Goal: Task Accomplishment & Management: Manage account settings

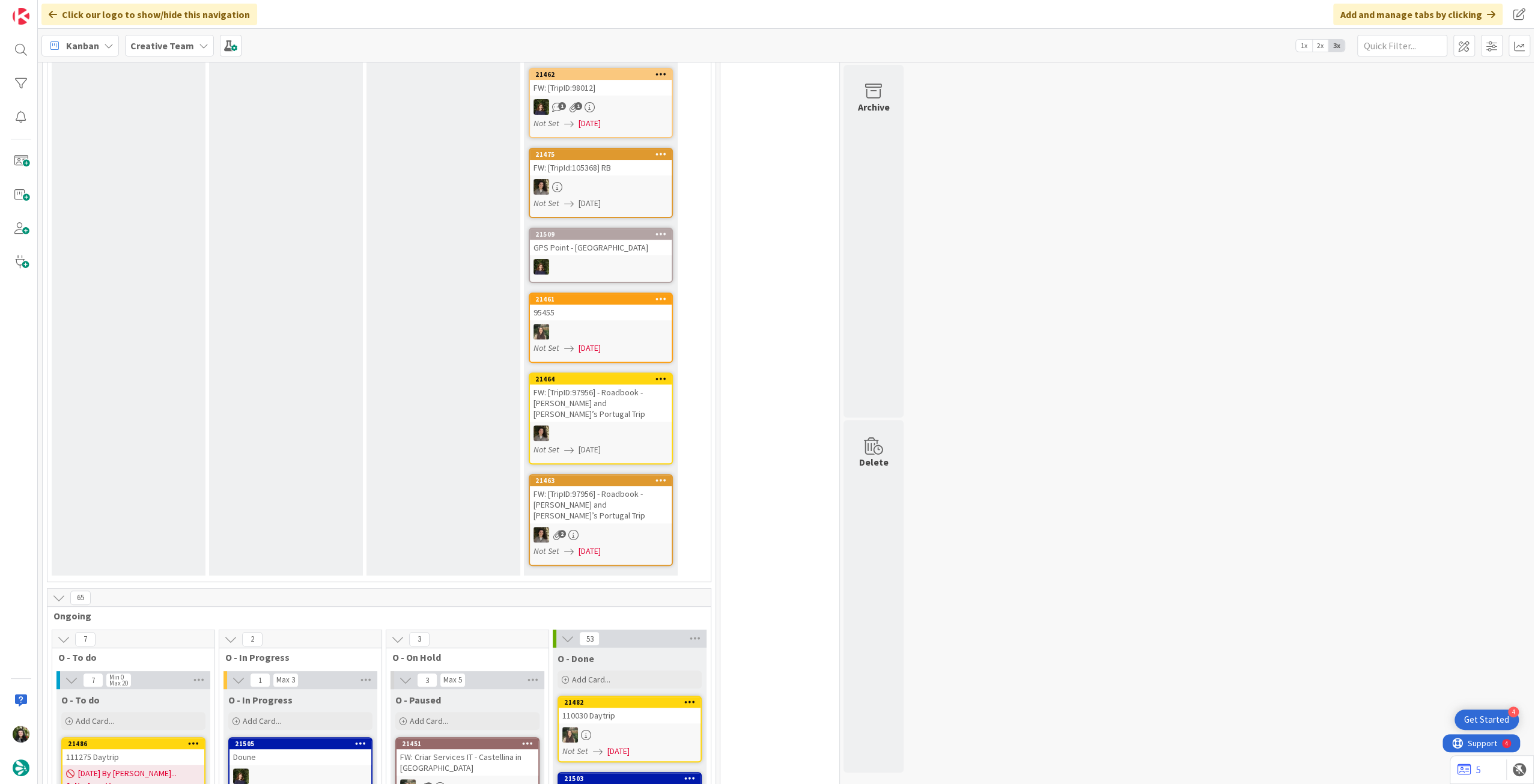
scroll to position [881, 0]
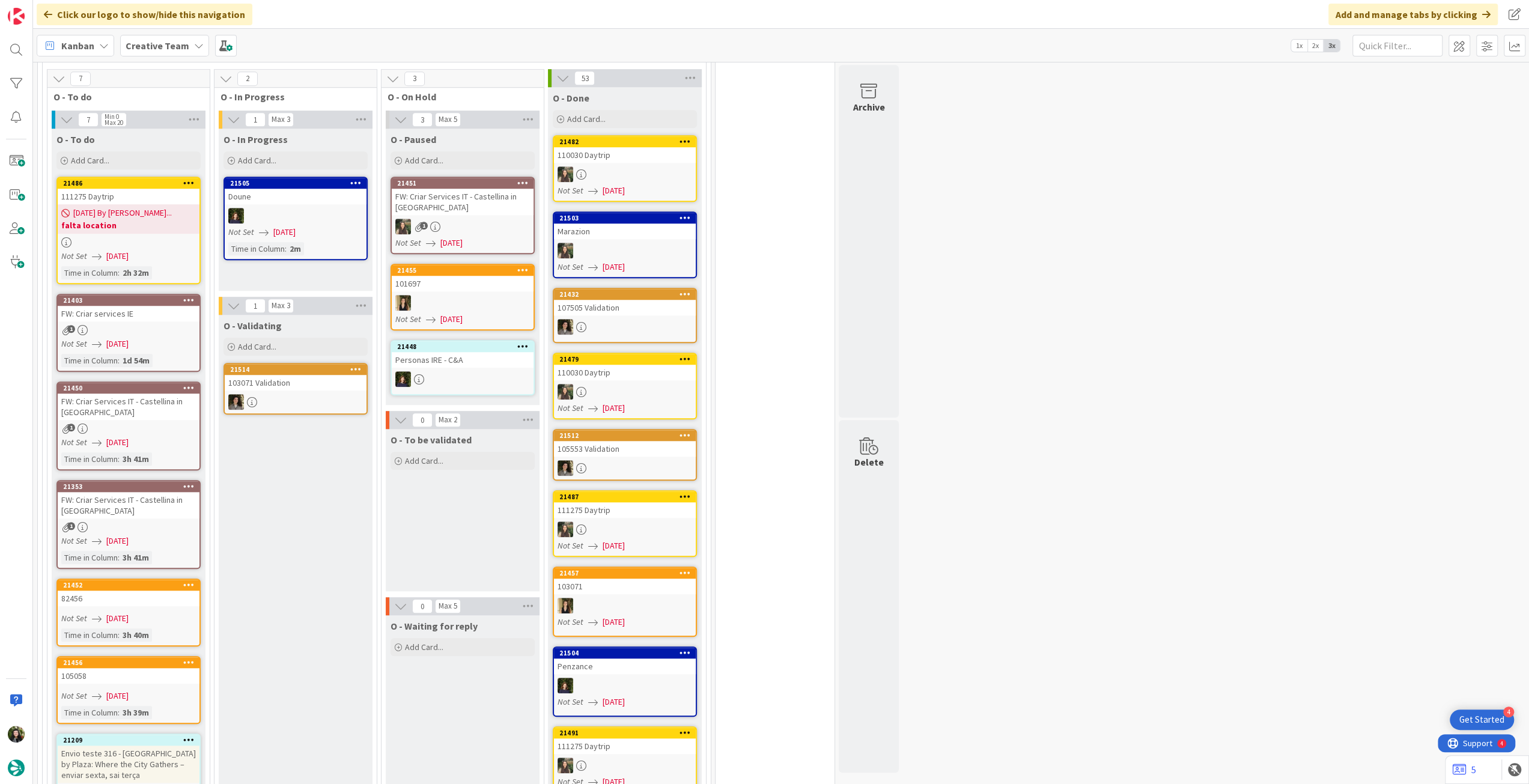
click at [173, 219] on b "falta location" at bounding box center [128, 225] width 134 height 12
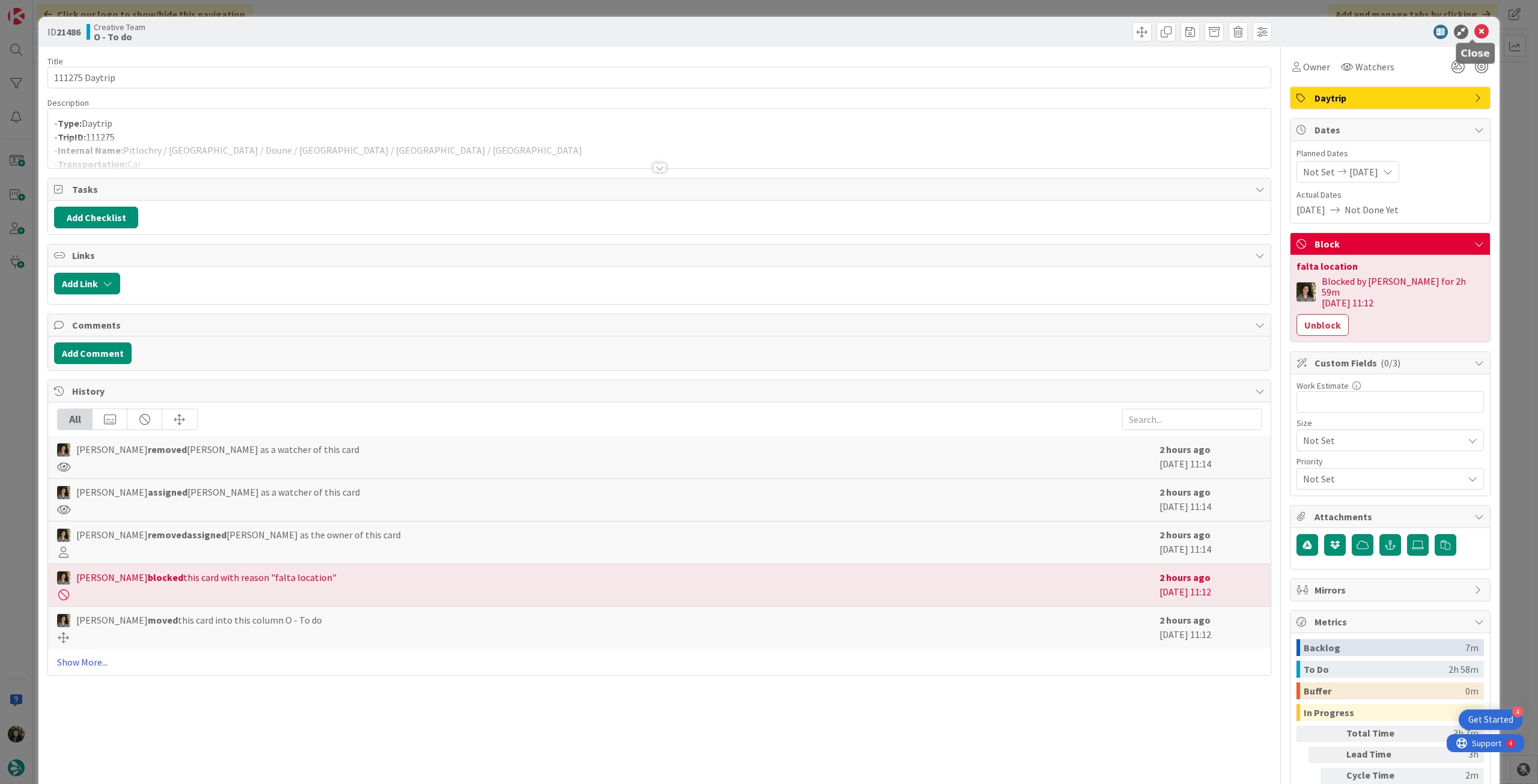
click at [1478, 27] on icon at bounding box center [1481, 31] width 15 height 15
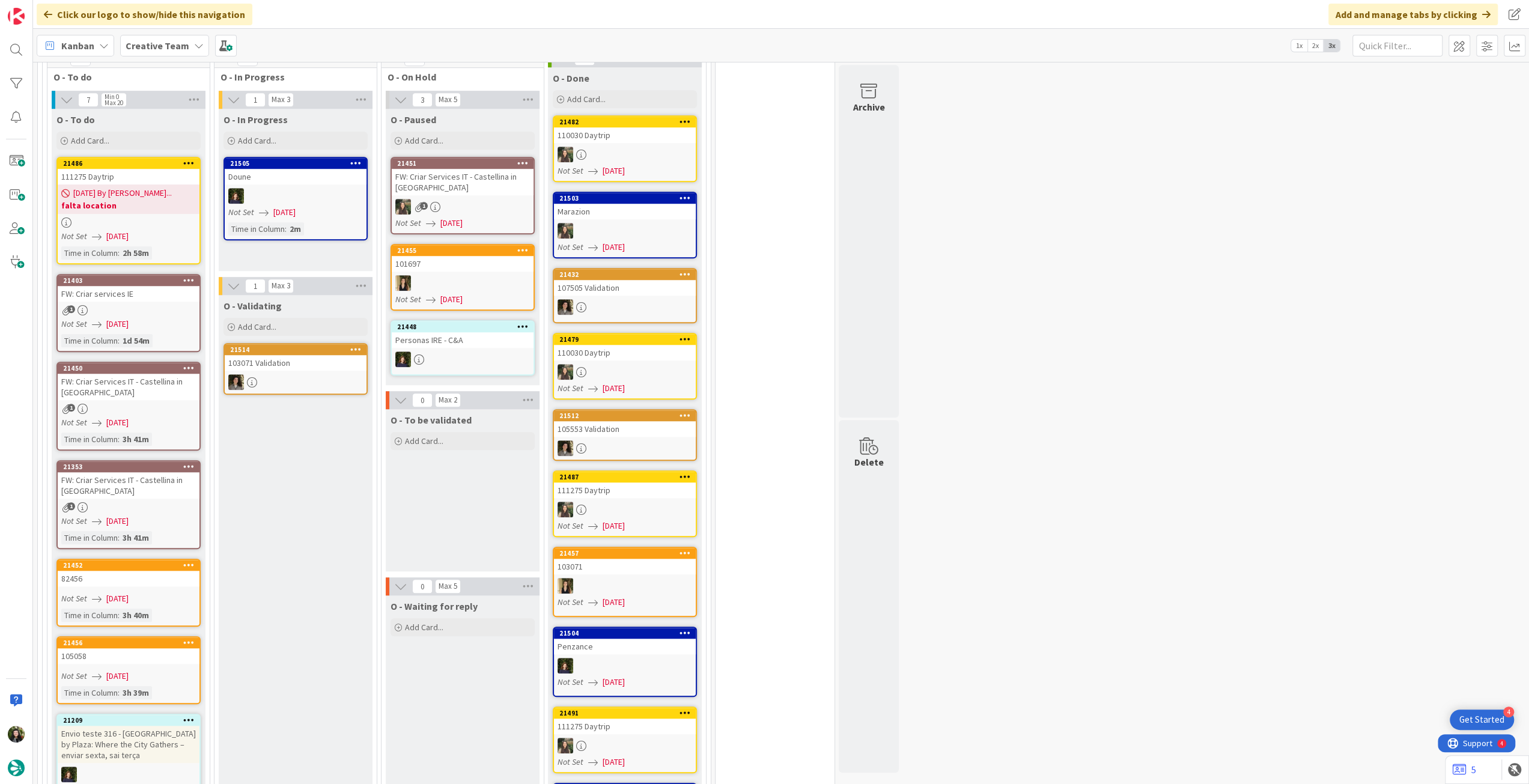
scroll to position [881, 0]
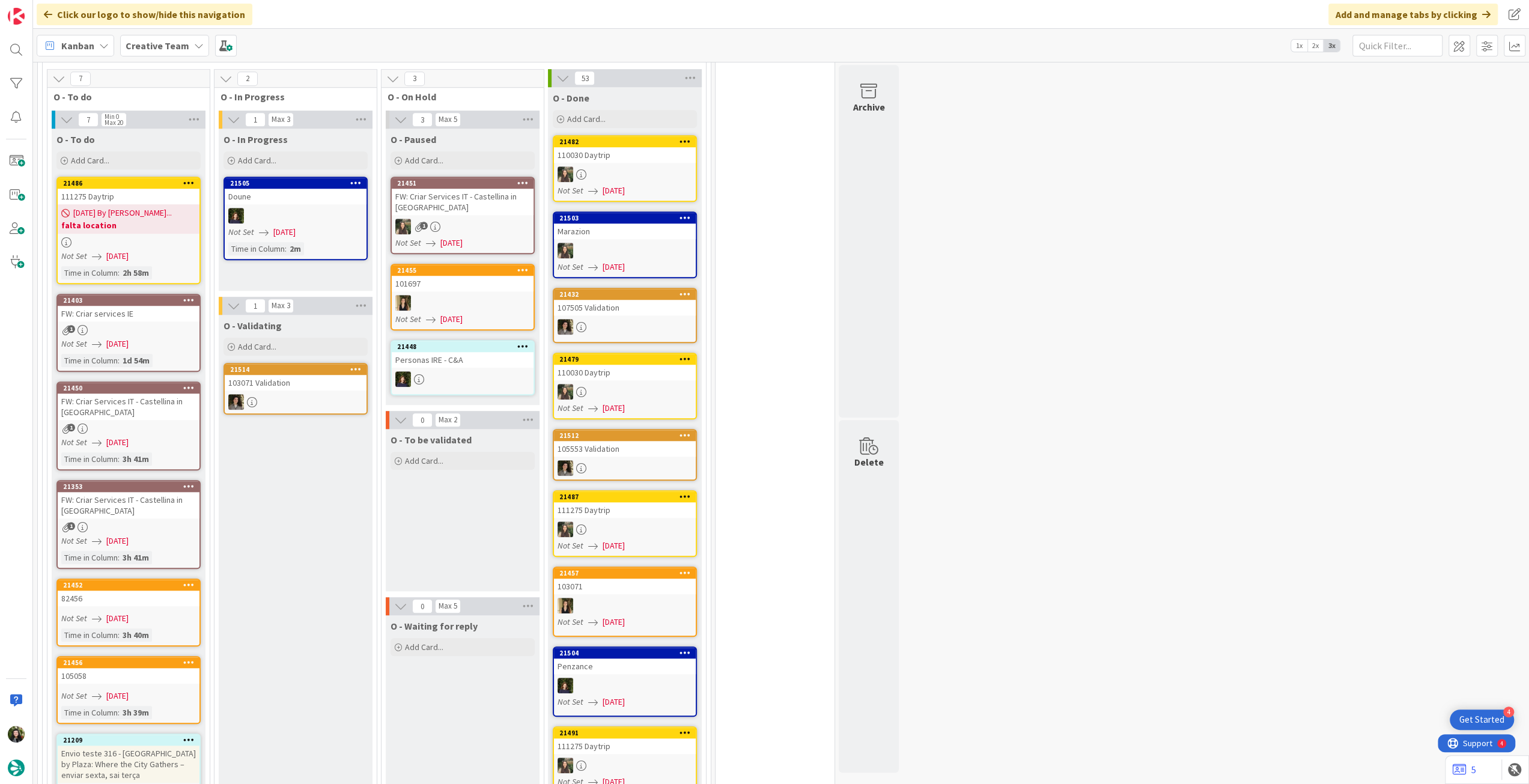
click at [130, 43] on b "Creative Team" at bounding box center [157, 45] width 64 height 12
click at [152, 179] on div "Creative Team - Análise" at bounding box center [221, 171] width 183 height 23
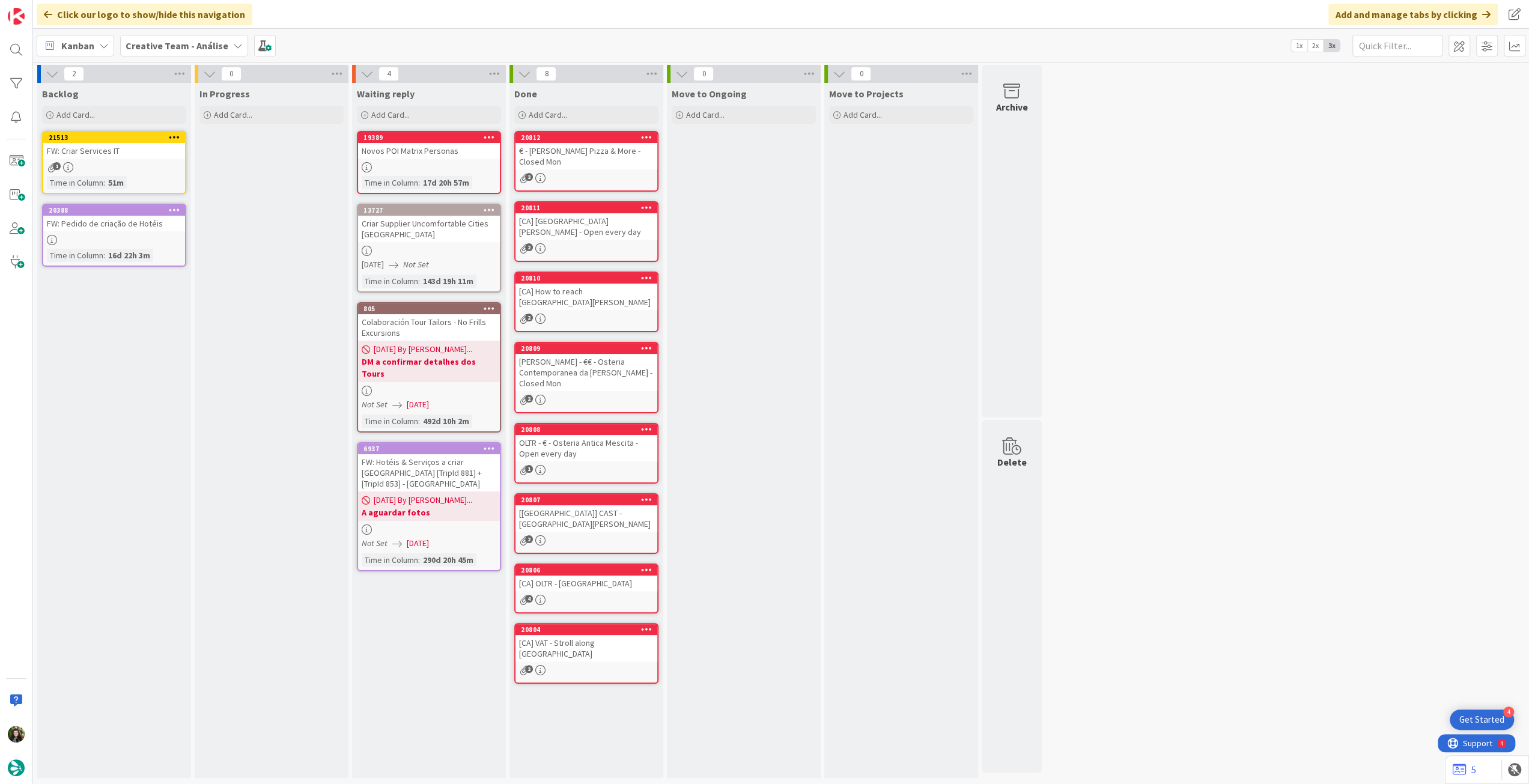
click at [153, 241] on div at bounding box center [114, 240] width 142 height 10
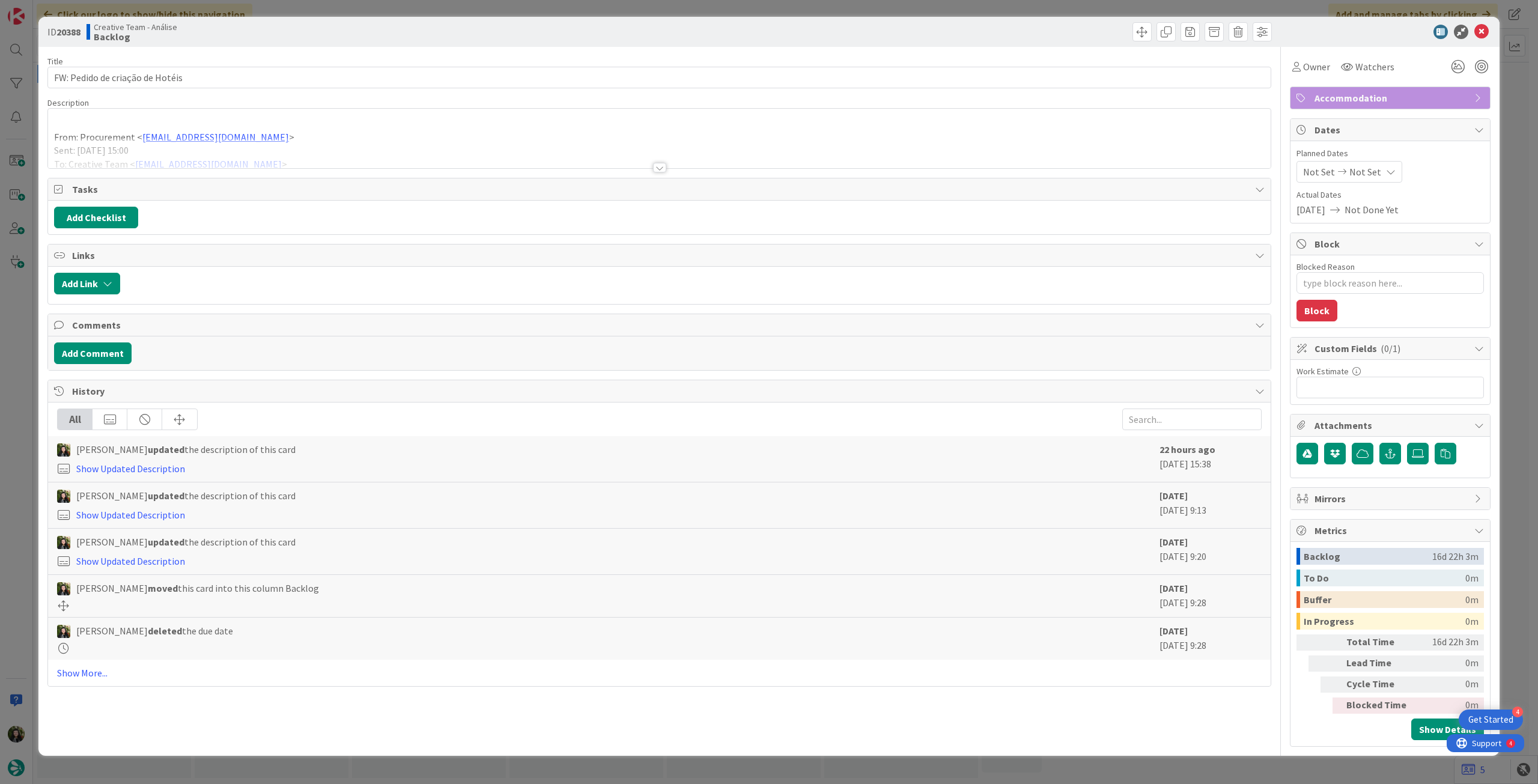
click at [245, 161] on div at bounding box center [659, 153] width 1223 height 30
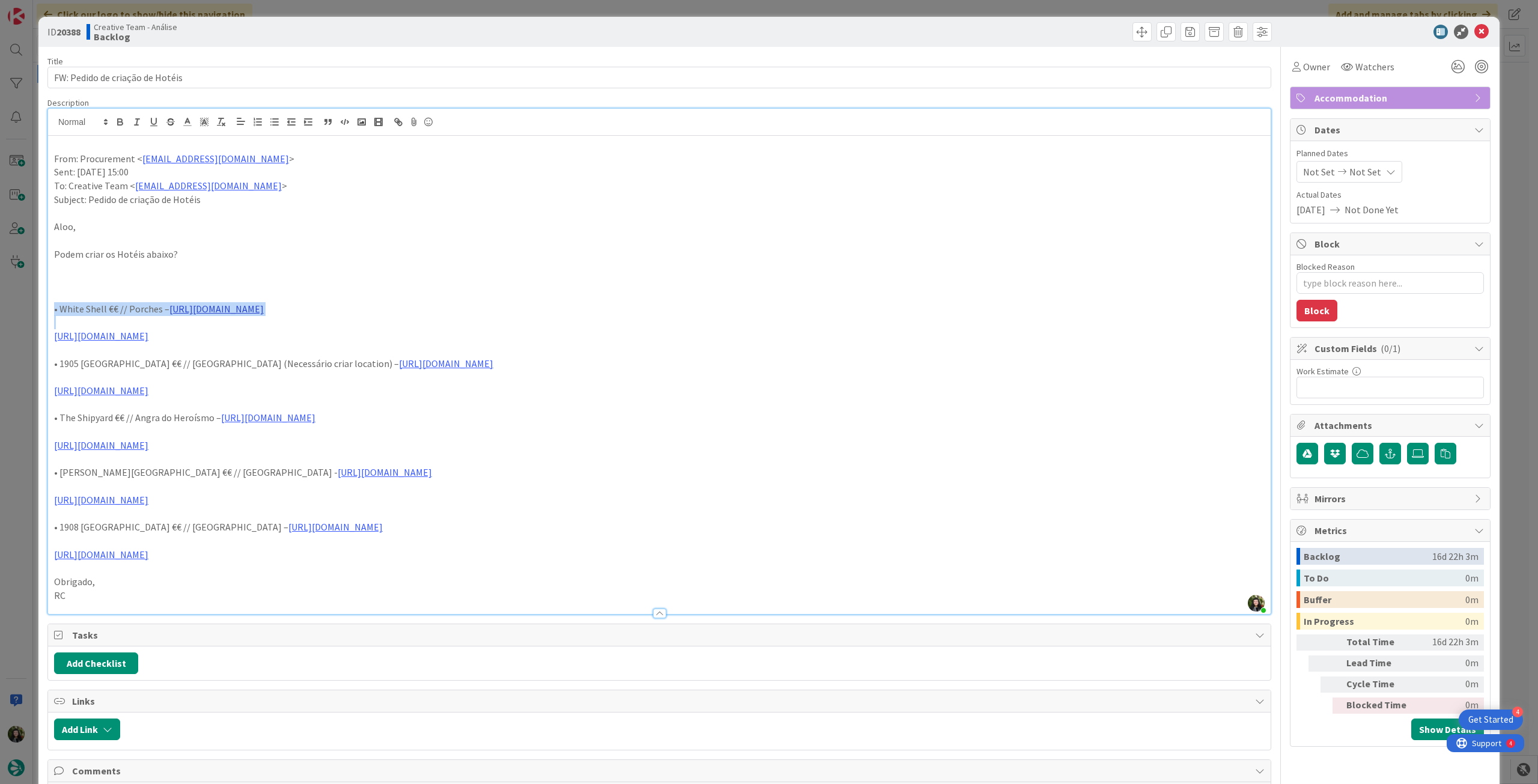
drag, startPoint x: 54, startPoint y: 310, endPoint x: 195, endPoint y: 302, distance: 141.2
click at [163, 318] on div "From: Procurement < [EMAIL_ADDRESS][DOMAIN_NAME] > Sent: [DATE] 15:00 To: Creat…" at bounding box center [659, 375] width 1223 height 478
drag, startPoint x: 242, startPoint y: 78, endPoint x: 52, endPoint y: 63, distance: 190.6
click at [48, 63] on div "Title 32 / 128 FW: Pedido de criação de Hotéis" at bounding box center [659, 71] width 1224 height 32
click at [1476, 30] on icon at bounding box center [1481, 31] width 15 height 15
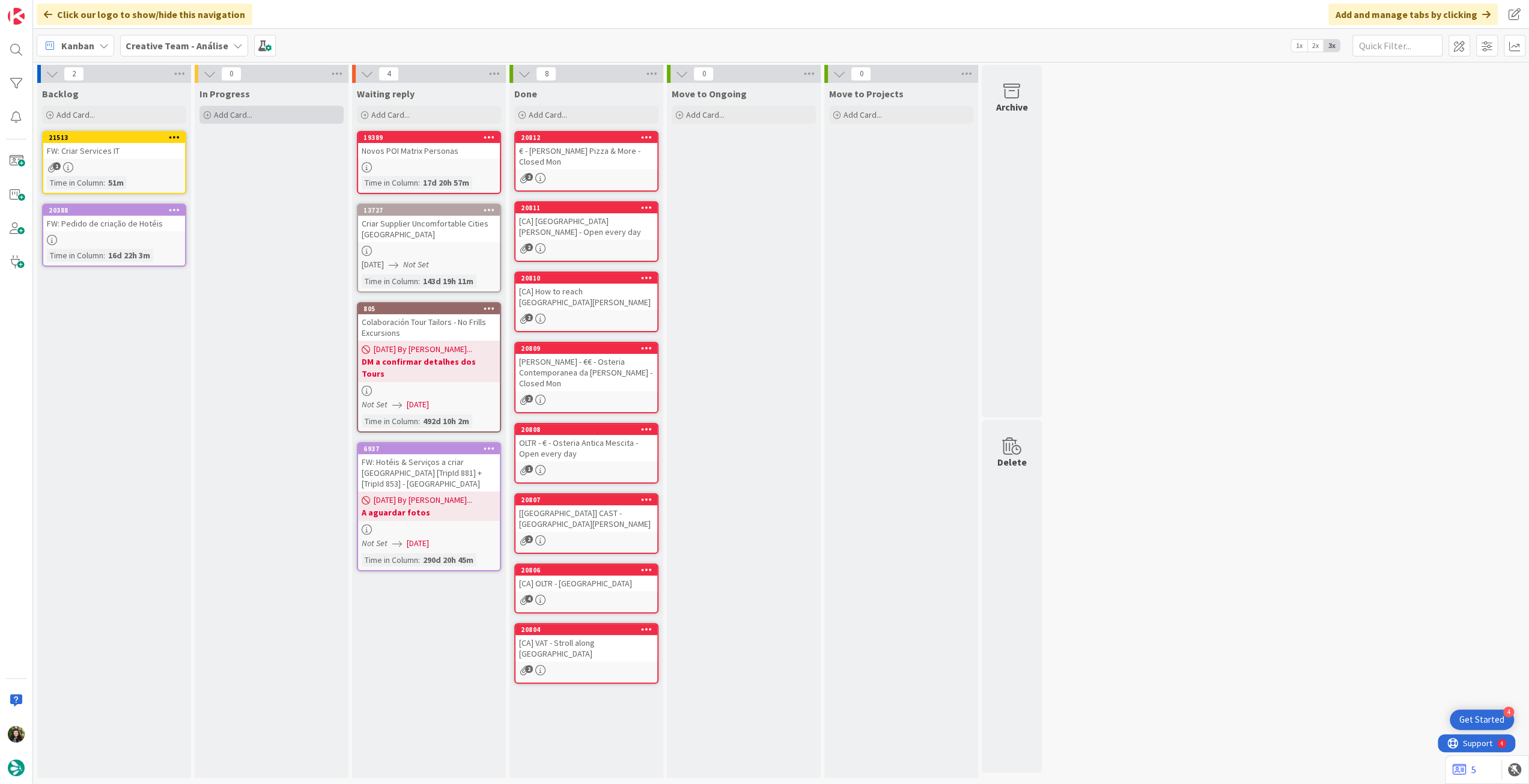
click at [276, 118] on div "Add Card..." at bounding box center [271, 115] width 144 height 18
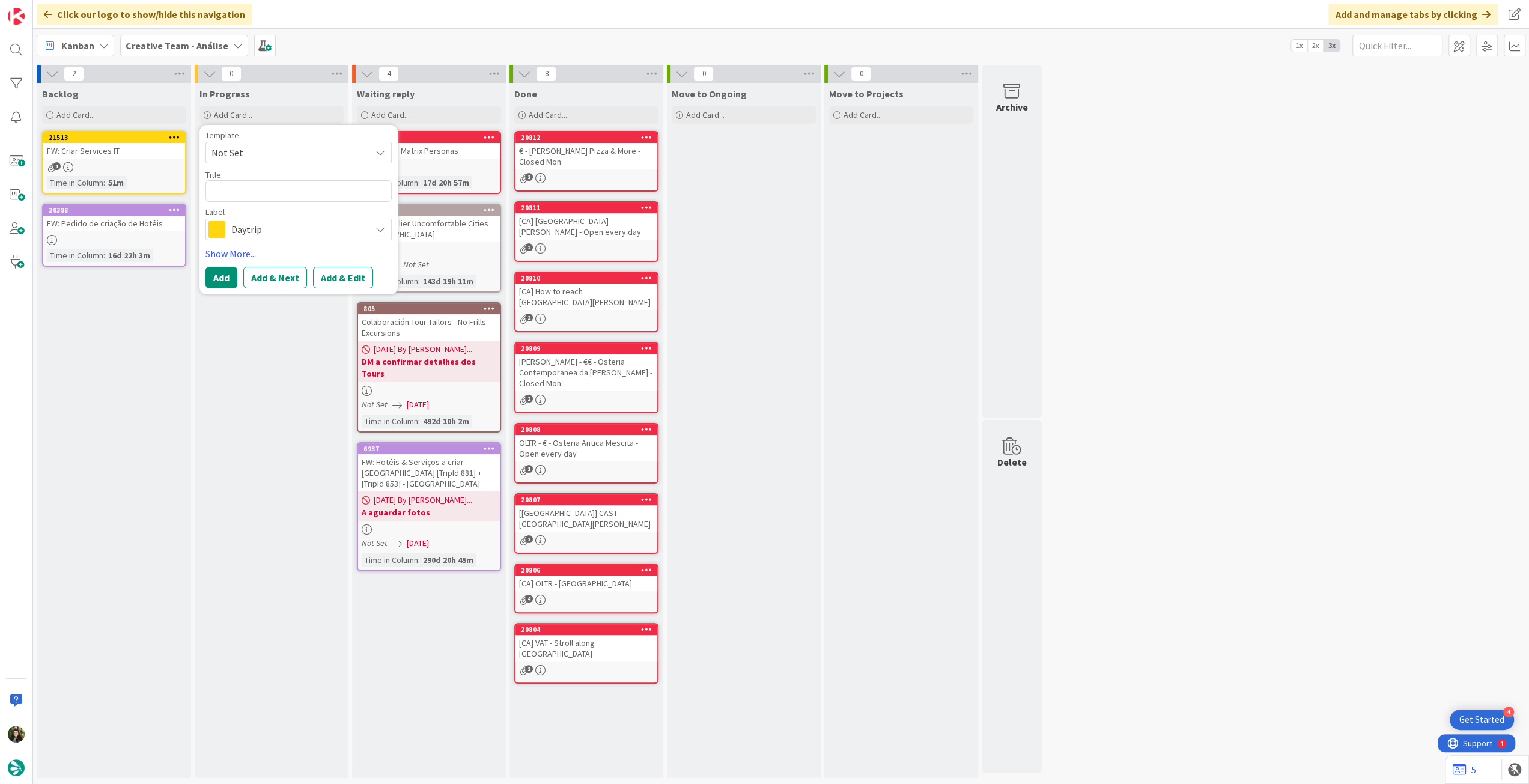
type textarea "x"
type textarea "FW: Pedido de criação de Hotéis"
click at [258, 237] on div "Daytrip" at bounding box center [299, 229] width 186 height 22
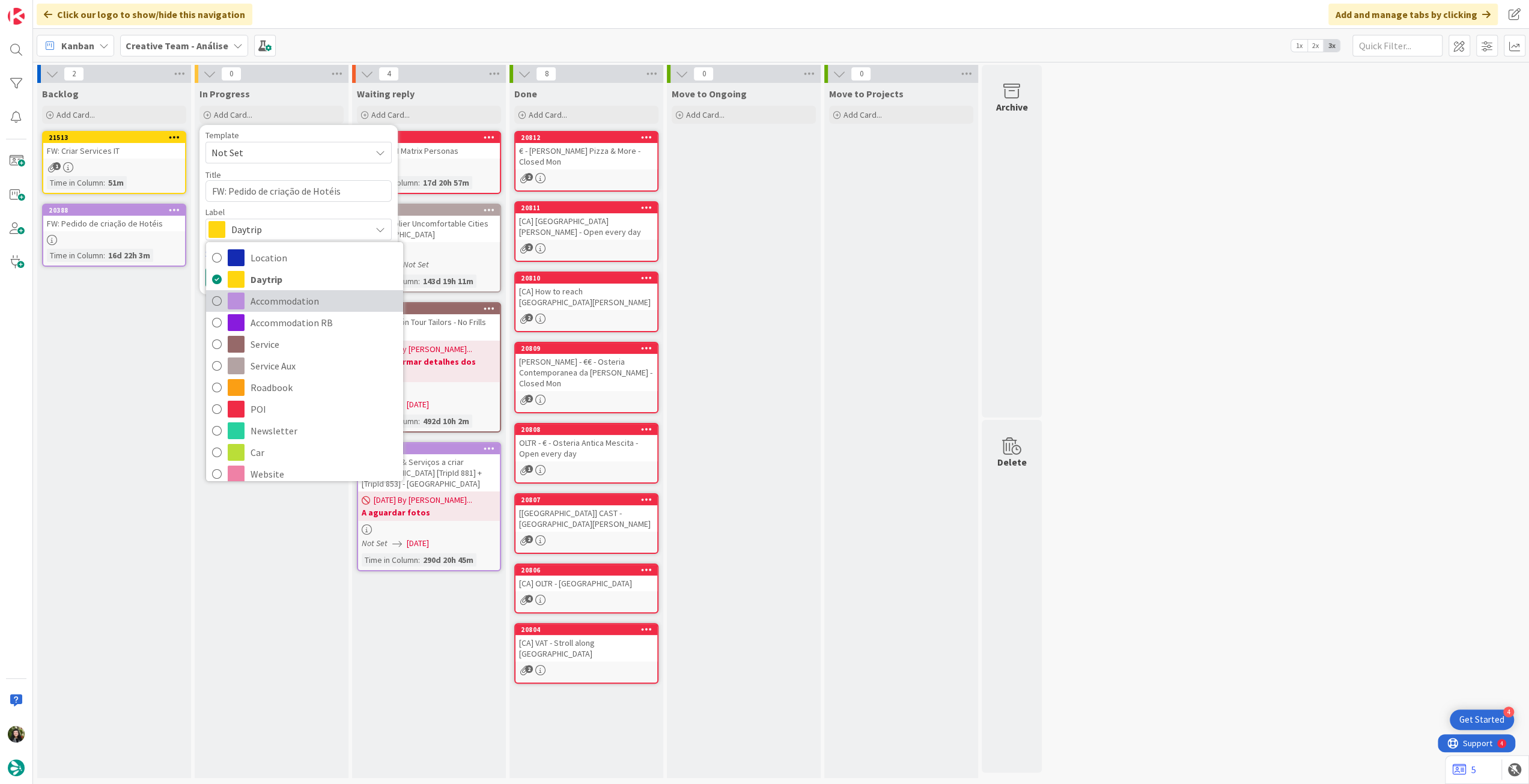
click at [262, 294] on span "Accommodation" at bounding box center [324, 300] width 147 height 18
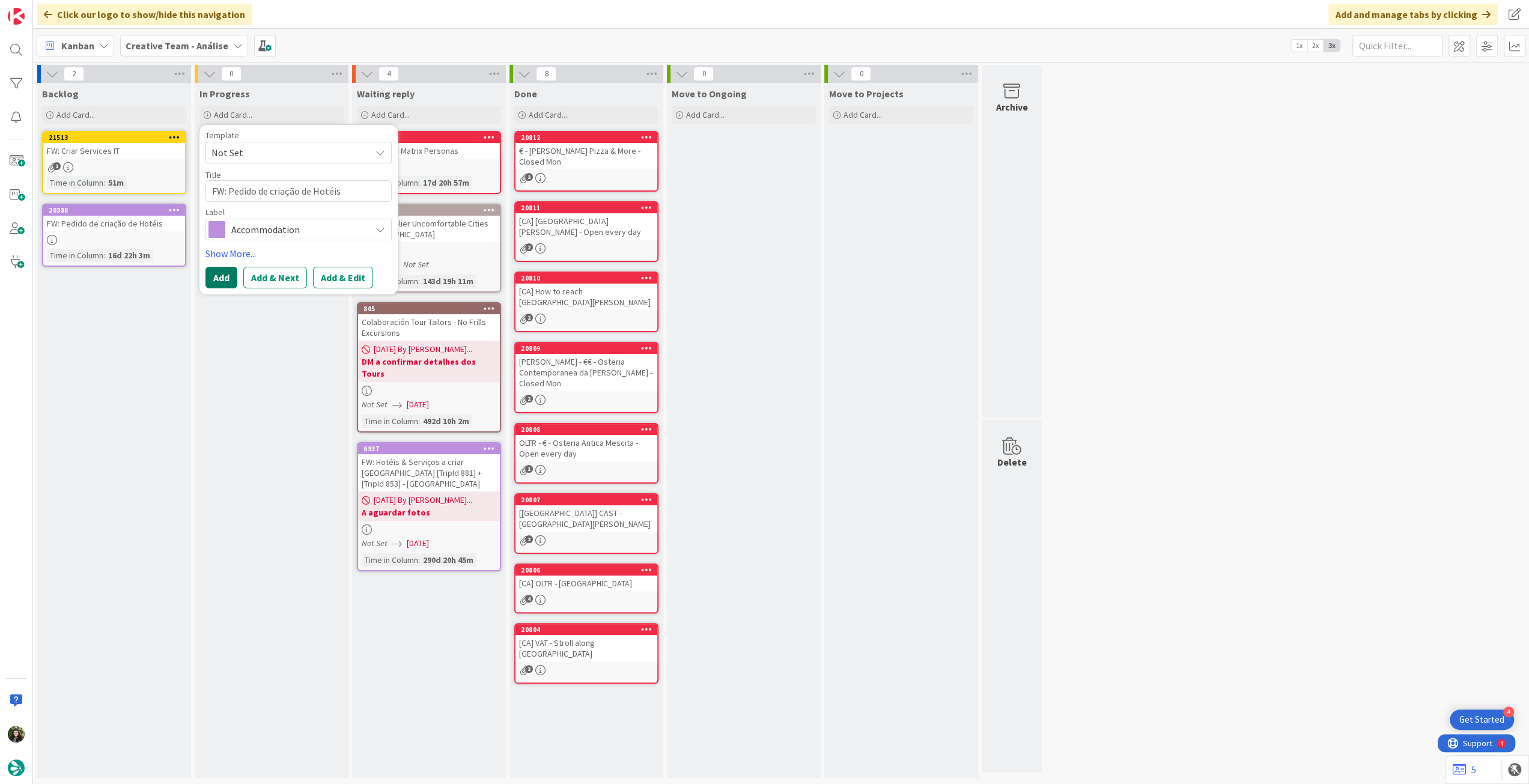
click at [232, 271] on button "Add" at bounding box center [221, 277] width 32 height 22
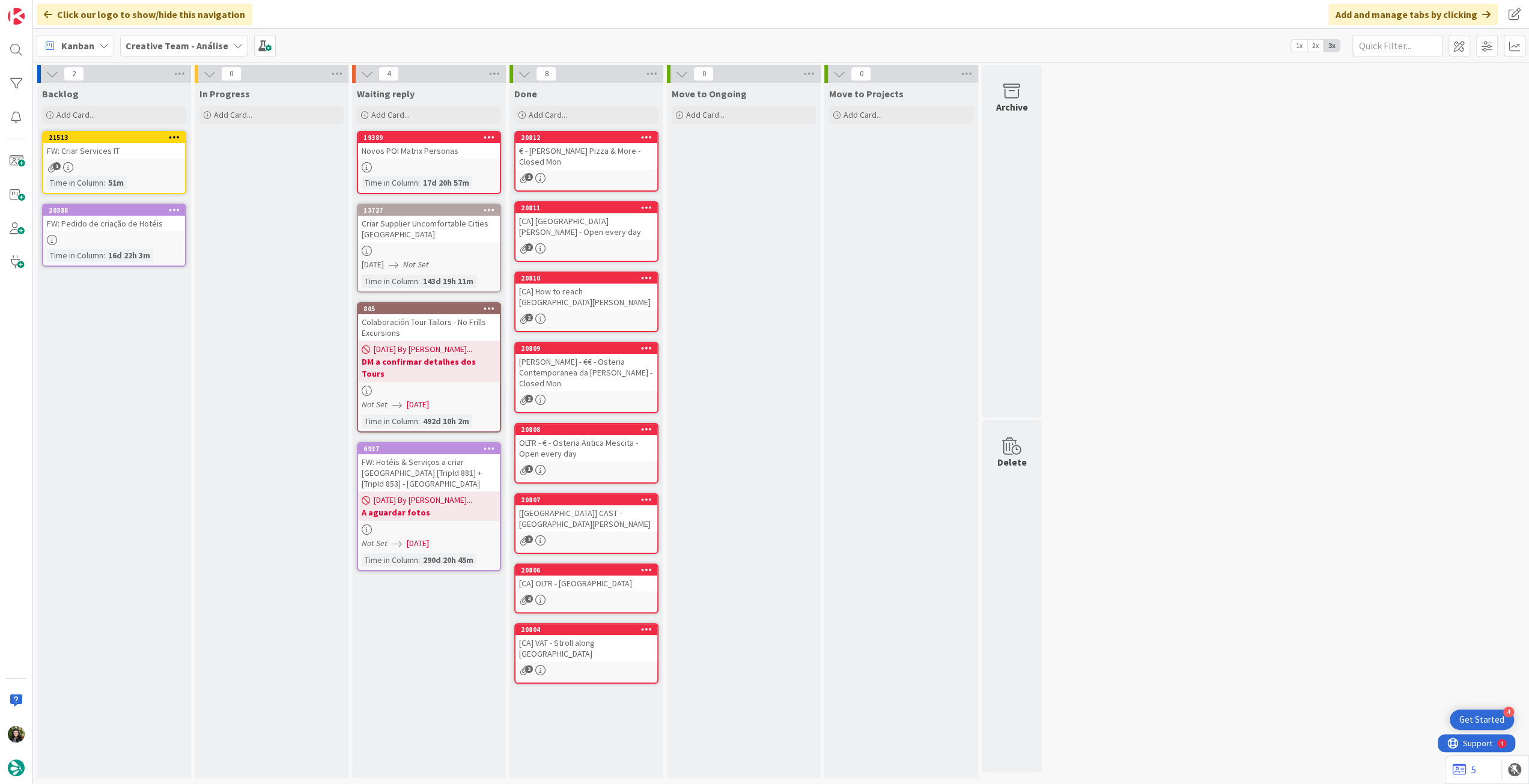
click at [128, 260] on div "16d 22h 3m" at bounding box center [128, 254] width 48 height 13
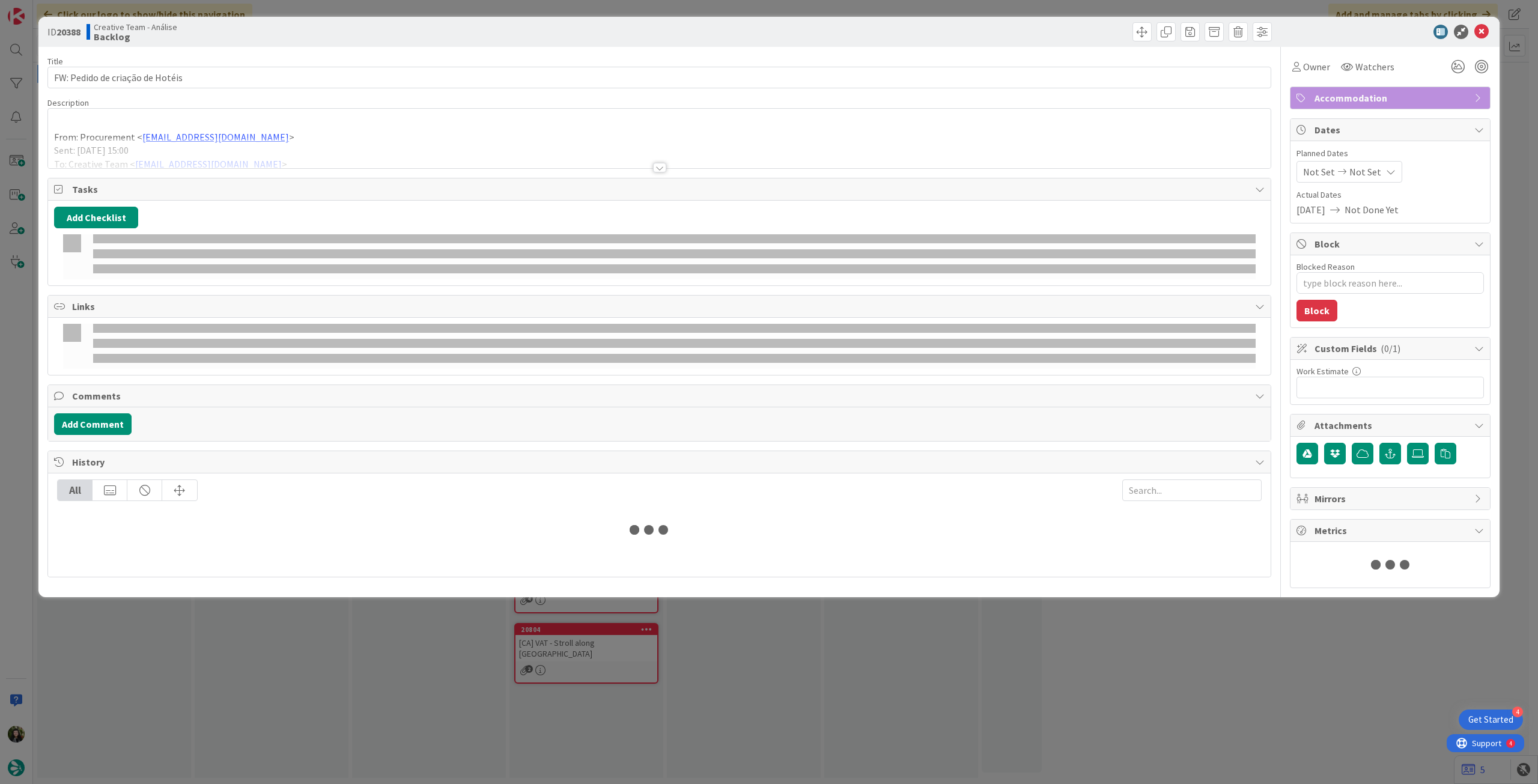
click at [154, 153] on div at bounding box center [659, 153] width 1223 height 30
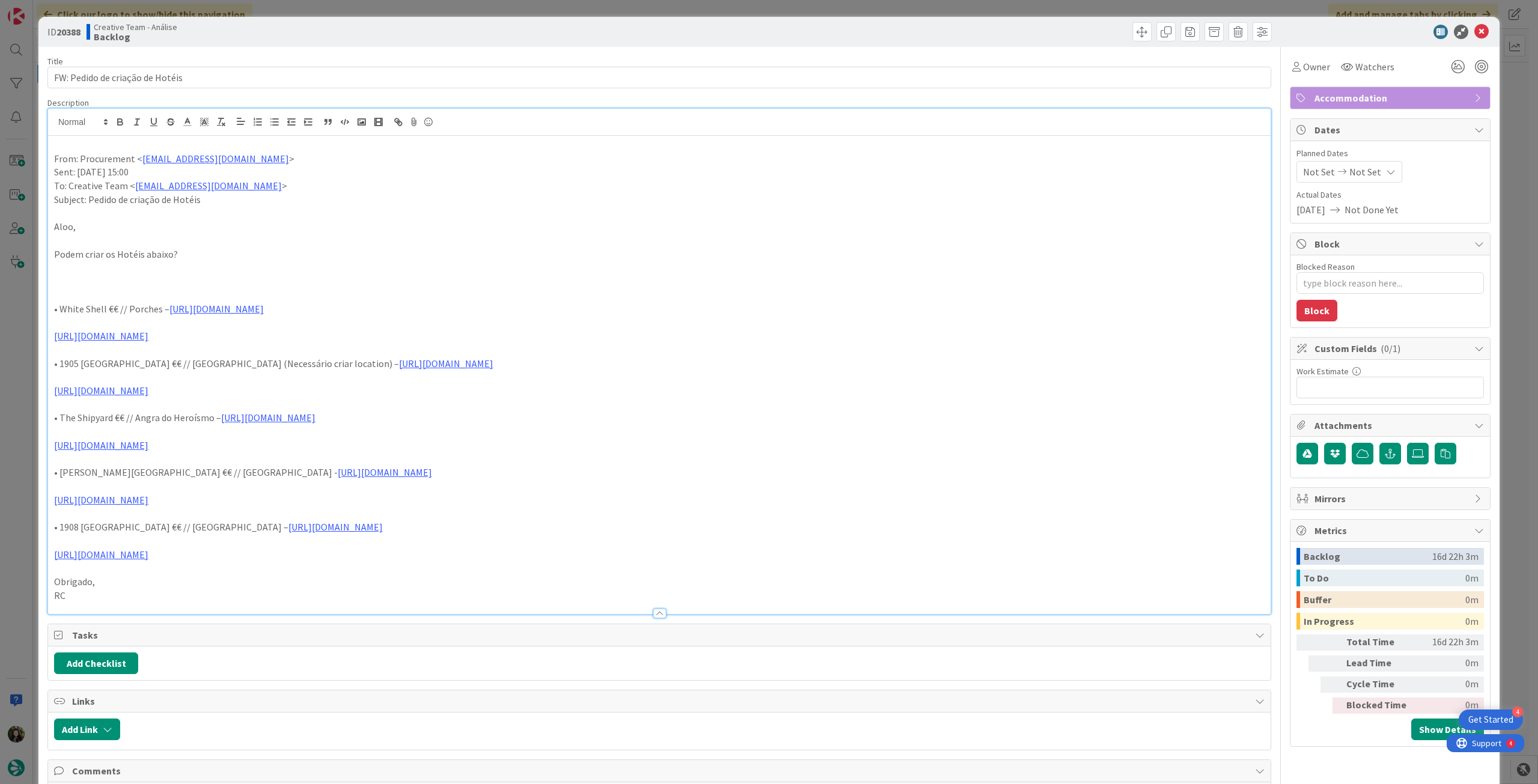
drag, startPoint x: 53, startPoint y: 311, endPoint x: 228, endPoint y: 334, distance: 176.5
click at [228, 334] on div "From: Procurement < [EMAIL_ADDRESS][DOMAIN_NAME] > Sent: [DATE] 15:00 To: Creat…" at bounding box center [659, 375] width 1223 height 478
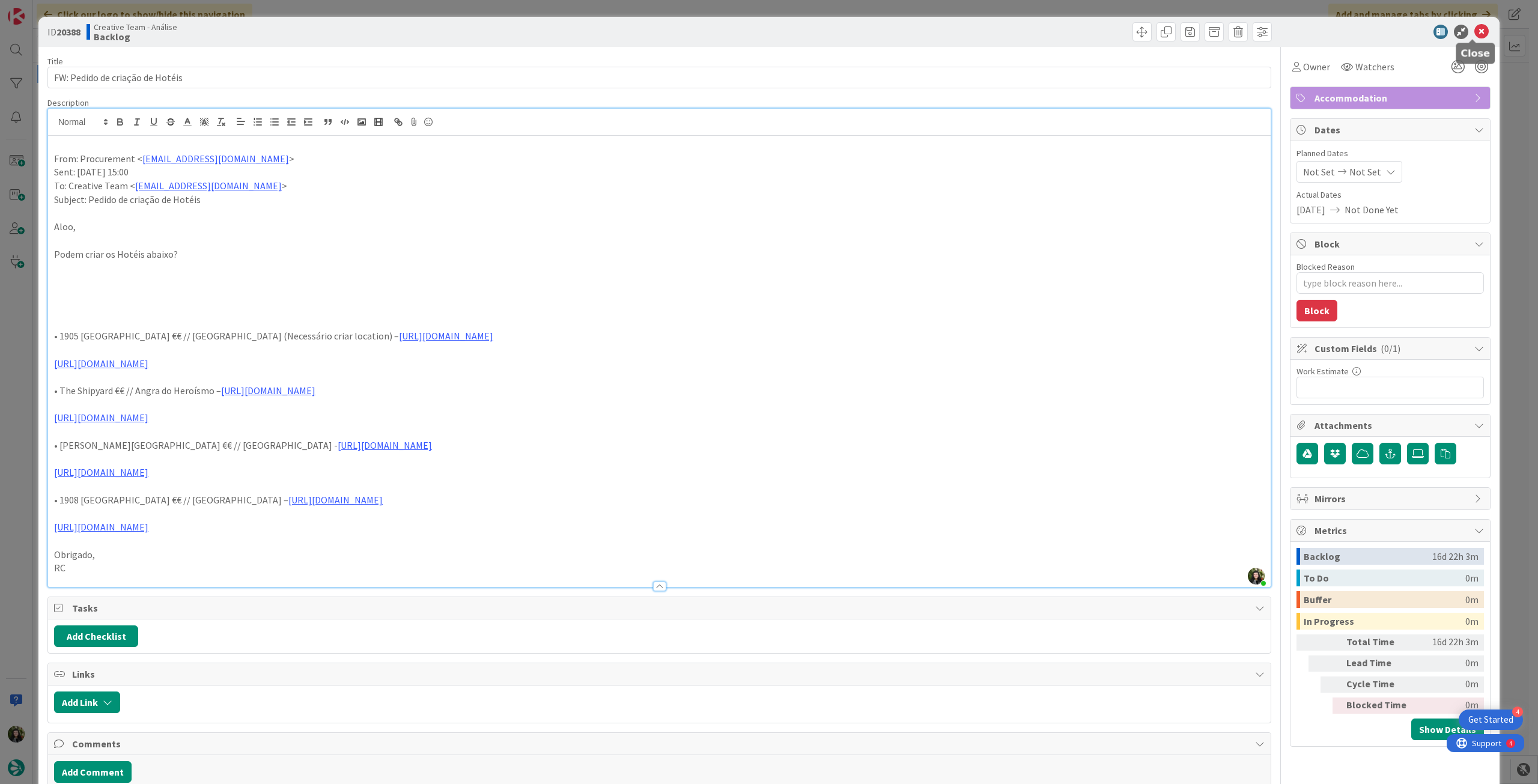
click at [1474, 29] on icon at bounding box center [1481, 31] width 15 height 15
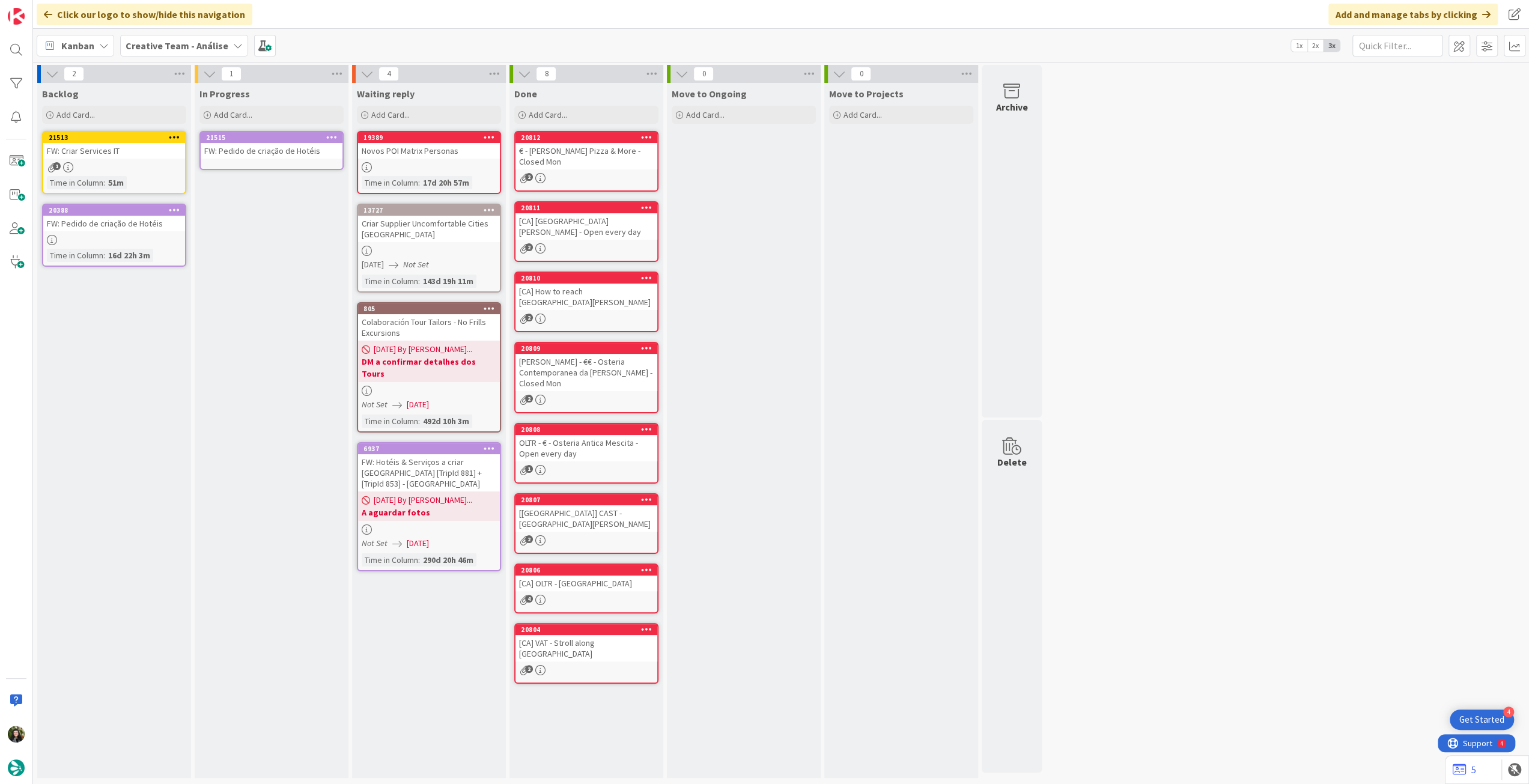
click at [280, 159] on link "21515 FW: Pedido de criação de Hotéis" at bounding box center [271, 151] width 144 height 39
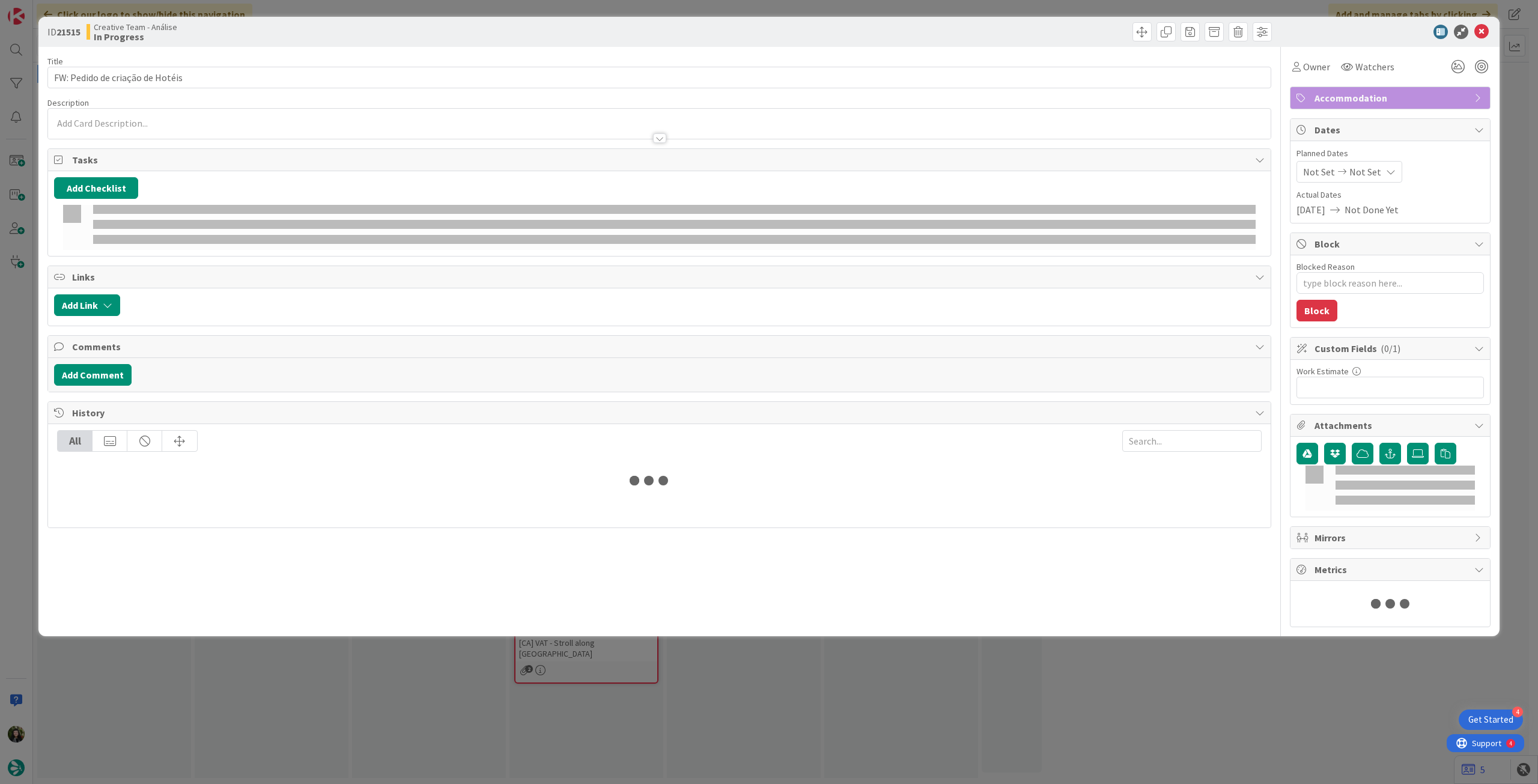
click at [244, 136] on div at bounding box center [659, 132] width 1223 height 13
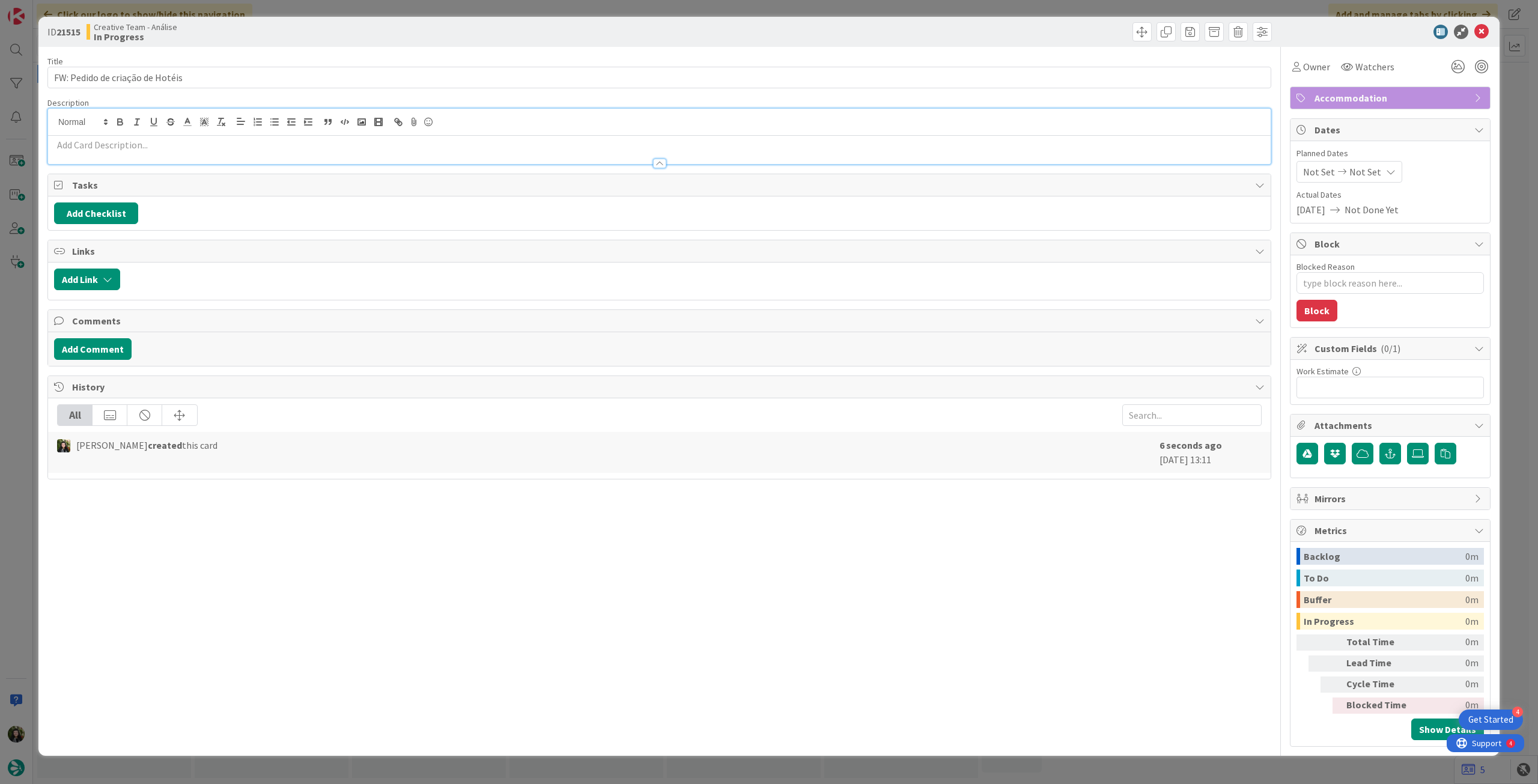
click at [242, 143] on p at bounding box center [659, 145] width 1210 height 14
paste div
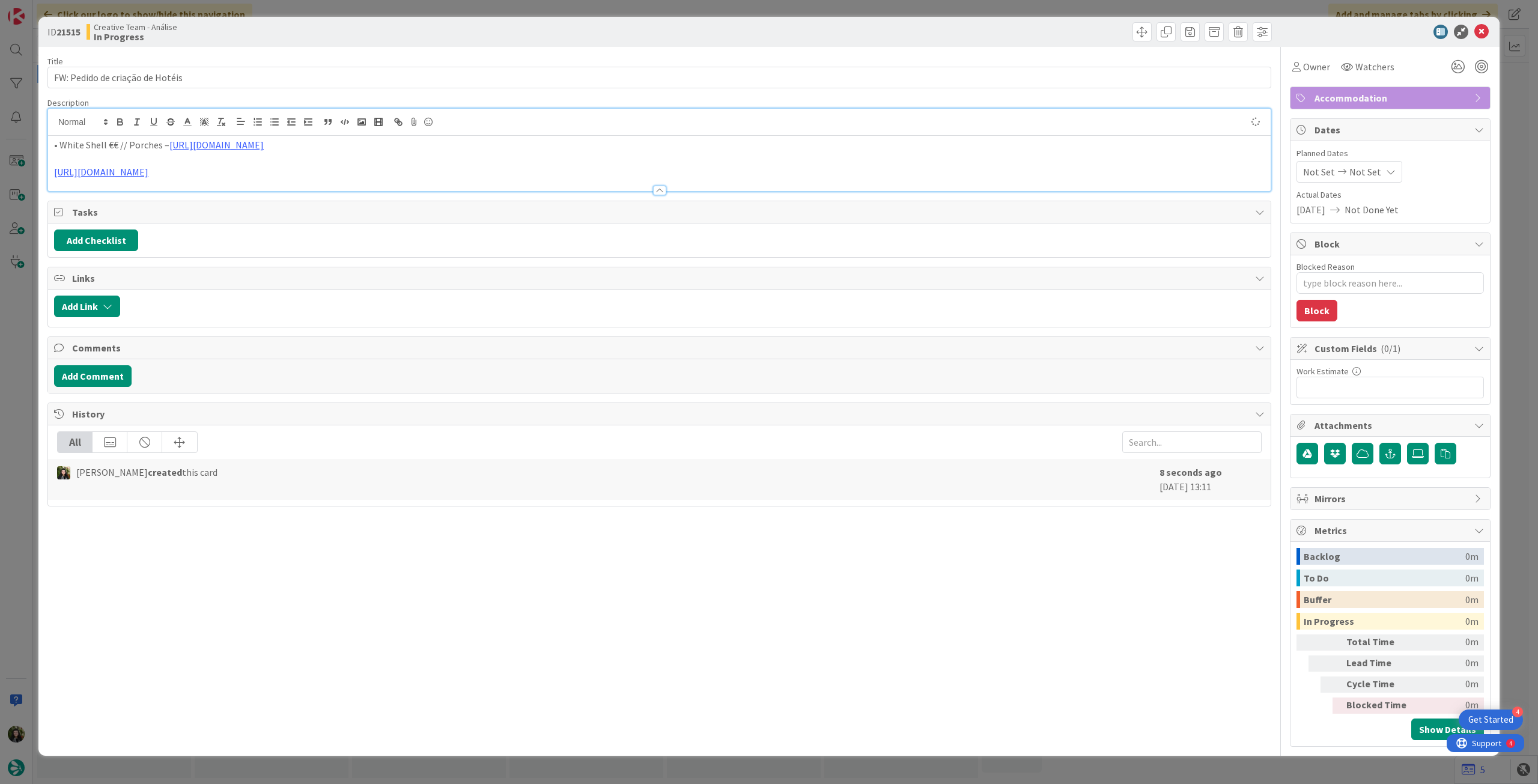
type textarea "x"
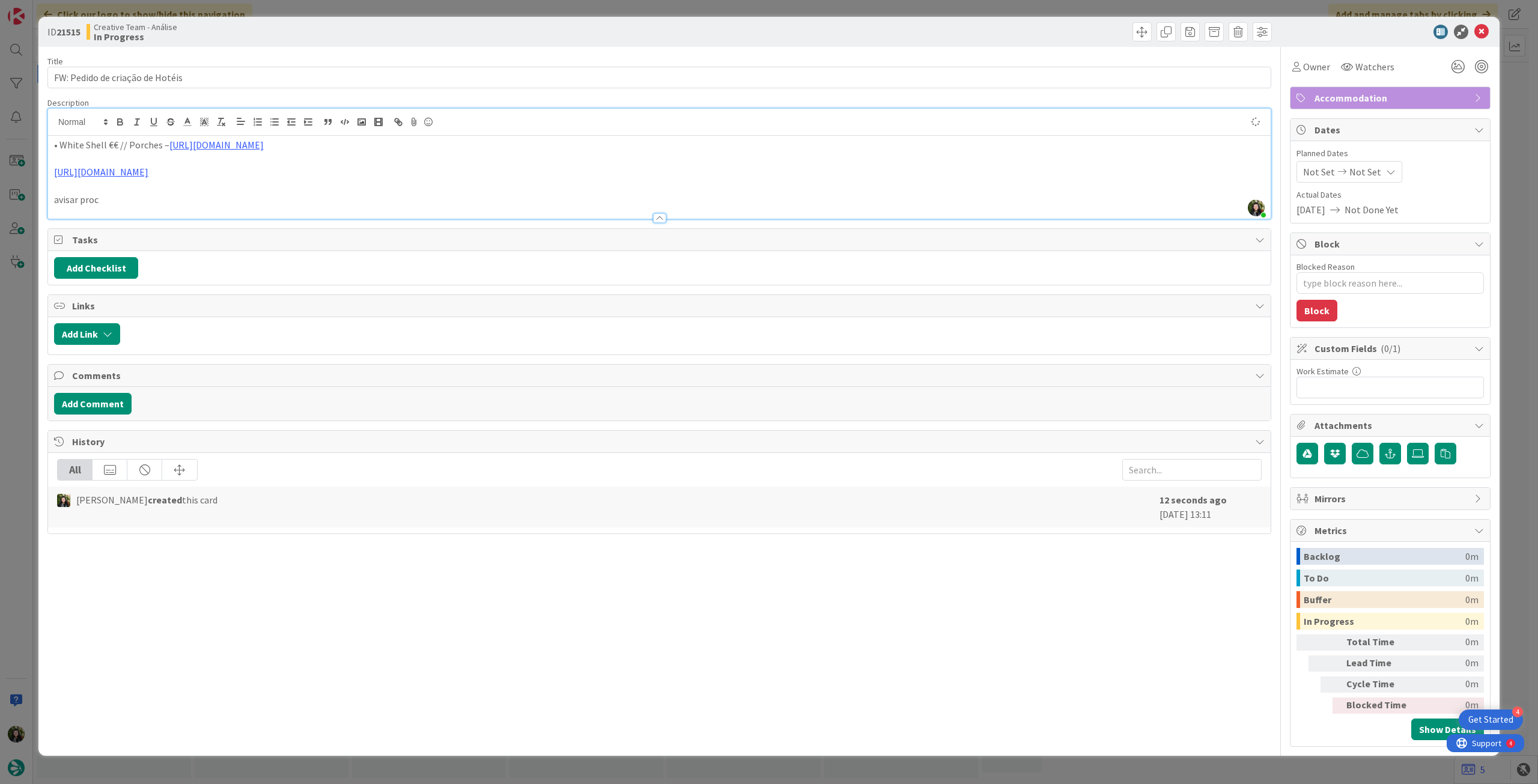
click at [1388, 170] on icon at bounding box center [1391, 172] width 10 height 10
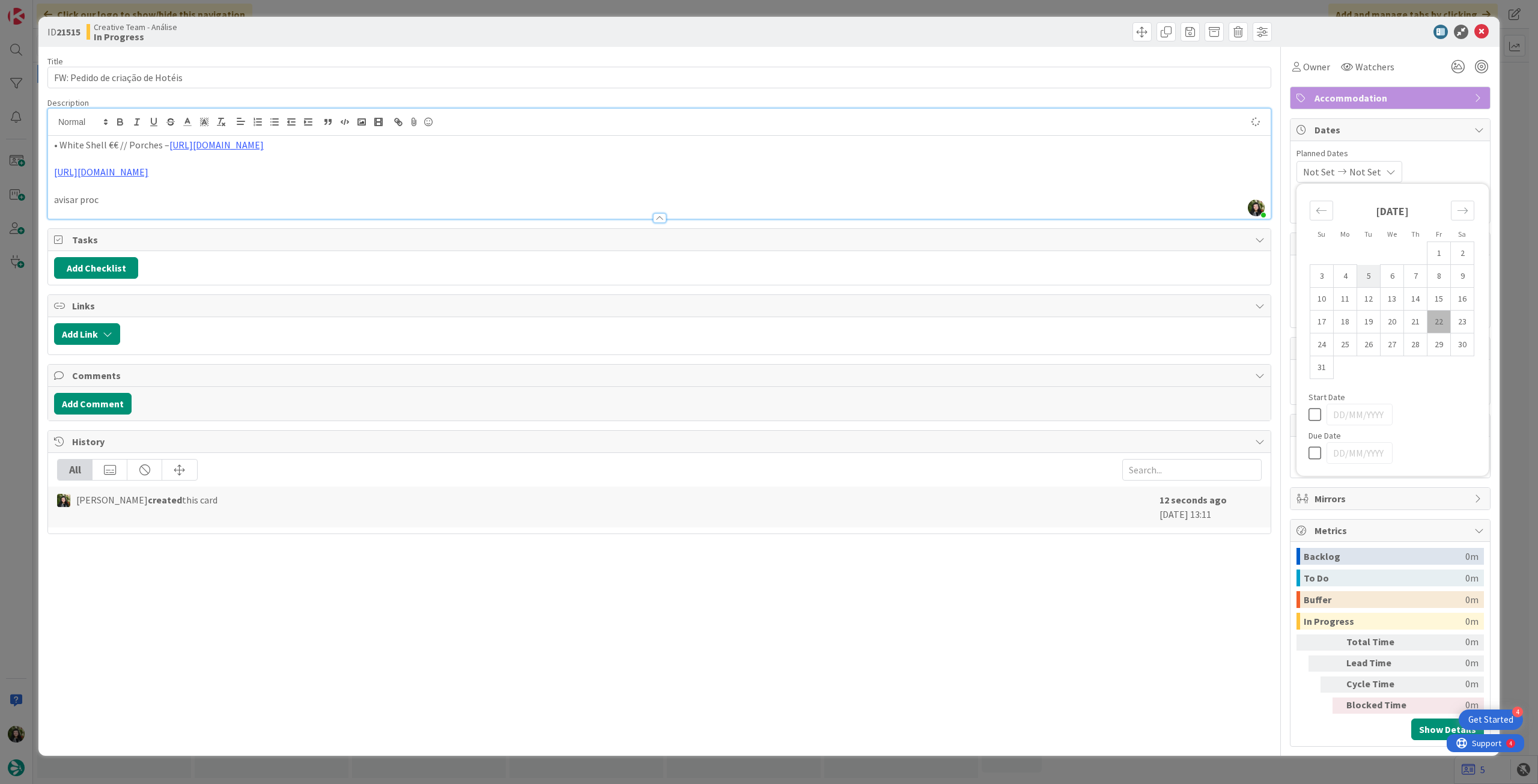
type textarea "x"
click at [1321, 457] on icon at bounding box center [1317, 452] width 18 height 15
type input "[DATE]"
click at [1480, 33] on icon at bounding box center [1481, 31] width 15 height 15
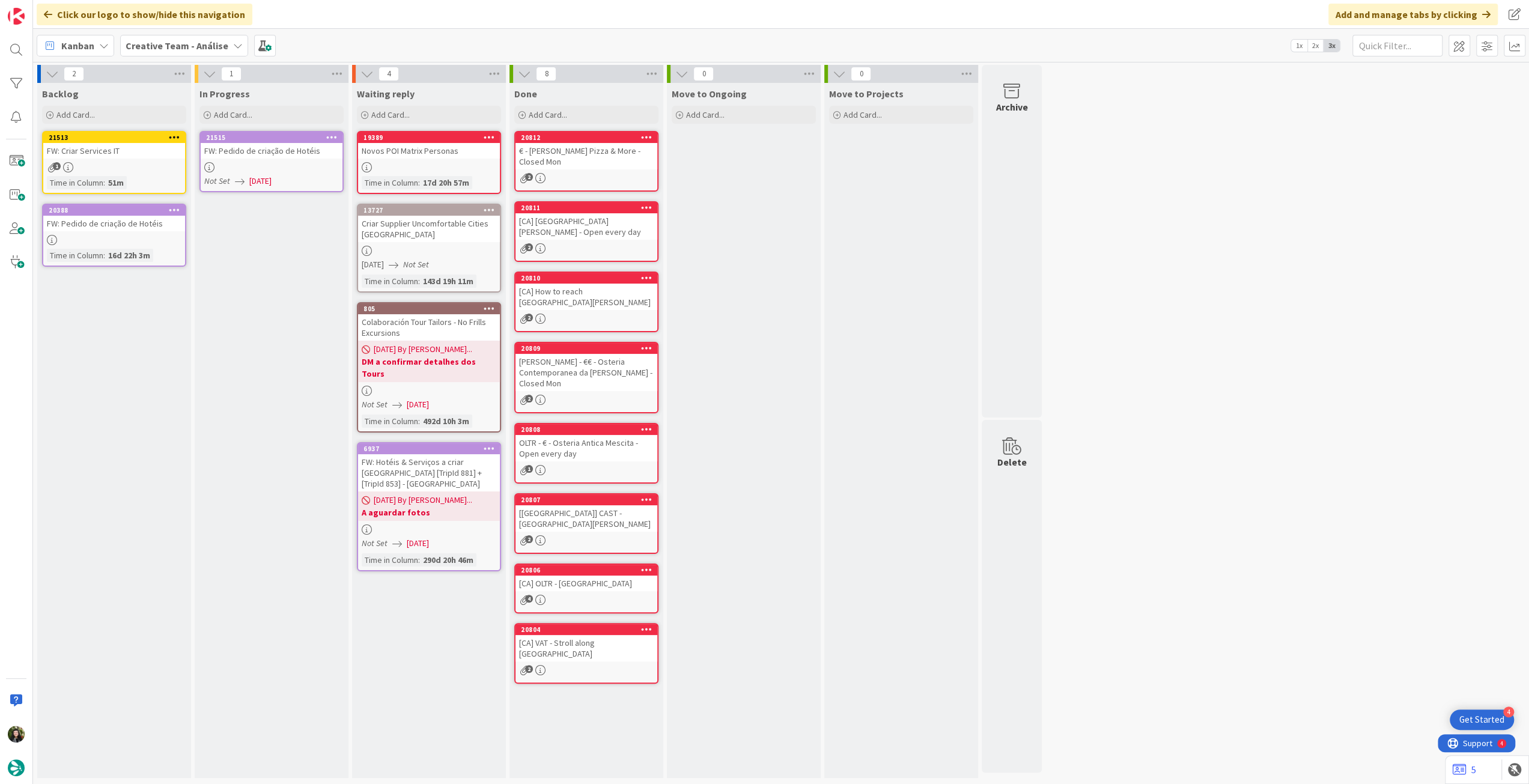
click at [334, 133] on icon at bounding box center [332, 137] width 12 height 9
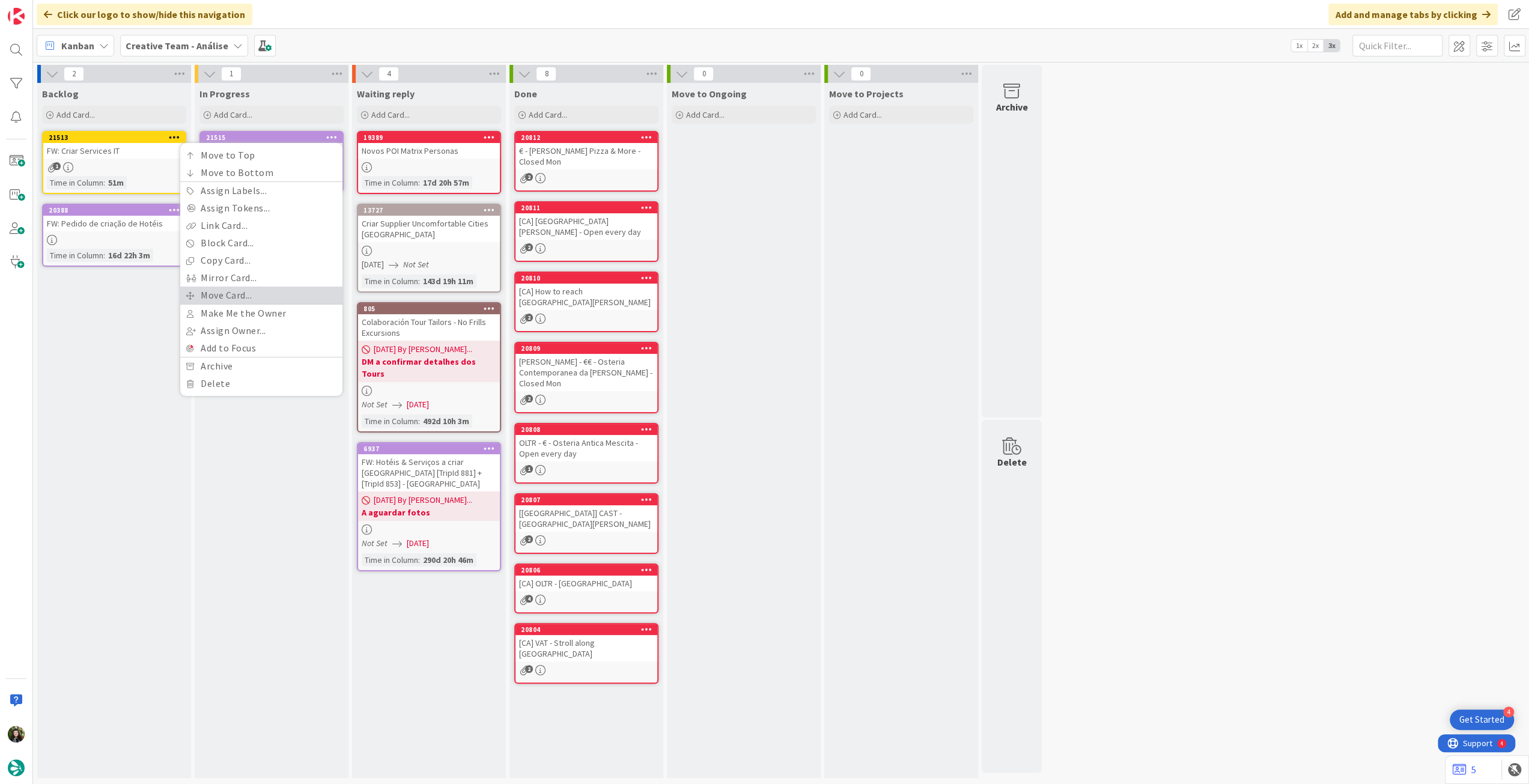
click at [285, 289] on link "Move Card..." at bounding box center [261, 296] width 162 height 18
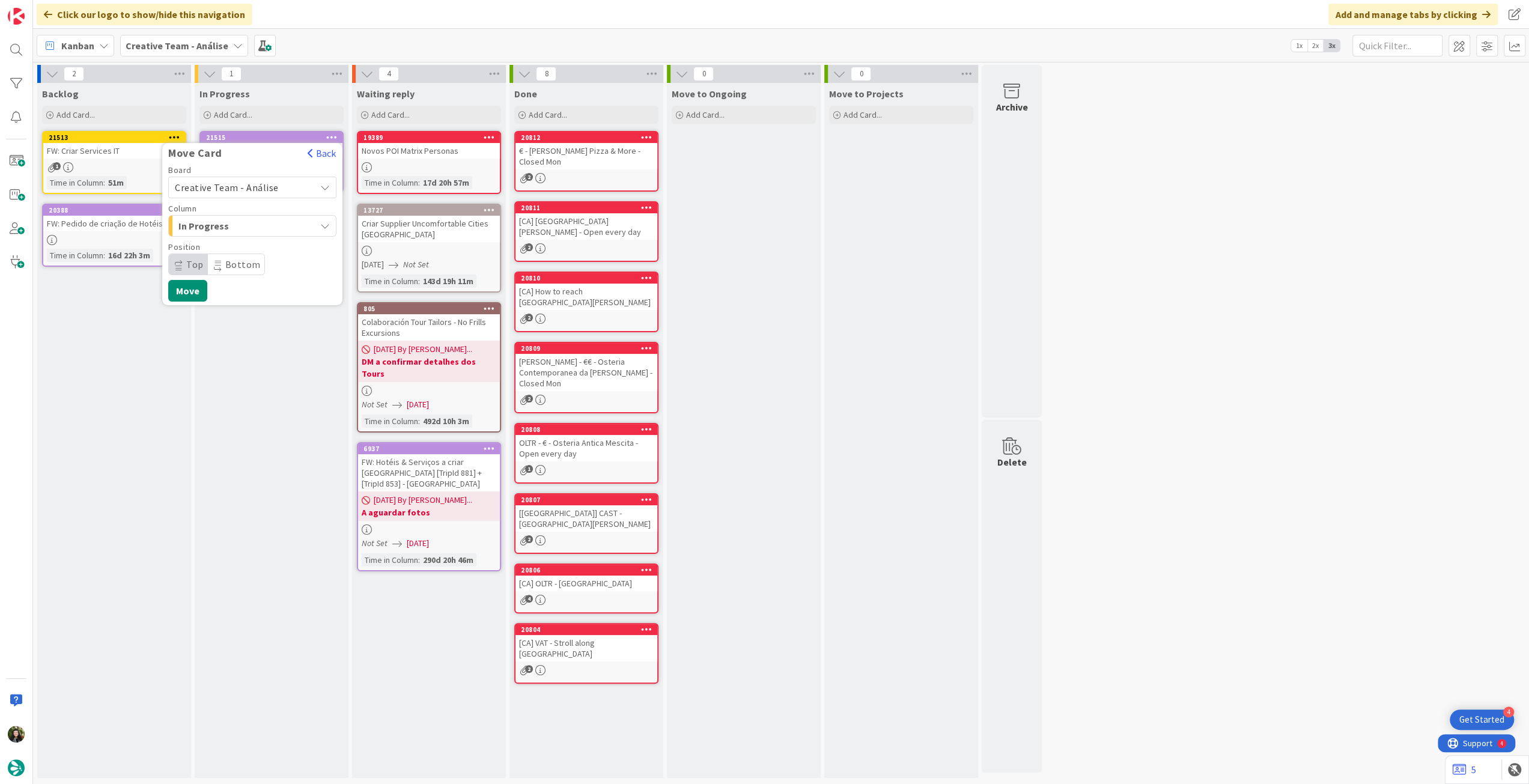
click at [257, 186] on span "Creative Team - Análise" at bounding box center [227, 187] width 104 height 12
click at [254, 244] on span "Creative Team" at bounding box center [260, 244] width 139 height 18
click at [249, 226] on span "Select a Column..." at bounding box center [220, 226] width 90 height 16
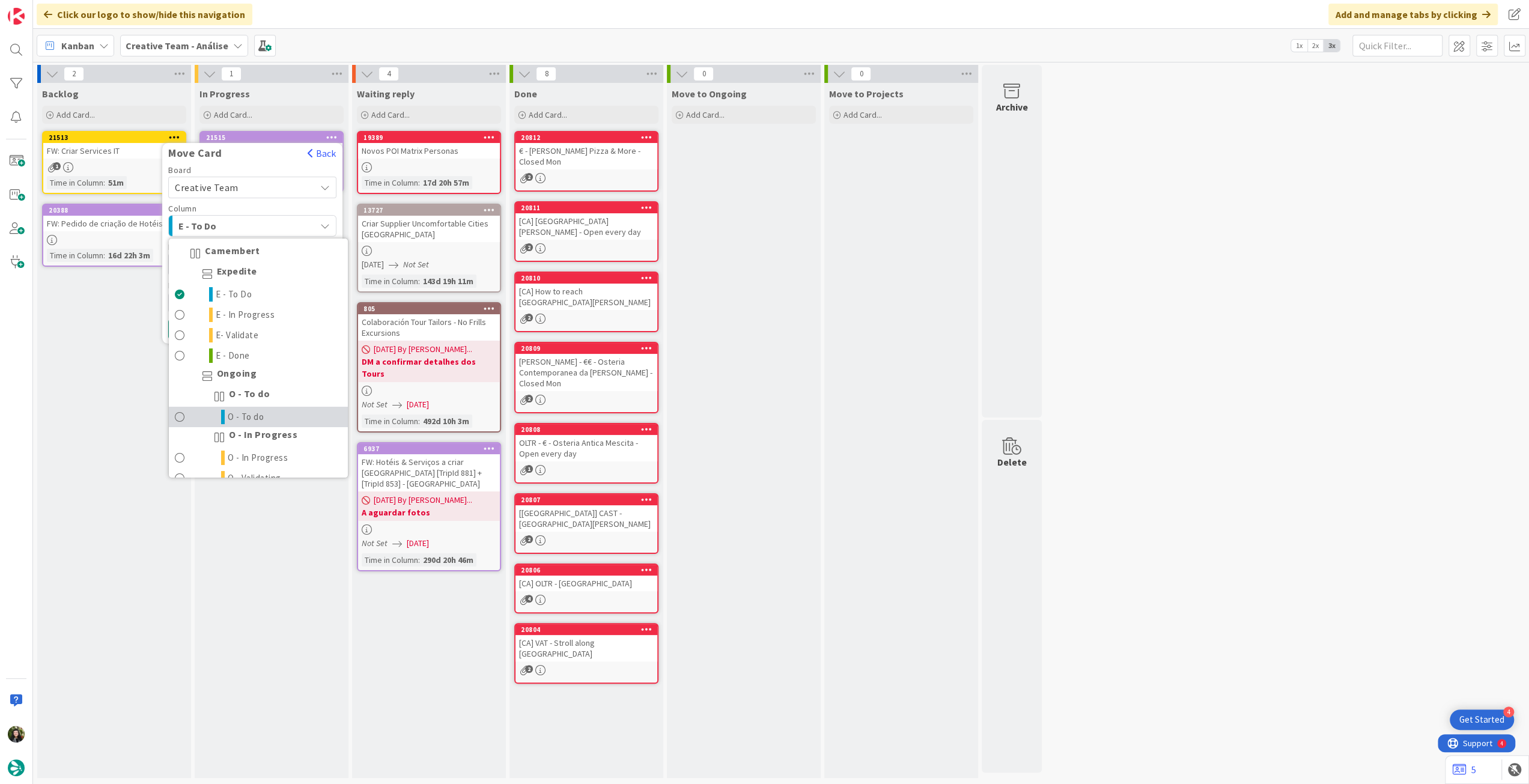
click at [289, 408] on link "O - To do" at bounding box center [257, 416] width 179 height 21
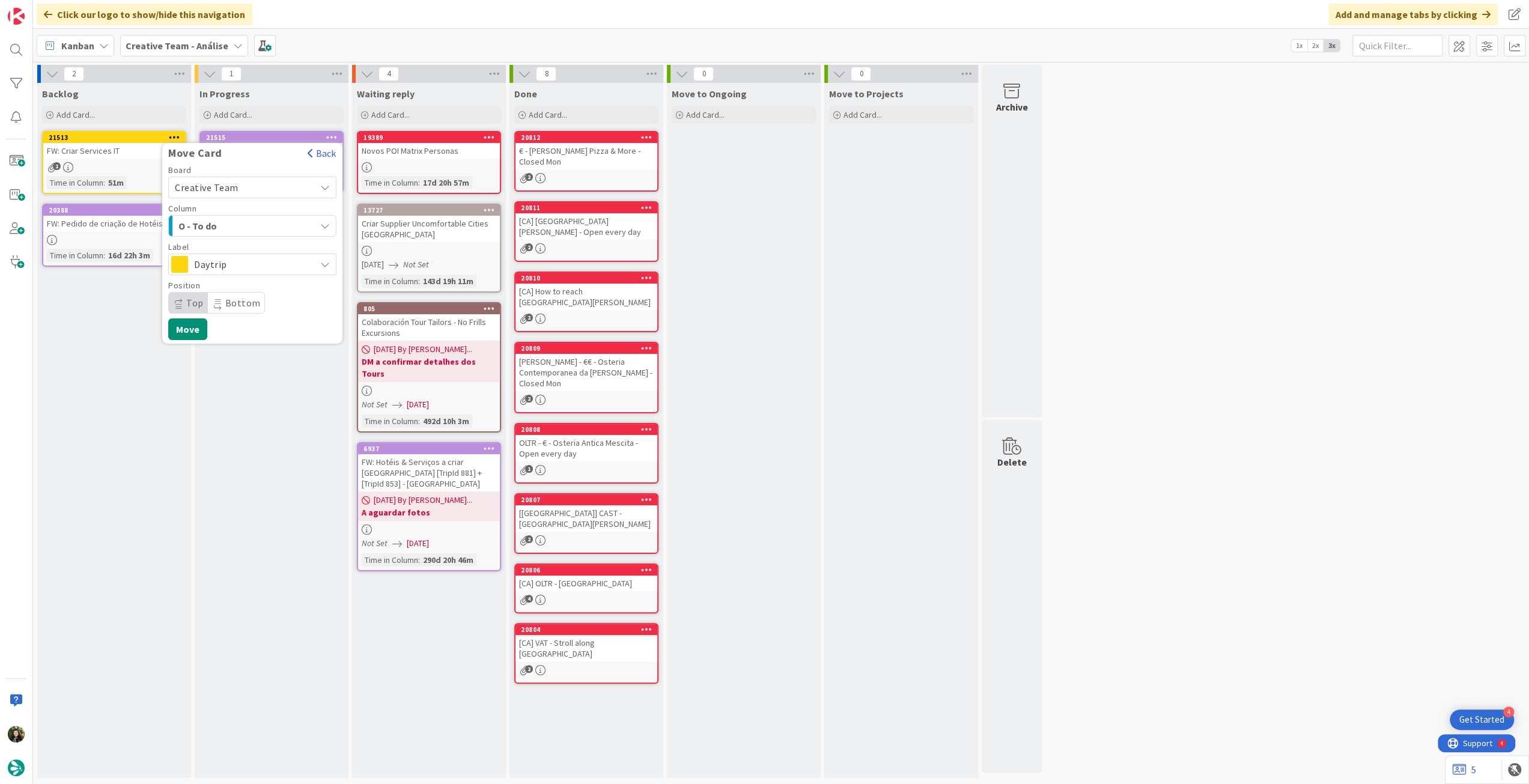
click at [257, 264] on span "Daytrip" at bounding box center [252, 263] width 116 height 17
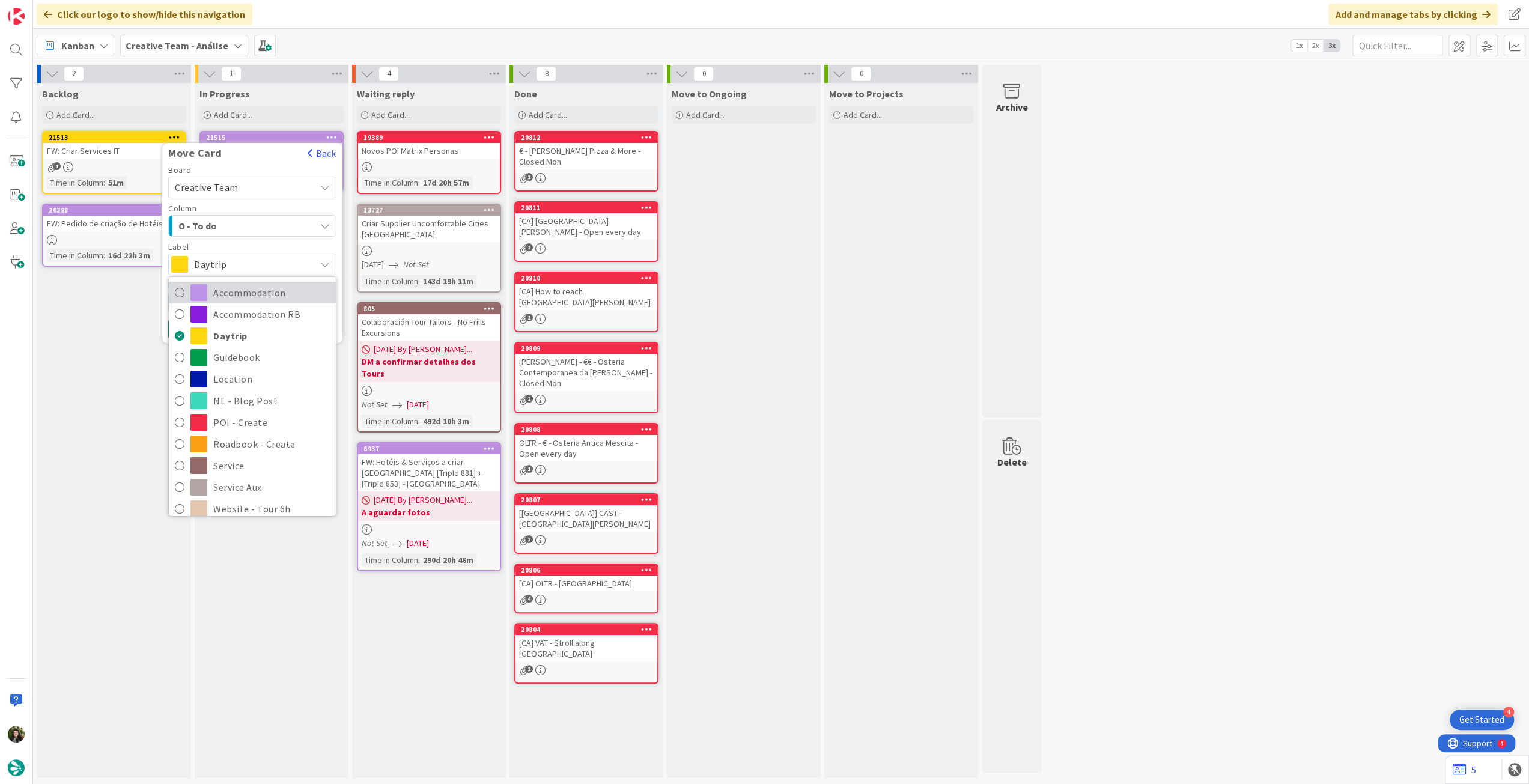
click at [249, 295] on span "Accommodation" at bounding box center [271, 293] width 116 height 18
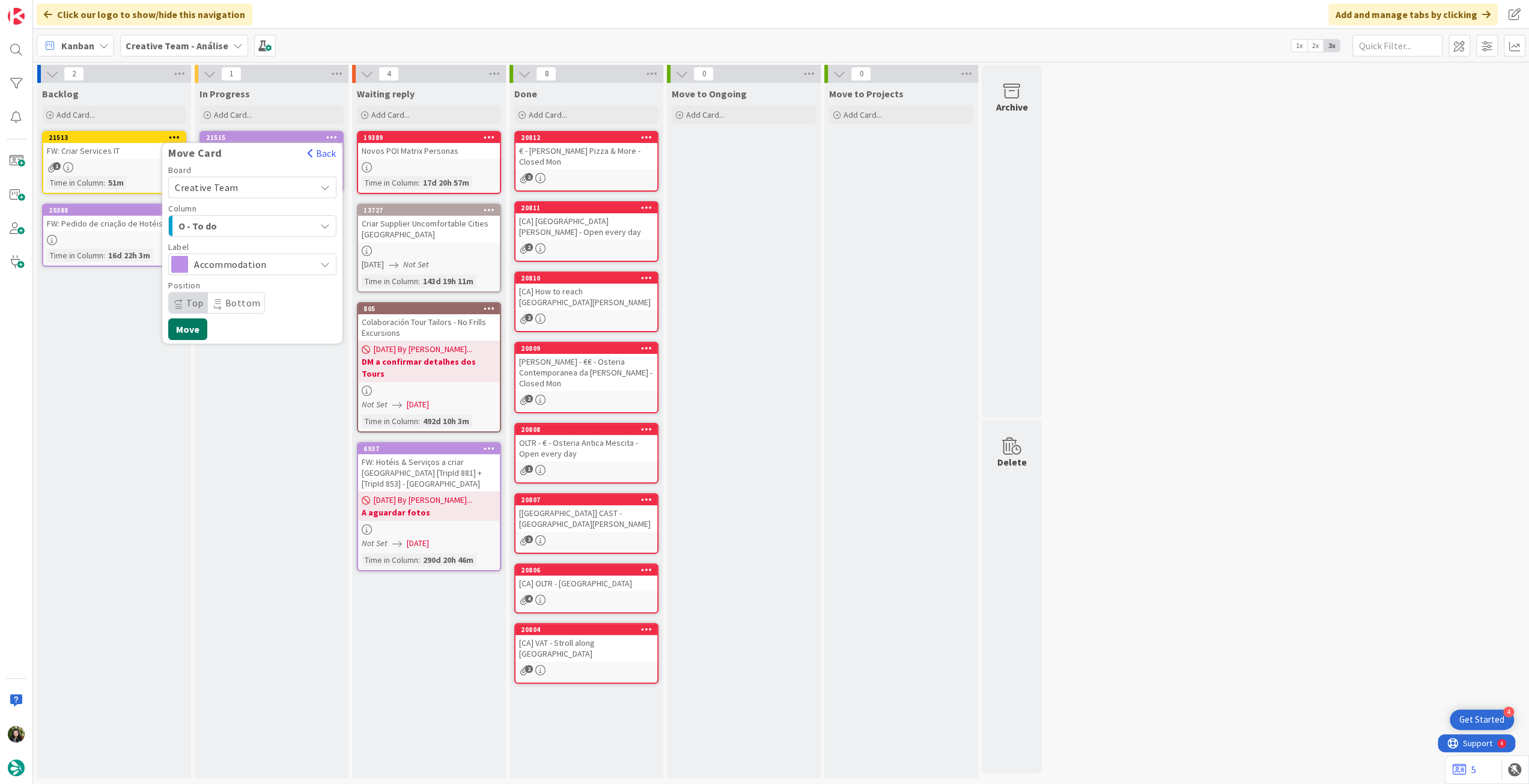
click at [185, 319] on button "Move" at bounding box center [188, 329] width 39 height 22
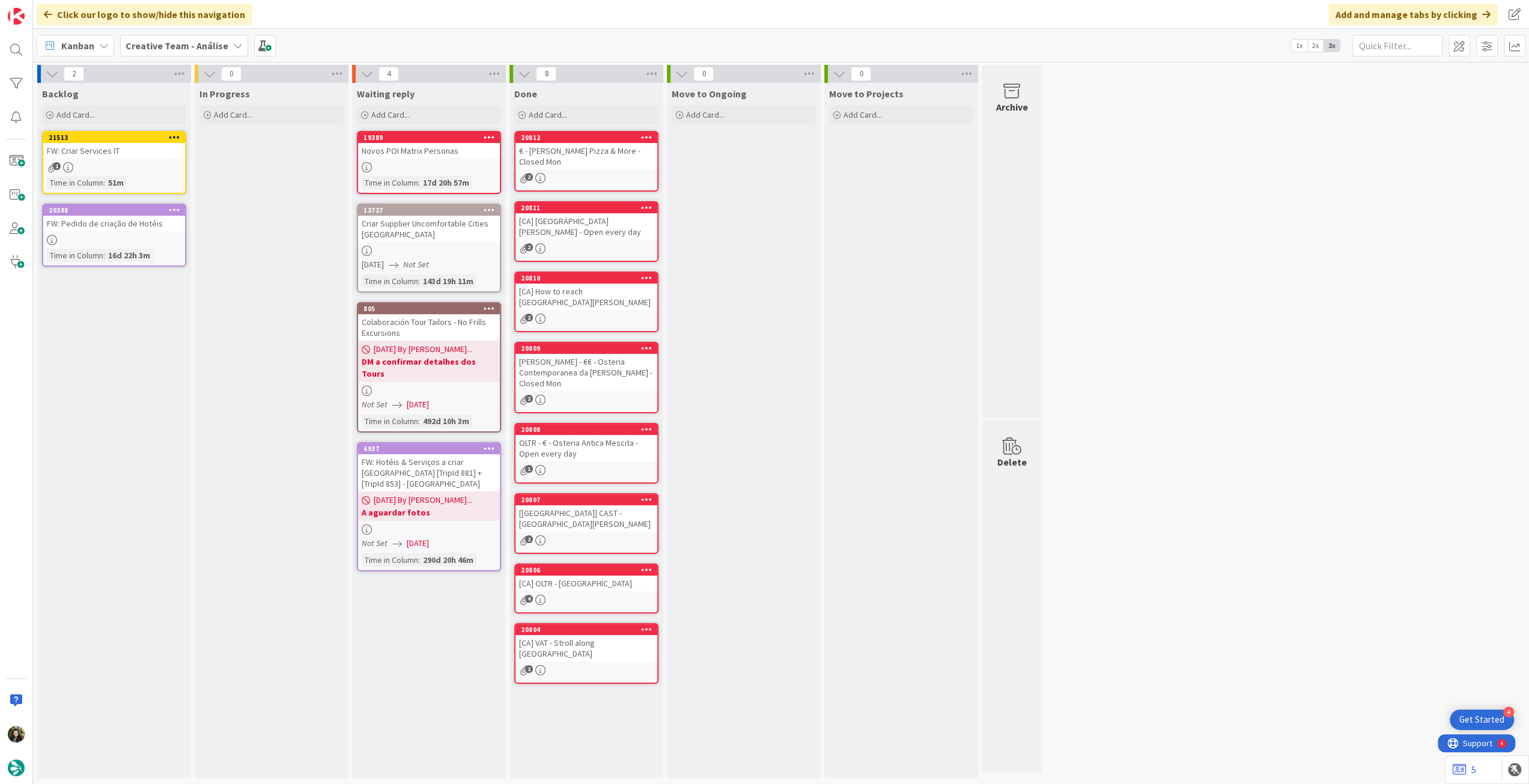
click at [162, 35] on div "Creative Team - Análise" at bounding box center [184, 46] width 128 height 22
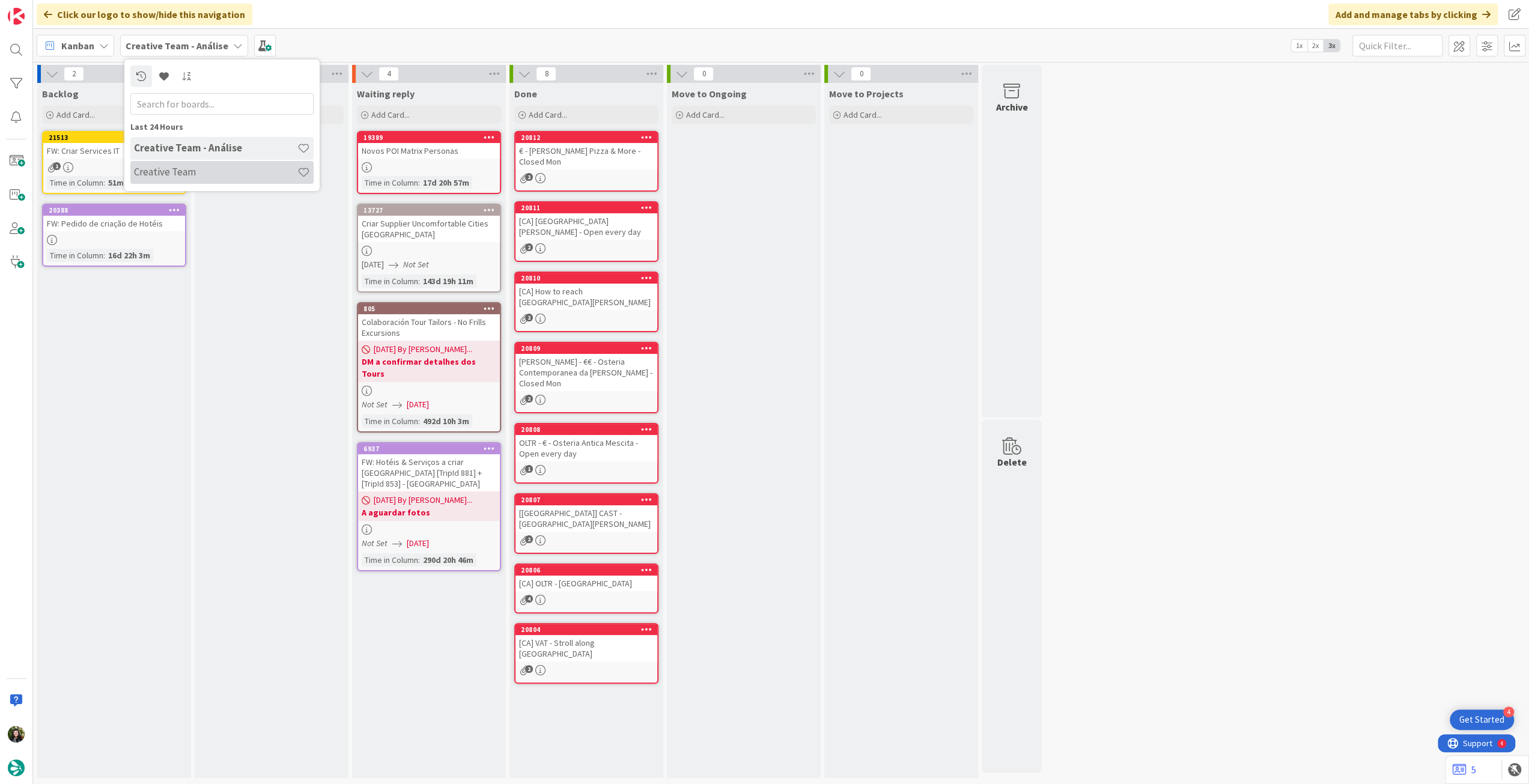
click at [173, 168] on h4 "Creative Team" at bounding box center [215, 171] width 163 height 12
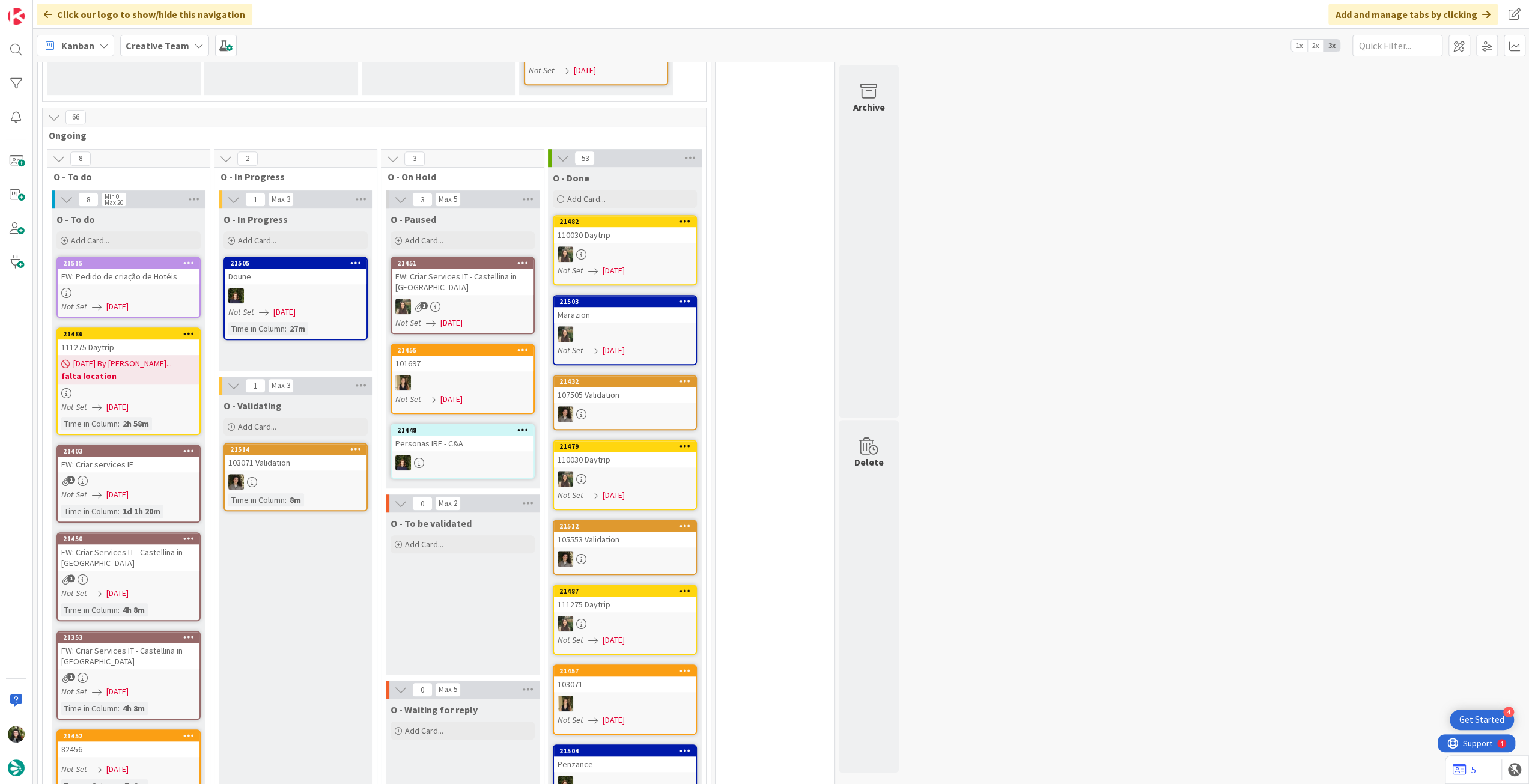
click at [157, 476] on div "1" at bounding box center [128, 481] width 142 height 10
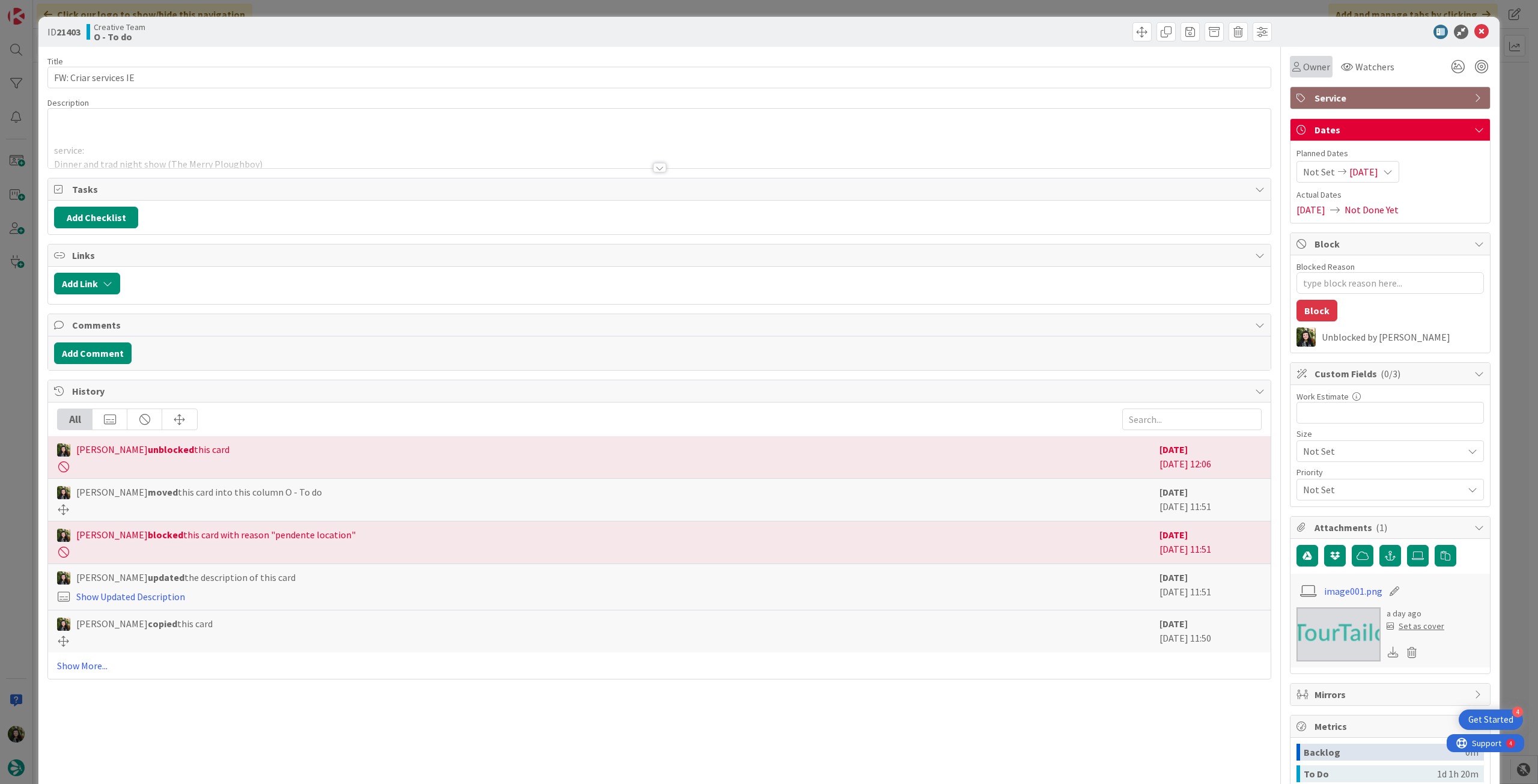
click at [1303, 67] on span "Owner" at bounding box center [1317, 67] width 27 height 15
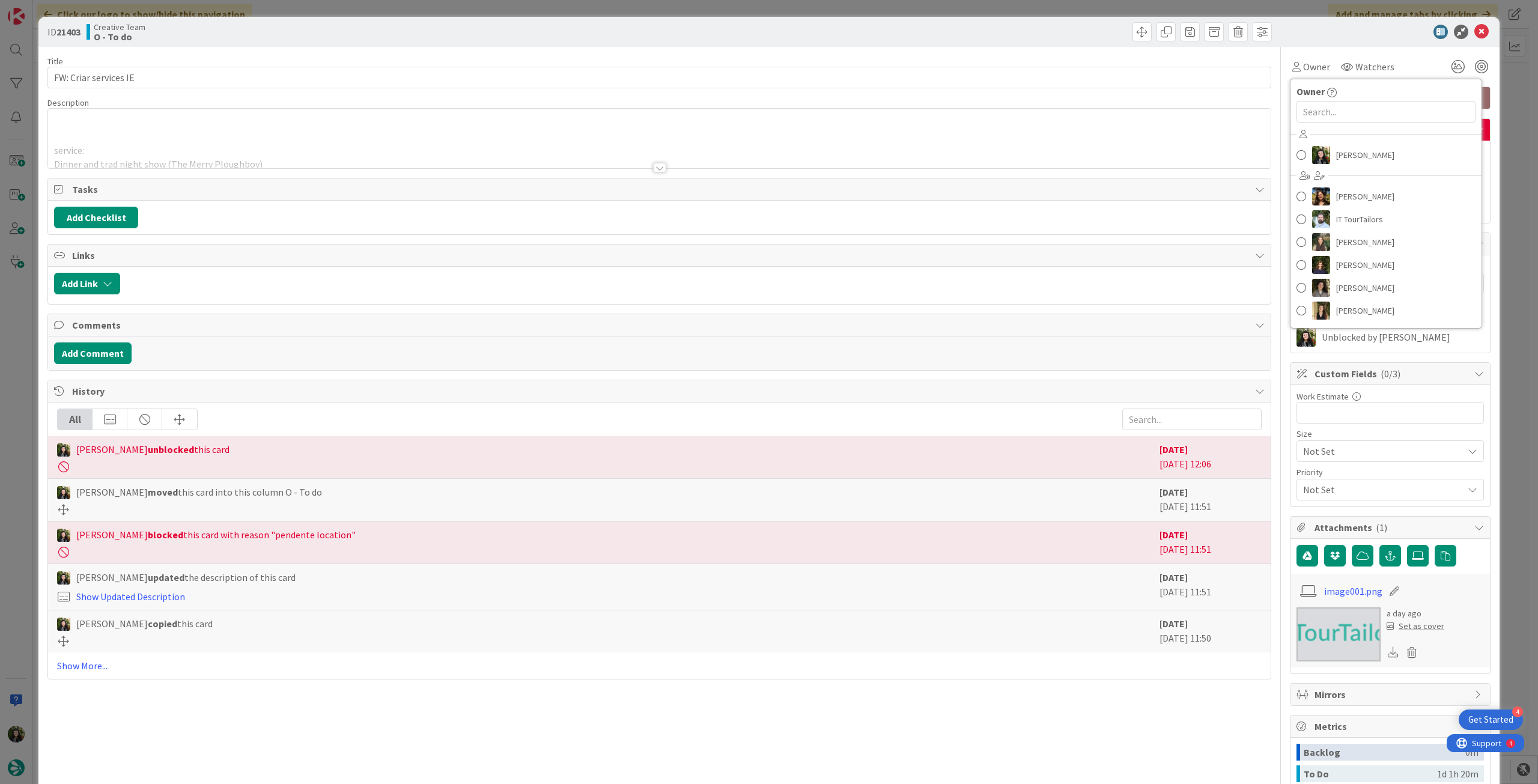
click at [1326, 141] on div "[PERSON_NAME] [PERSON_NAME] IT TourTailors [PERSON_NAME] [PERSON_NAME] [PERSON_…" at bounding box center [1385, 224] width 191 height 198
click at [1326, 147] on link "[PERSON_NAME]" at bounding box center [1385, 155] width 191 height 23
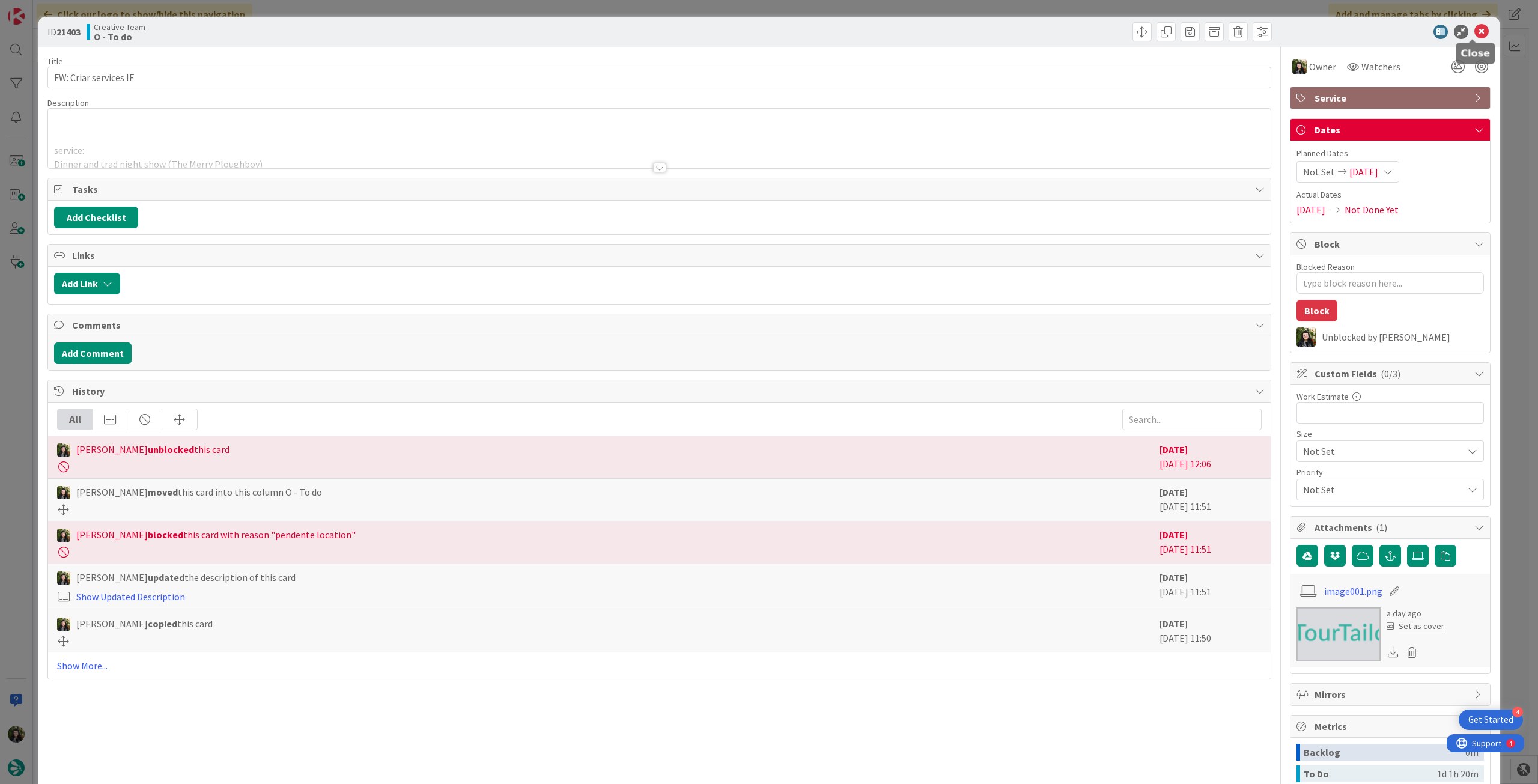
click at [1474, 35] on icon at bounding box center [1481, 31] width 15 height 15
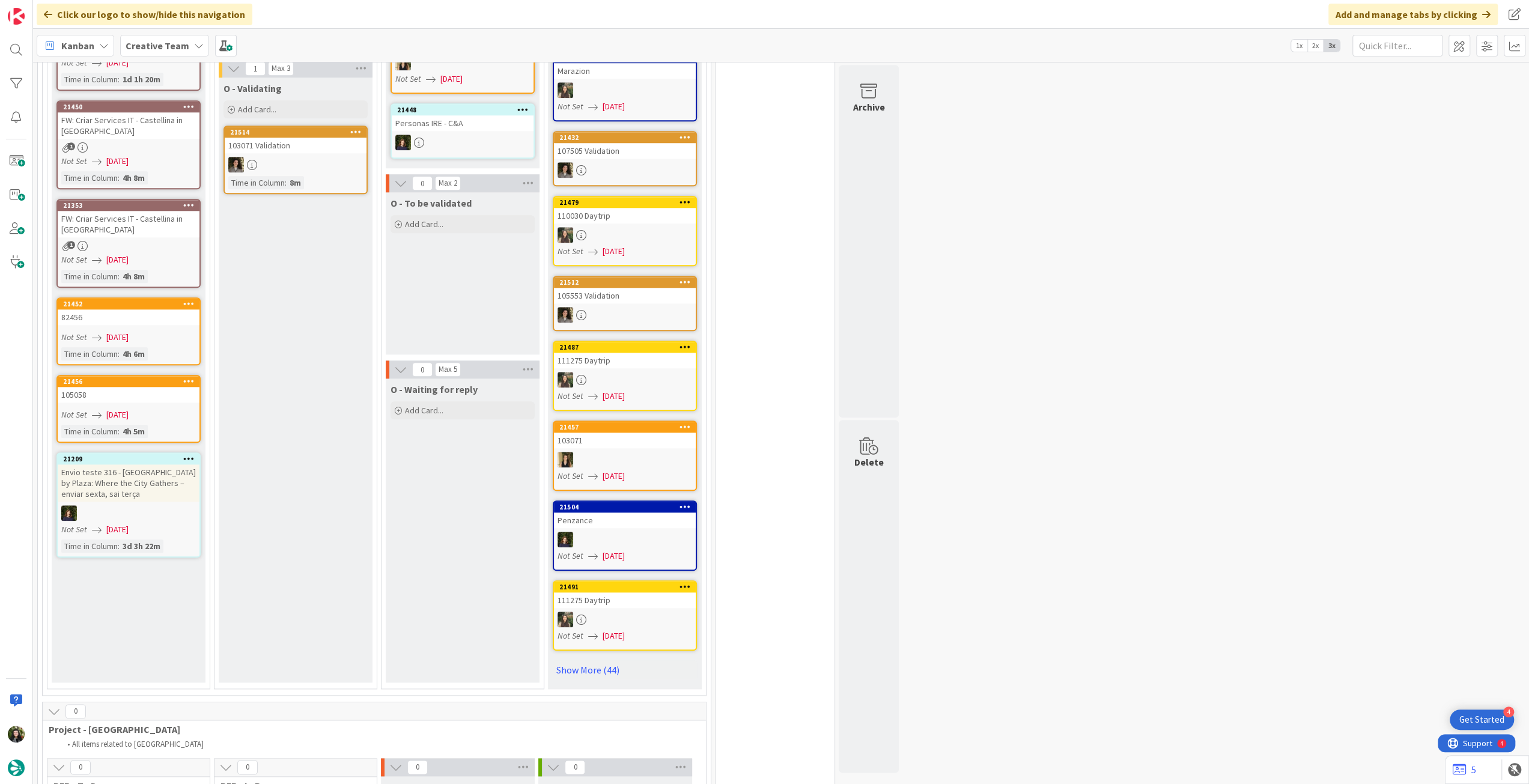
scroll to position [881, 0]
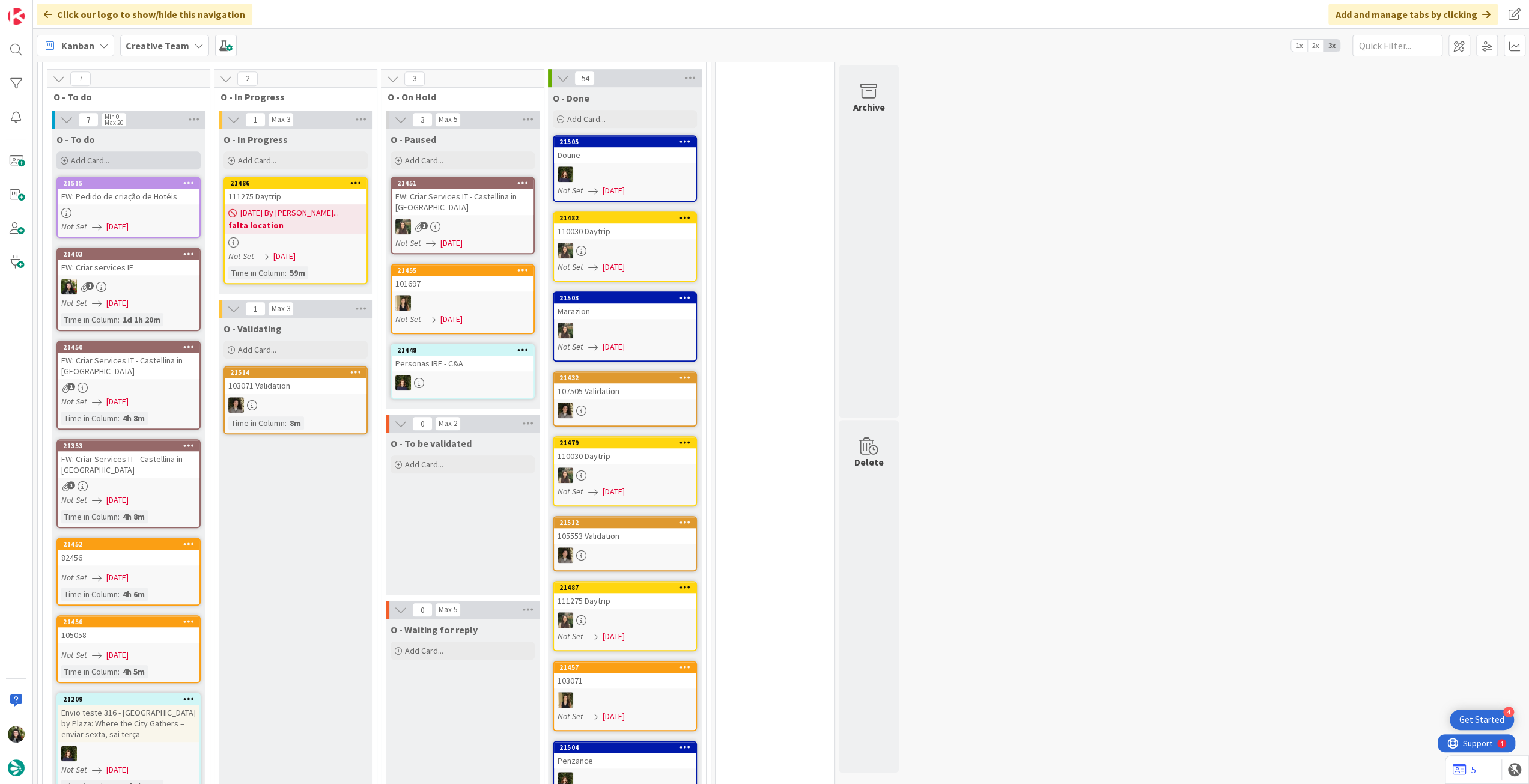
click at [125, 152] on div "Add Card..." at bounding box center [128, 161] width 144 height 18
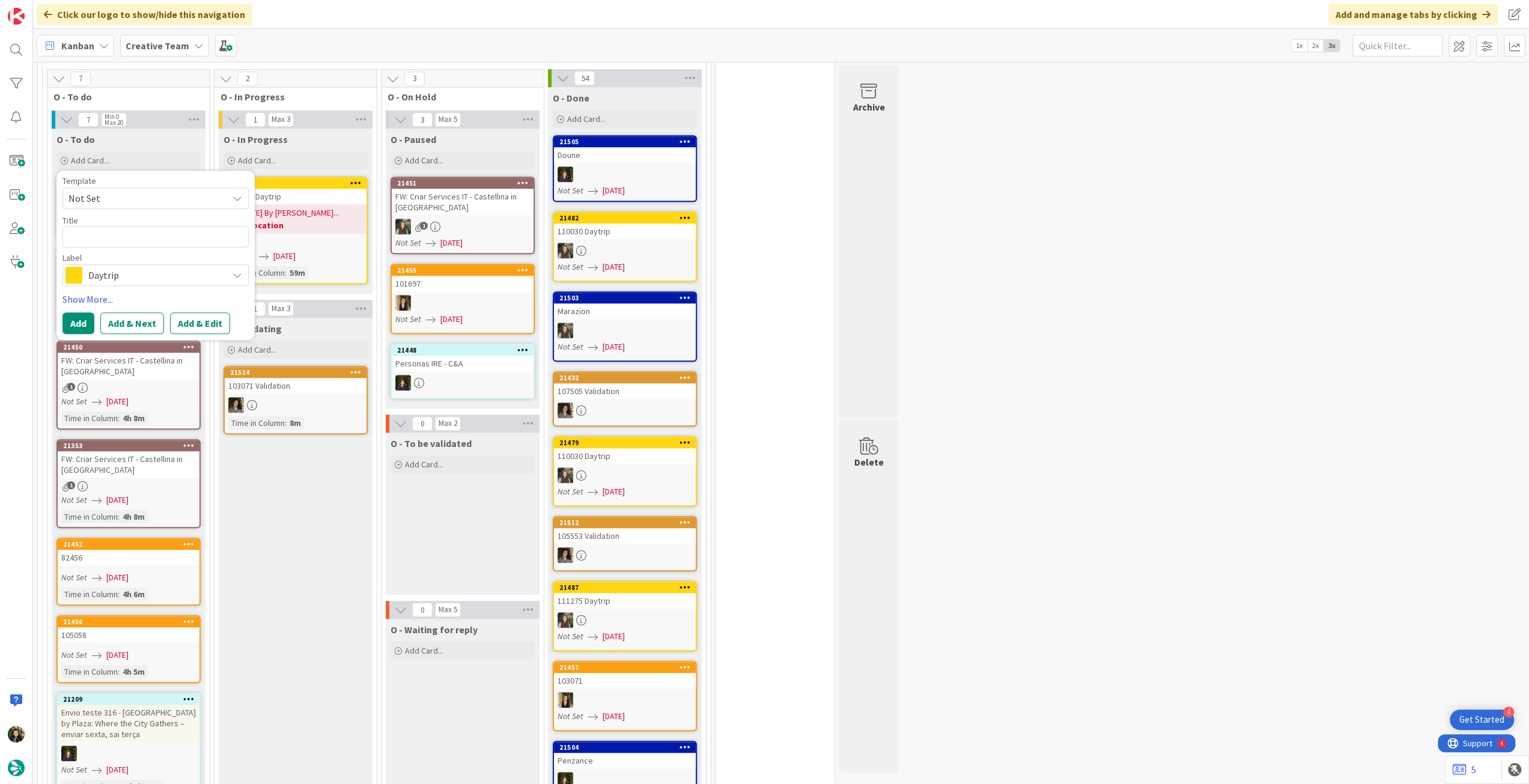
click at [146, 264] on div "Daytrip" at bounding box center [156, 275] width 186 height 22
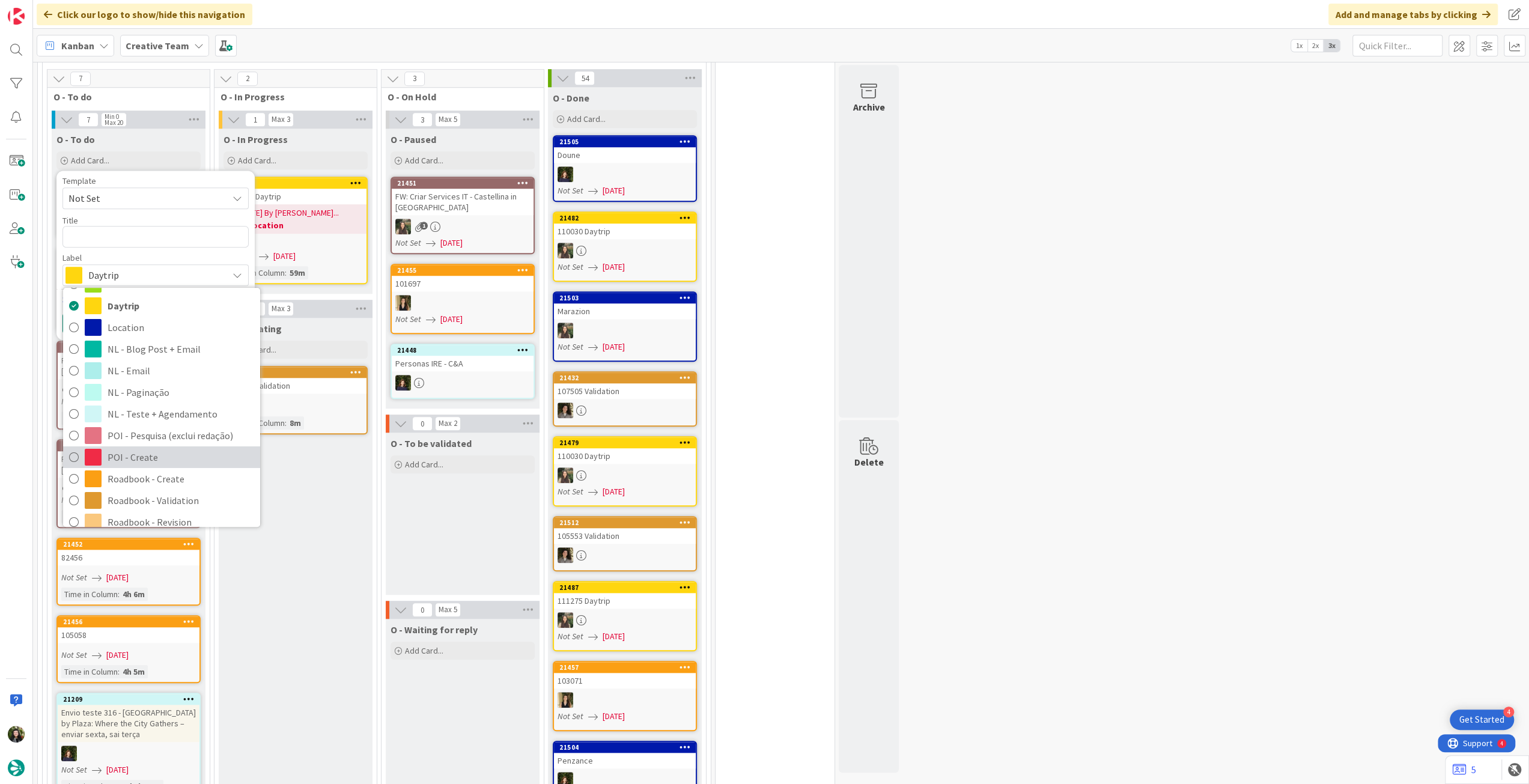
scroll to position [80, 0]
drag, startPoint x: 160, startPoint y: 432, endPoint x: 159, endPoint y: 420, distance: 12.0
click at [160, 452] on span "Roadbook - Create" at bounding box center [181, 461] width 147 height 18
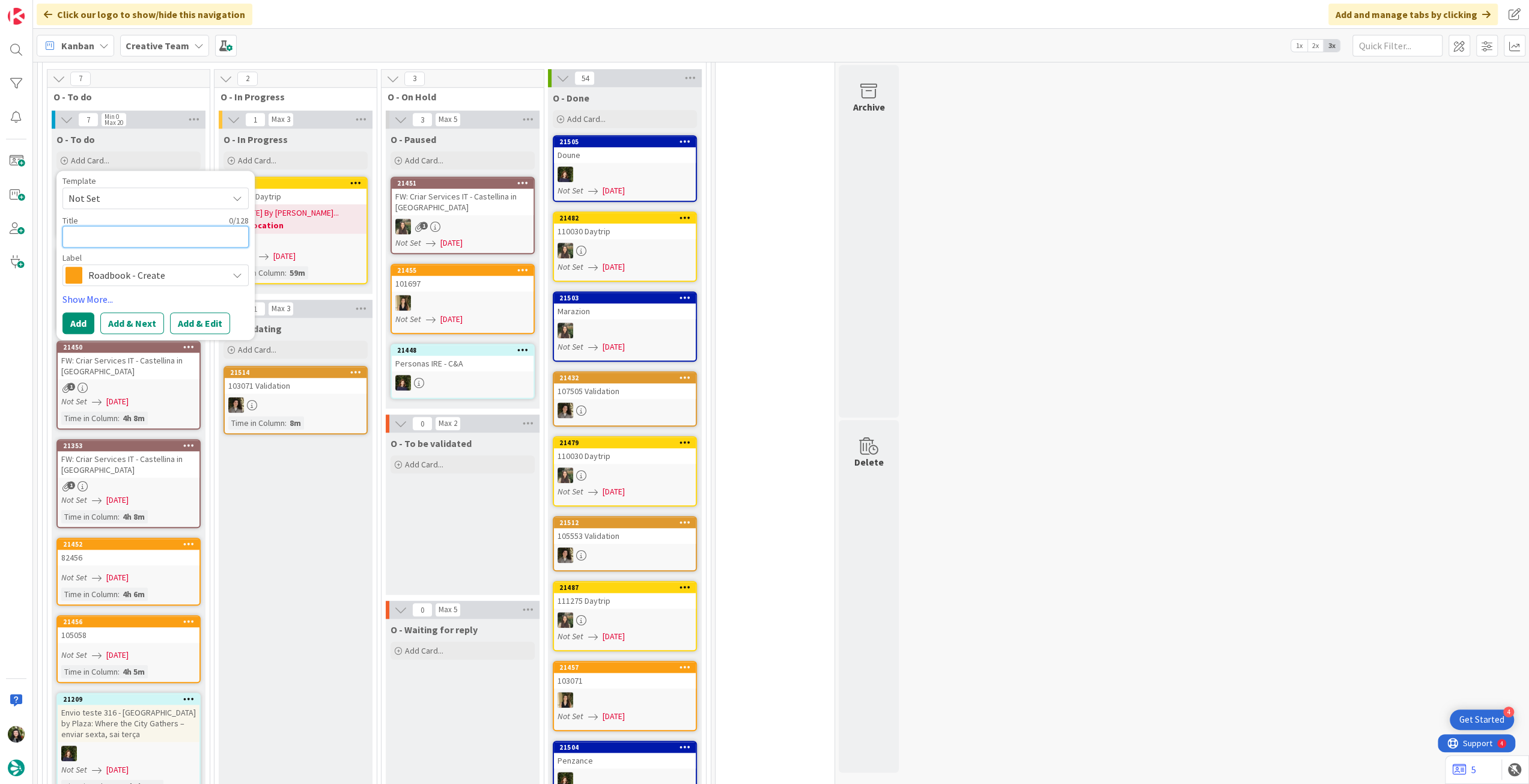
click at [146, 226] on textarea at bounding box center [156, 237] width 186 height 22
paste textarea "106513"
type textarea "x"
type textarea "106513"
click at [88, 312] on button "Add" at bounding box center [78, 323] width 32 height 22
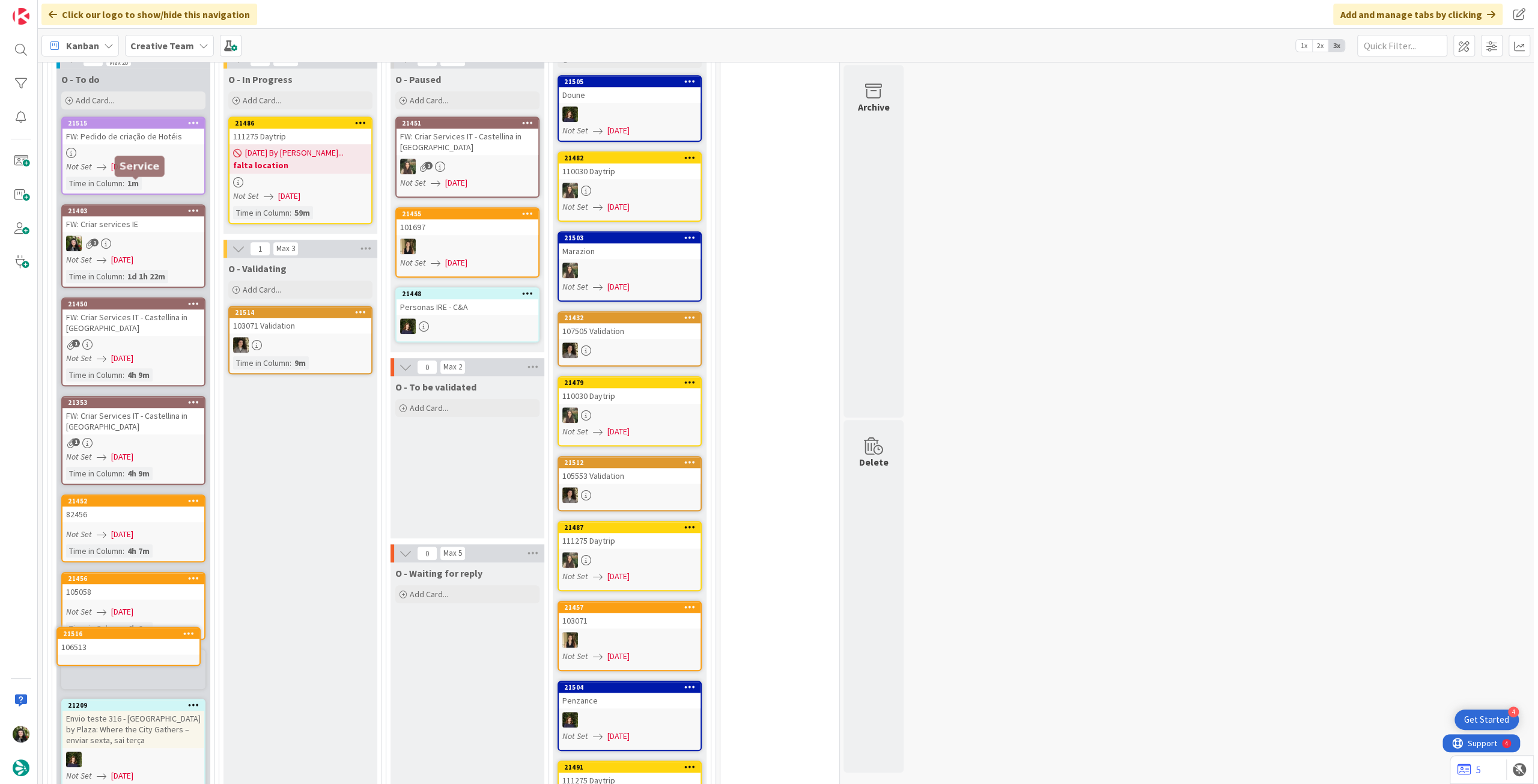
scroll to position [947, 0]
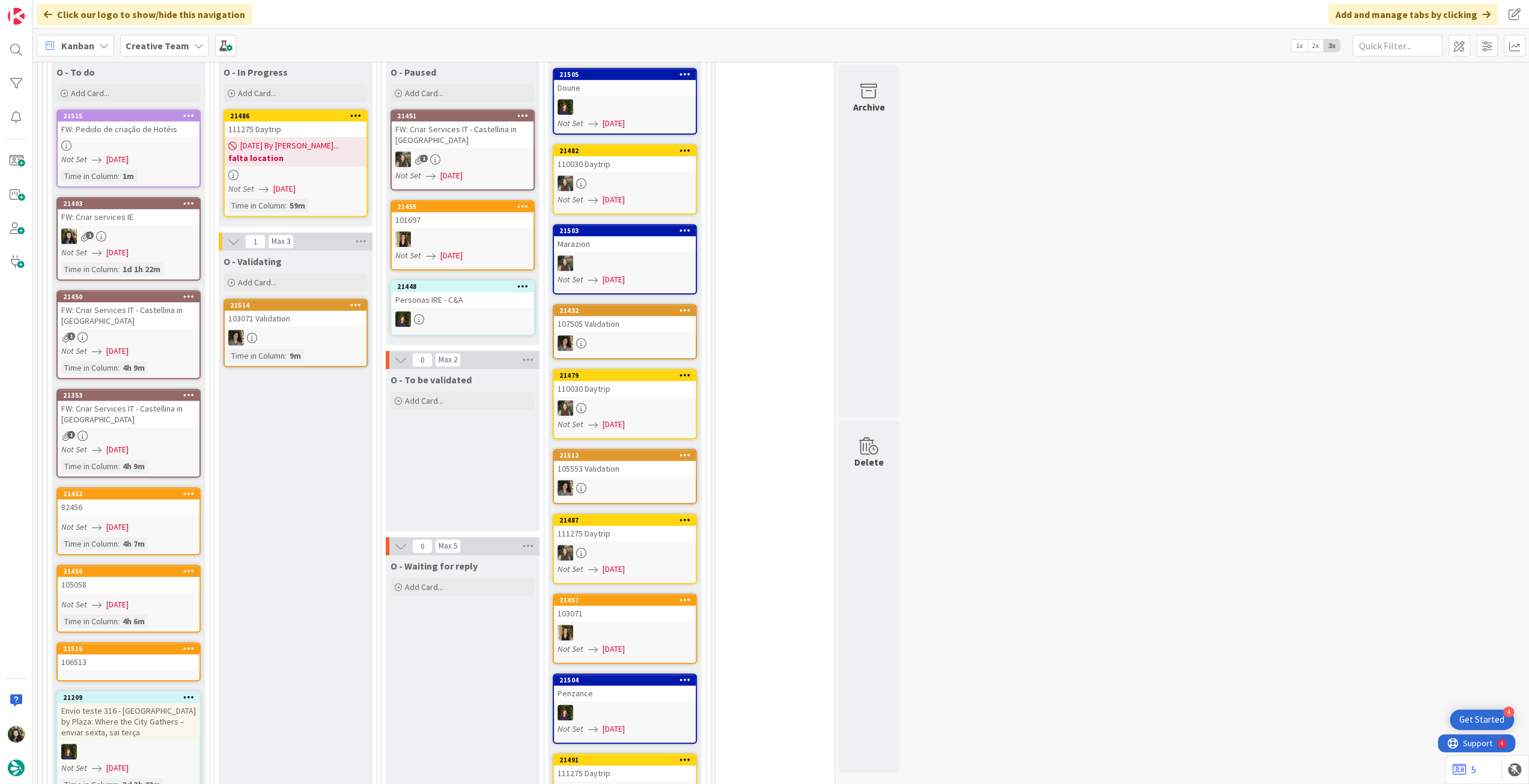
click at [128, 654] on div "106513" at bounding box center [128, 662] width 142 height 16
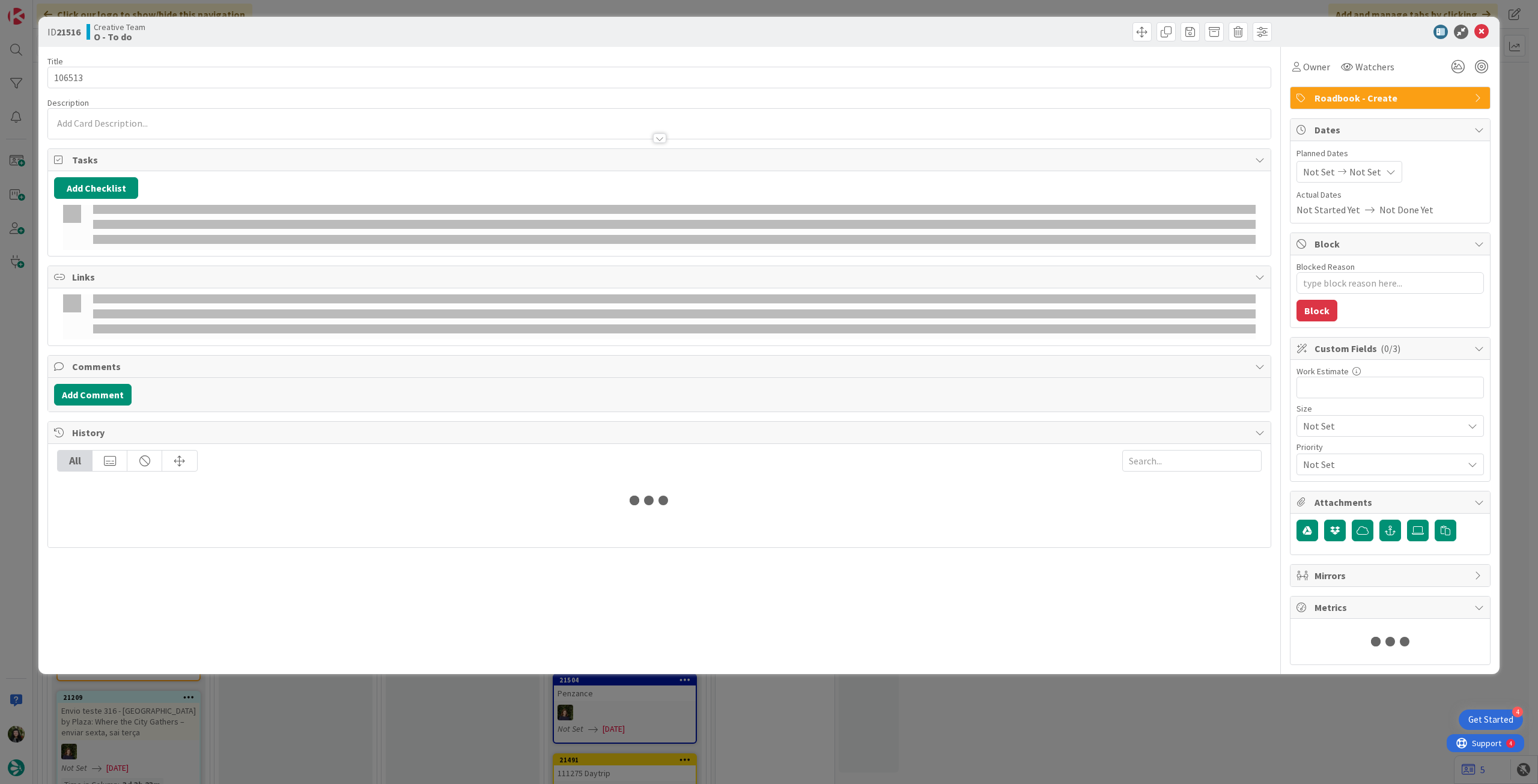
type textarea "x"
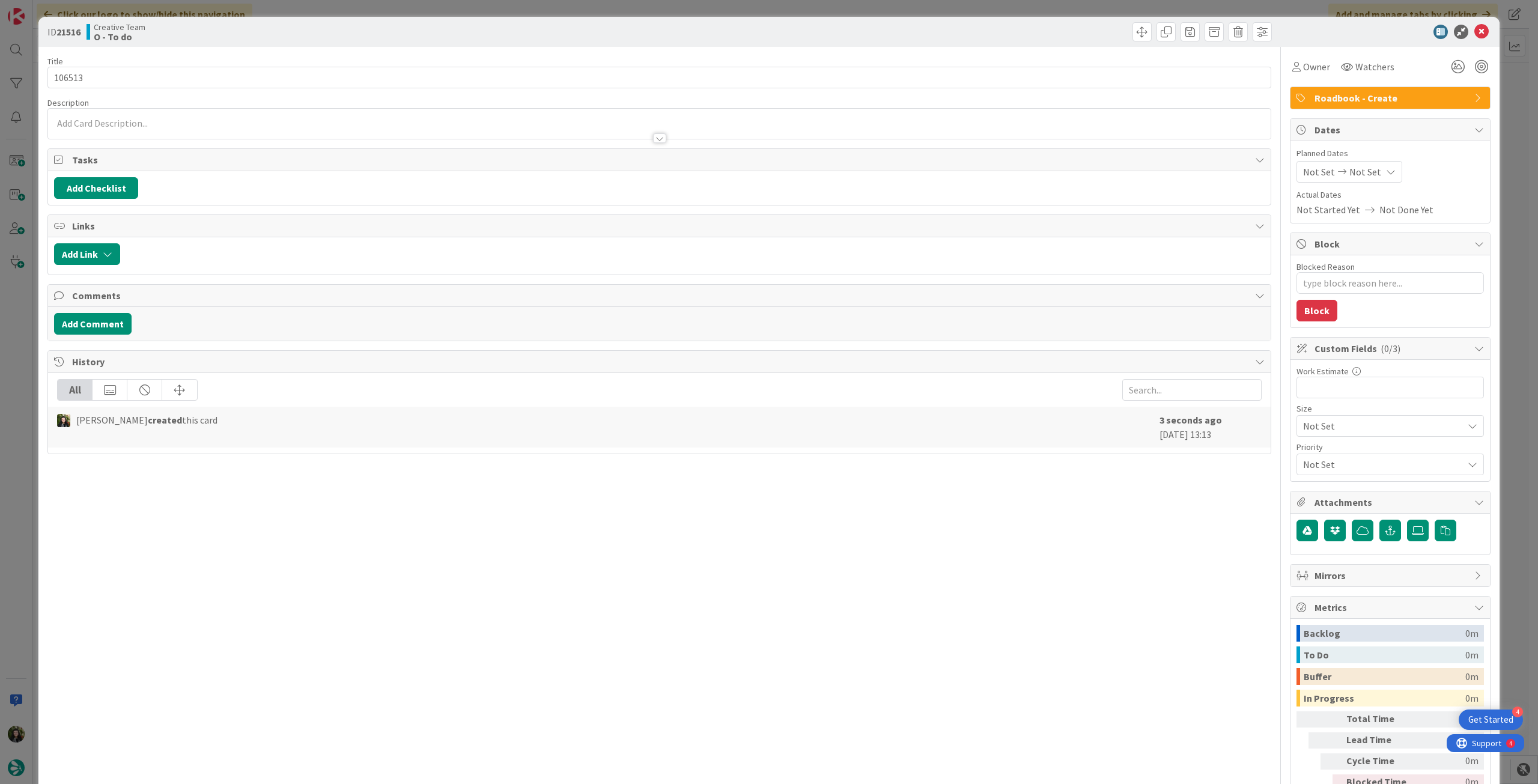
click at [1362, 170] on span "Not Set" at bounding box center [1365, 171] width 32 height 15
click at [1308, 455] on icon at bounding box center [1317, 452] width 18 height 15
type input "[DATE]"
click at [1474, 28] on icon at bounding box center [1481, 31] width 15 height 15
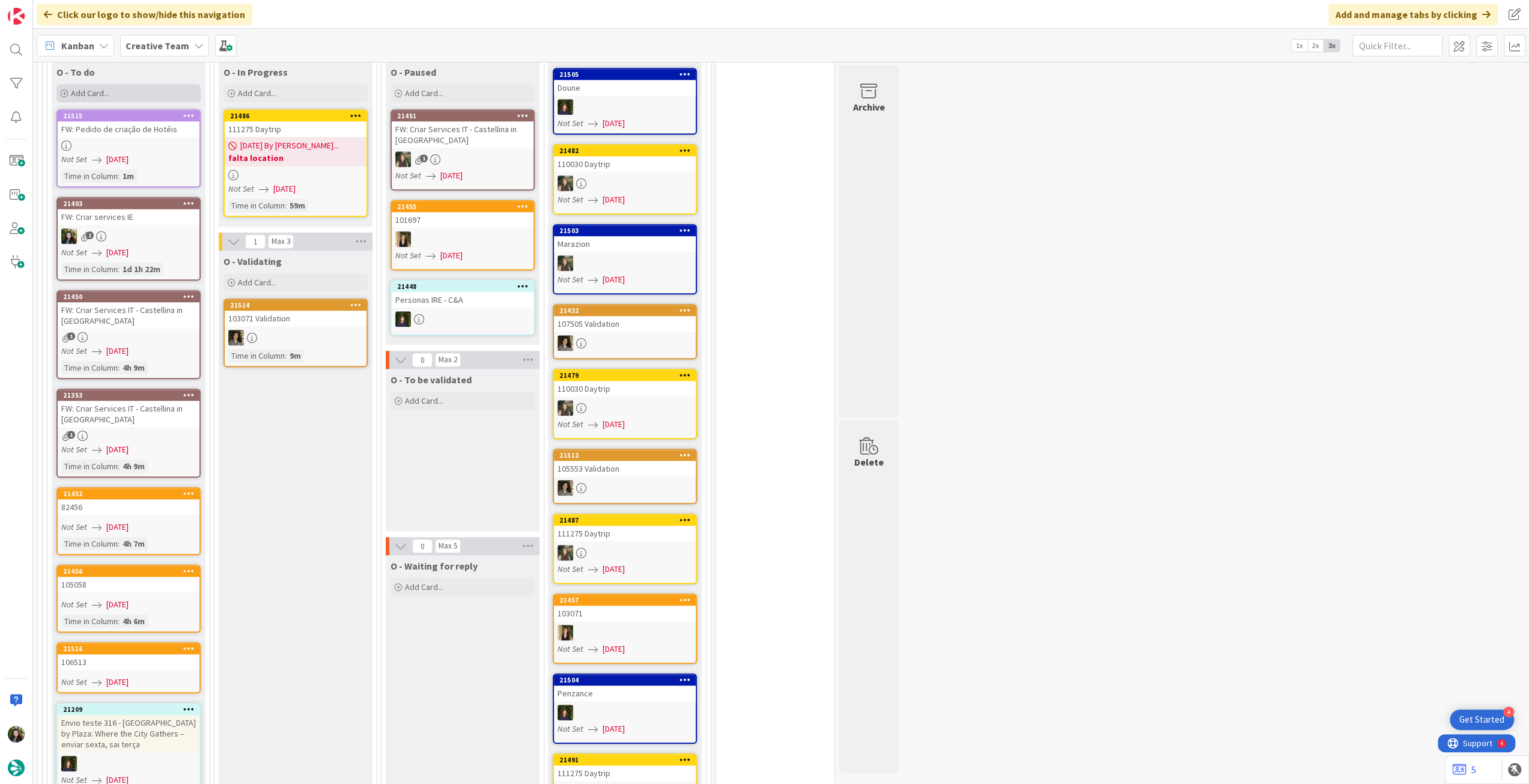
click at [134, 84] on div "Add Card..." at bounding box center [128, 93] width 144 height 18
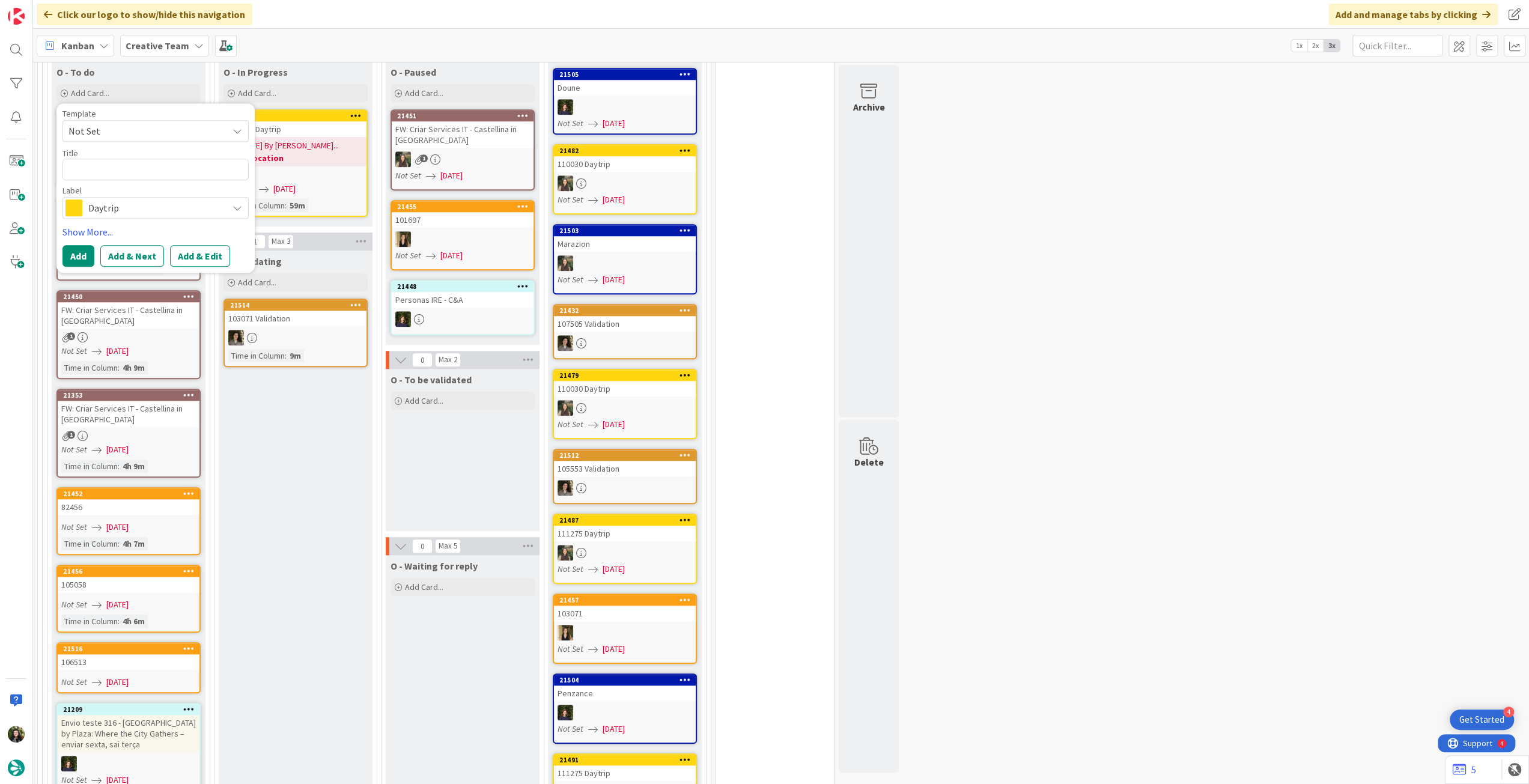
click at [140, 200] on span "Daytrip" at bounding box center [155, 208] width 133 height 17
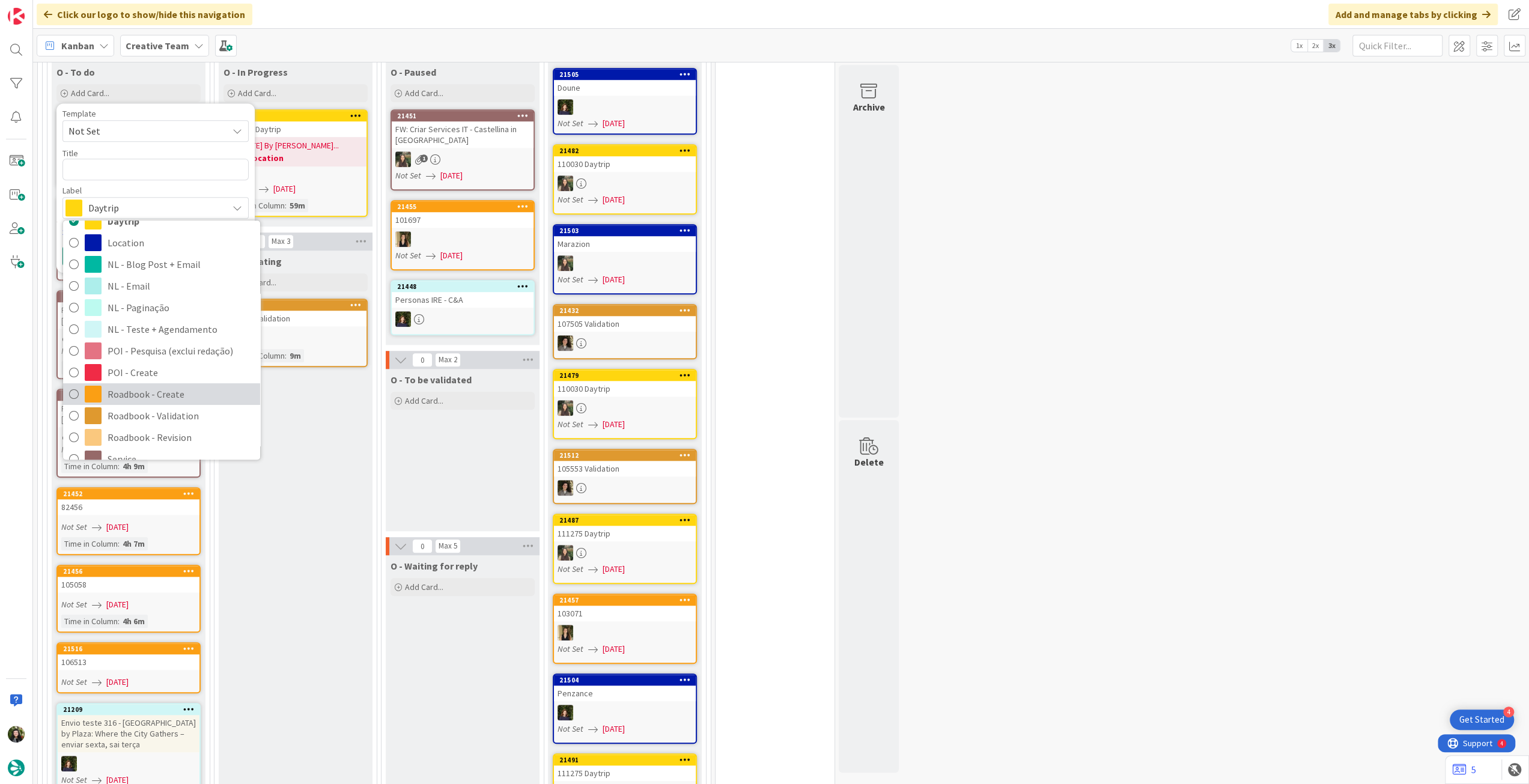
click at [170, 385] on span "Roadbook - Create" at bounding box center [181, 393] width 147 height 18
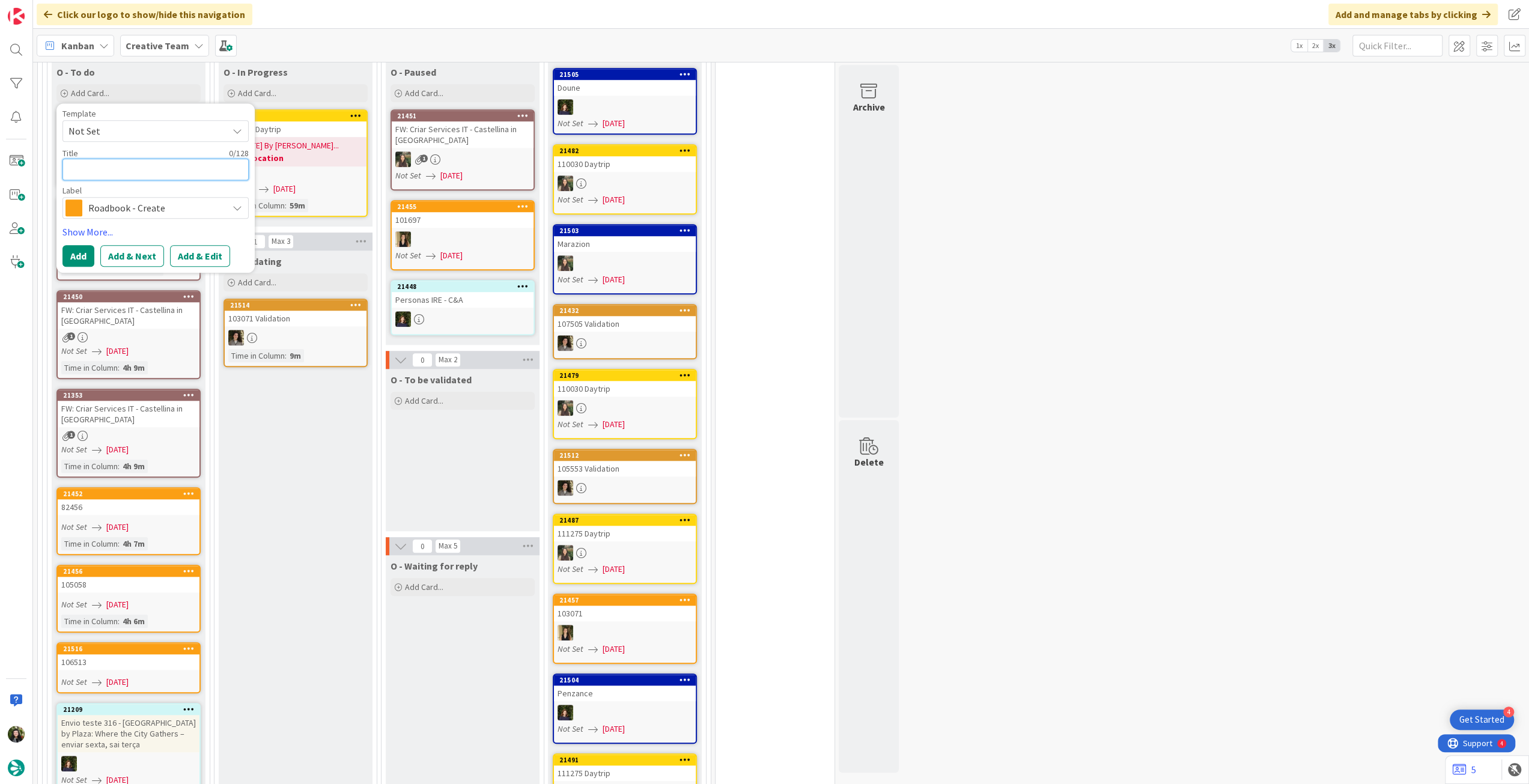
click at [133, 159] on textarea at bounding box center [156, 169] width 186 height 22
paste textarea "107817"
type textarea "x"
type textarea "107817"
click at [78, 245] on button "Add" at bounding box center [78, 255] width 32 height 22
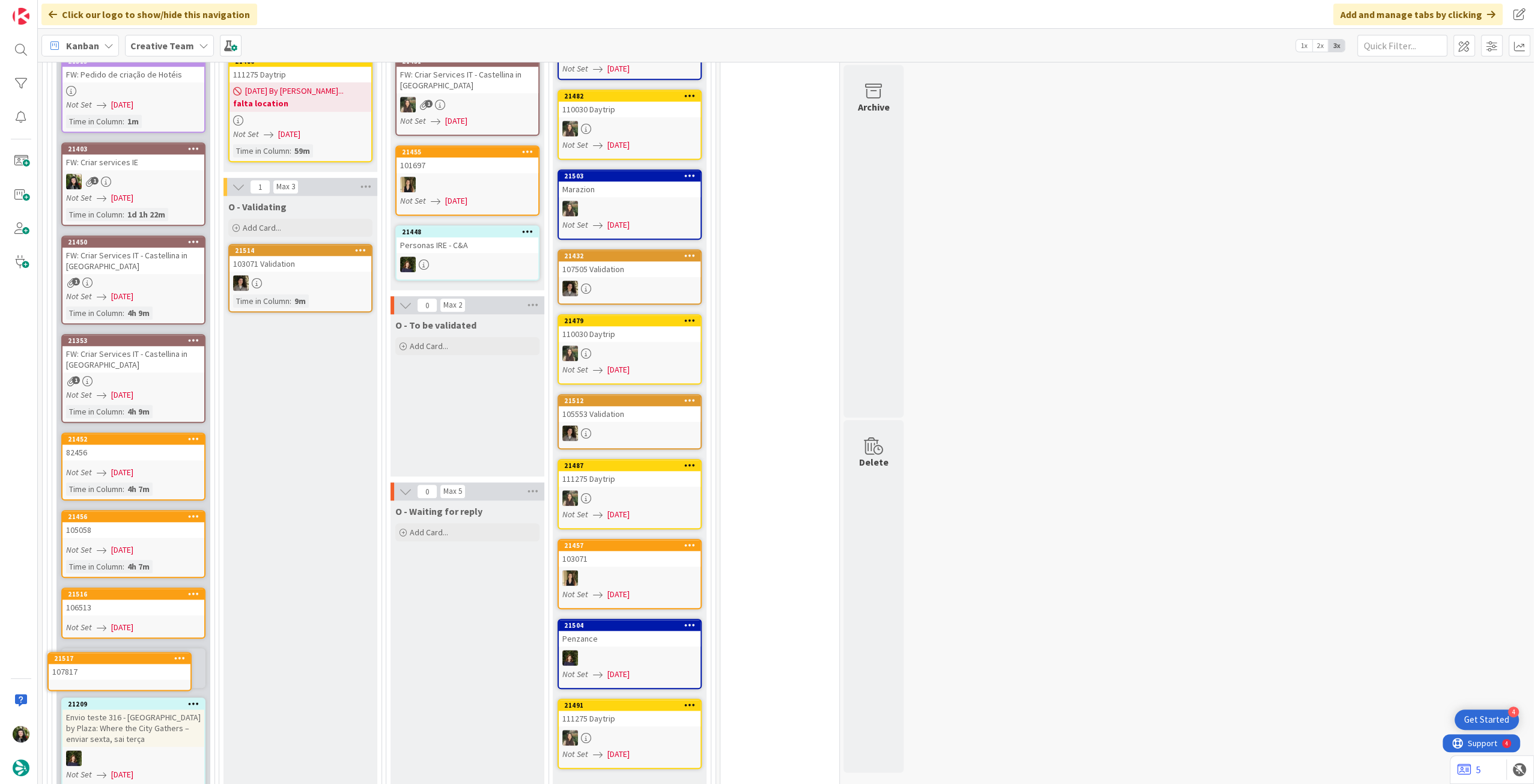
scroll to position [1026, 0]
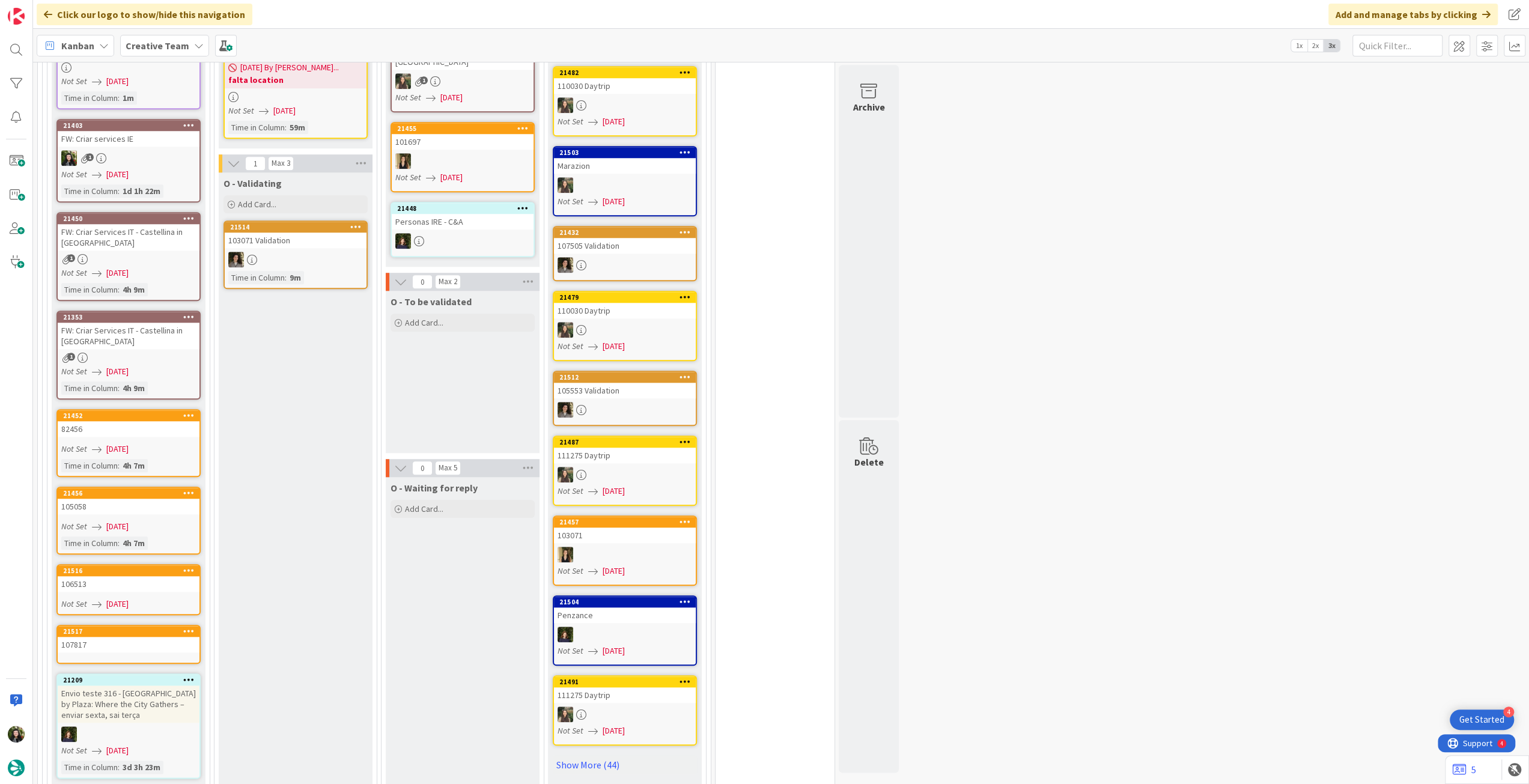
click at [123, 636] on div "107817" at bounding box center [128, 644] width 142 height 16
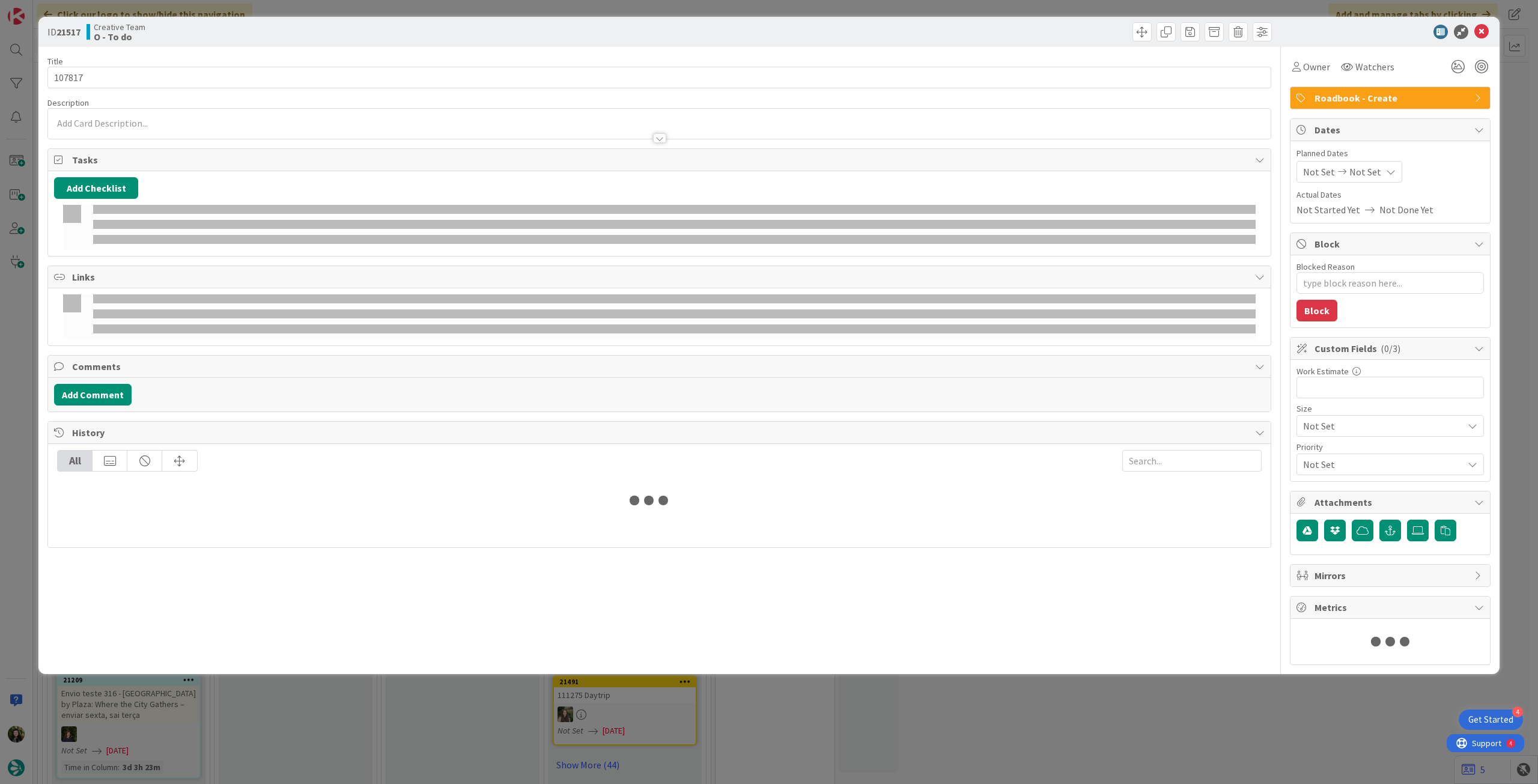
click at [1363, 179] on div "Not Set Not Set" at bounding box center [1349, 171] width 106 height 22
type textarea "x"
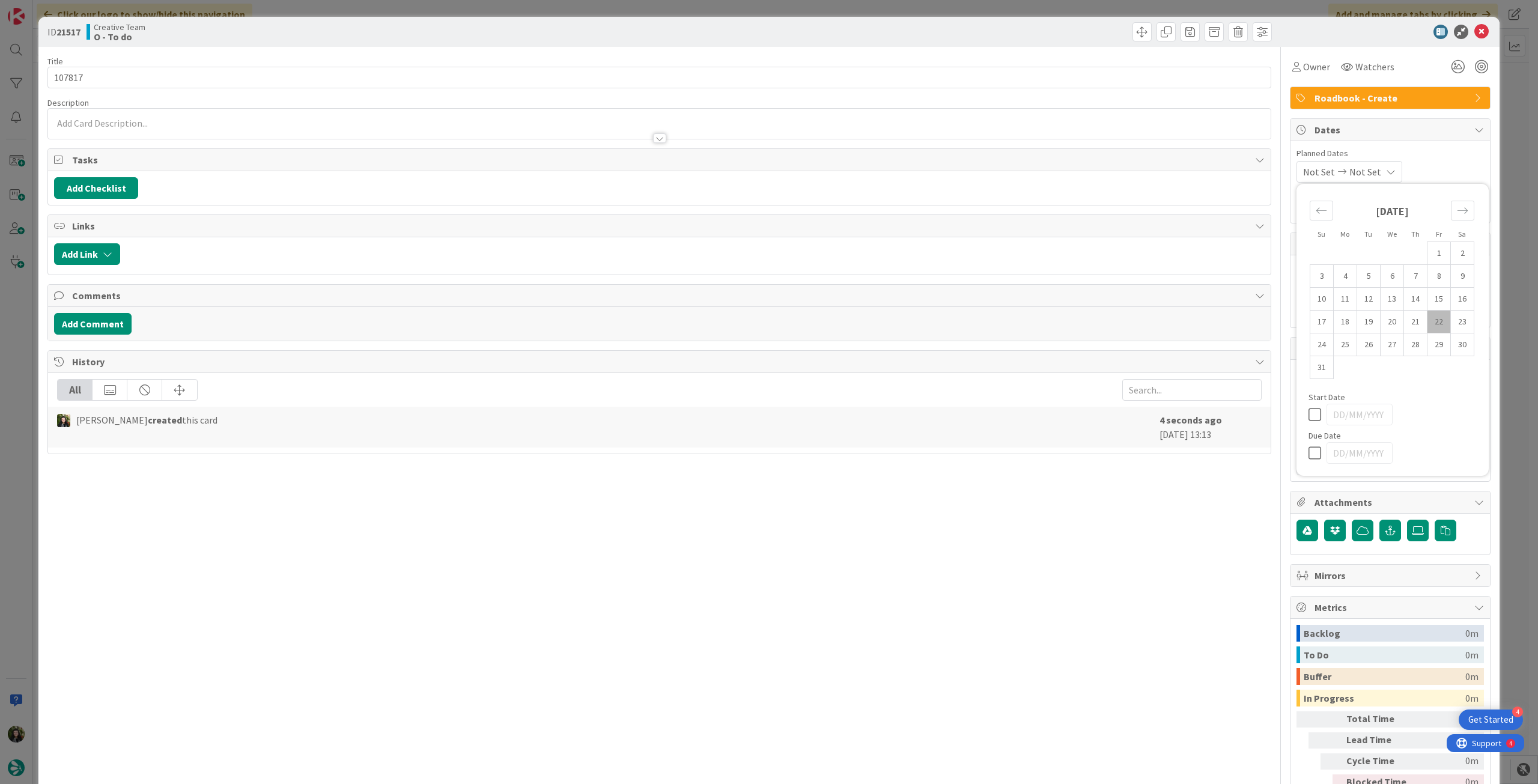
click at [1308, 450] on icon at bounding box center [1317, 452] width 18 height 15
type input "[DATE]"
click at [1474, 28] on icon at bounding box center [1481, 31] width 15 height 15
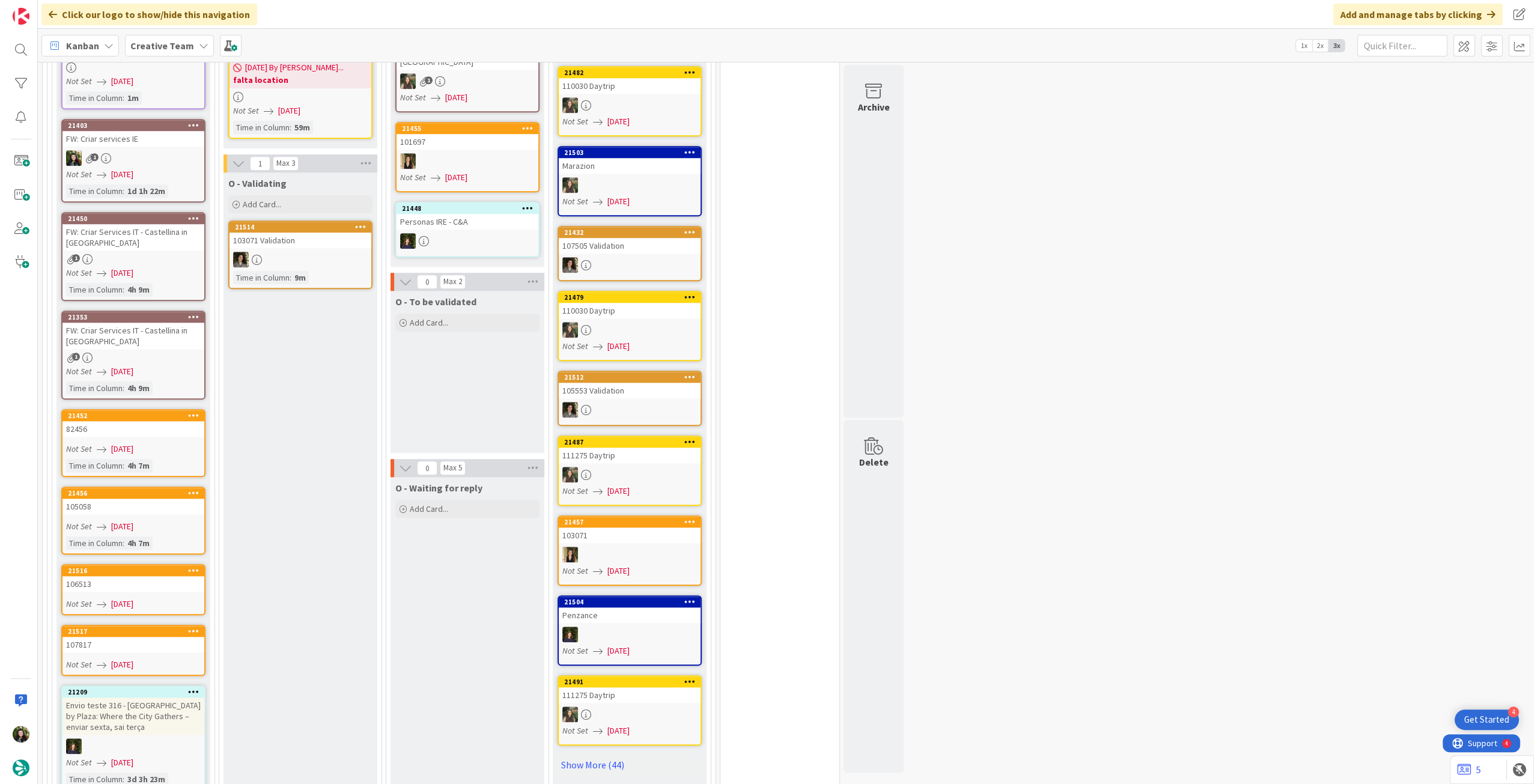
scroll to position [865, 0]
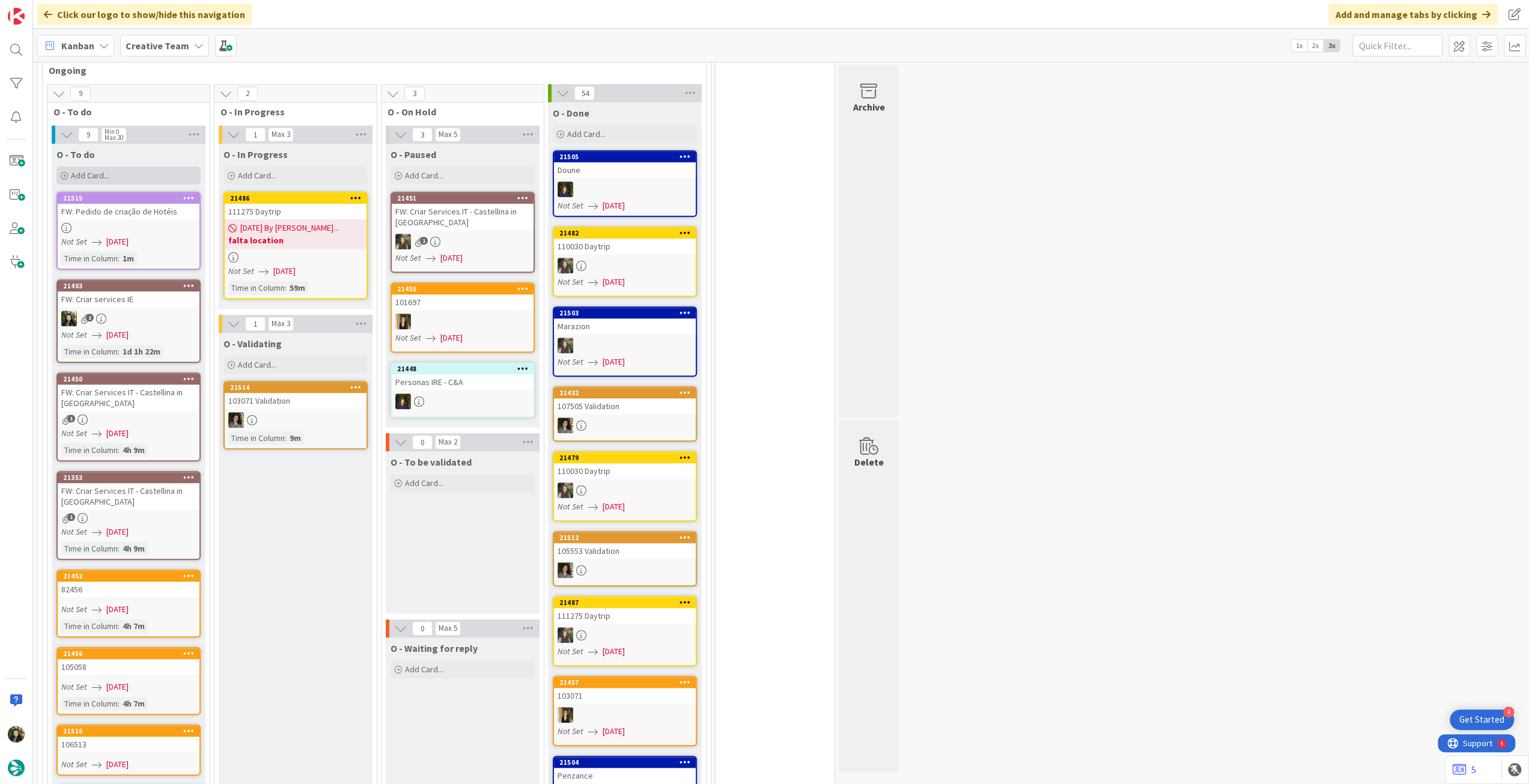
click at [151, 166] on div "Add Card..." at bounding box center [128, 175] width 144 height 18
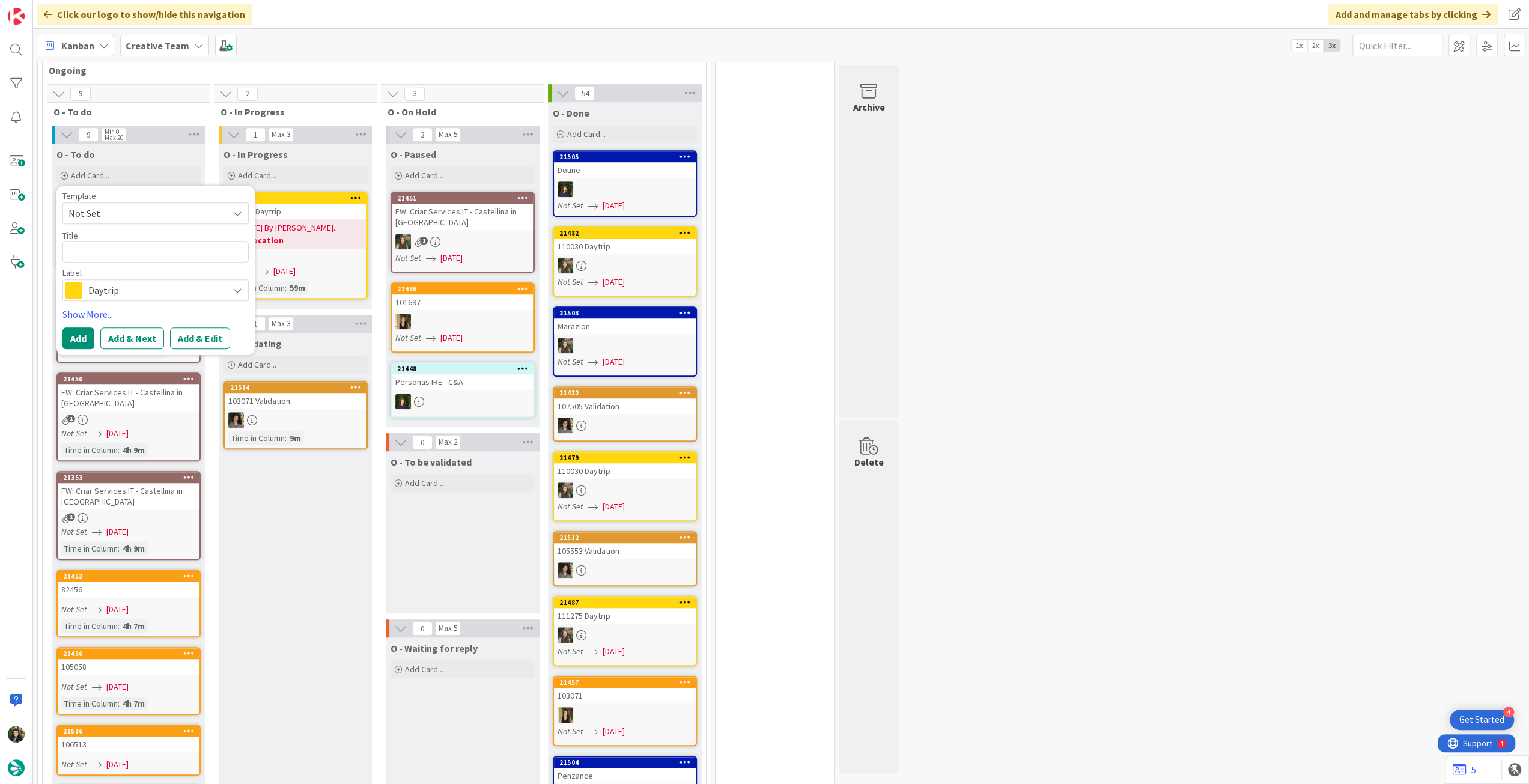
click at [158, 282] on span "Daytrip" at bounding box center [155, 290] width 133 height 17
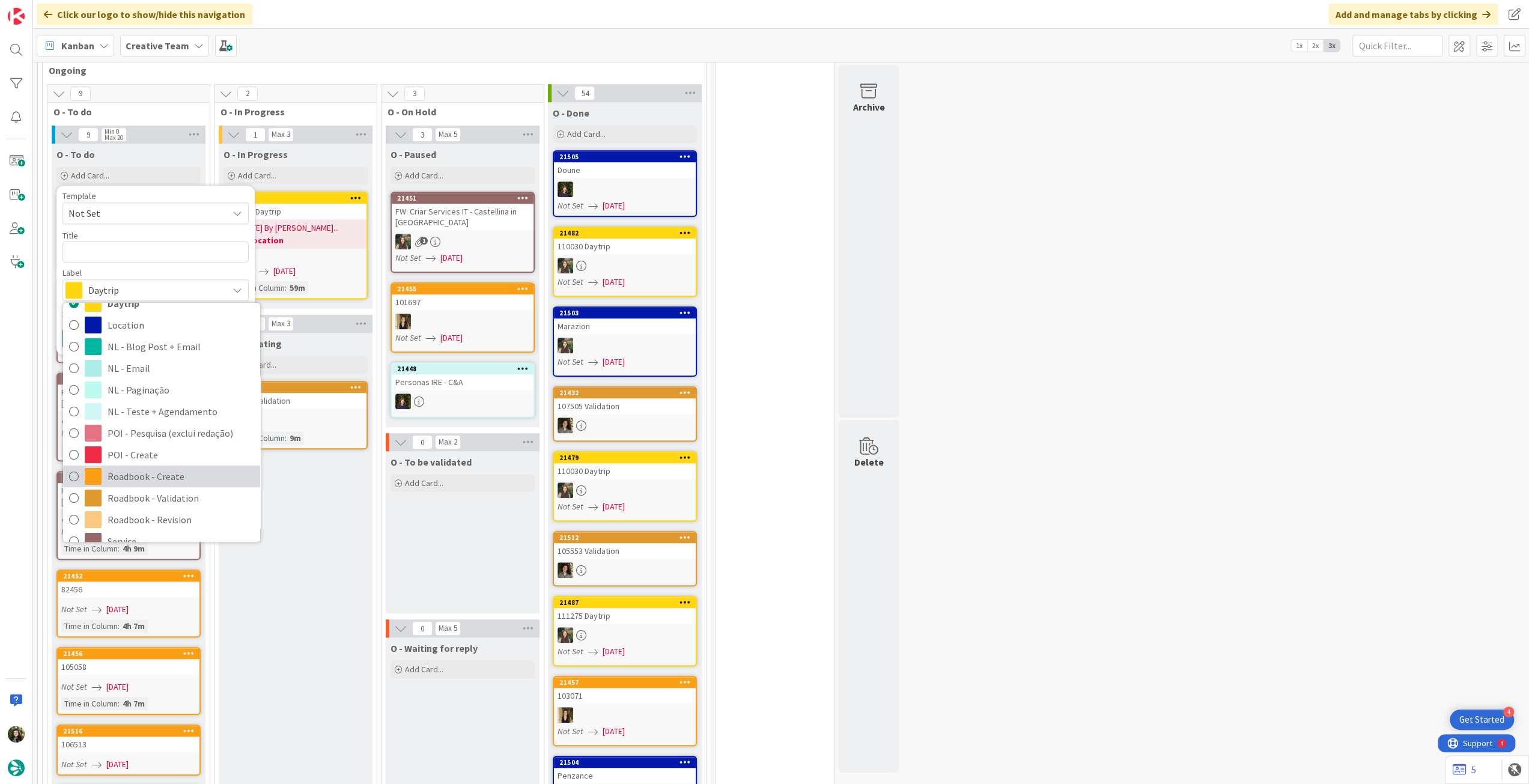
click at [187, 467] on span "Roadbook - Create" at bounding box center [181, 476] width 147 height 18
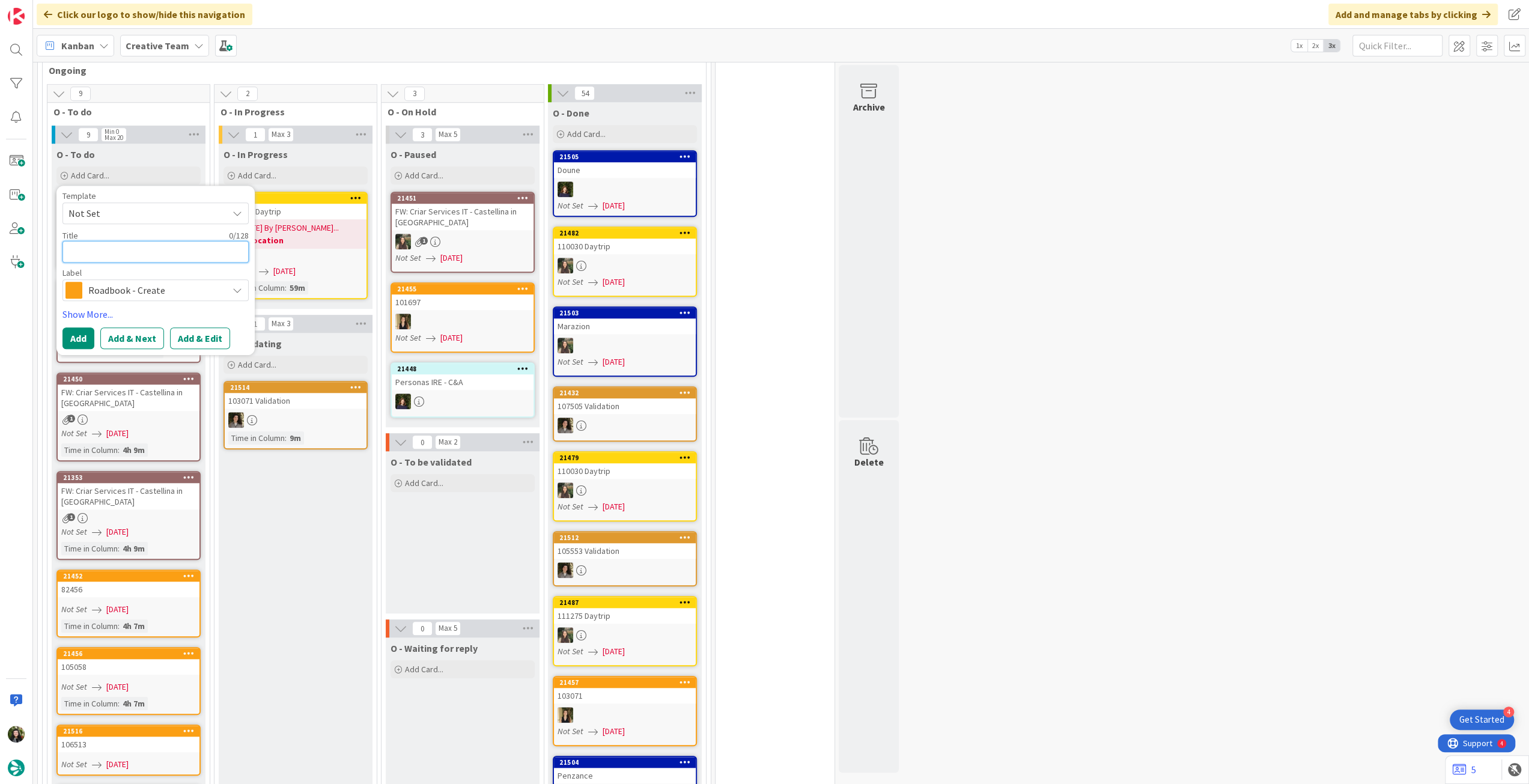
click at [142, 241] on textarea at bounding box center [156, 252] width 186 height 22
paste textarea "101554"
type textarea "x"
type textarea "101554"
click at [77, 327] on button "Add" at bounding box center [78, 338] width 32 height 22
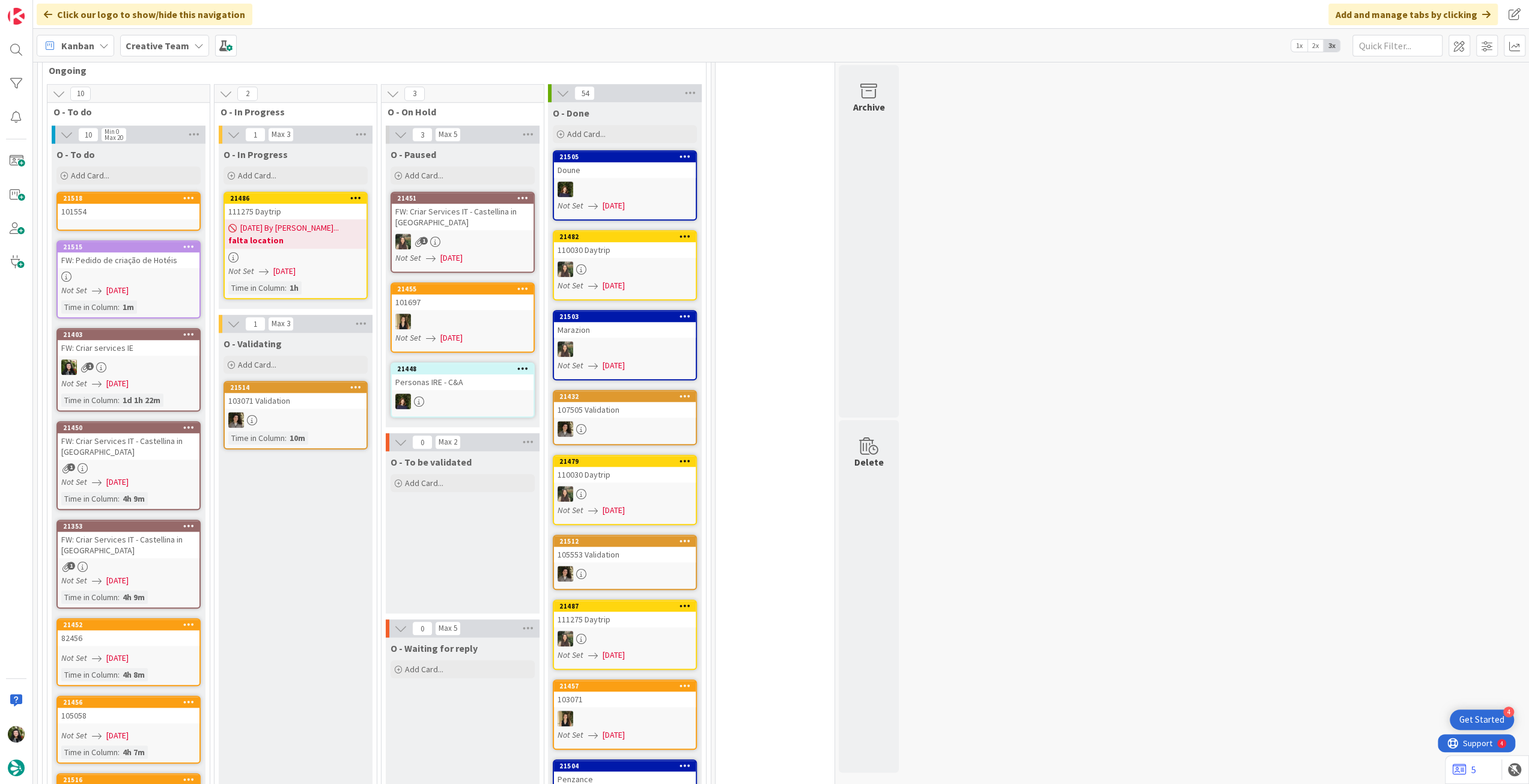
click at [130, 204] on div "101554" at bounding box center [128, 211] width 142 height 16
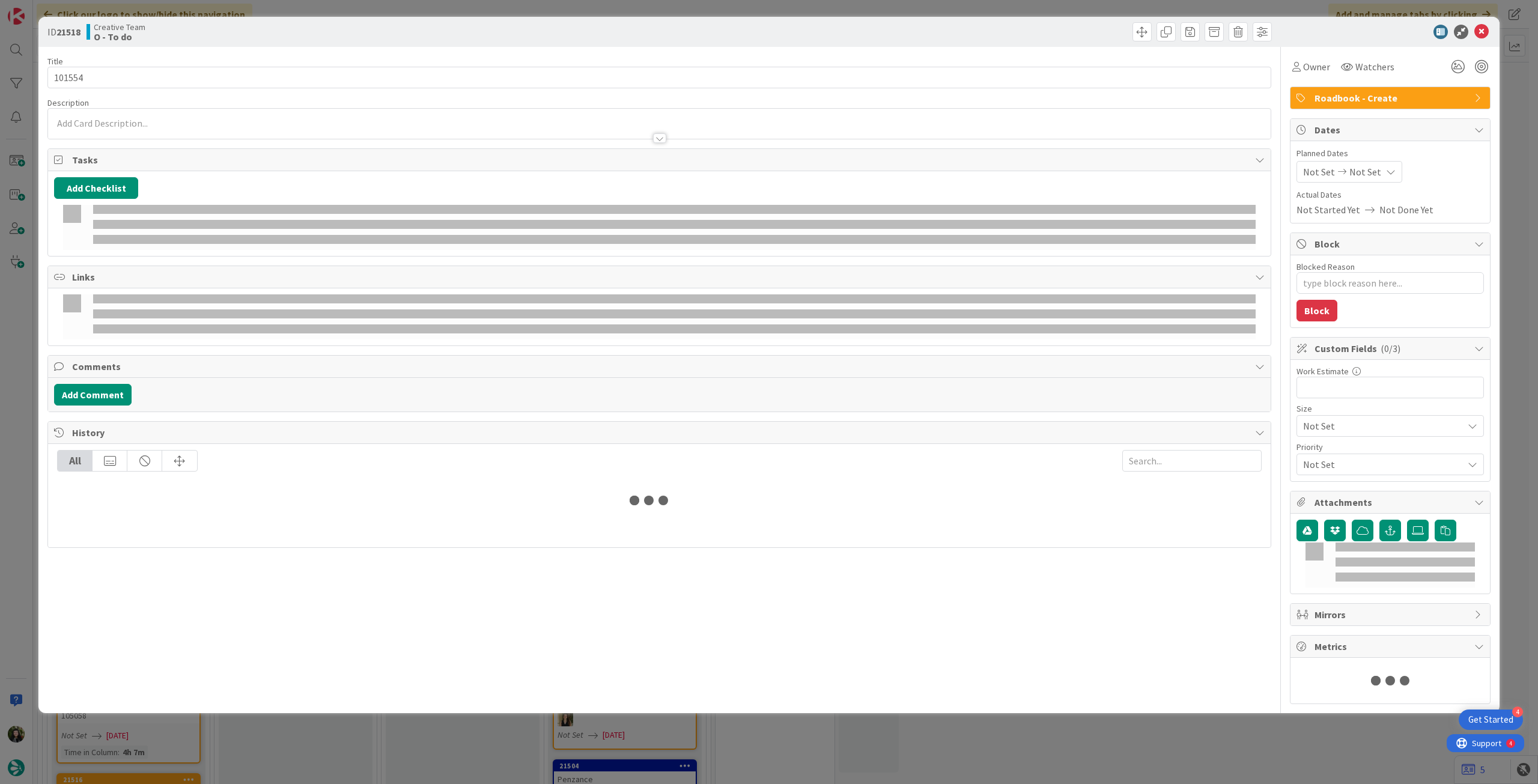
click at [1360, 165] on span "Not Set" at bounding box center [1365, 171] width 32 height 15
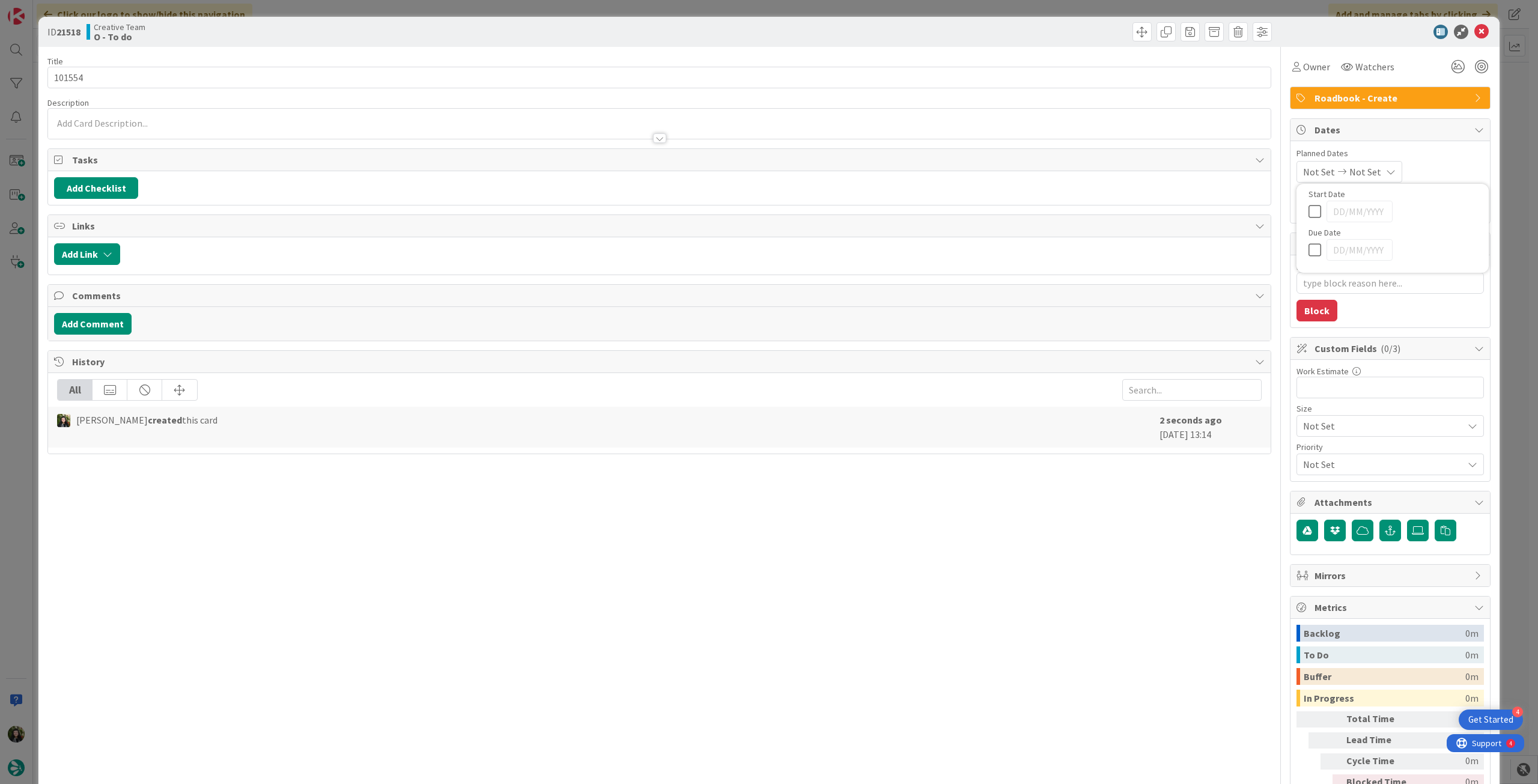
type textarea "x"
drag, startPoint x: 1308, startPoint y: 455, endPoint x: 1375, endPoint y: 258, distance: 208.1
click at [1308, 455] on icon at bounding box center [1317, 452] width 18 height 15
type input "[DATE]"
click at [1474, 33] on icon at bounding box center [1481, 31] width 15 height 15
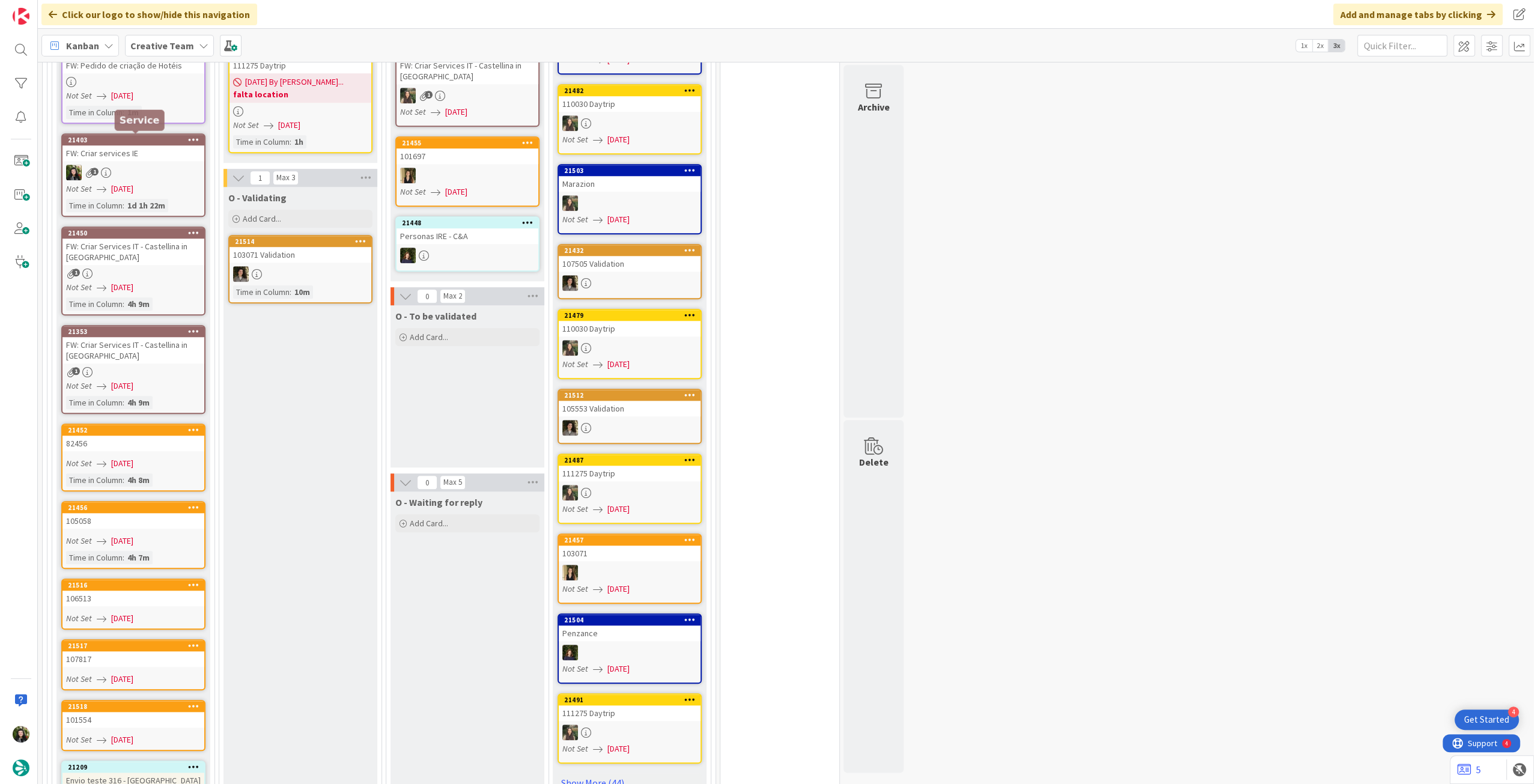
scroll to position [843, 0]
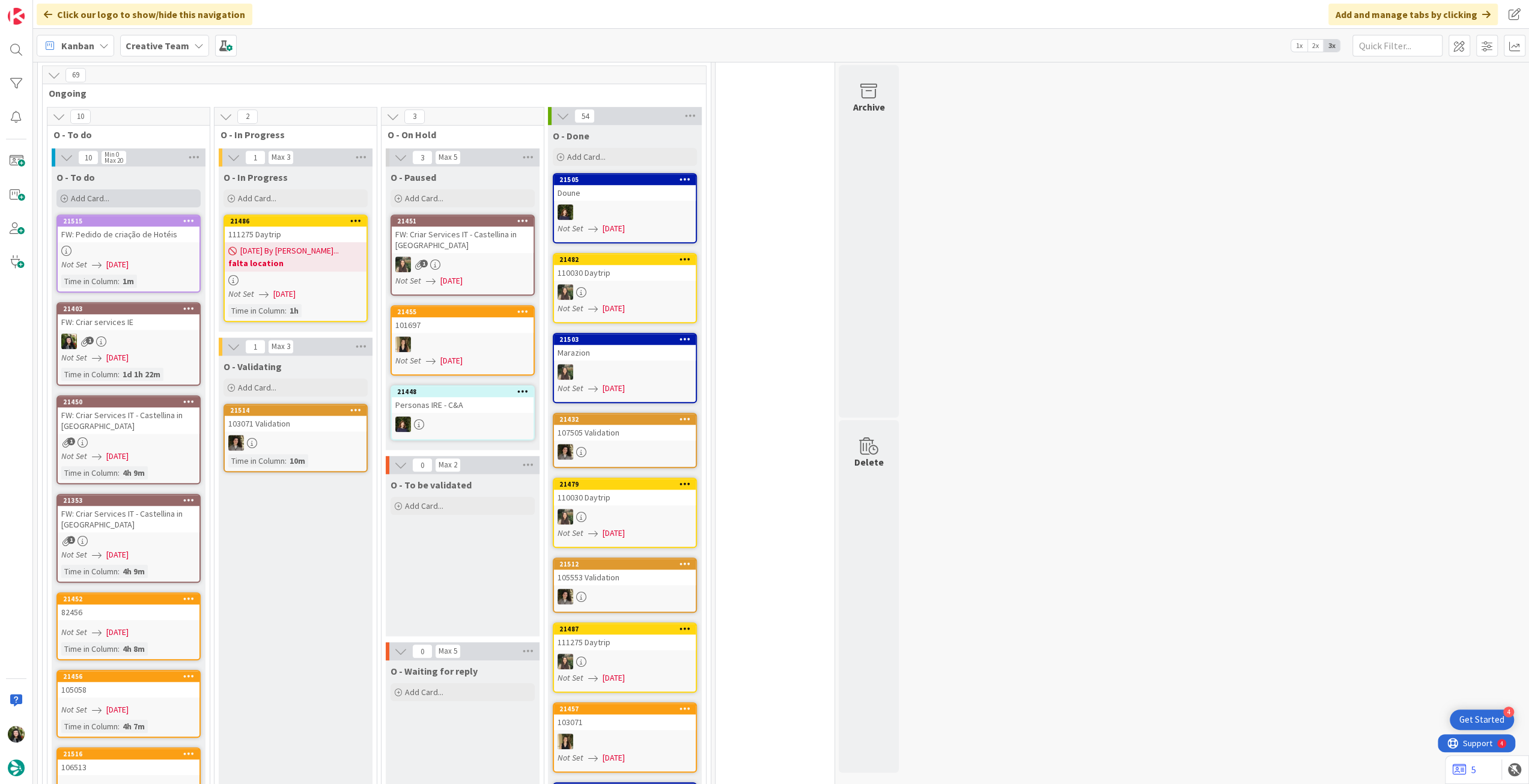
click at [139, 189] on div "Add Card..." at bounding box center [128, 198] width 144 height 18
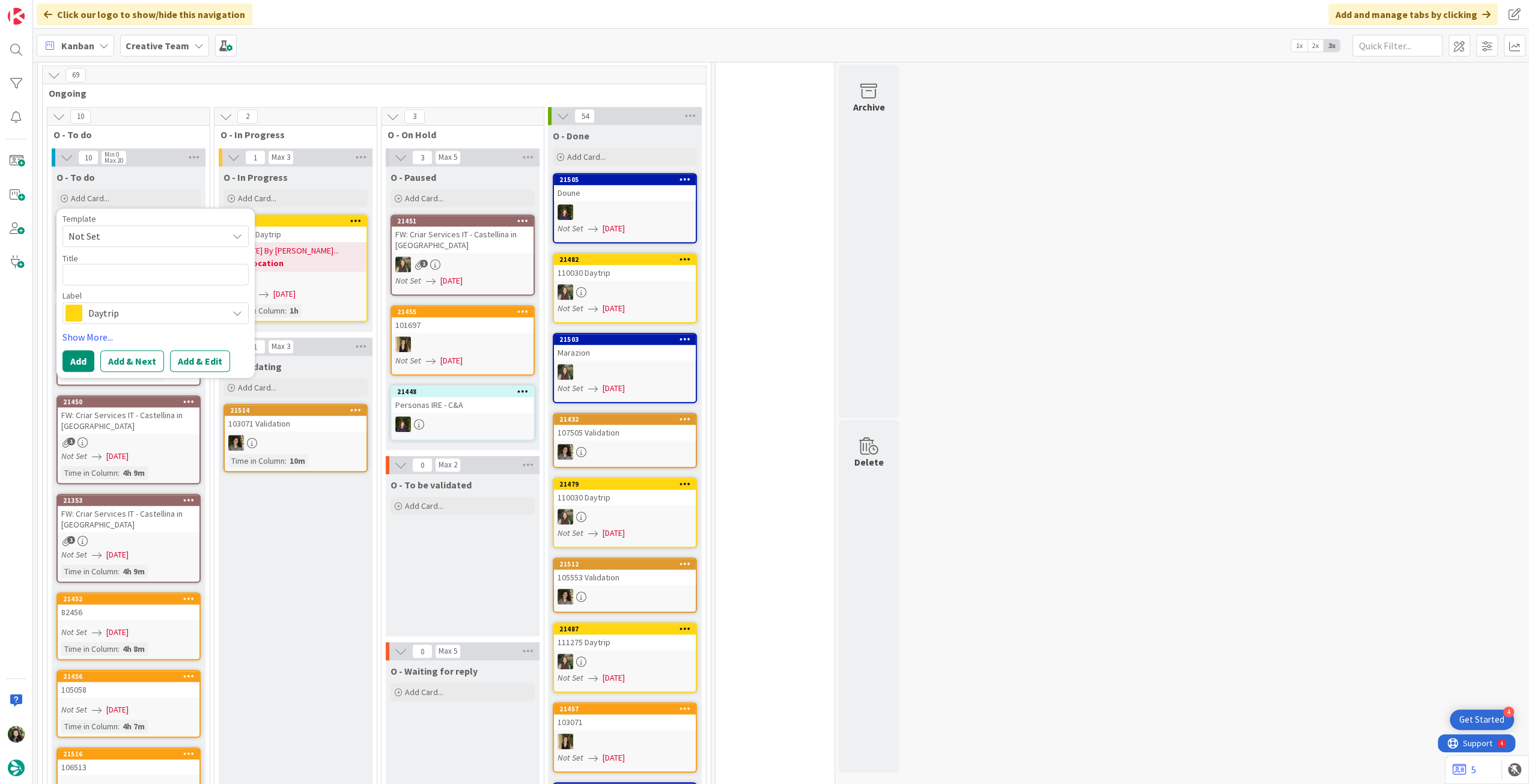
click at [139, 304] on span "Daytrip" at bounding box center [155, 312] width 133 height 17
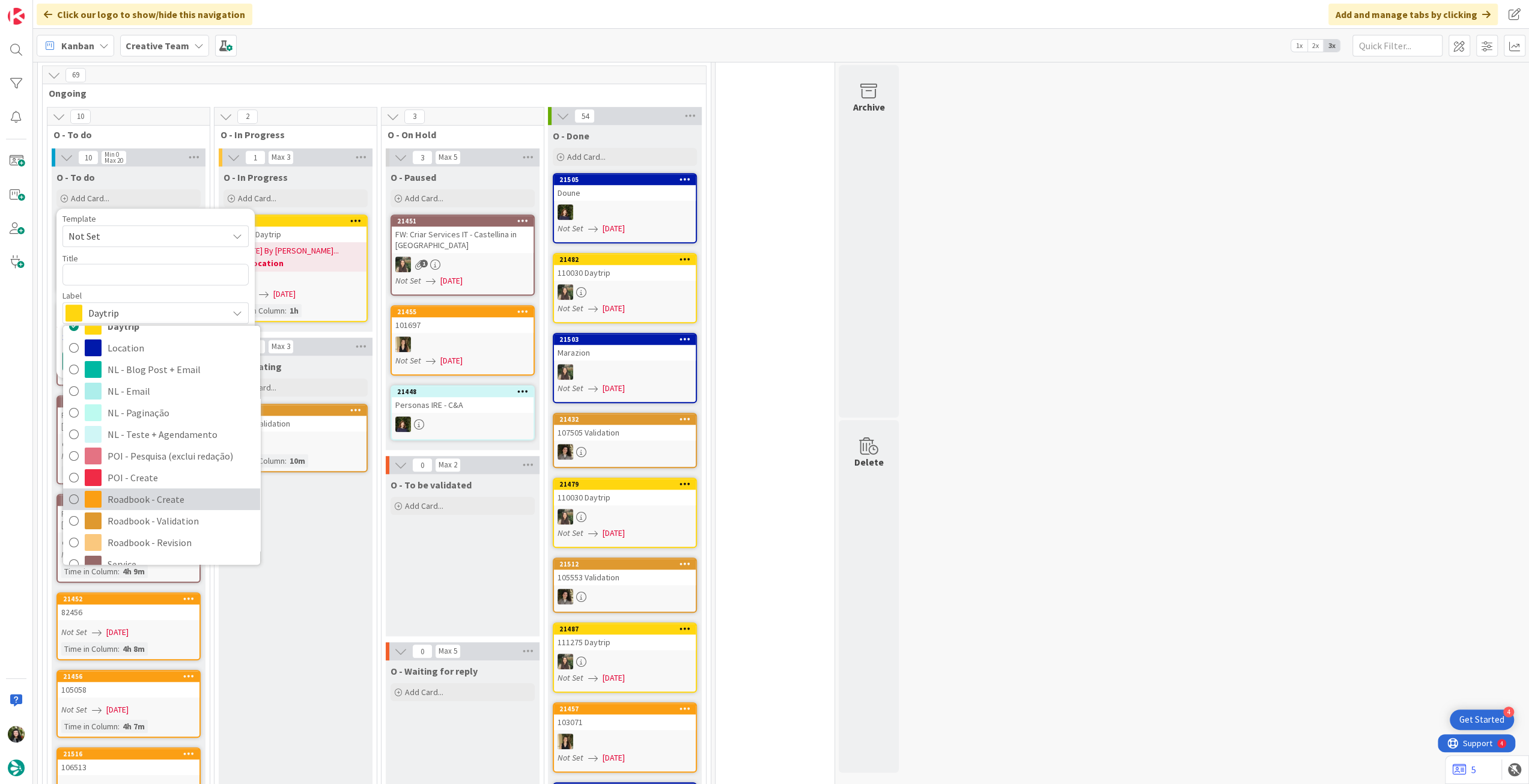
click at [148, 490] on span "Roadbook - Create" at bounding box center [181, 499] width 147 height 18
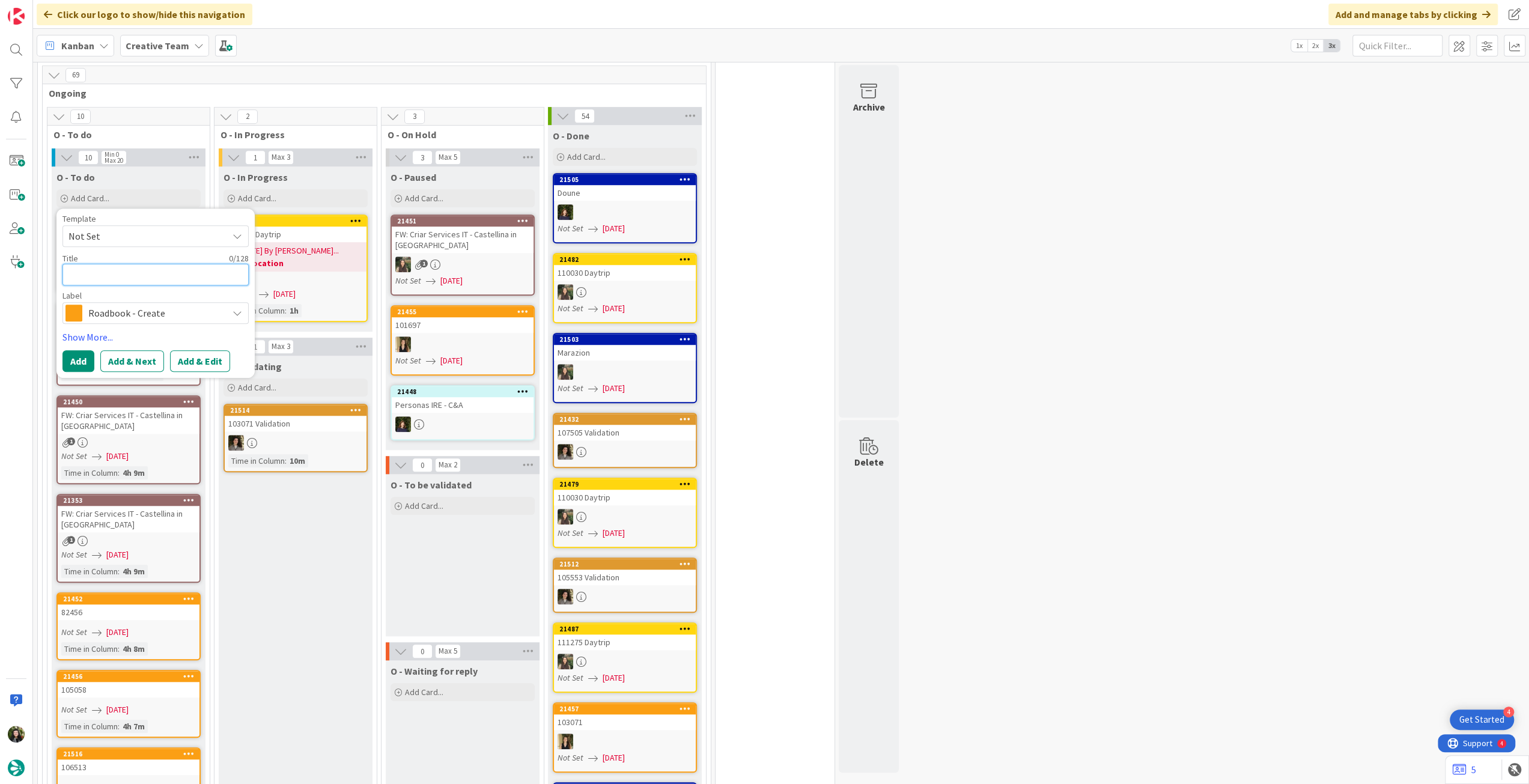
click at [130, 263] on textarea at bounding box center [156, 274] width 186 height 22
paste textarea "101269"
type textarea "x"
type textarea "101269"
click at [79, 350] on button "Add" at bounding box center [78, 361] width 32 height 22
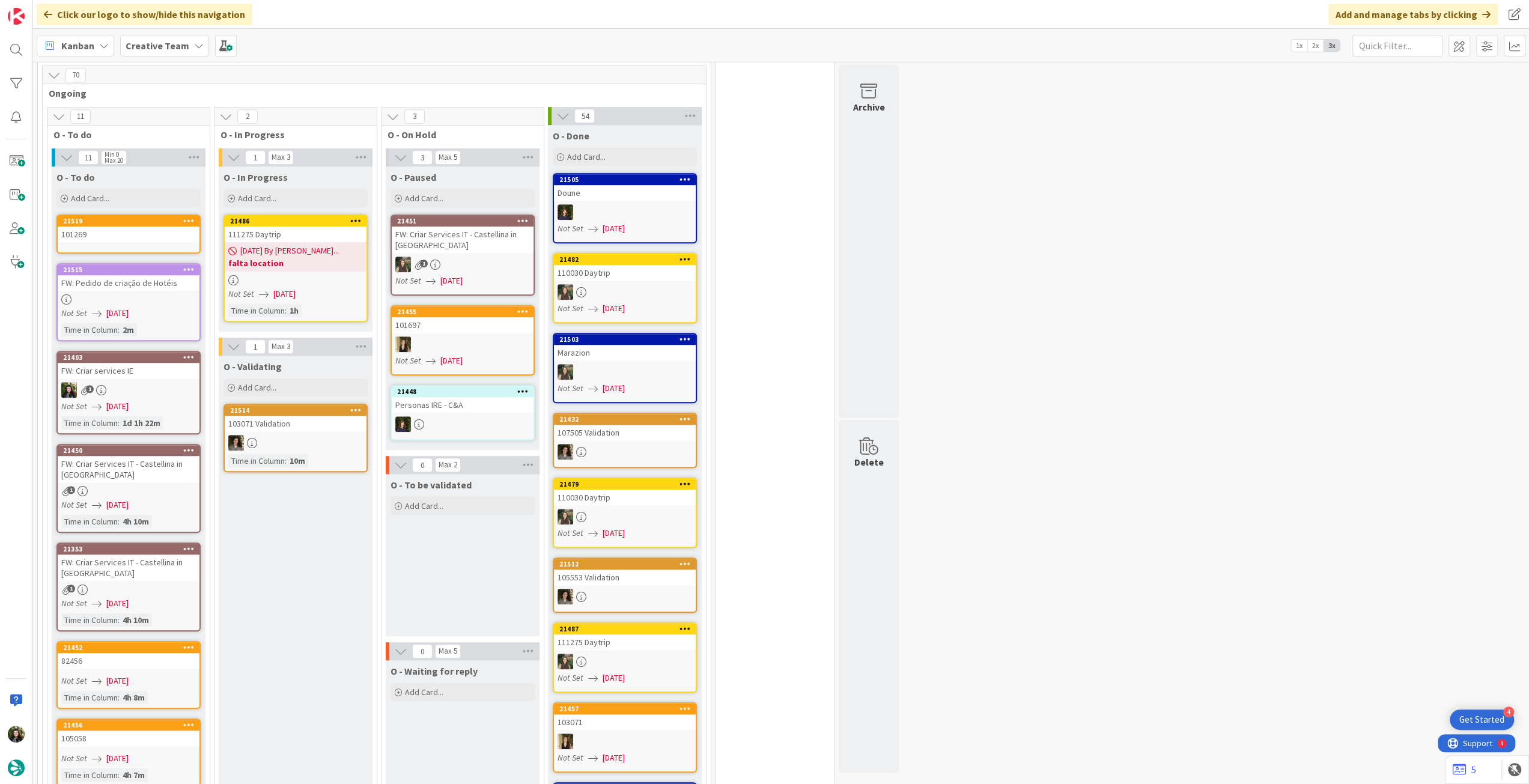
click at [133, 226] on div "101269" at bounding box center [128, 234] width 142 height 16
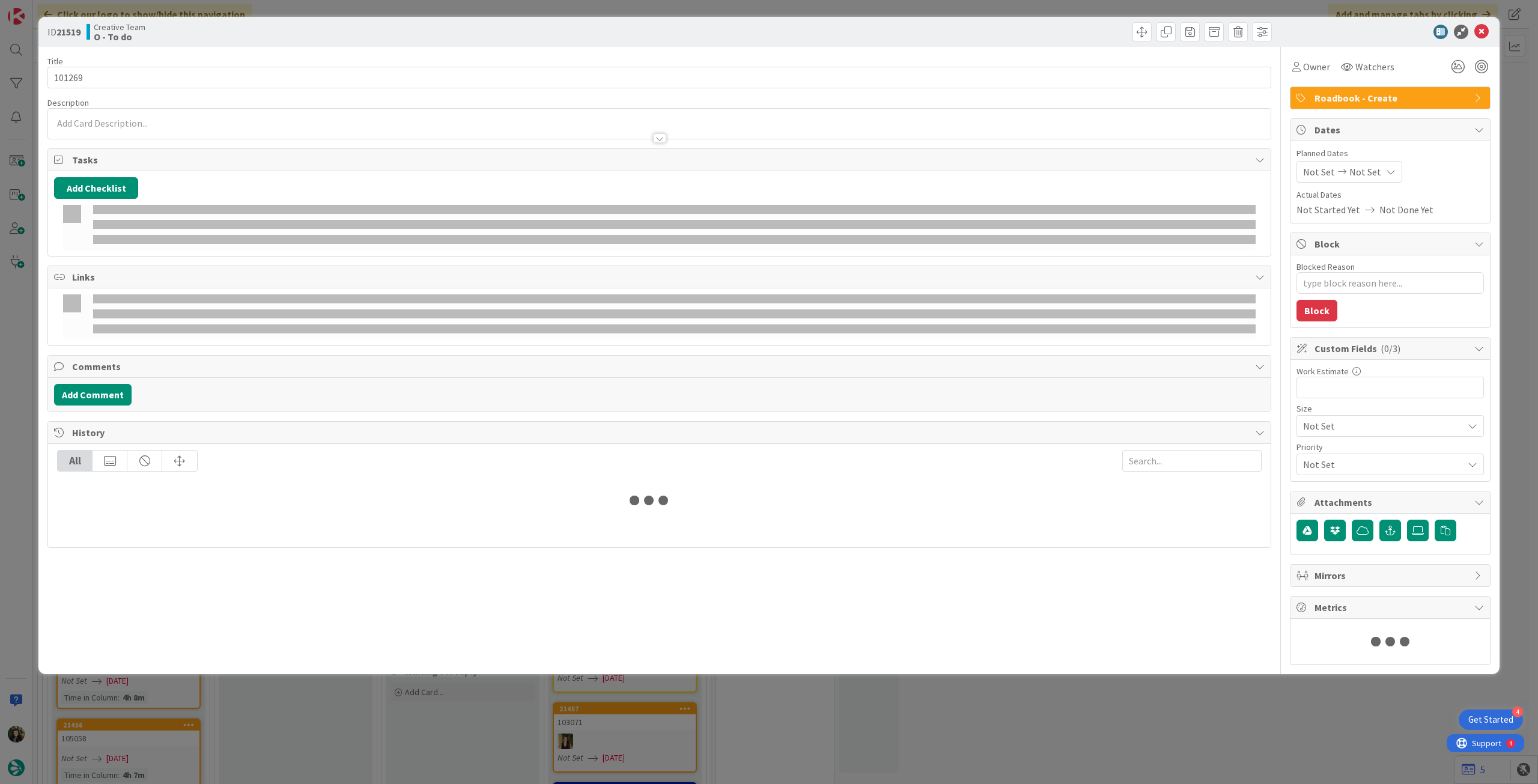
click at [1356, 179] on div "Not Set Not Set" at bounding box center [1349, 171] width 106 height 22
type textarea "x"
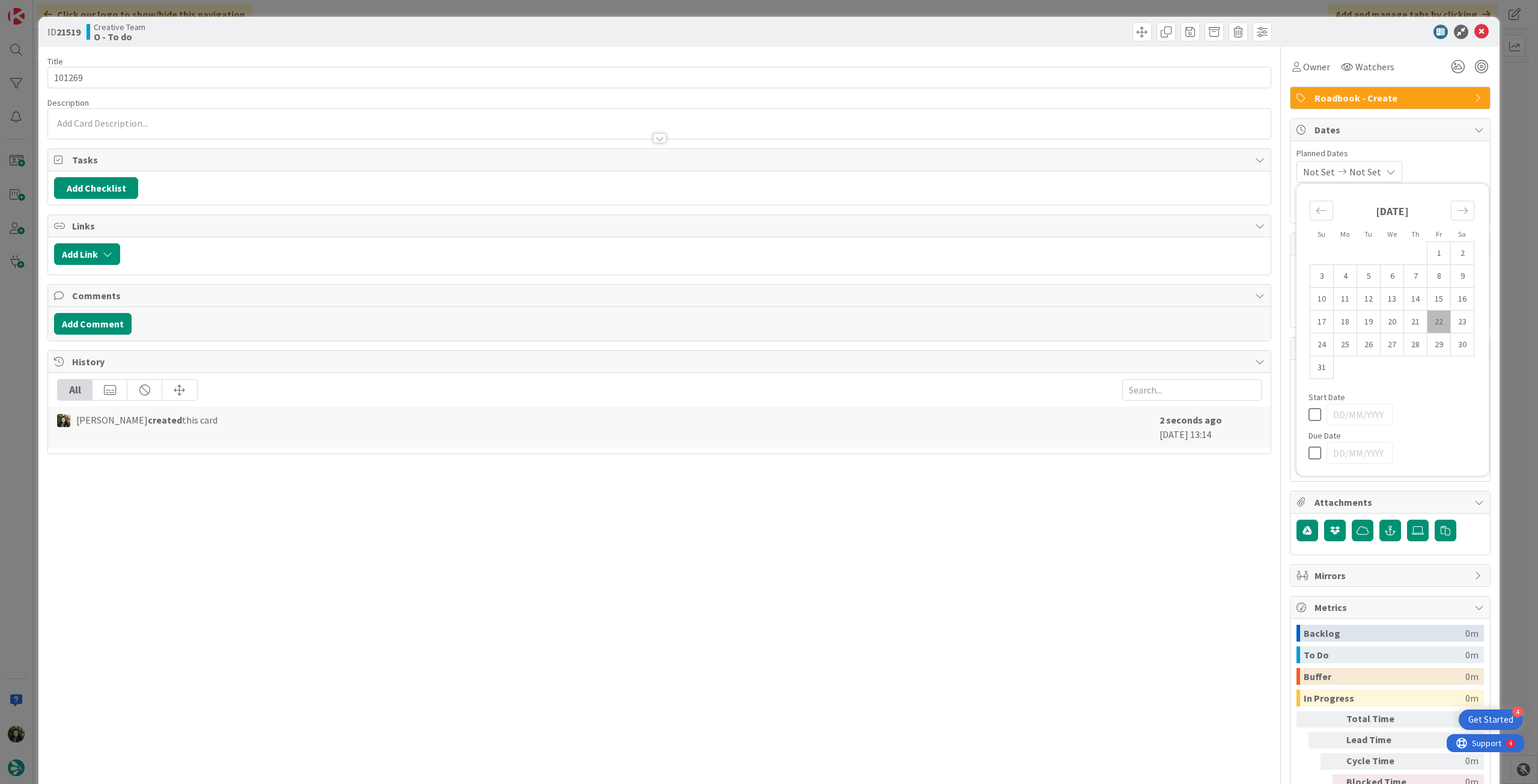
click at [1308, 447] on icon at bounding box center [1317, 452] width 18 height 15
type input "[DATE]"
click at [1474, 30] on icon at bounding box center [1481, 31] width 15 height 15
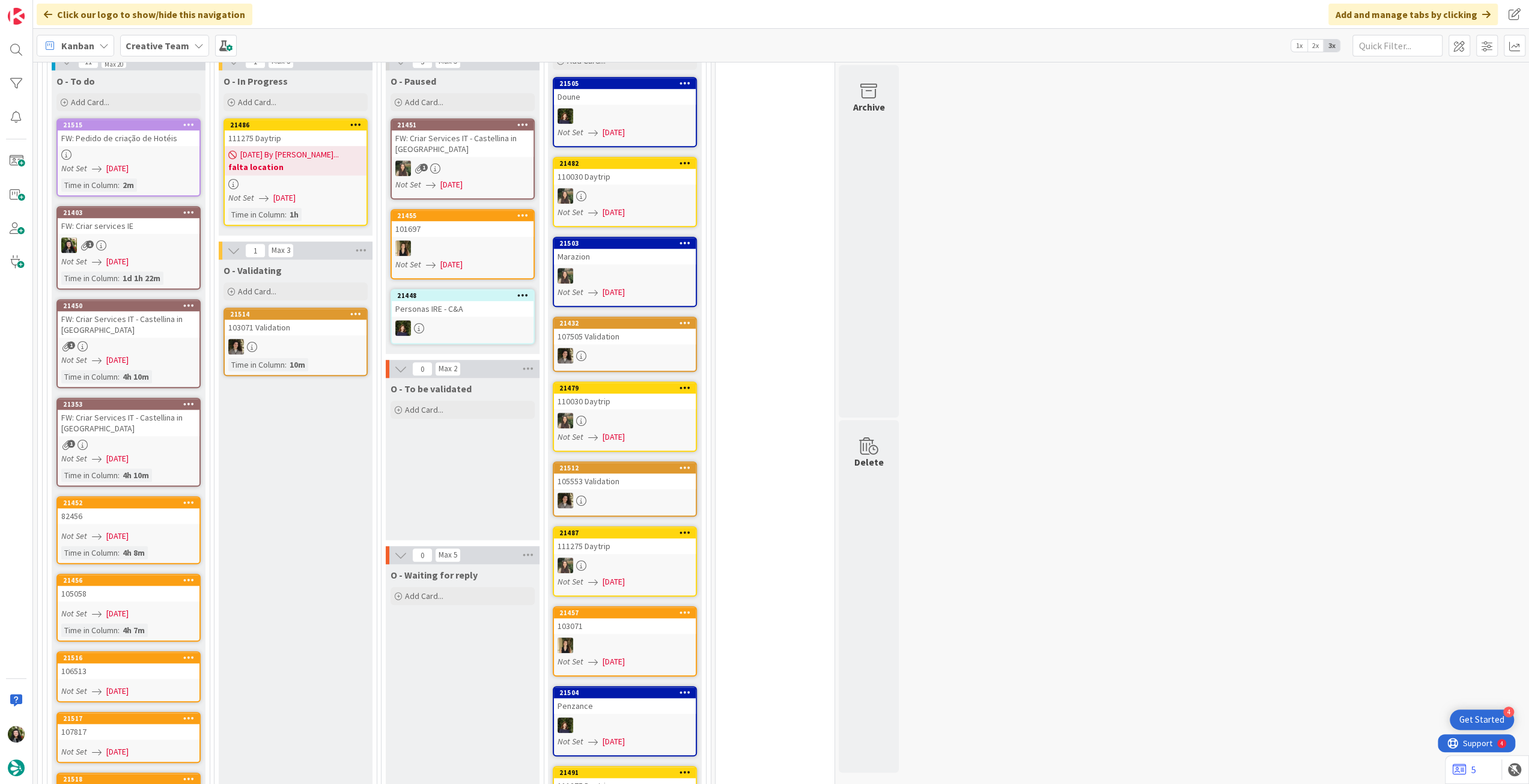
scroll to position [921, 0]
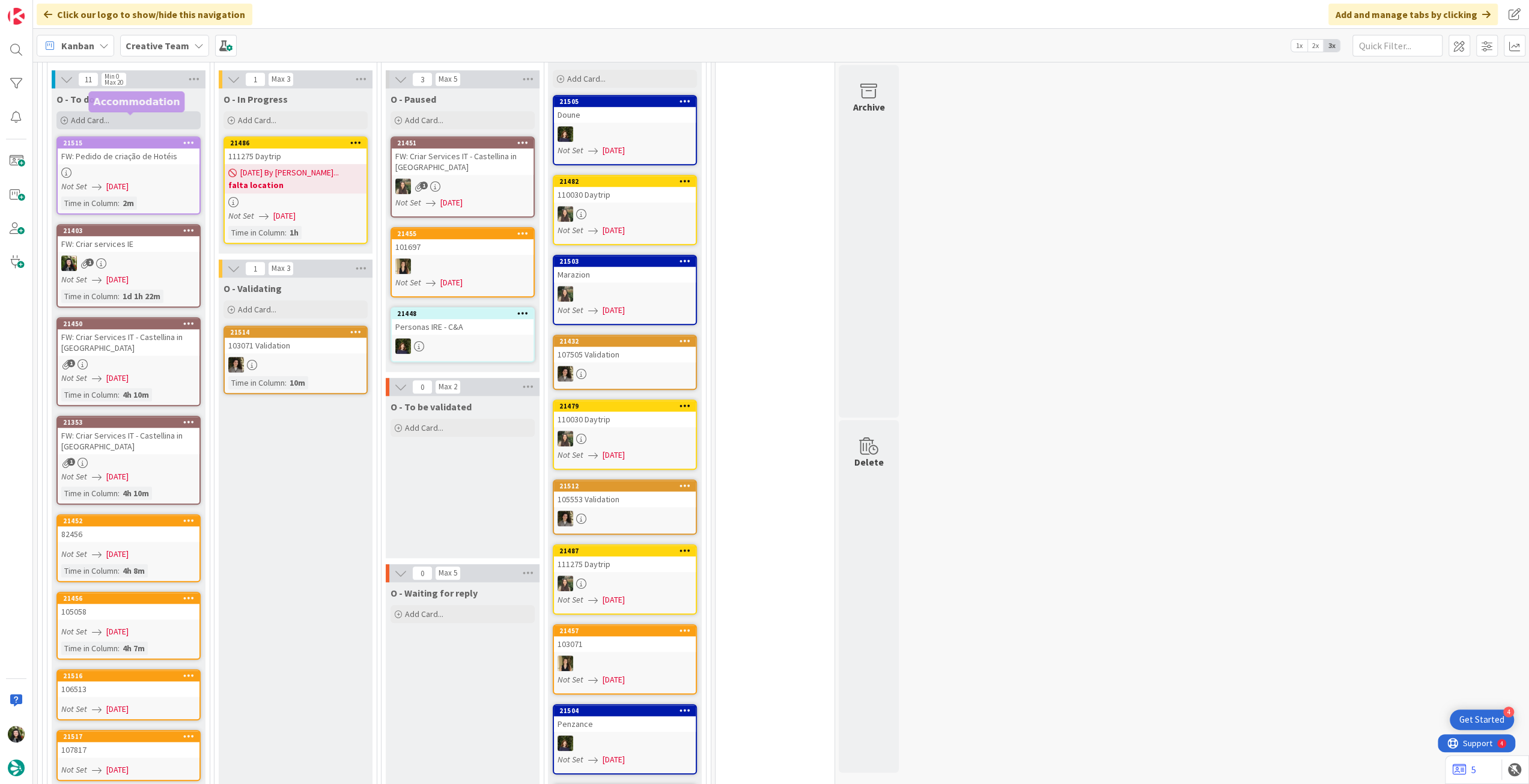
click at [125, 112] on div "Add Card..." at bounding box center [128, 120] width 144 height 18
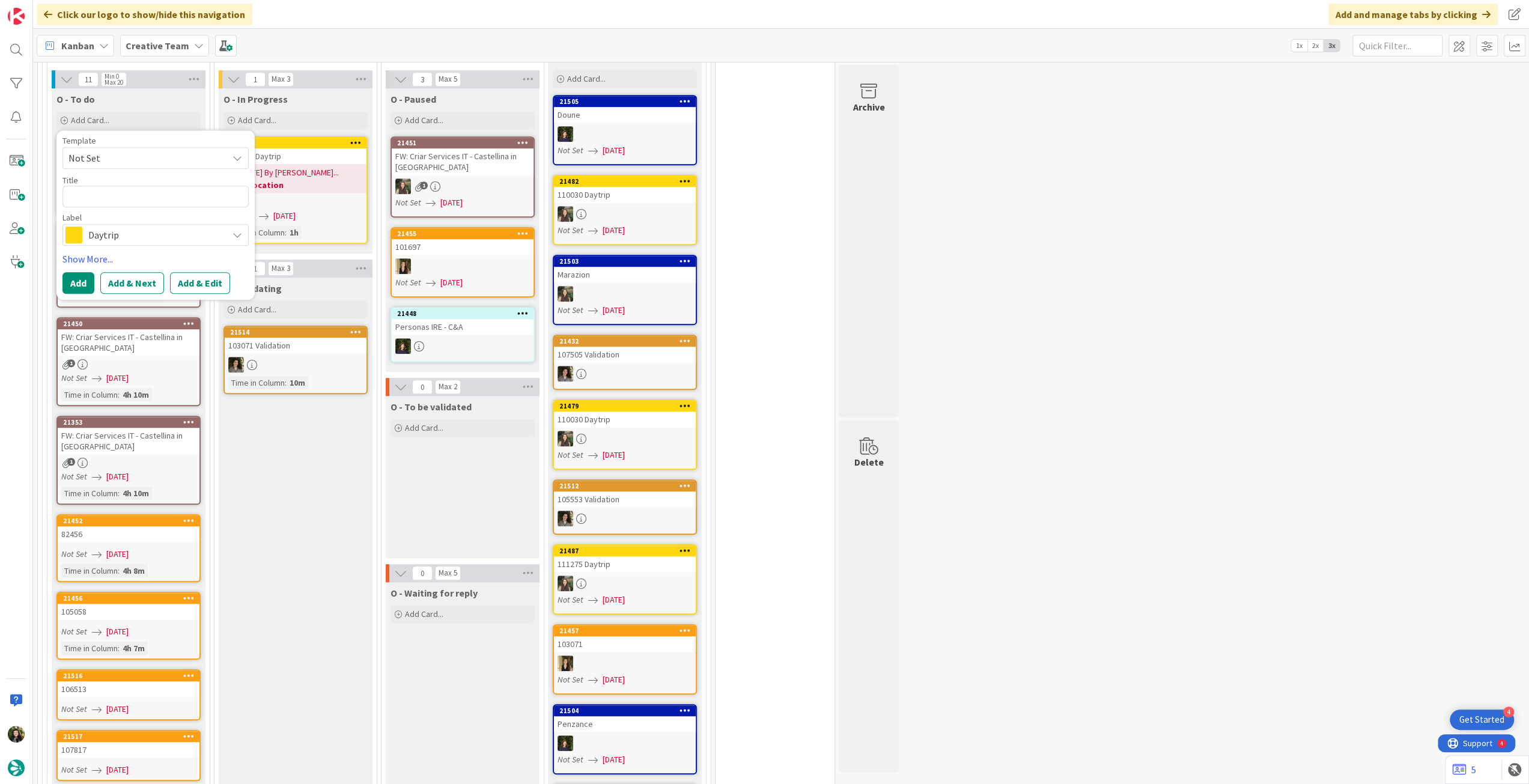
click at [132, 226] on span "Daytrip" at bounding box center [155, 234] width 133 height 17
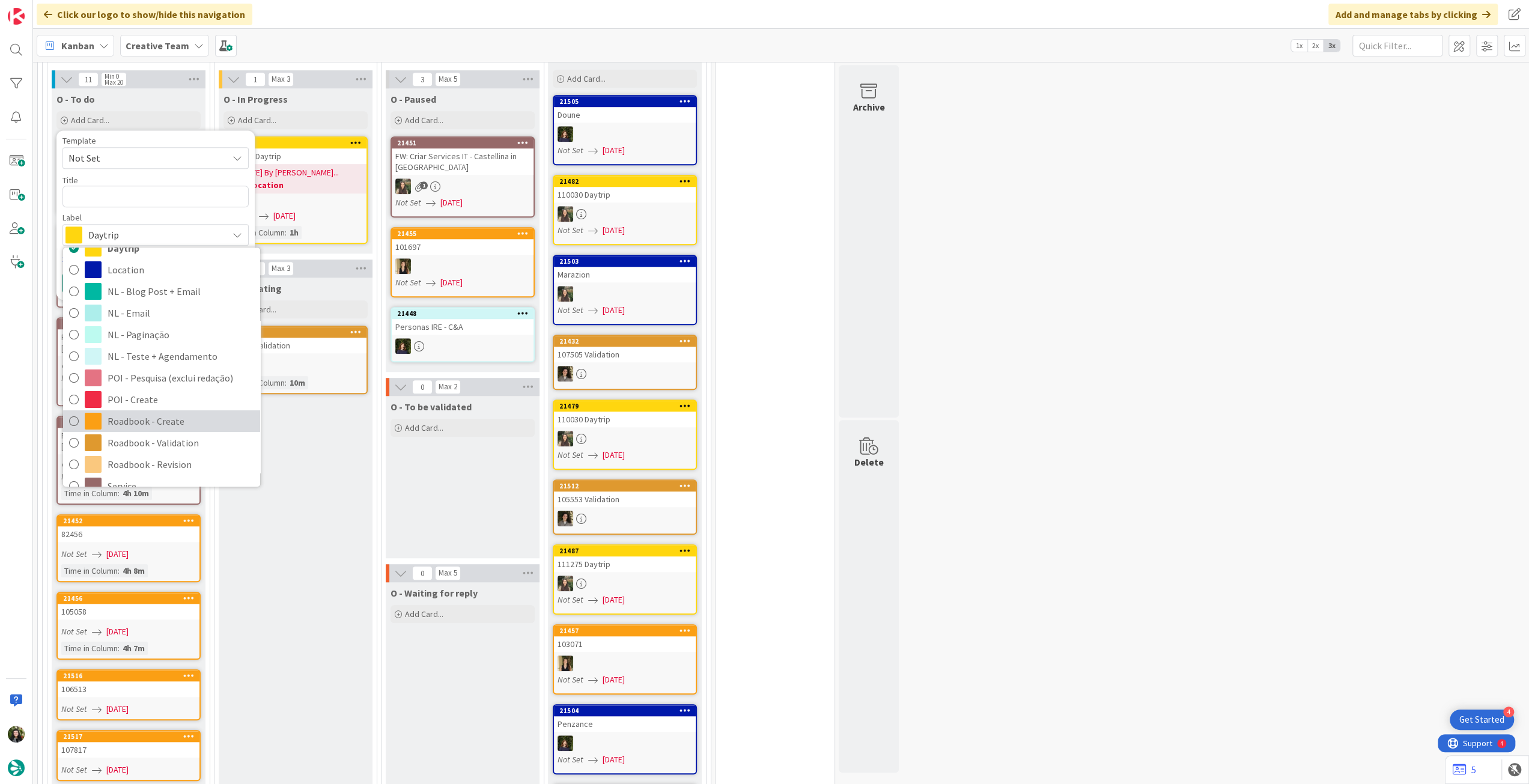
click at [167, 412] on span "Roadbook - Create" at bounding box center [181, 421] width 147 height 18
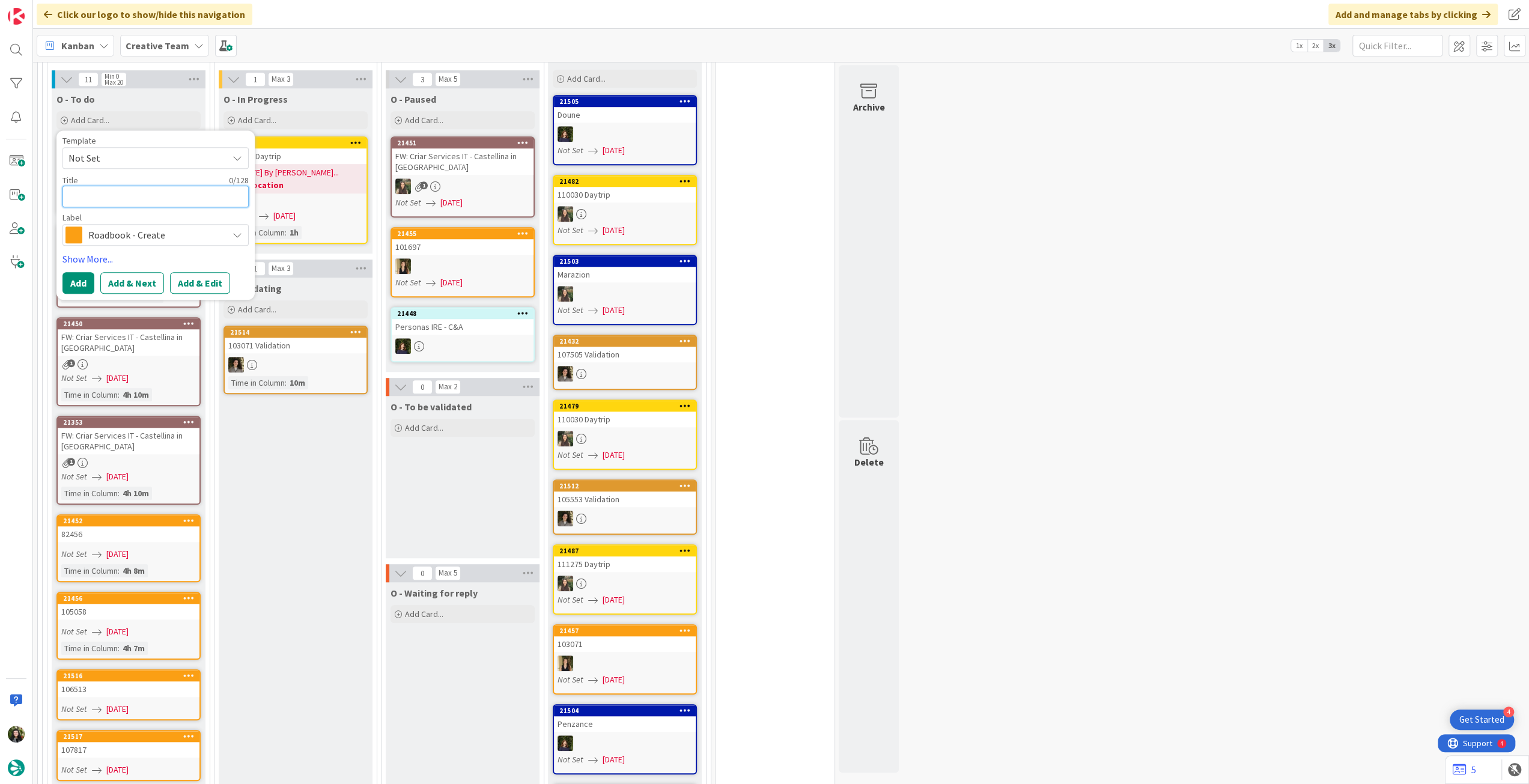
click at [133, 186] on textarea at bounding box center [156, 197] width 186 height 22
paste textarea "93094"
type textarea "x"
type textarea "93094"
click at [79, 272] on button "Add" at bounding box center [78, 283] width 32 height 22
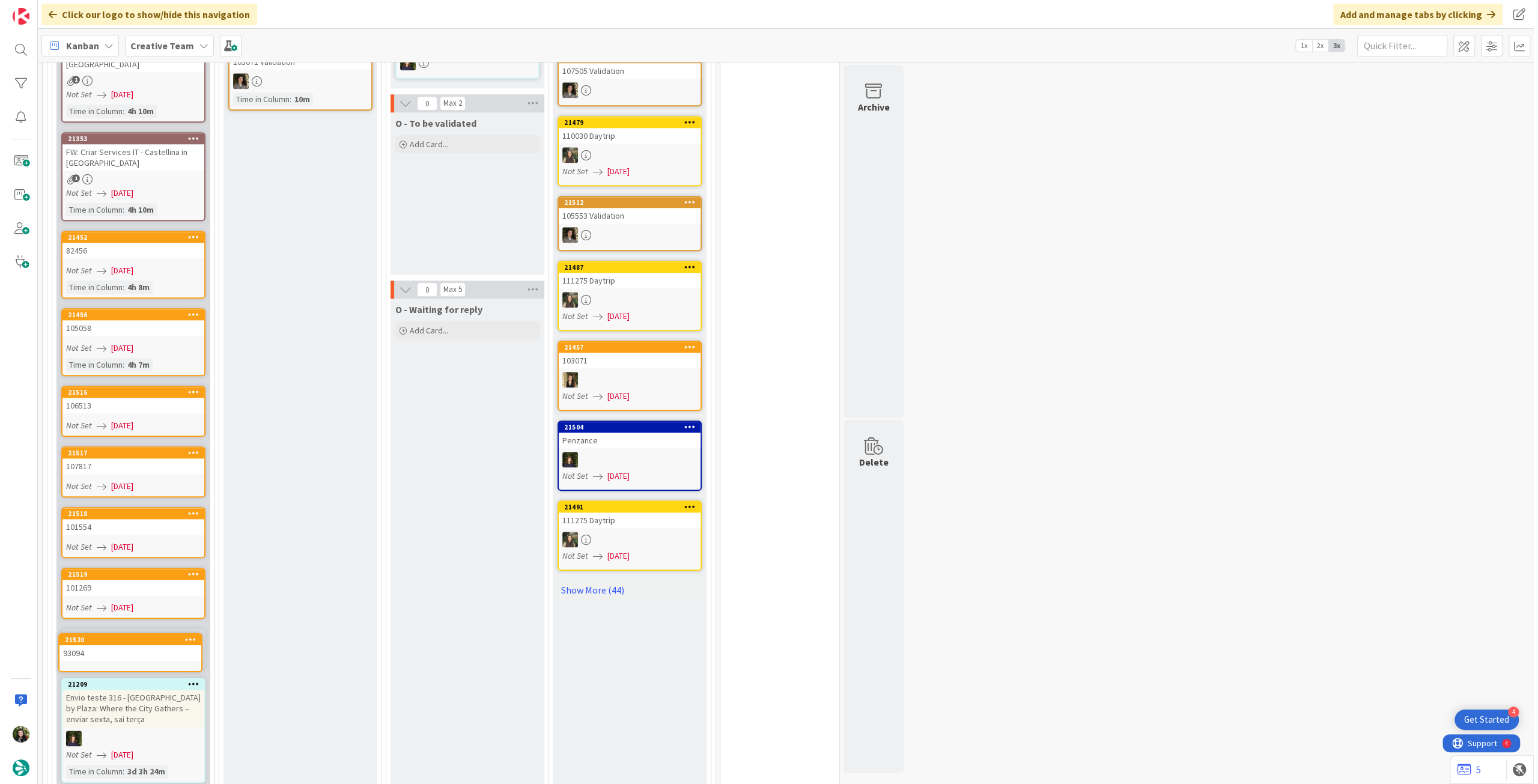
scroll to position [1210, 0]
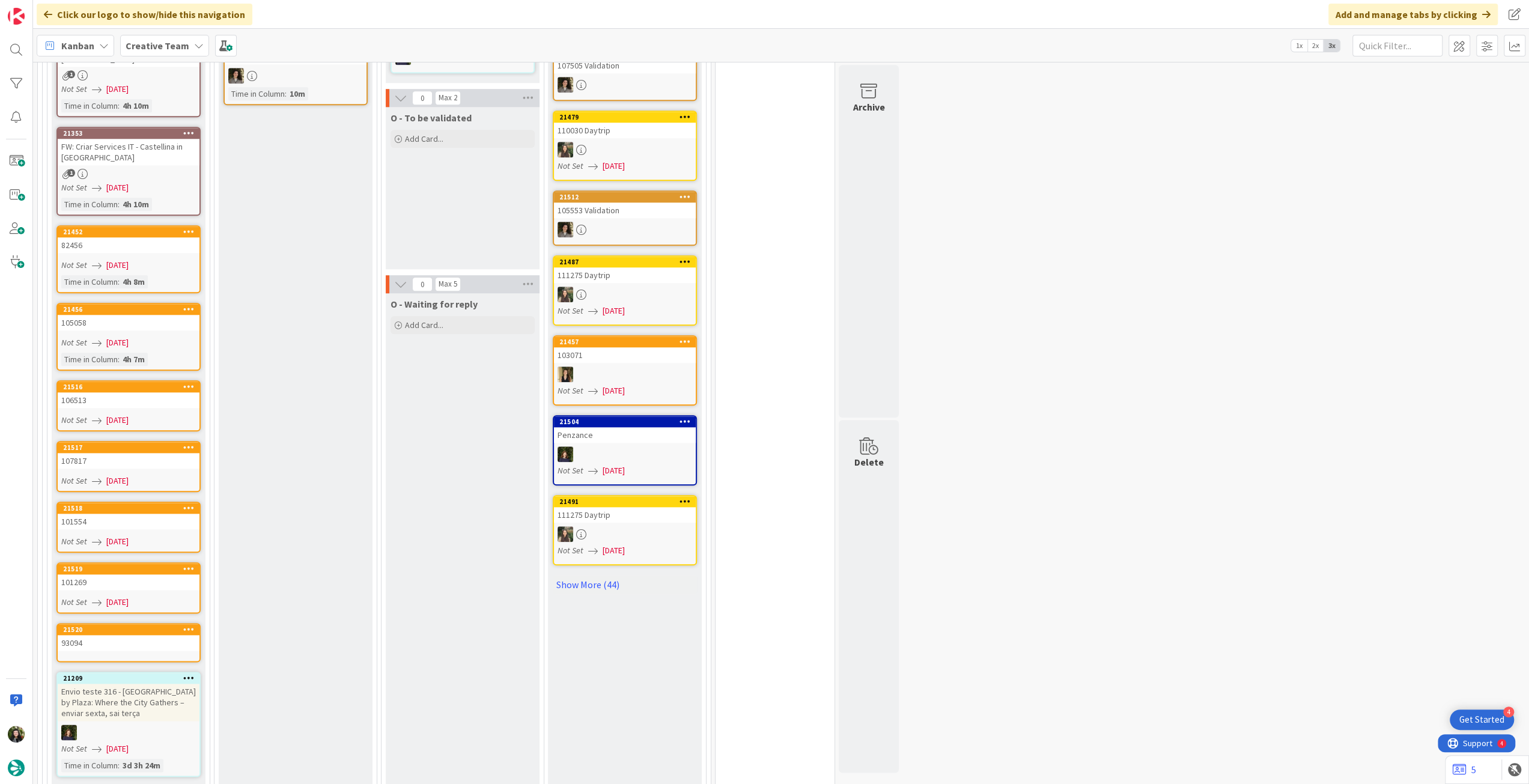
click at [116, 635] on div "93094" at bounding box center [128, 643] width 142 height 16
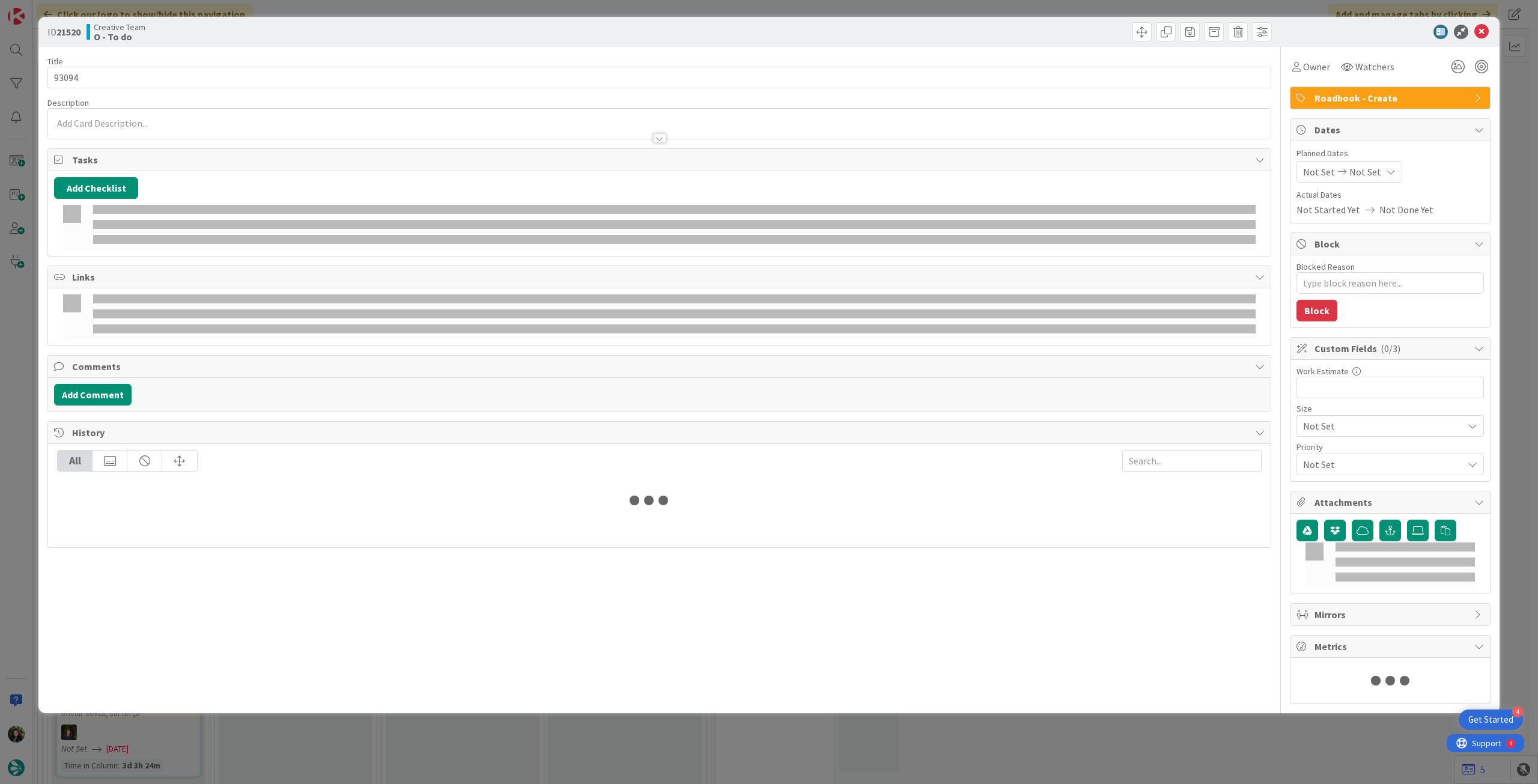
click at [1371, 167] on div "Not Set Not Set" at bounding box center [1349, 171] width 106 height 22
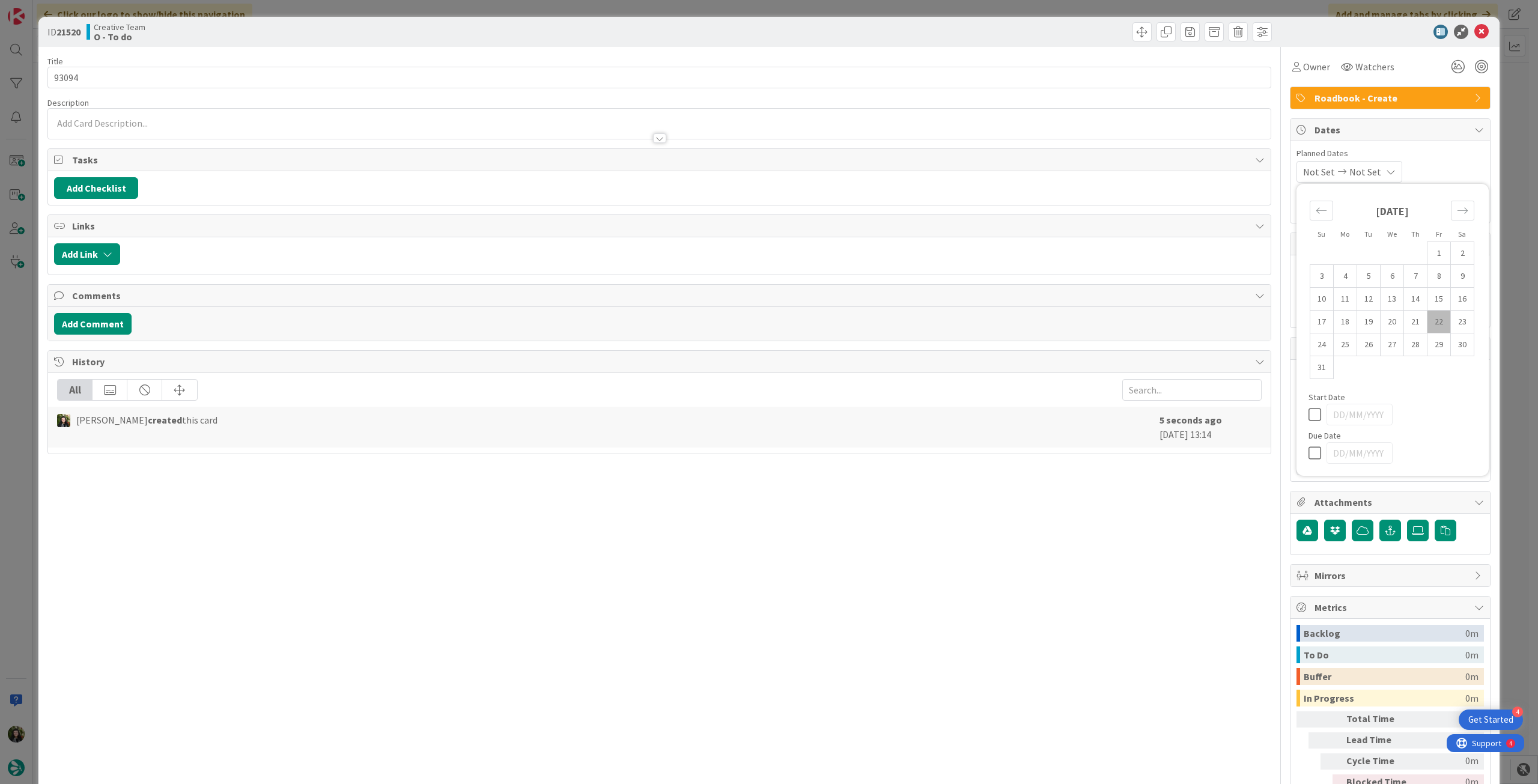
type textarea "x"
click at [1308, 462] on div "Su Mo Tu We Th Fr Sa [DATE] 1 2 3 4 5 6 7 8 9 10 11 12 13 14 15 16 17 18 19 20 …" at bounding box center [1392, 330] width 180 height 280
click at [1308, 456] on icon at bounding box center [1317, 452] width 18 height 15
type input "[DATE]"
click at [1474, 29] on icon at bounding box center [1481, 31] width 15 height 15
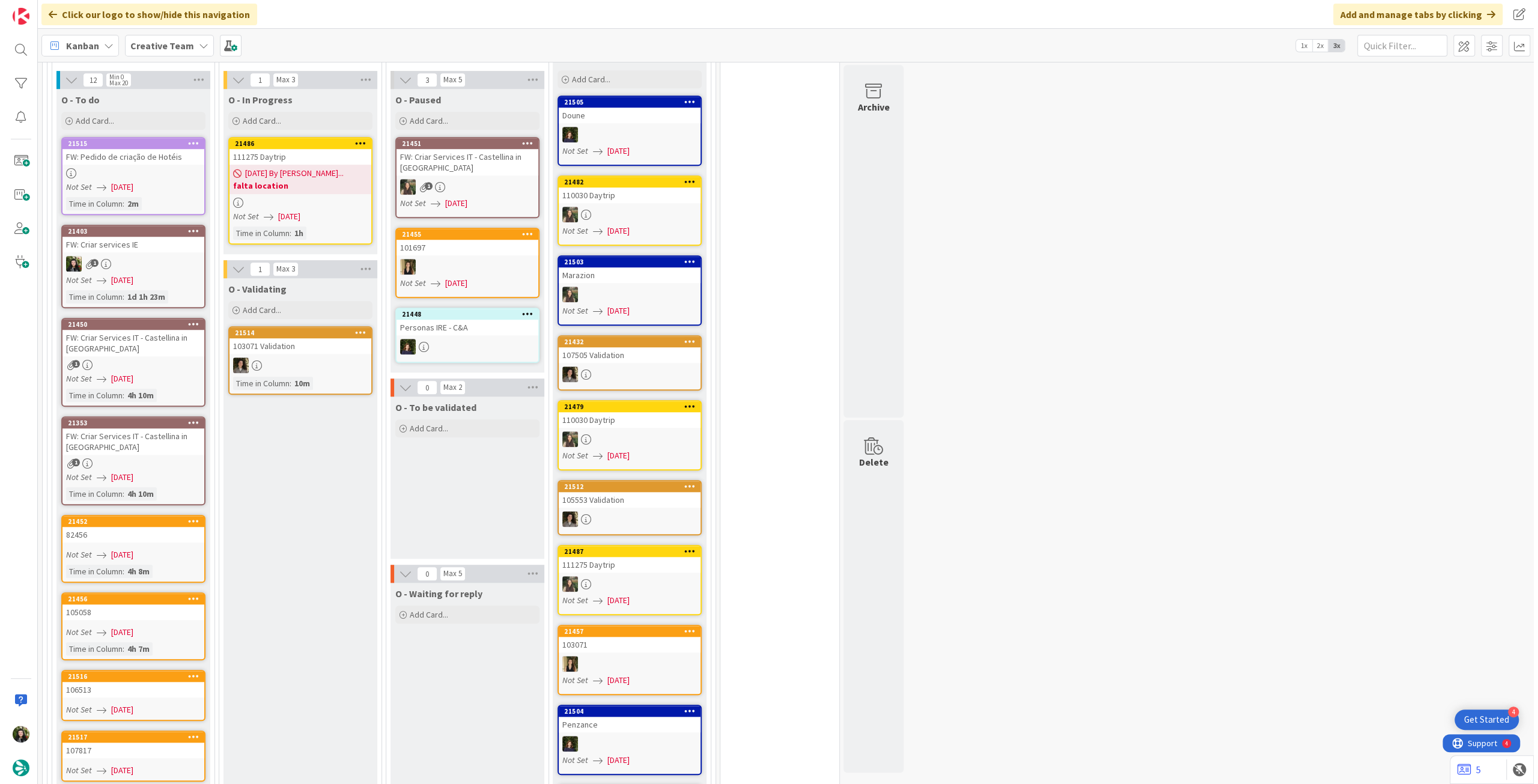
scroll to position [889, 0]
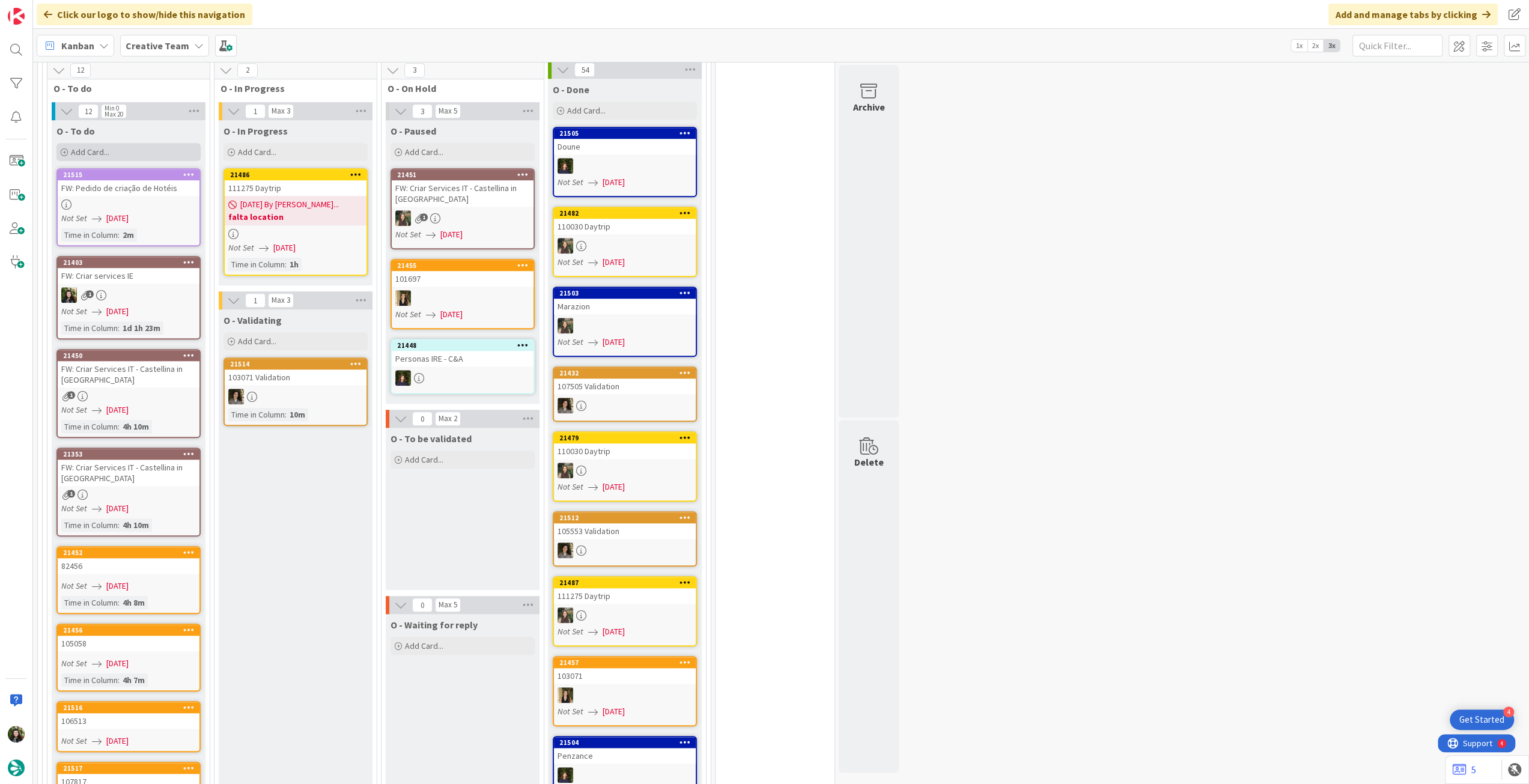
click at [127, 143] on div "Add Card..." at bounding box center [128, 152] width 144 height 18
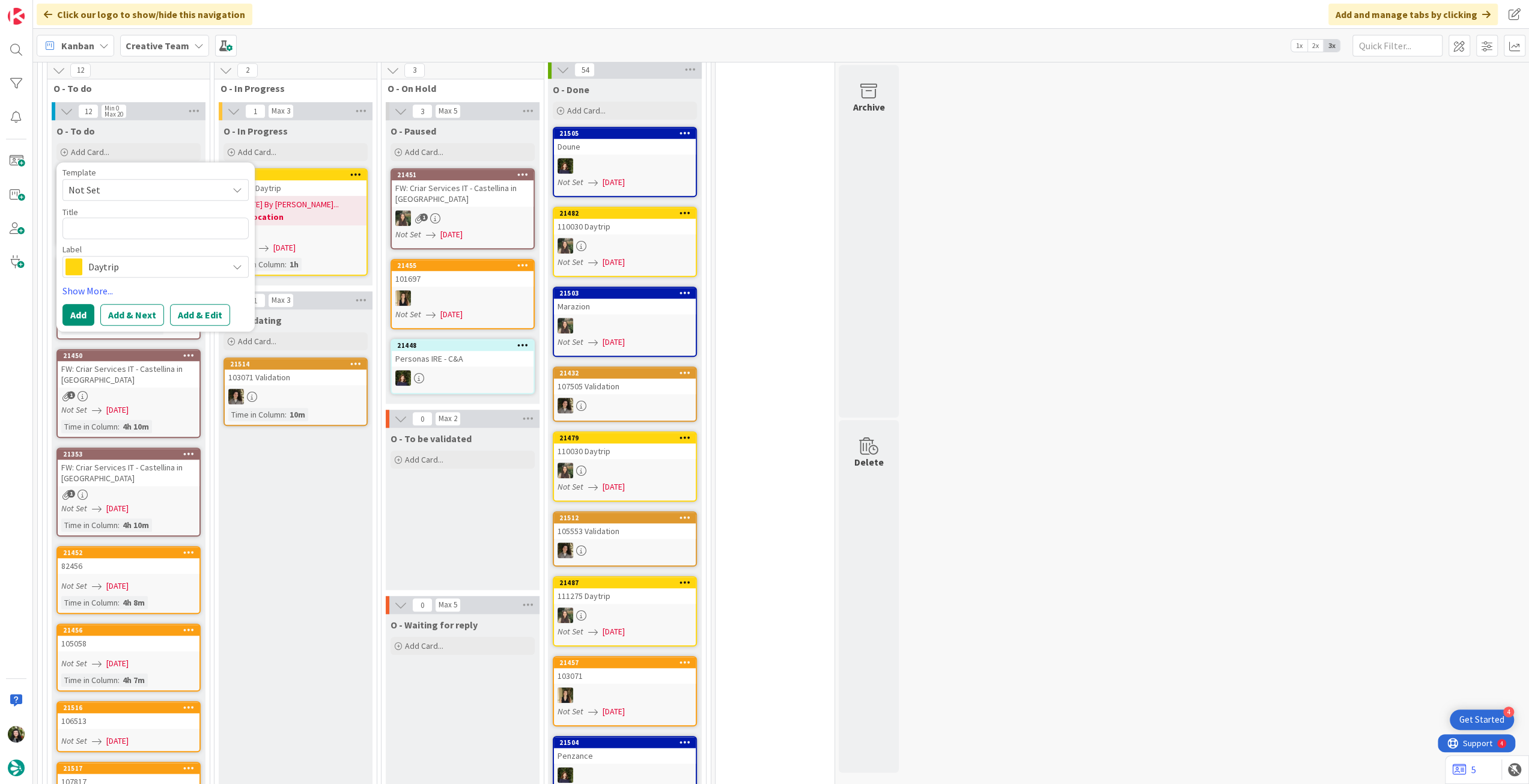
click at [135, 258] on span "Daytrip" at bounding box center [155, 266] width 133 height 17
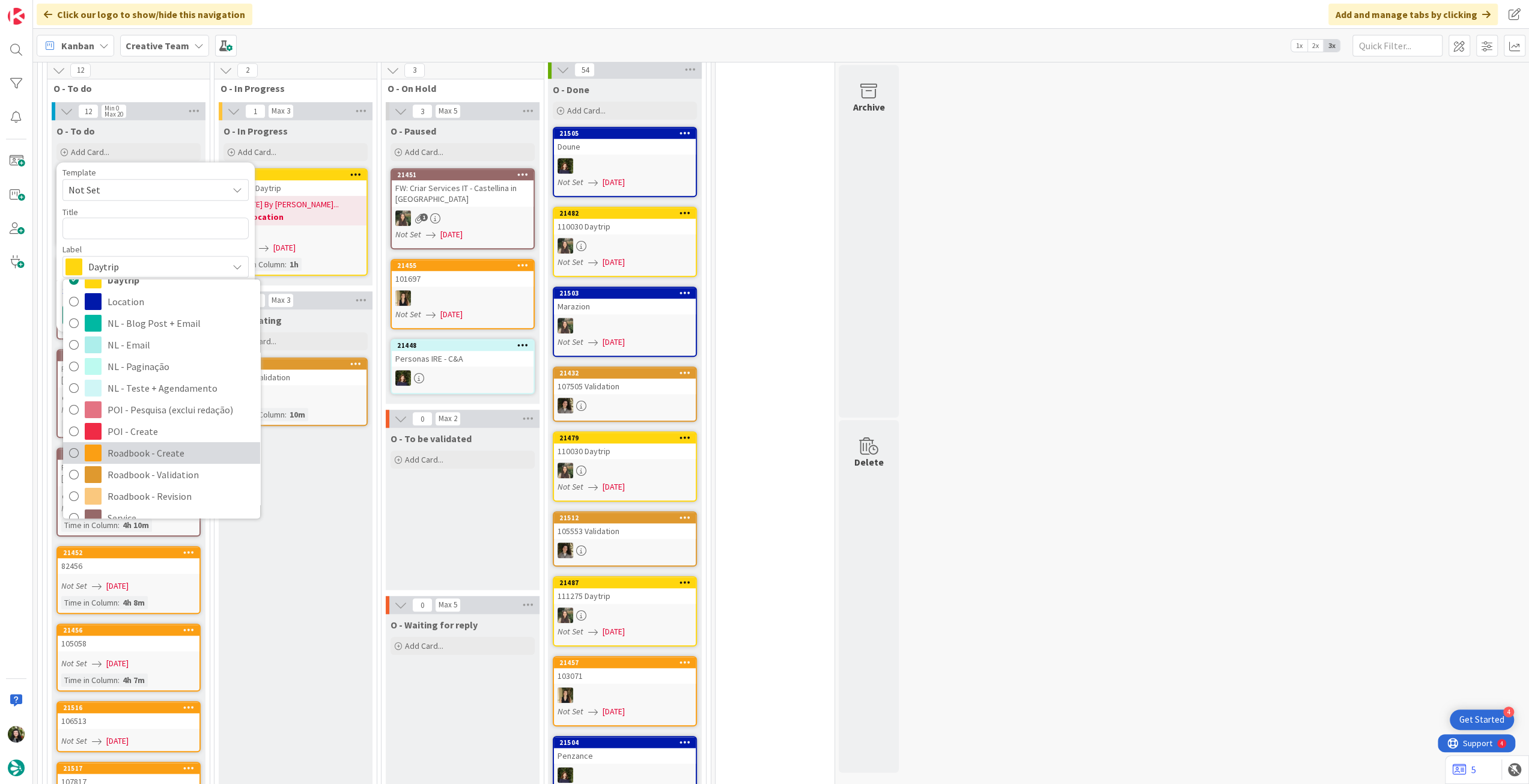
click at [143, 443] on span "Roadbook - Create" at bounding box center [181, 452] width 147 height 18
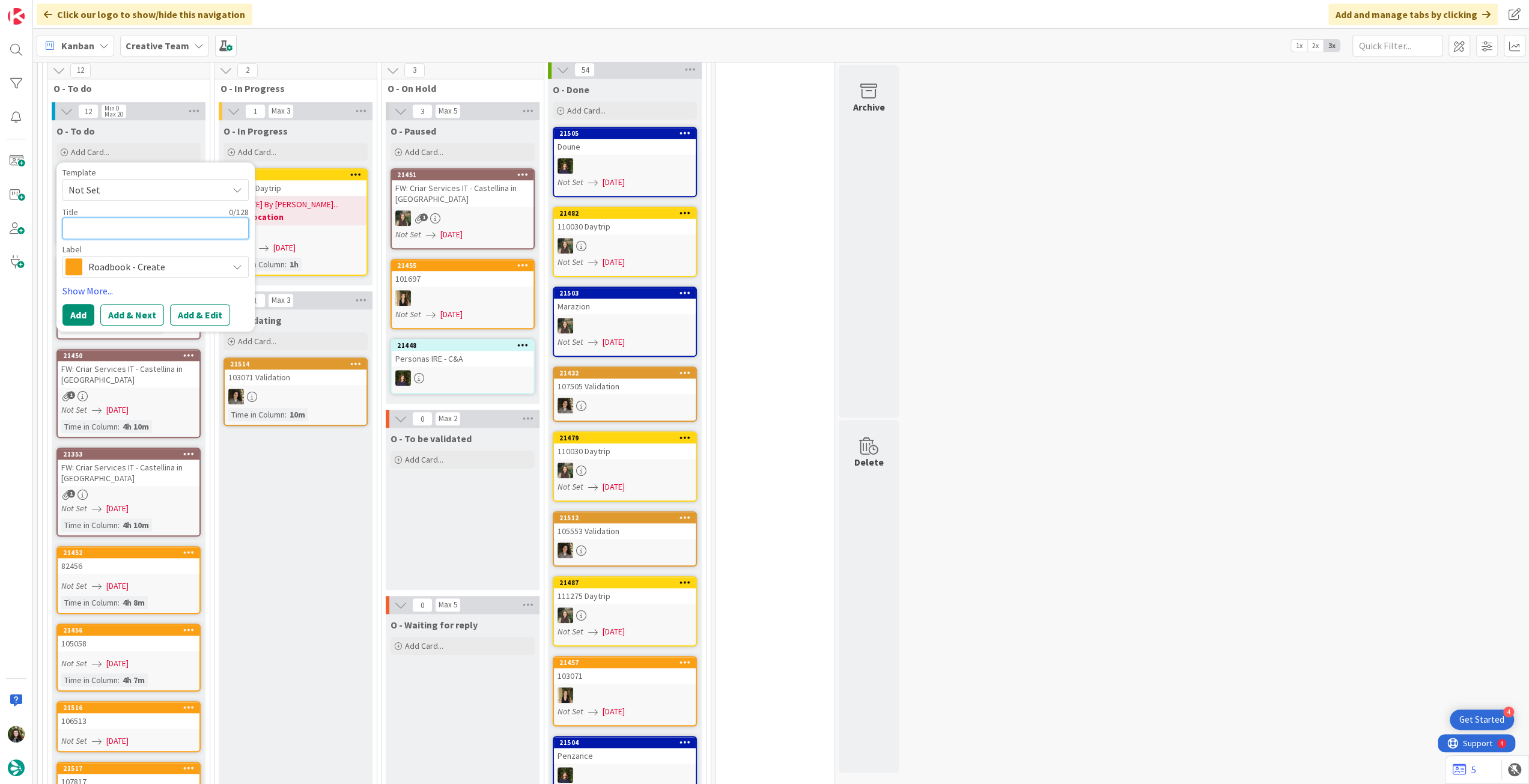
click at [122, 217] on textarea at bounding box center [156, 228] width 186 height 22
paste textarea "93929"
type textarea "x"
type textarea "93929"
click at [82, 303] on button "Add" at bounding box center [78, 314] width 32 height 22
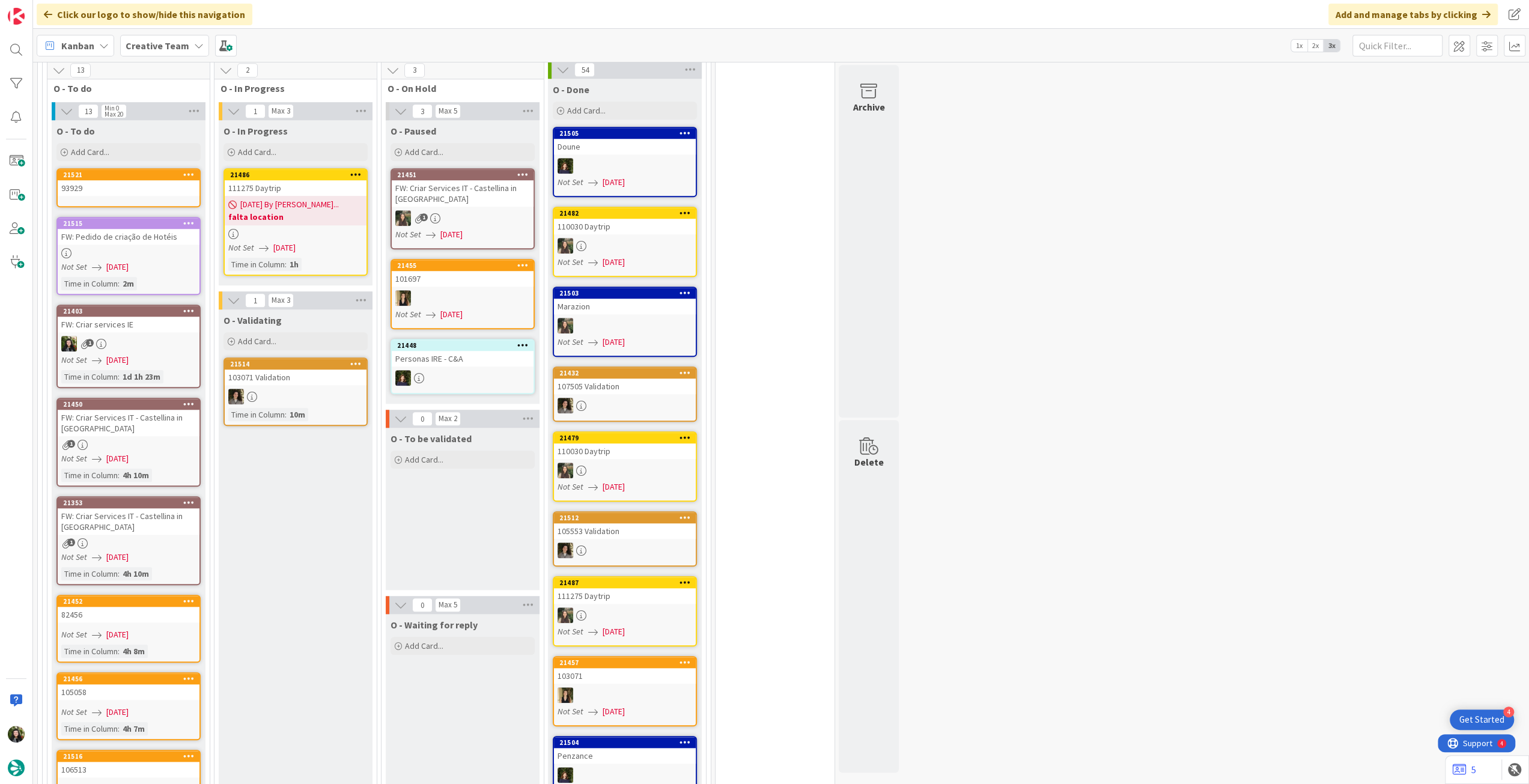
click at [117, 180] on div "93929" at bounding box center [128, 188] width 142 height 16
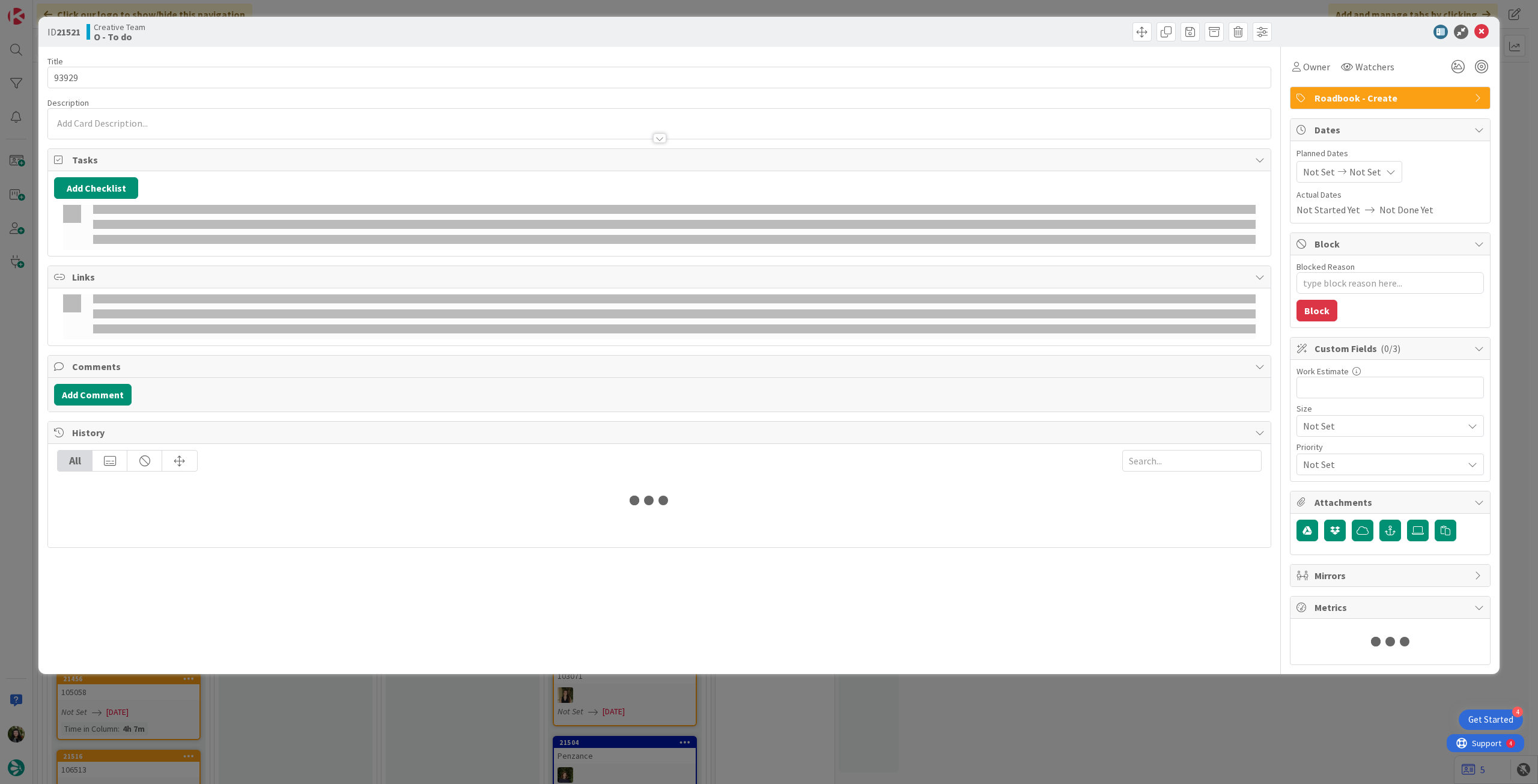
click at [1357, 174] on span "Not Set" at bounding box center [1365, 171] width 32 height 15
type textarea "x"
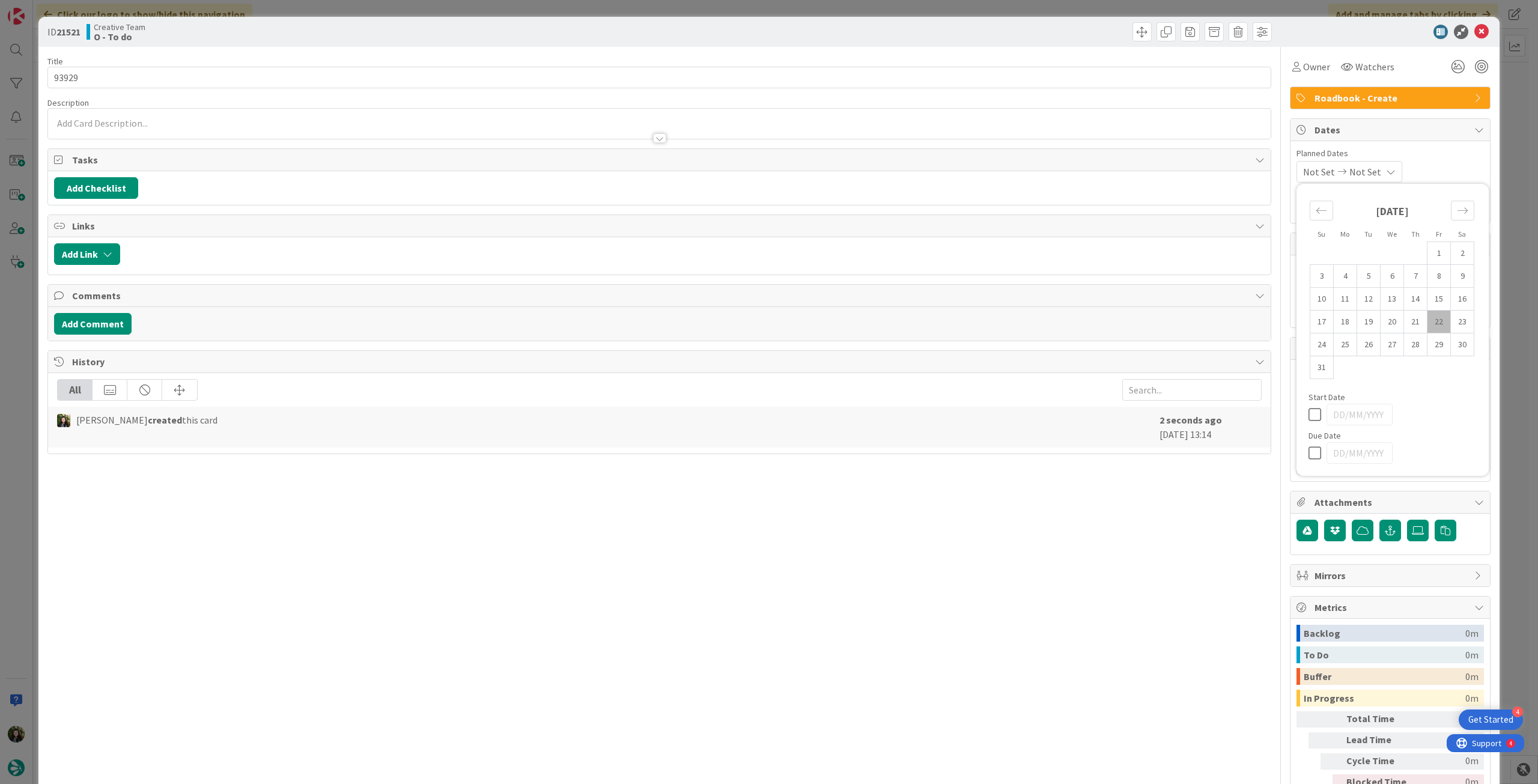
click at [1312, 450] on icon at bounding box center [1317, 452] width 18 height 15
type input "[DATE]"
click at [1474, 36] on icon at bounding box center [1481, 31] width 15 height 15
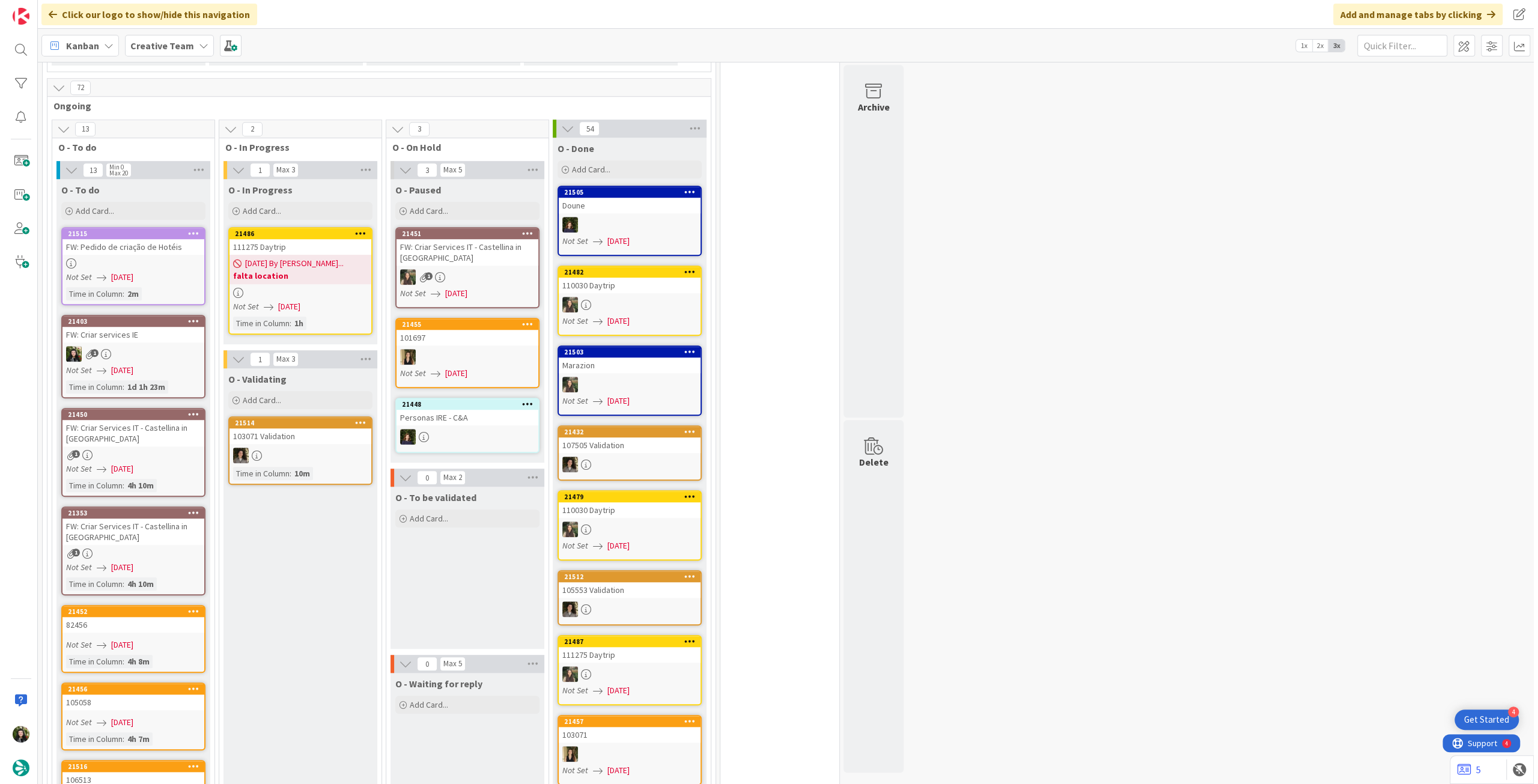
scroll to position [823, 0]
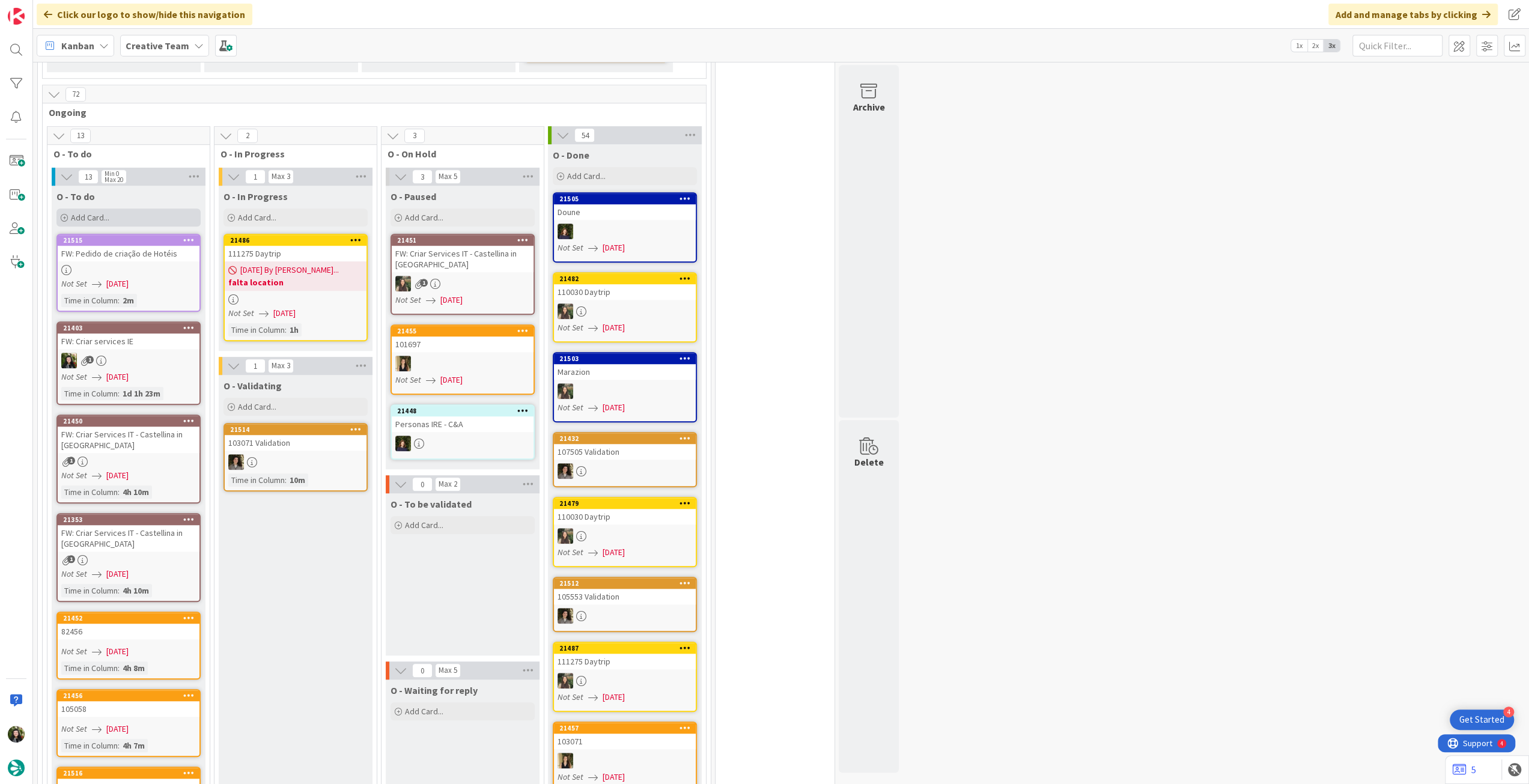
drag, startPoint x: 156, startPoint y: 212, endPoint x: 136, endPoint y: 200, distance: 23.3
click at [136, 208] on div "Add Card..." at bounding box center [128, 217] width 144 height 18
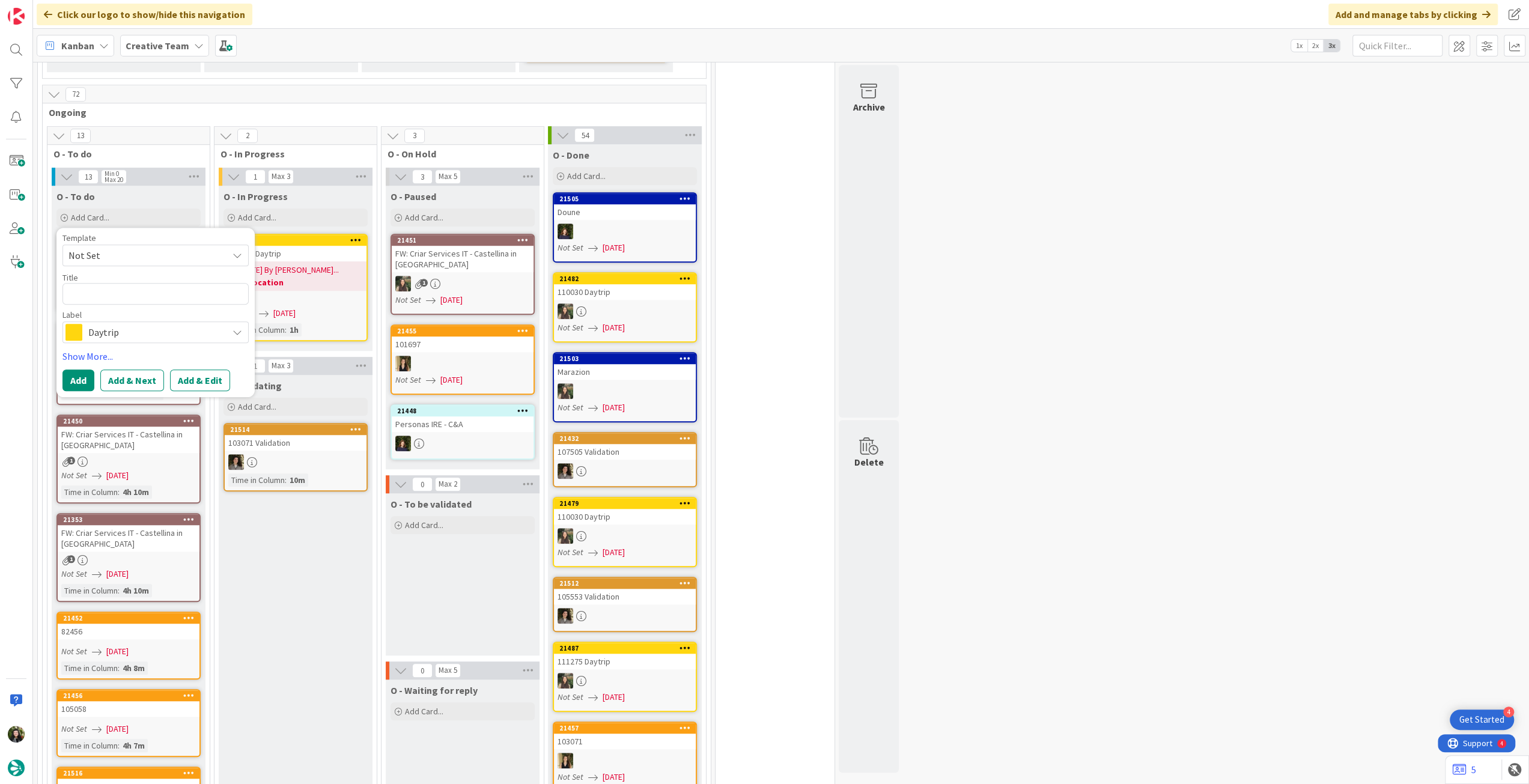
click at [142, 324] on span "Daytrip" at bounding box center [155, 332] width 133 height 17
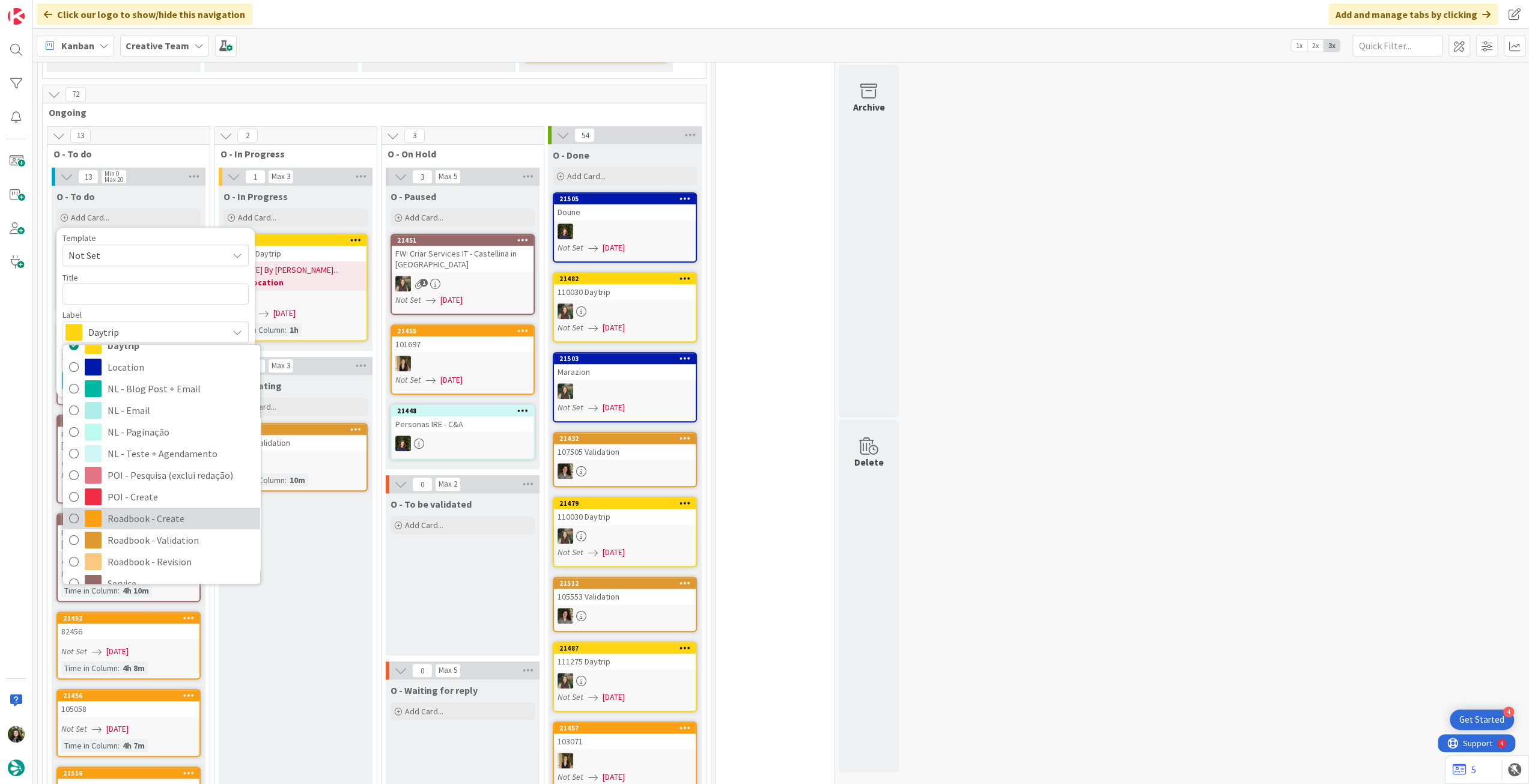
click at [165, 509] on span "Roadbook - Create" at bounding box center [181, 518] width 147 height 18
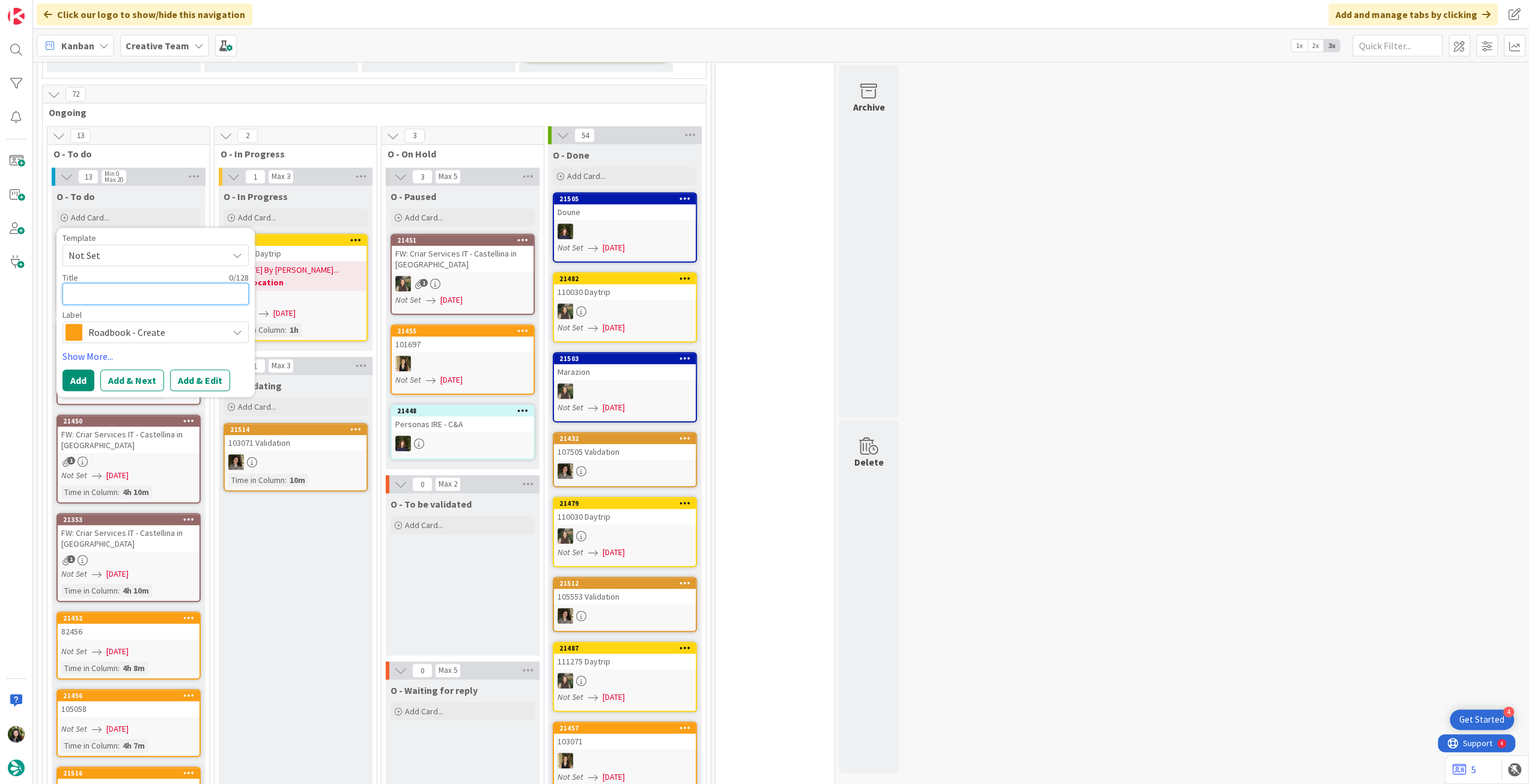
click at [141, 283] on textarea at bounding box center [156, 294] width 186 height 22
paste textarea "95686"
type textarea "x"
type textarea "95686"
click at [89, 369] on button "Add" at bounding box center [78, 380] width 32 height 22
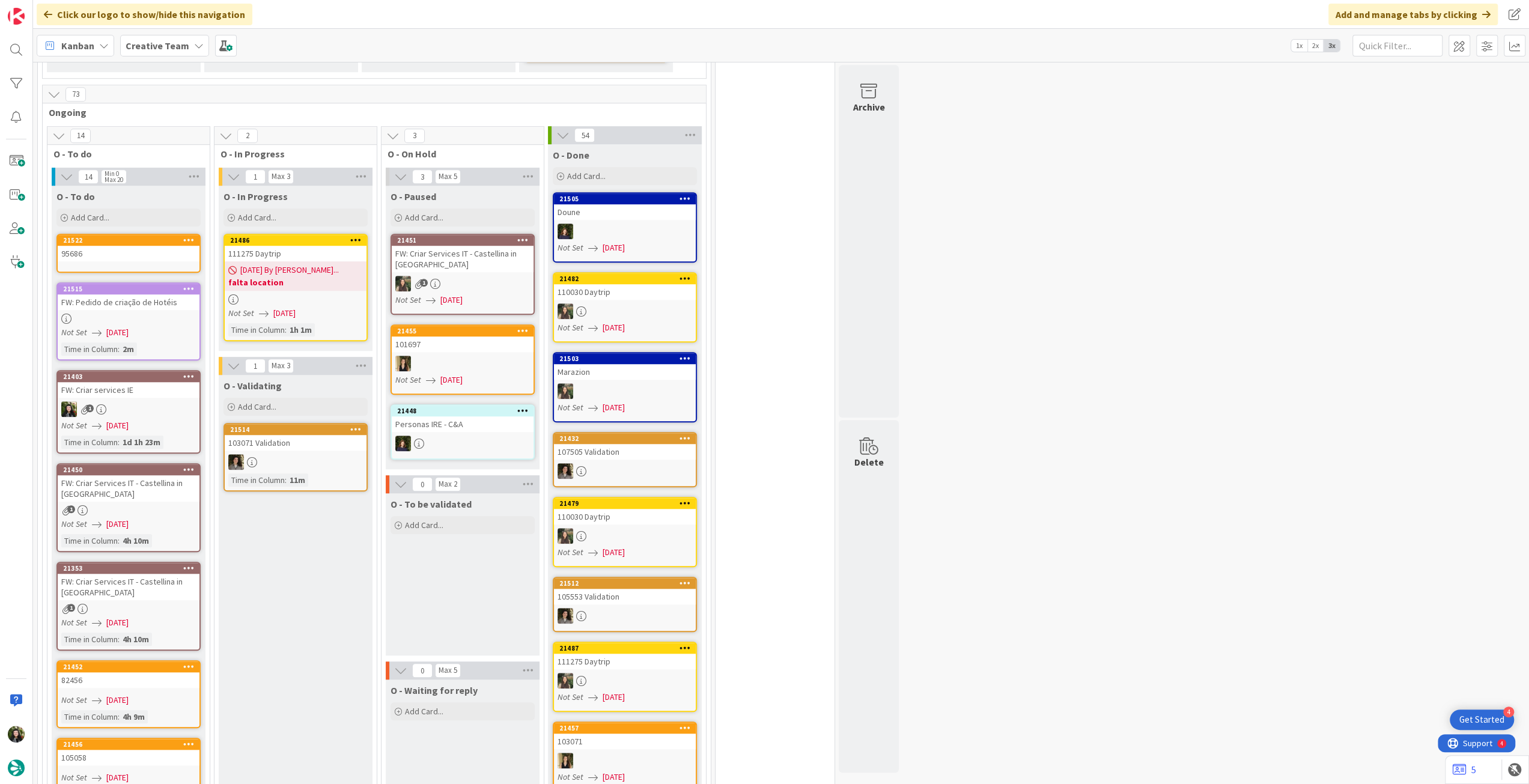
click at [139, 241] on link "21522 95686" at bounding box center [128, 254] width 144 height 39
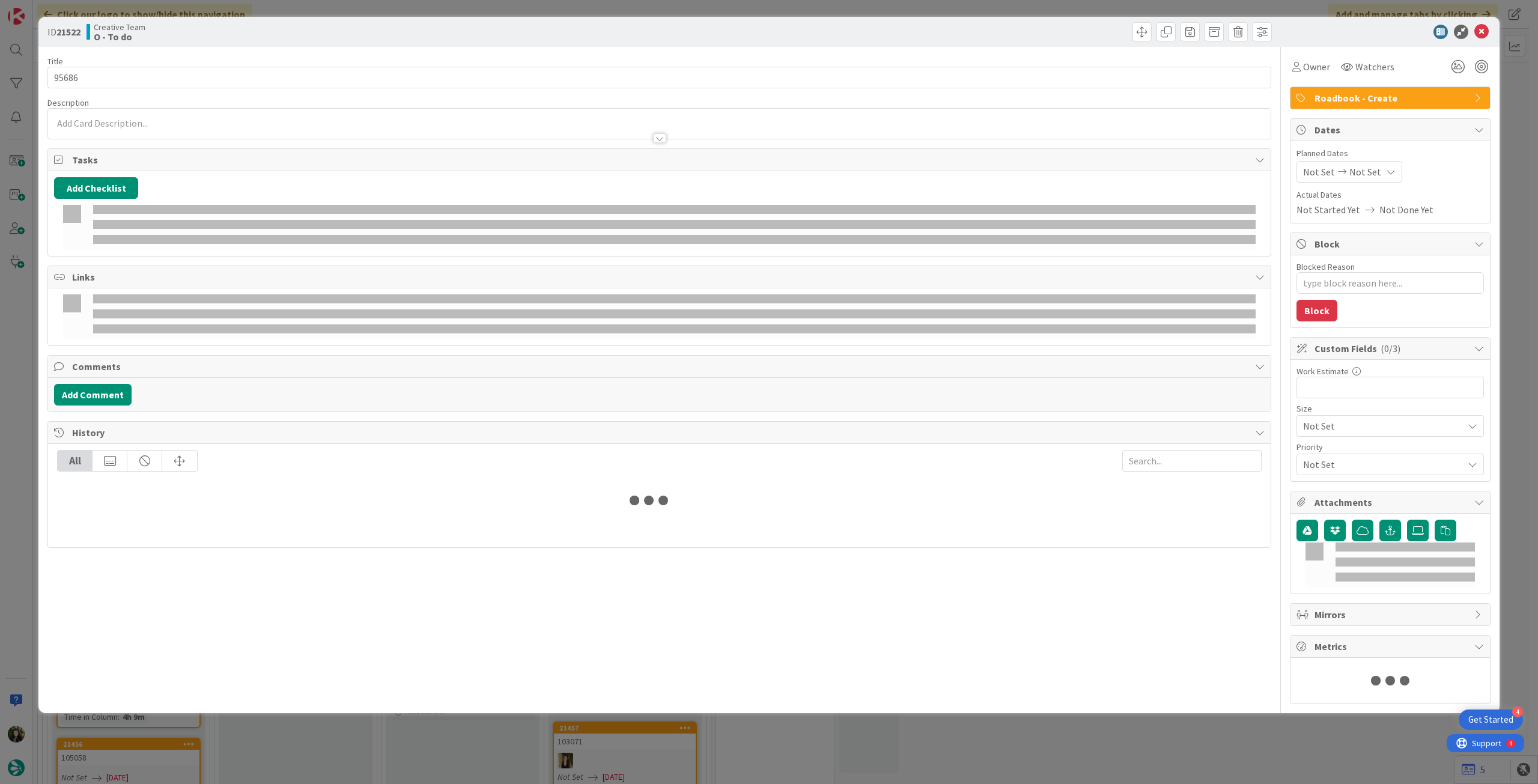
click at [1358, 160] on div "Planned Dates Not Set Not Set" at bounding box center [1389, 164] width 187 height 35
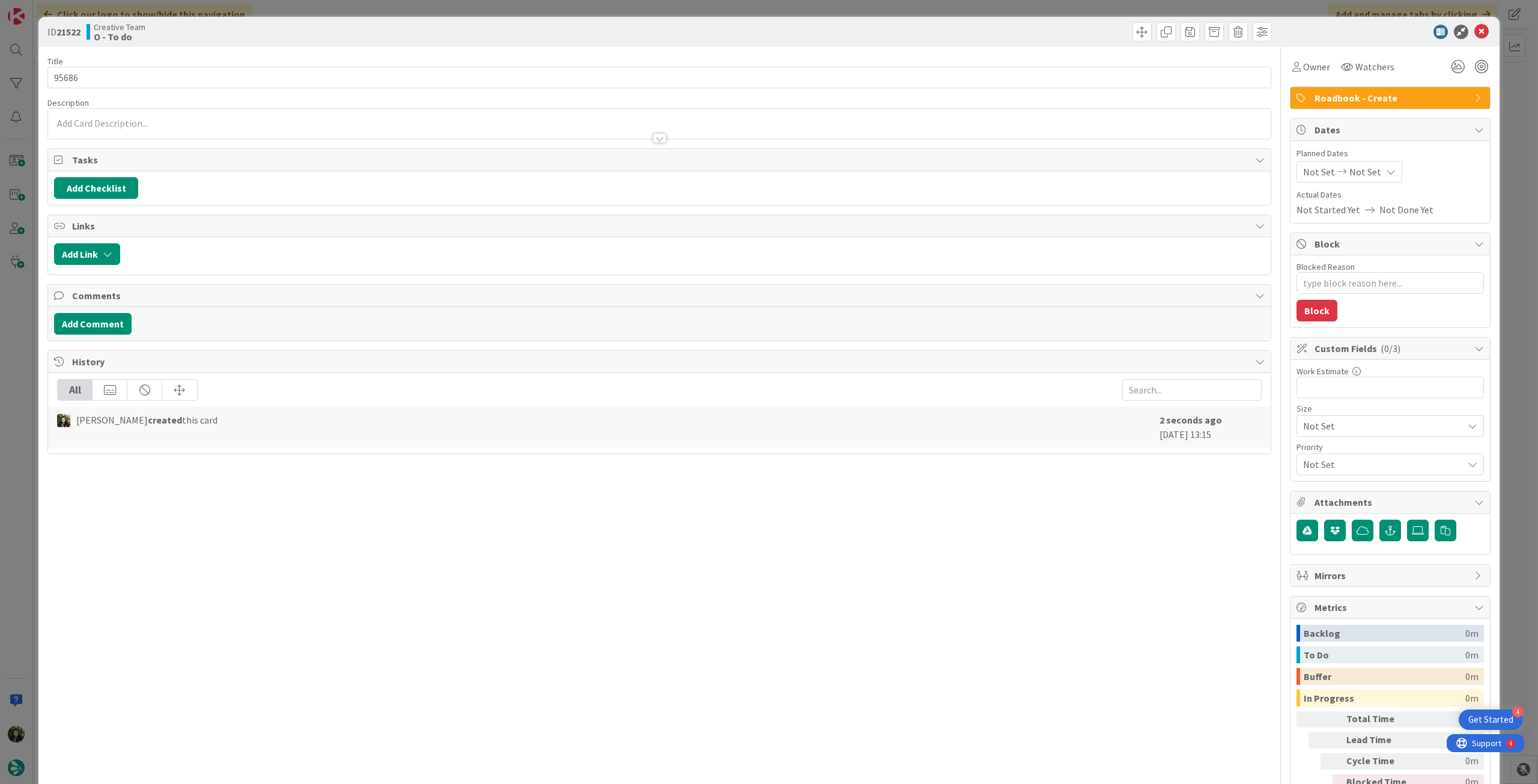
type textarea "x"
click at [1363, 168] on span "Not Set" at bounding box center [1365, 171] width 32 height 15
click at [1308, 448] on icon at bounding box center [1317, 452] width 18 height 15
type input "[DATE]"
click at [1474, 35] on icon at bounding box center [1481, 31] width 15 height 15
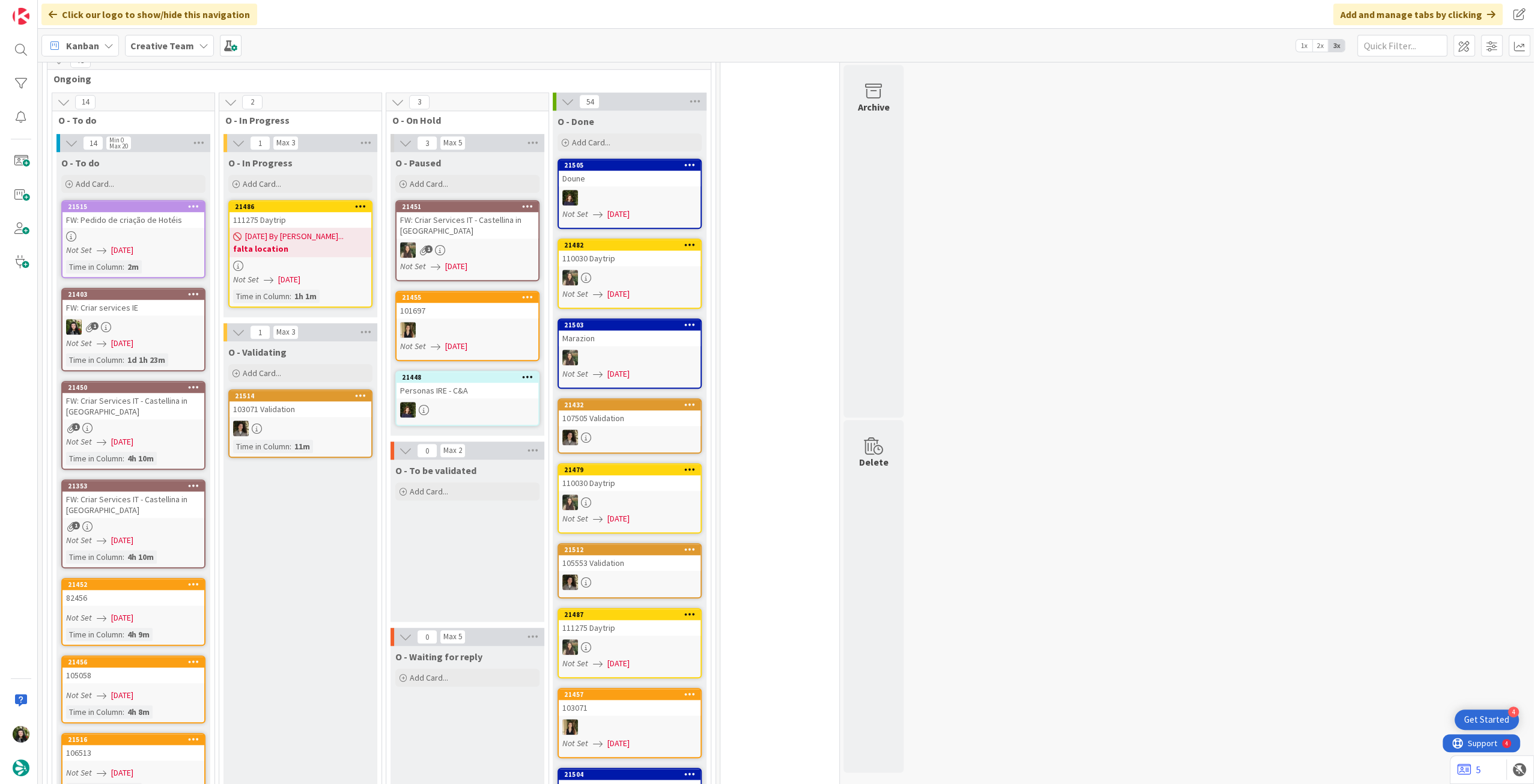
scroll to position [778, 0]
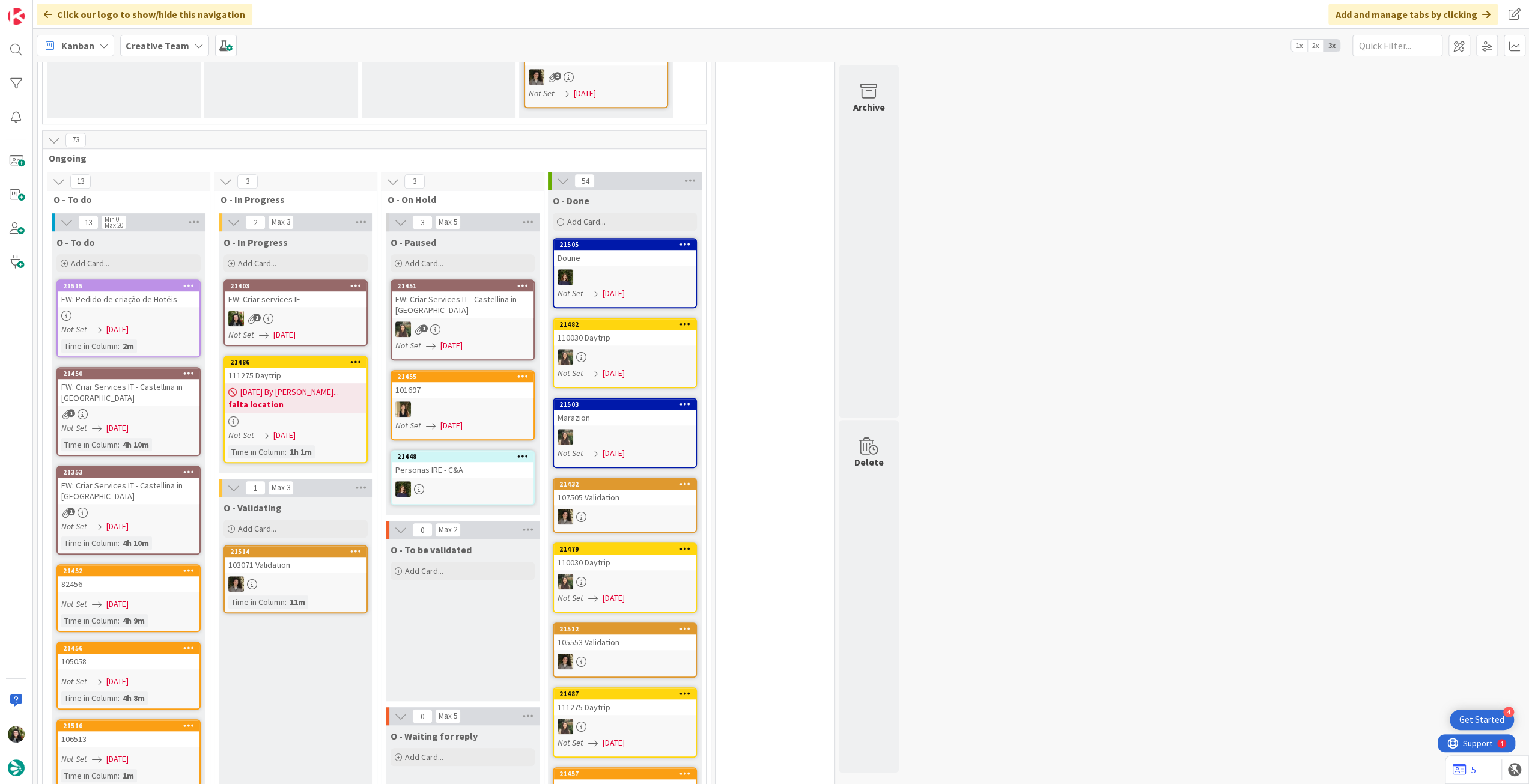
click at [303, 310] on div "1" at bounding box center [295, 318] width 142 height 16
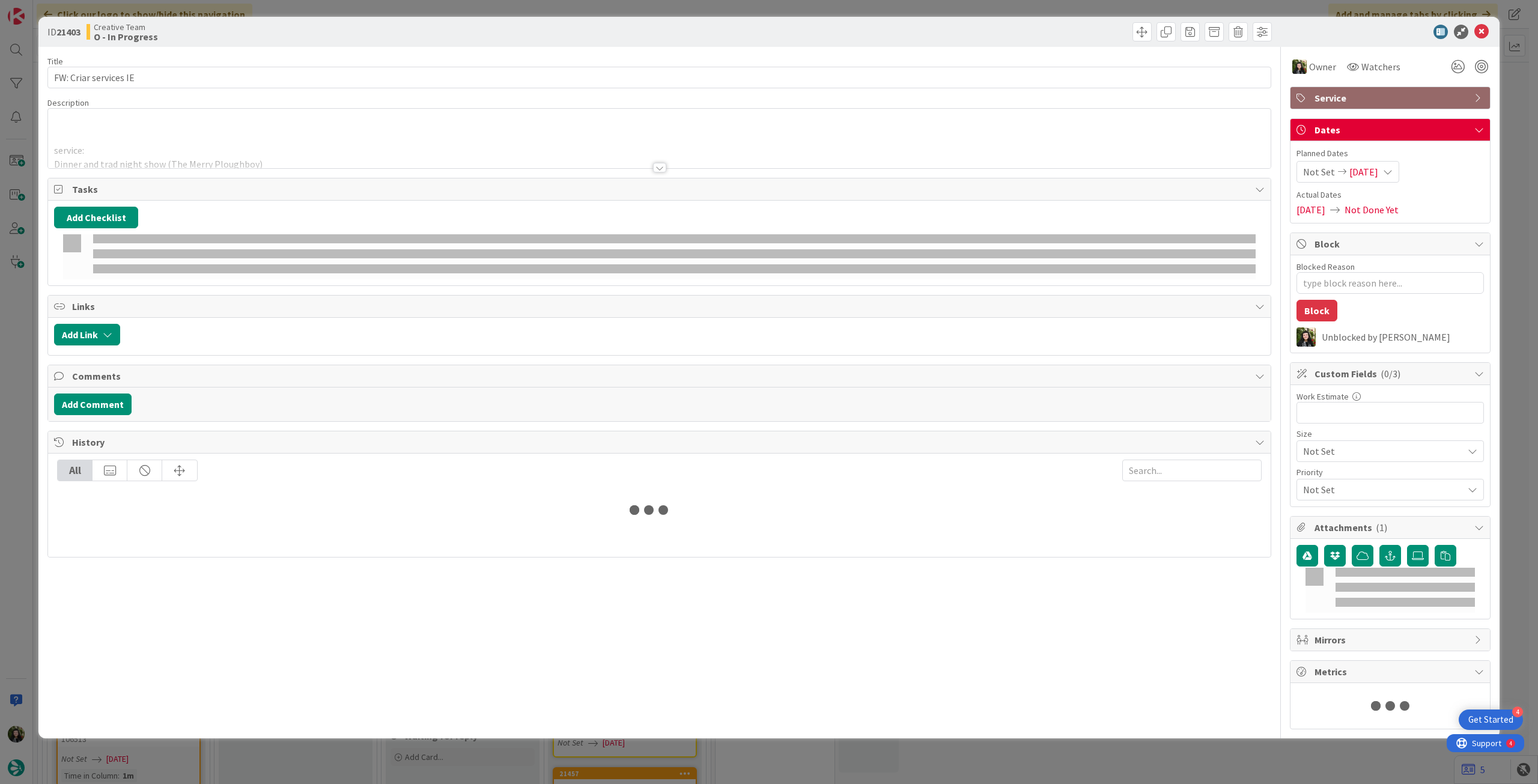
click at [223, 124] on p at bounding box center [659, 123] width 1210 height 14
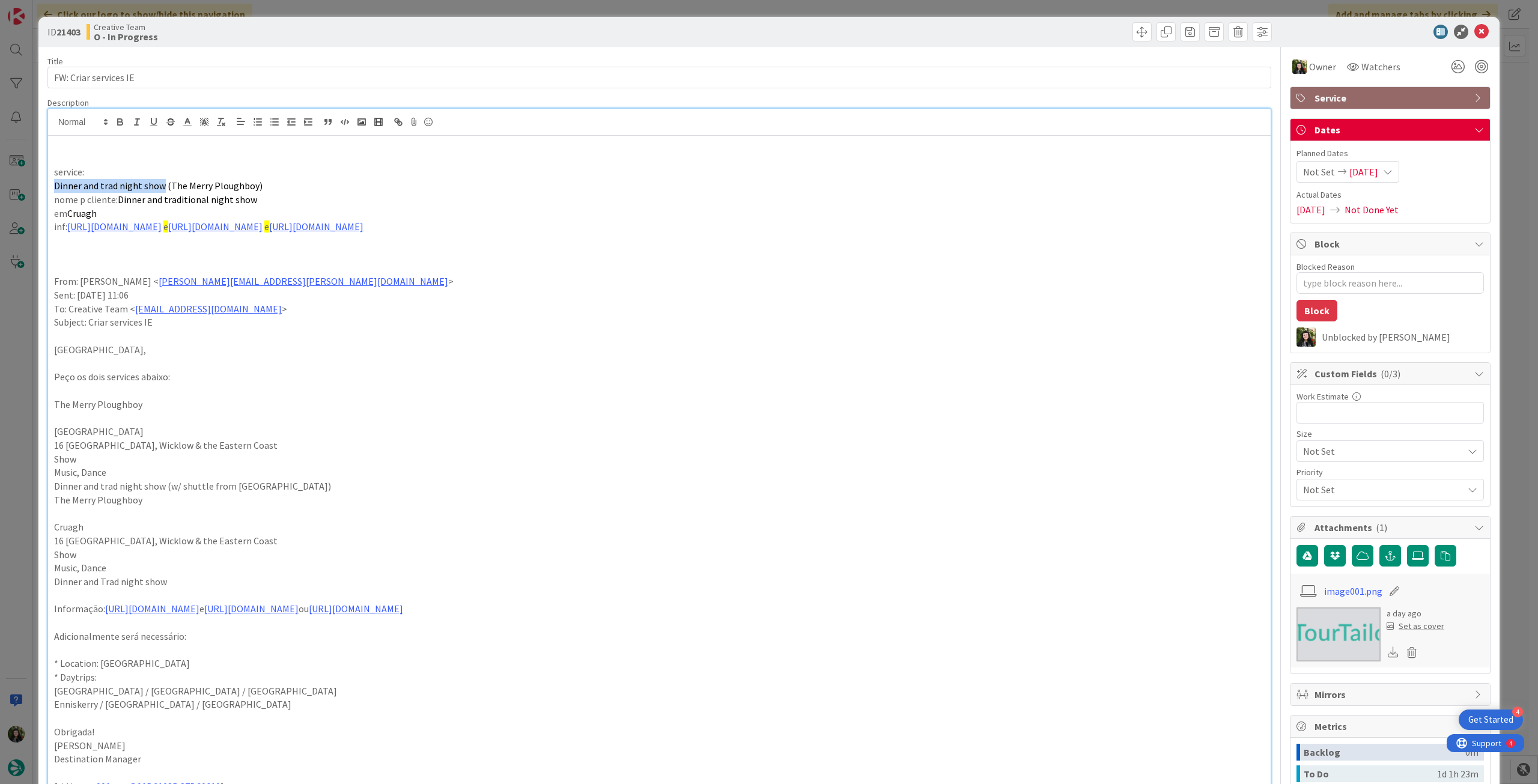
drag, startPoint x: 163, startPoint y: 184, endPoint x: 52, endPoint y: 187, distance: 111.0
click at [52, 187] on div "service: Dinner and trad night show (The Merry Ploughboy) nome p cliente: Dinne…" at bounding box center [659, 586] width 1223 height 901
copy span "Dinner and trad night show"
click at [1474, 28] on icon at bounding box center [1481, 31] width 15 height 15
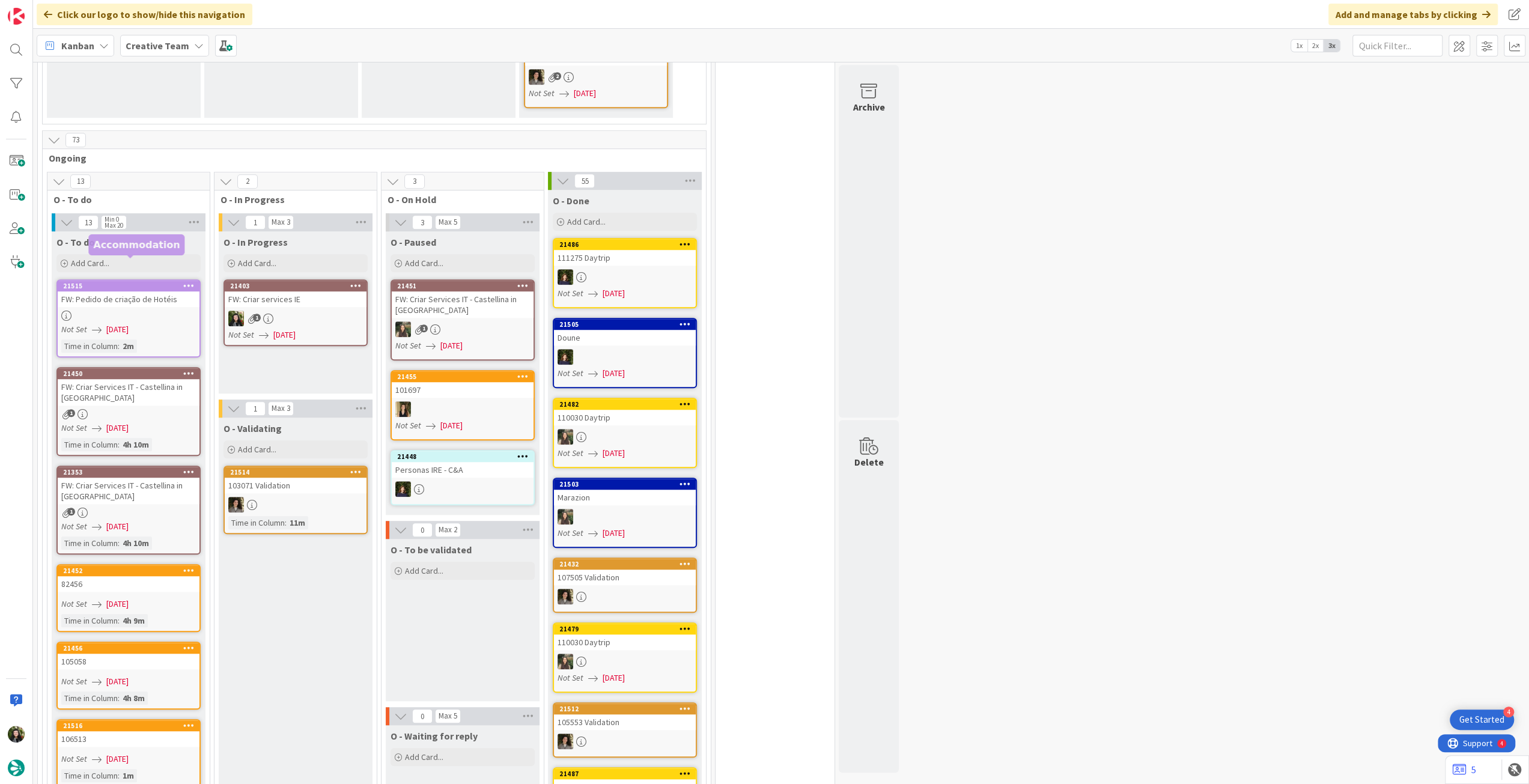
click at [266, 313] on icon at bounding box center [268, 318] width 10 height 10
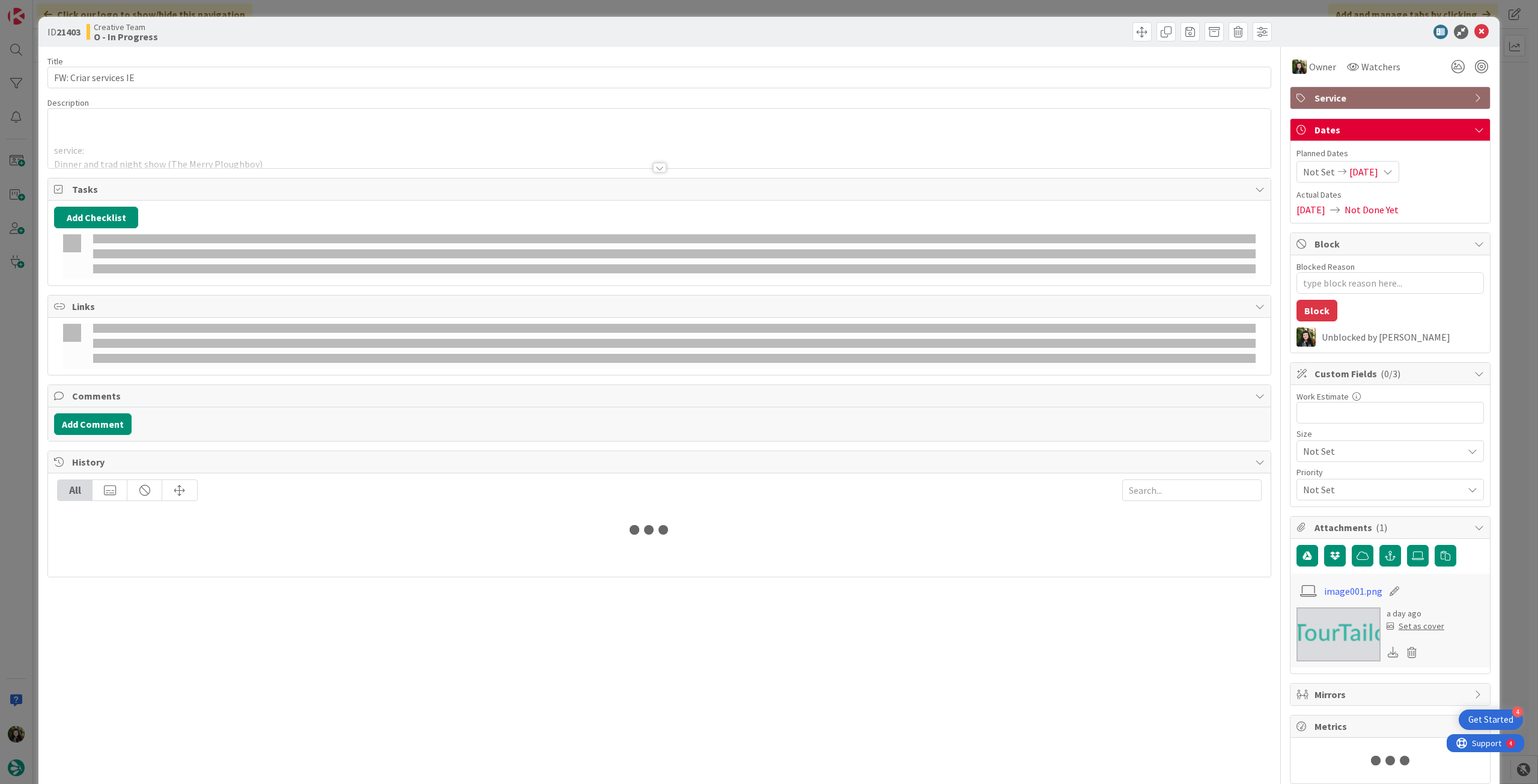
click at [158, 131] on p at bounding box center [659, 137] width 1210 height 14
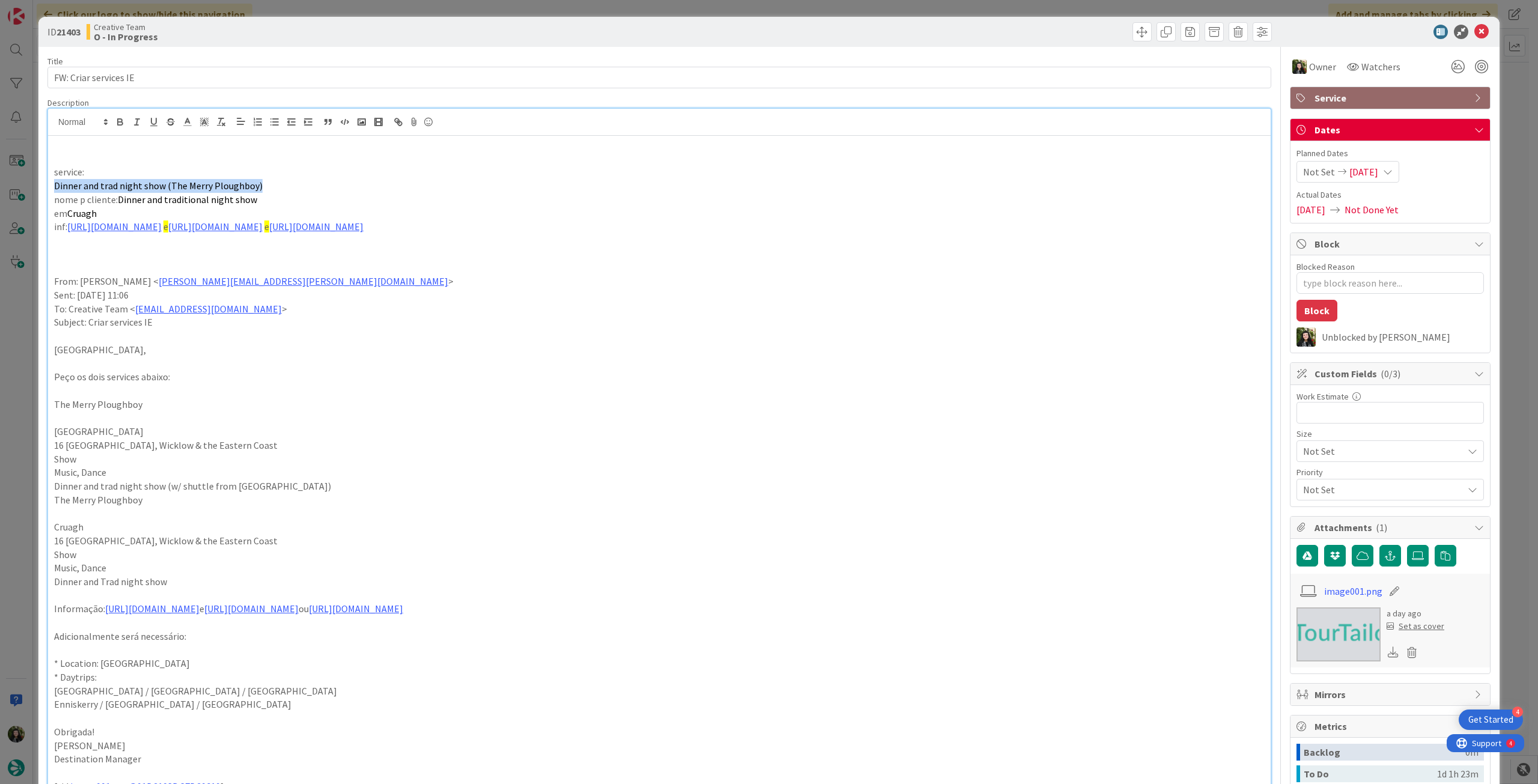
drag, startPoint x: 266, startPoint y: 185, endPoint x: 49, endPoint y: 189, distance: 217.0
click at [49, 189] on div "service: Dinner and trad night show (The Merry Ploughboy) nome p cliente: Dinne…" at bounding box center [659, 586] width 1223 height 901
copy span "Dinner and trad night show (The Merry Ploughboy)"
click at [1474, 30] on icon at bounding box center [1481, 31] width 15 height 15
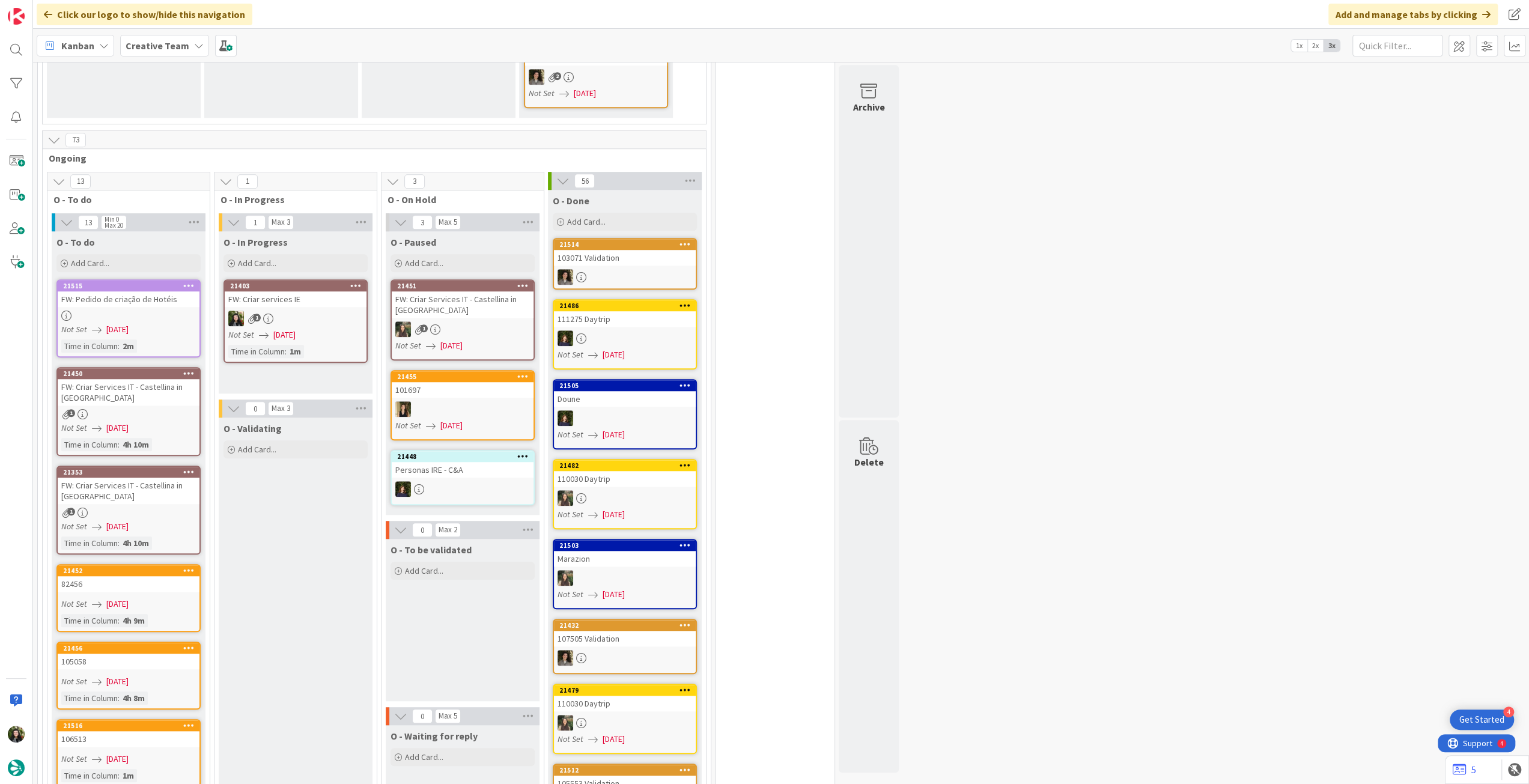
click at [308, 310] on div "1" at bounding box center [295, 318] width 142 height 16
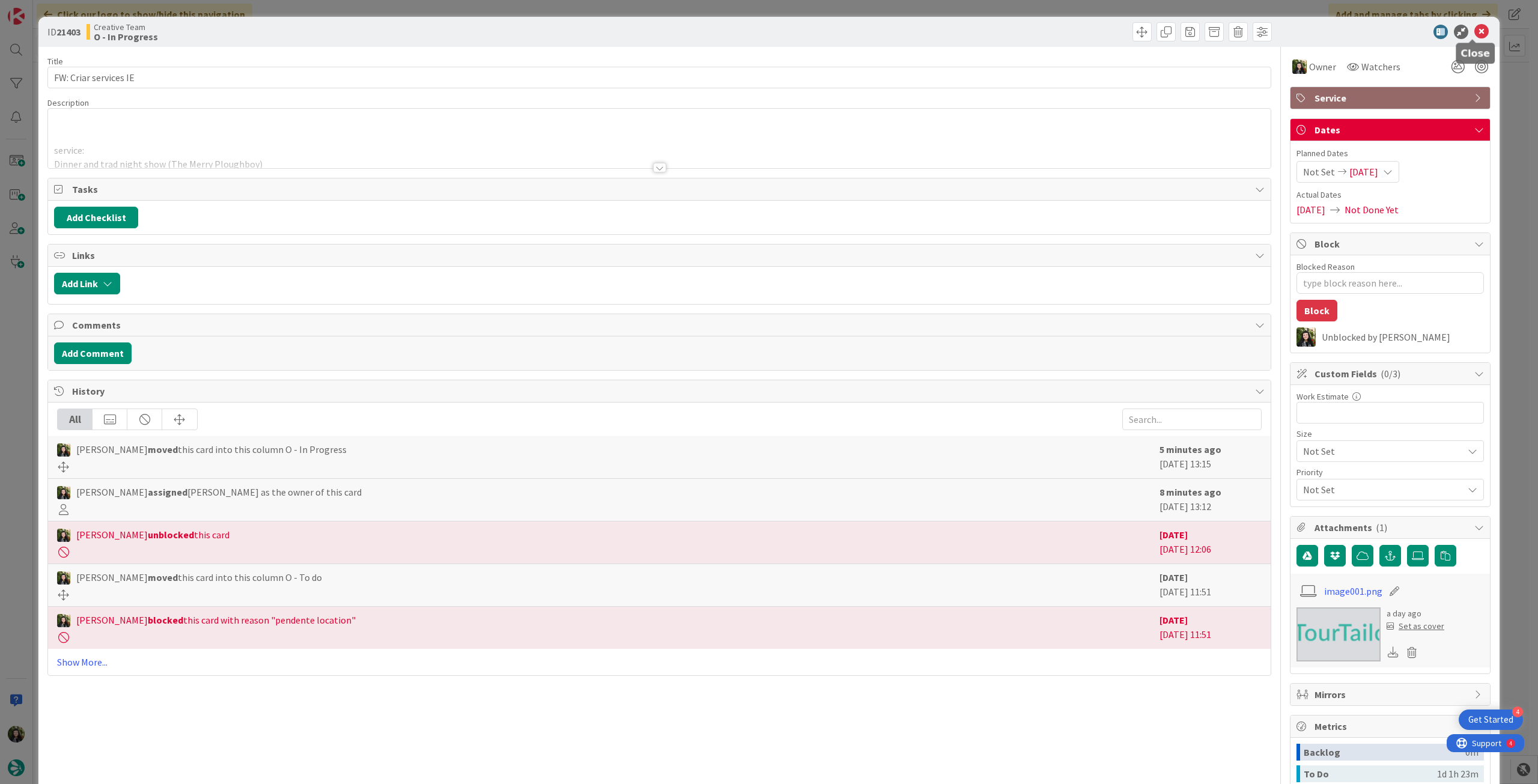
click at [1474, 38] on icon at bounding box center [1481, 31] width 15 height 15
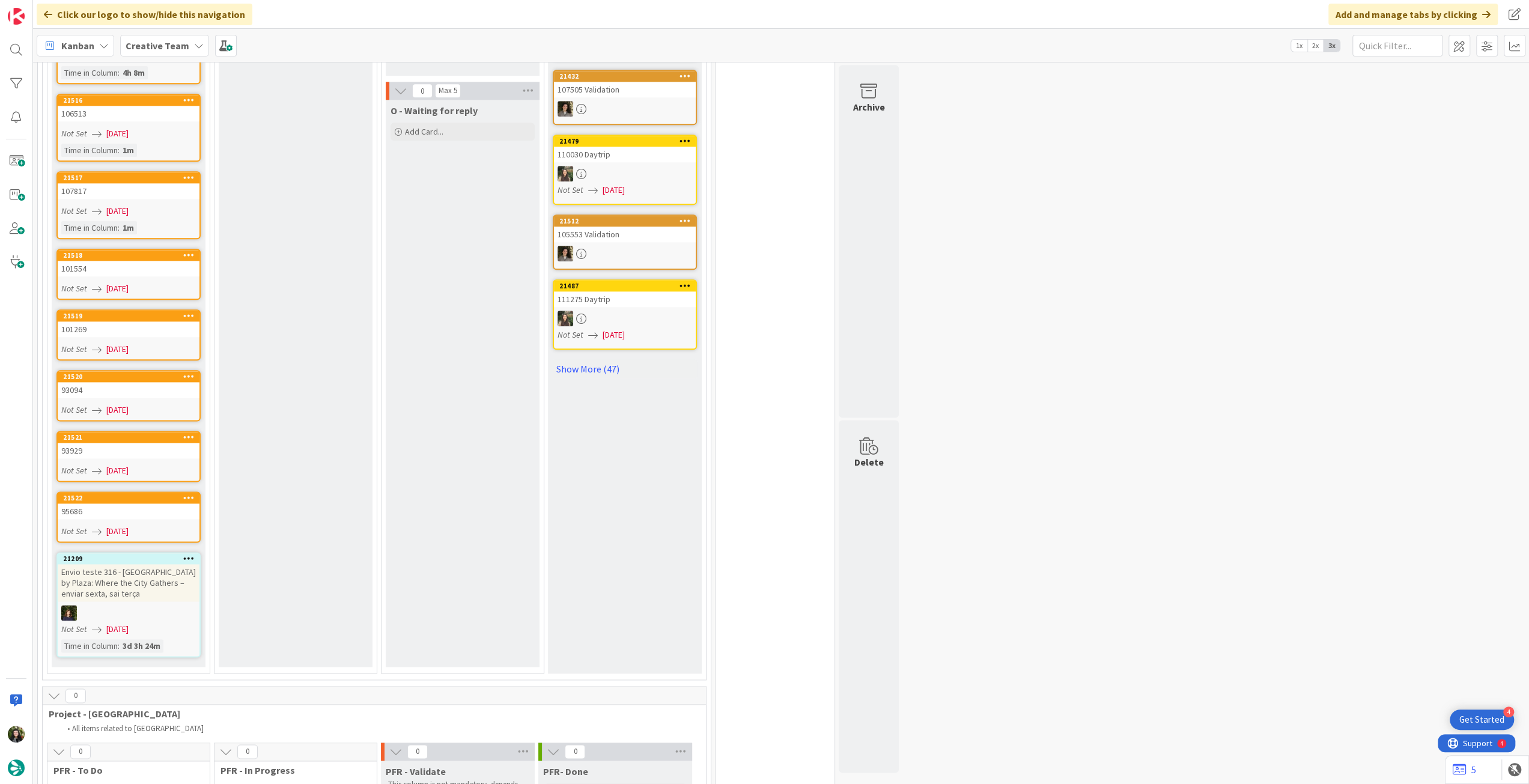
scroll to position [1442, 0]
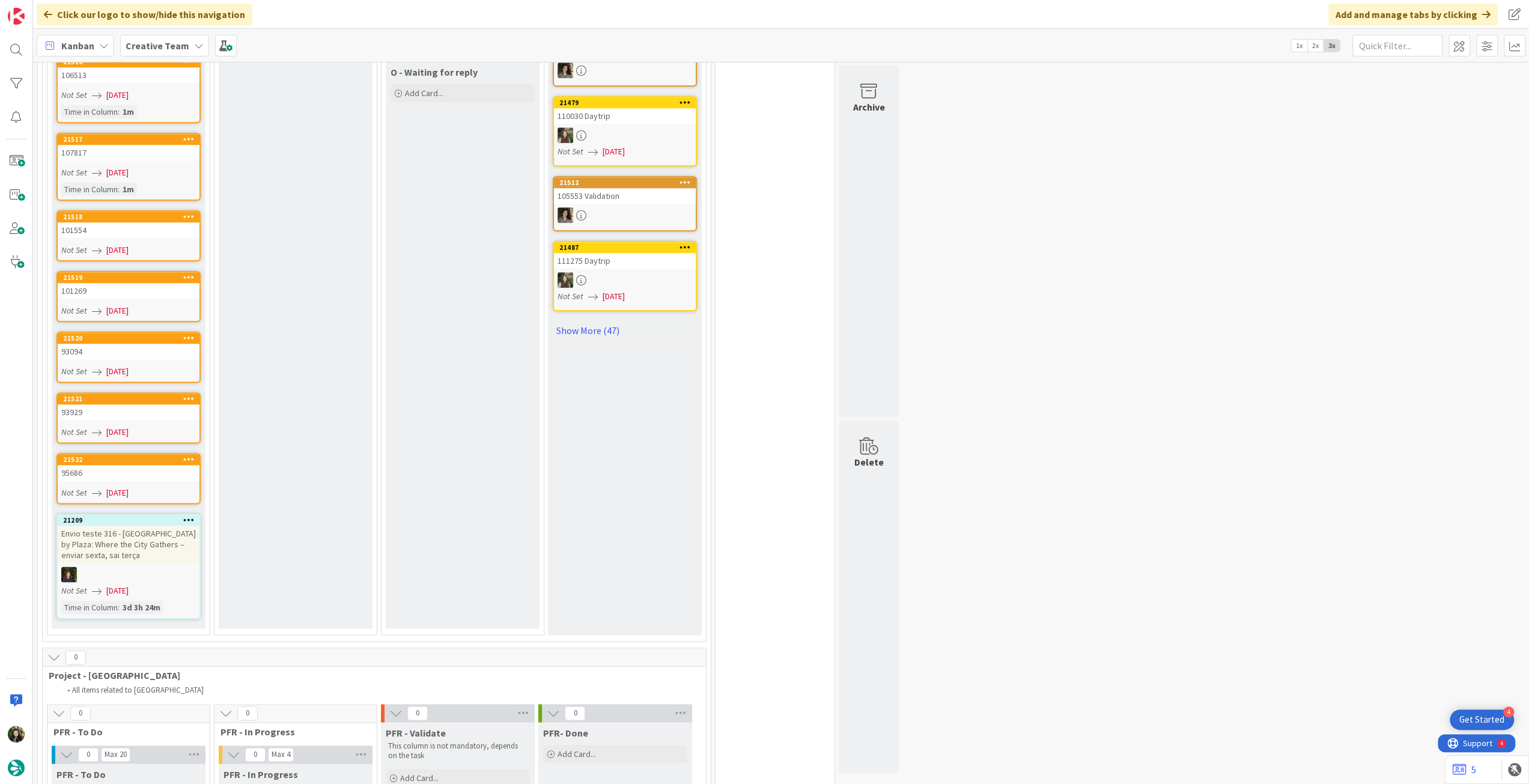
click at [193, 515] on icon at bounding box center [189, 519] width 12 height 9
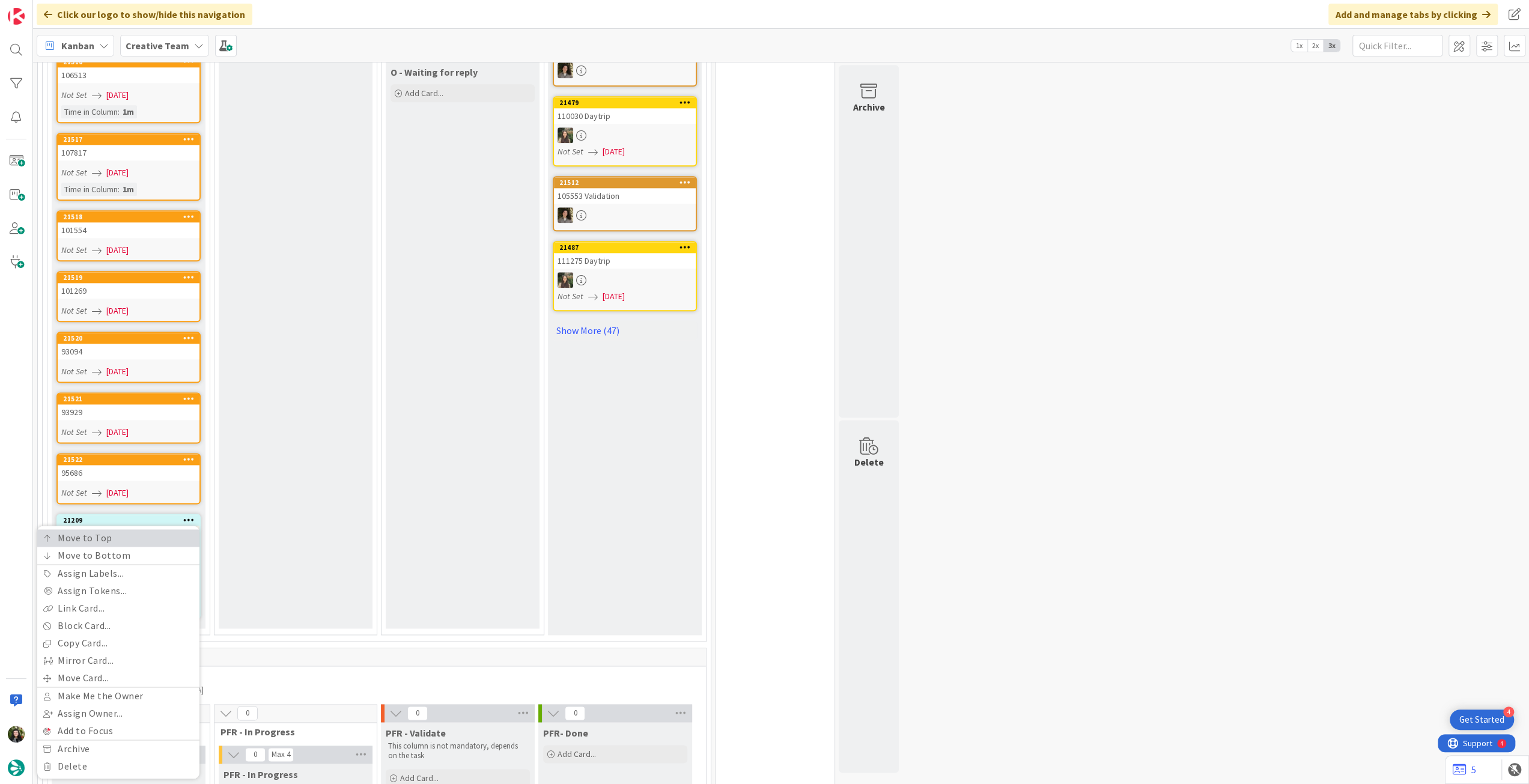
click at [173, 530] on link "Move to Top" at bounding box center [118, 538] width 162 height 18
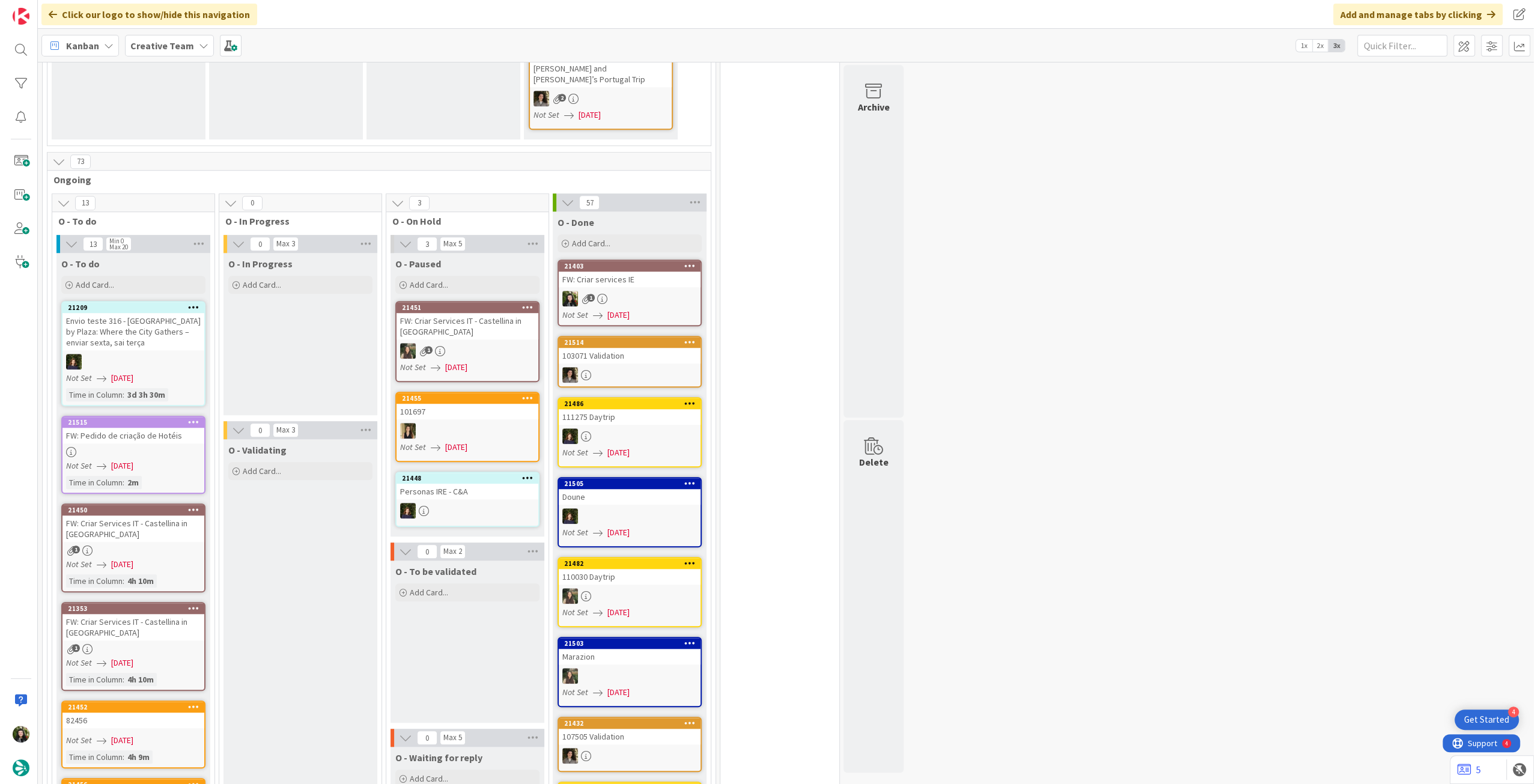
scroll to position [801, 0]
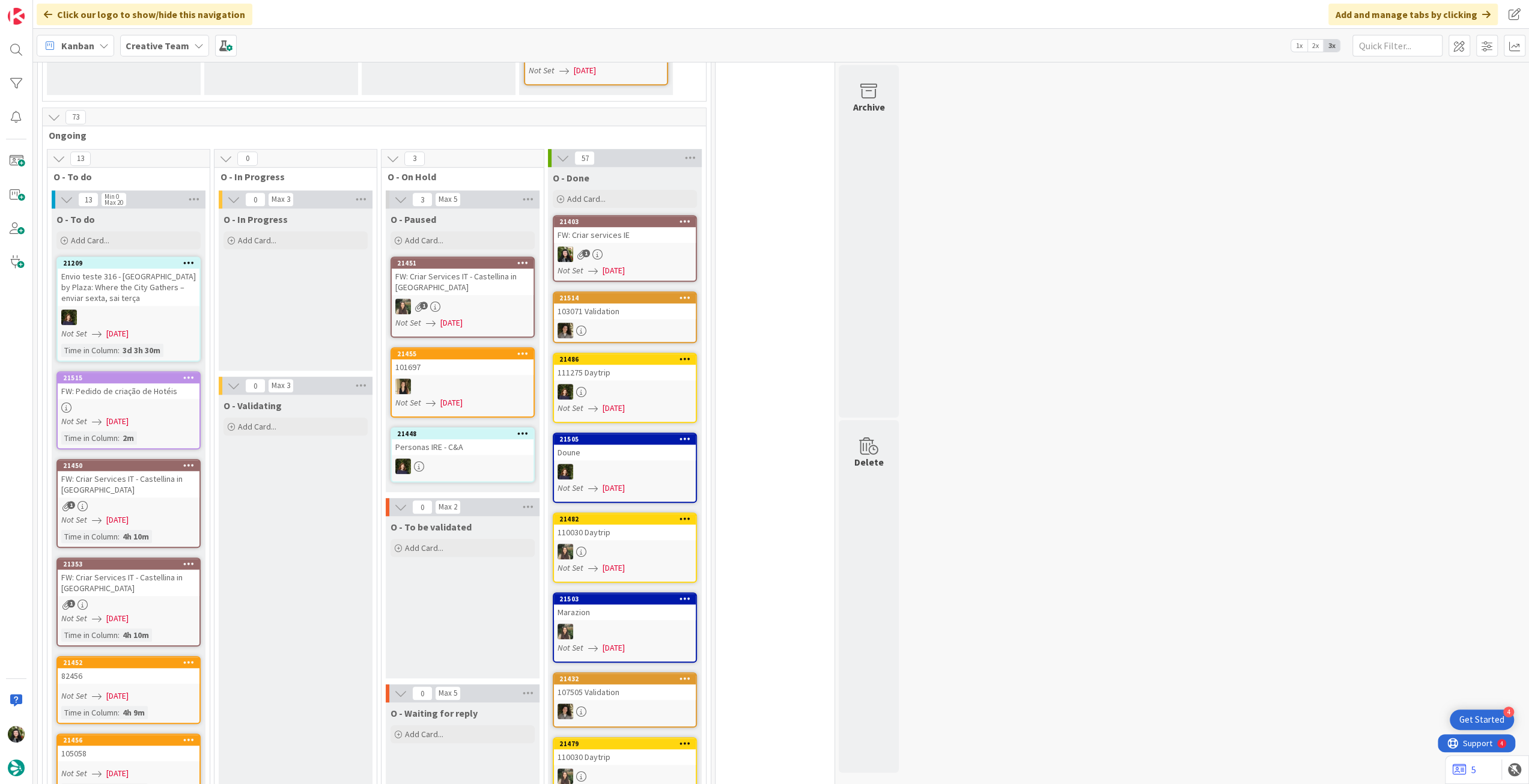
click at [132, 501] on div "1" at bounding box center [128, 506] width 142 height 10
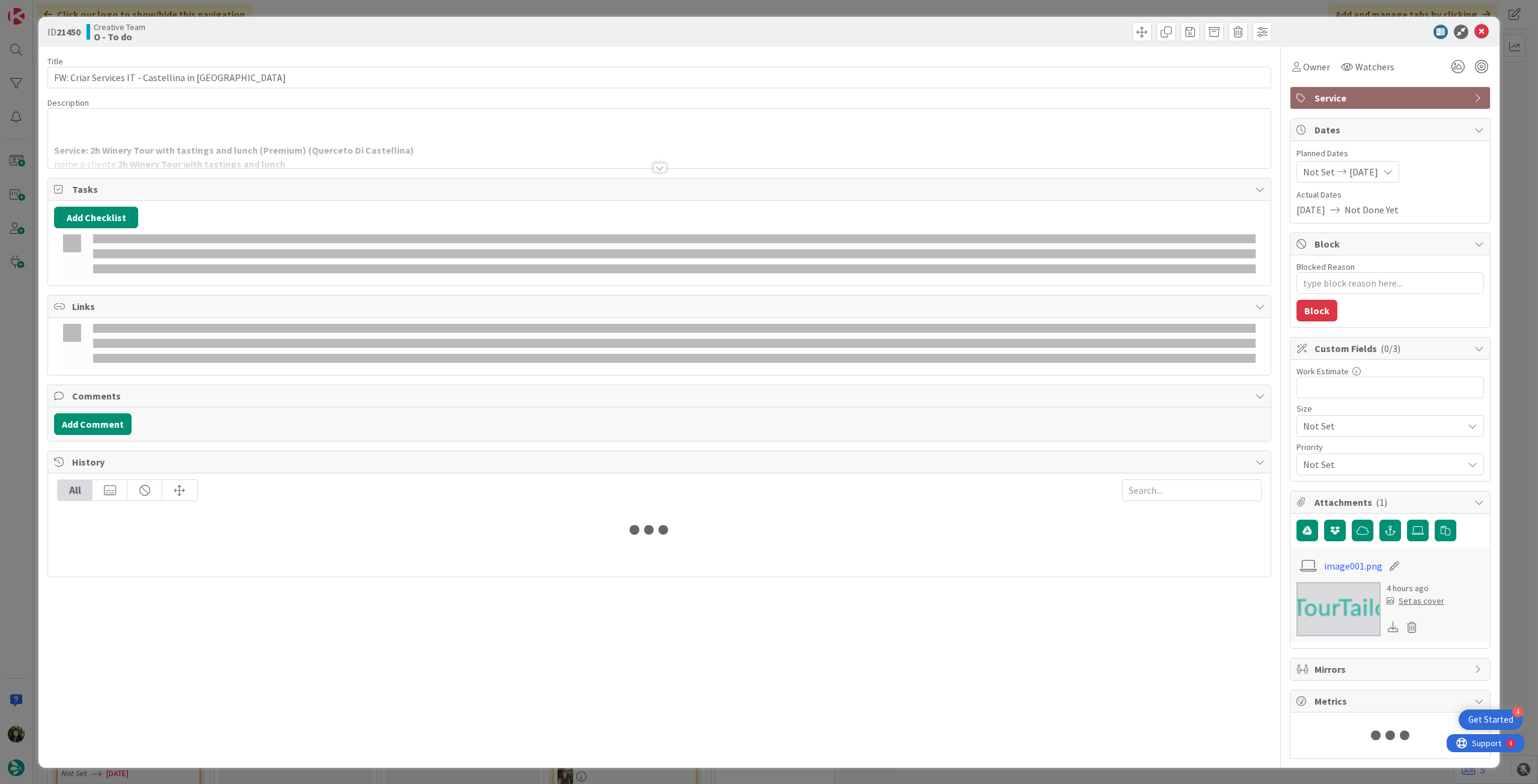
click at [240, 161] on div at bounding box center [659, 153] width 1223 height 30
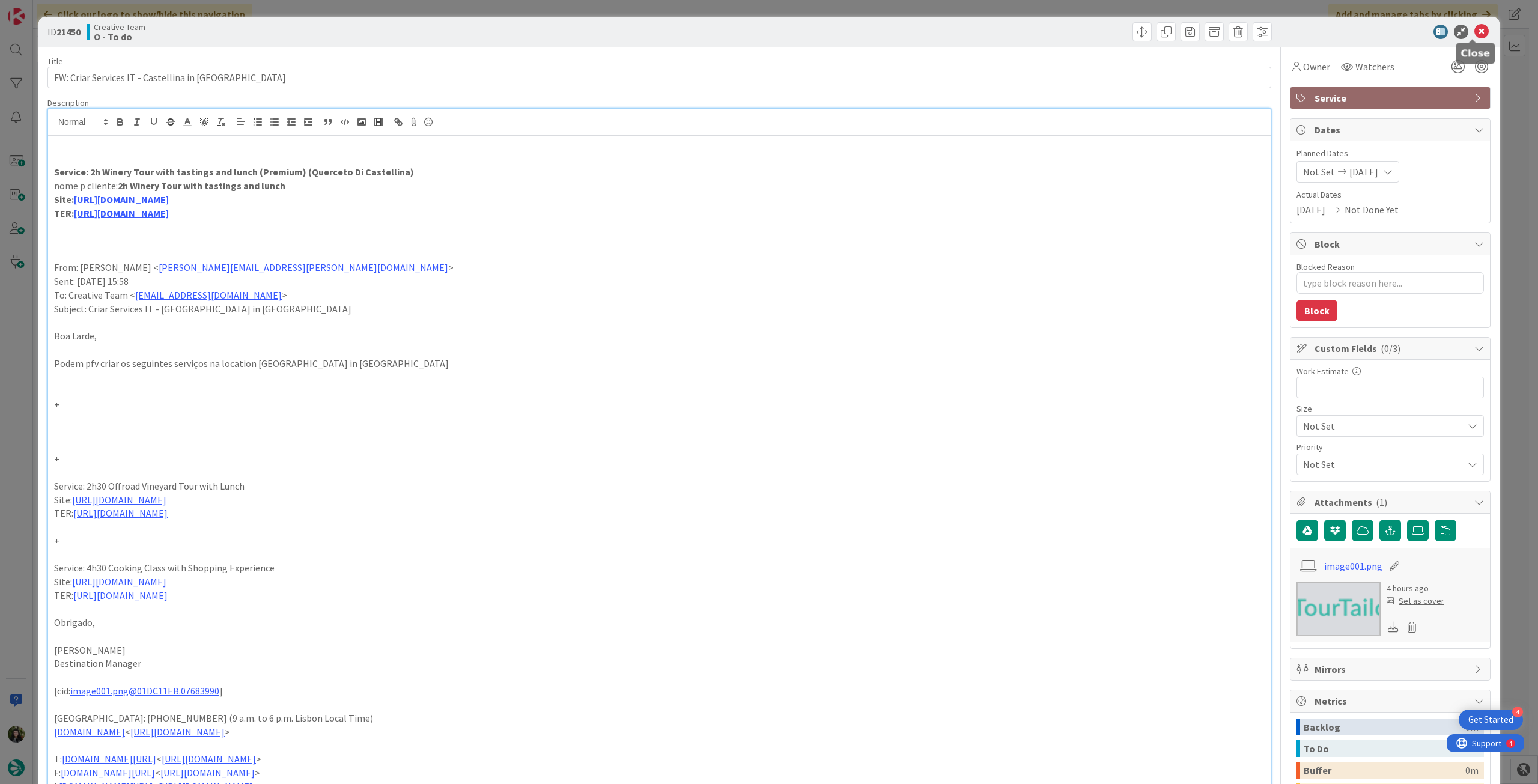
click at [1474, 32] on icon at bounding box center [1481, 31] width 15 height 15
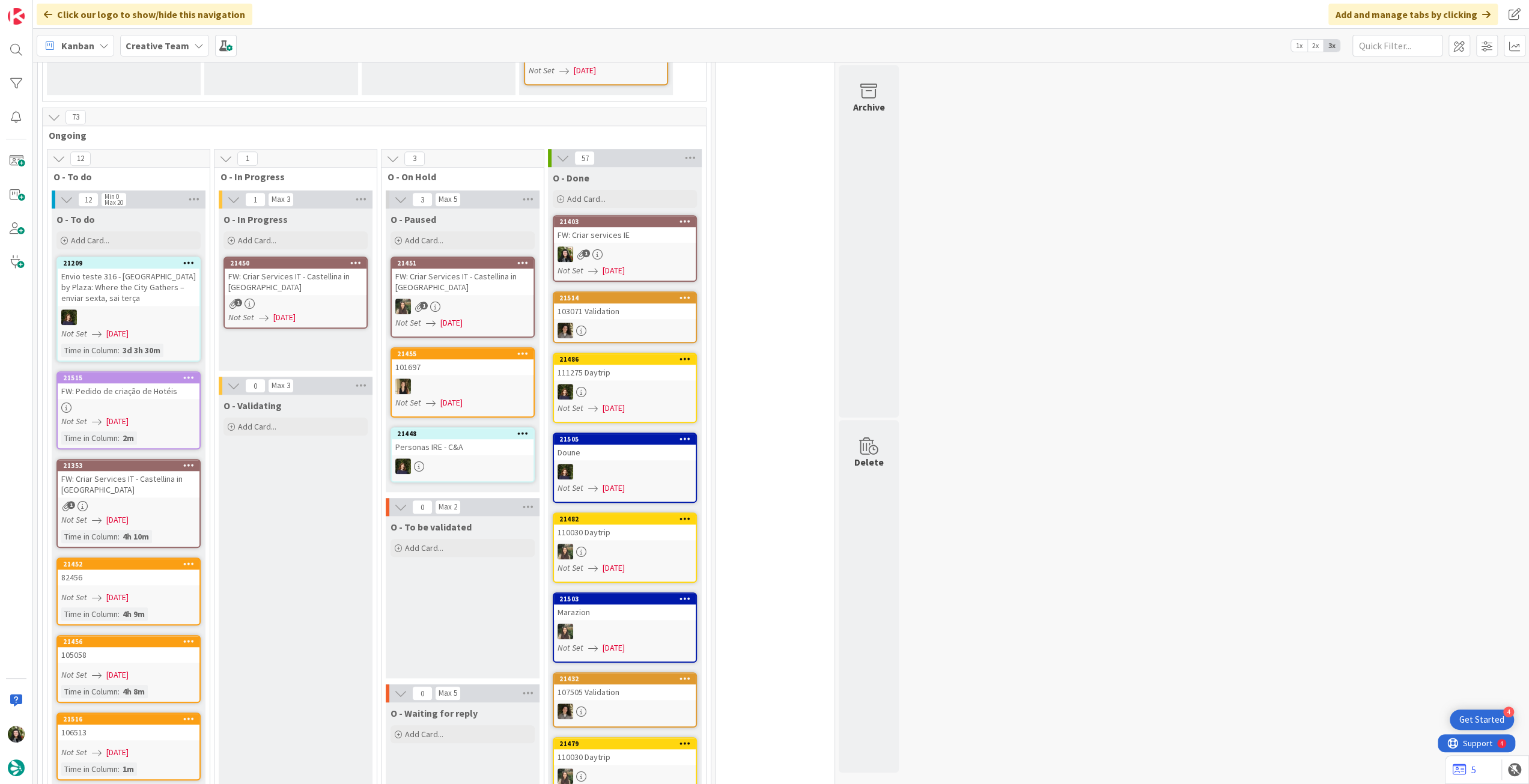
click at [323, 272] on link "21450 FW: Criar Services IT - [GEOGRAPHIC_DATA] in [GEOGRAPHIC_DATA] 1 Not Set …" at bounding box center [295, 293] width 144 height 72
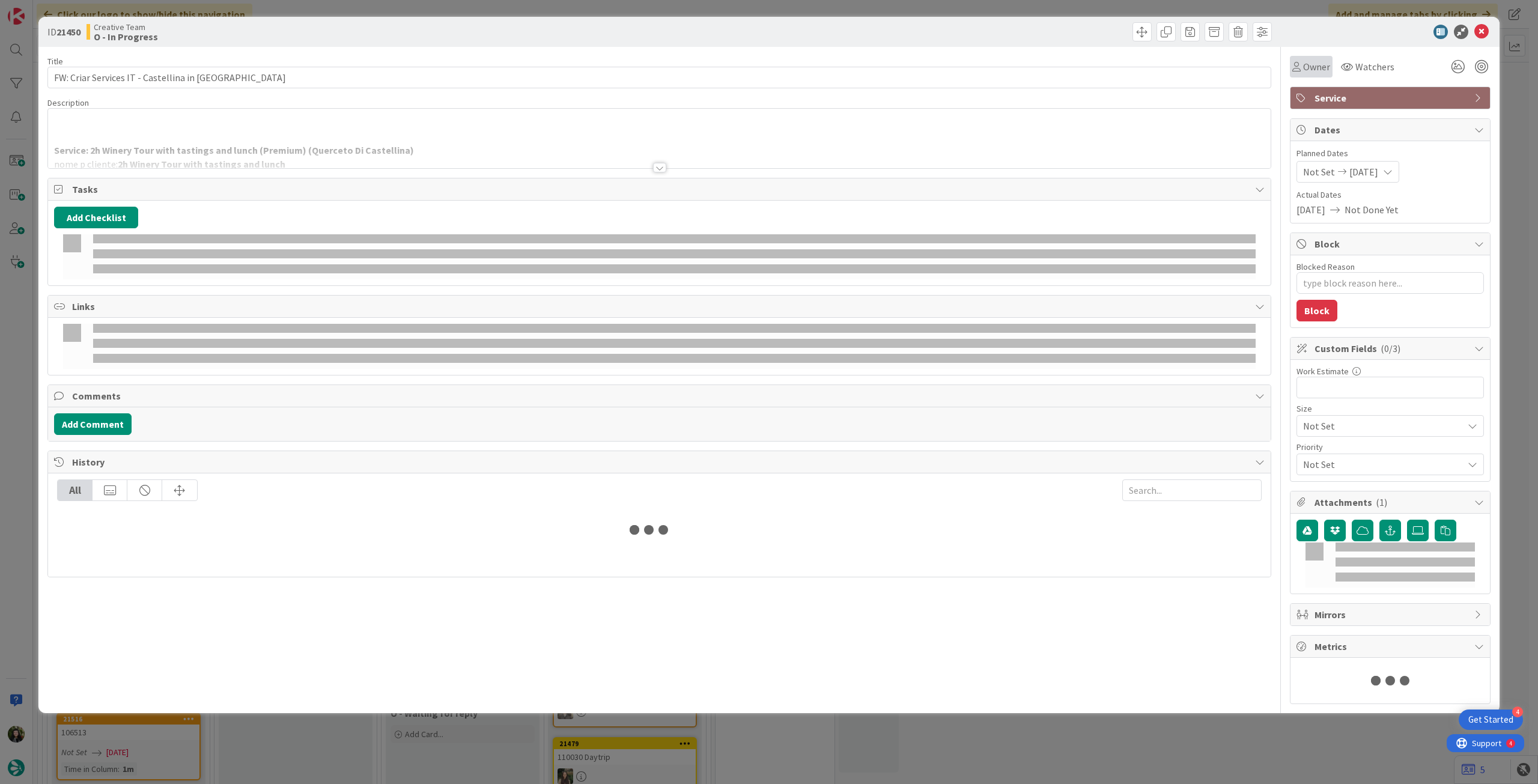
click at [1315, 63] on span "Owner" at bounding box center [1317, 67] width 27 height 15
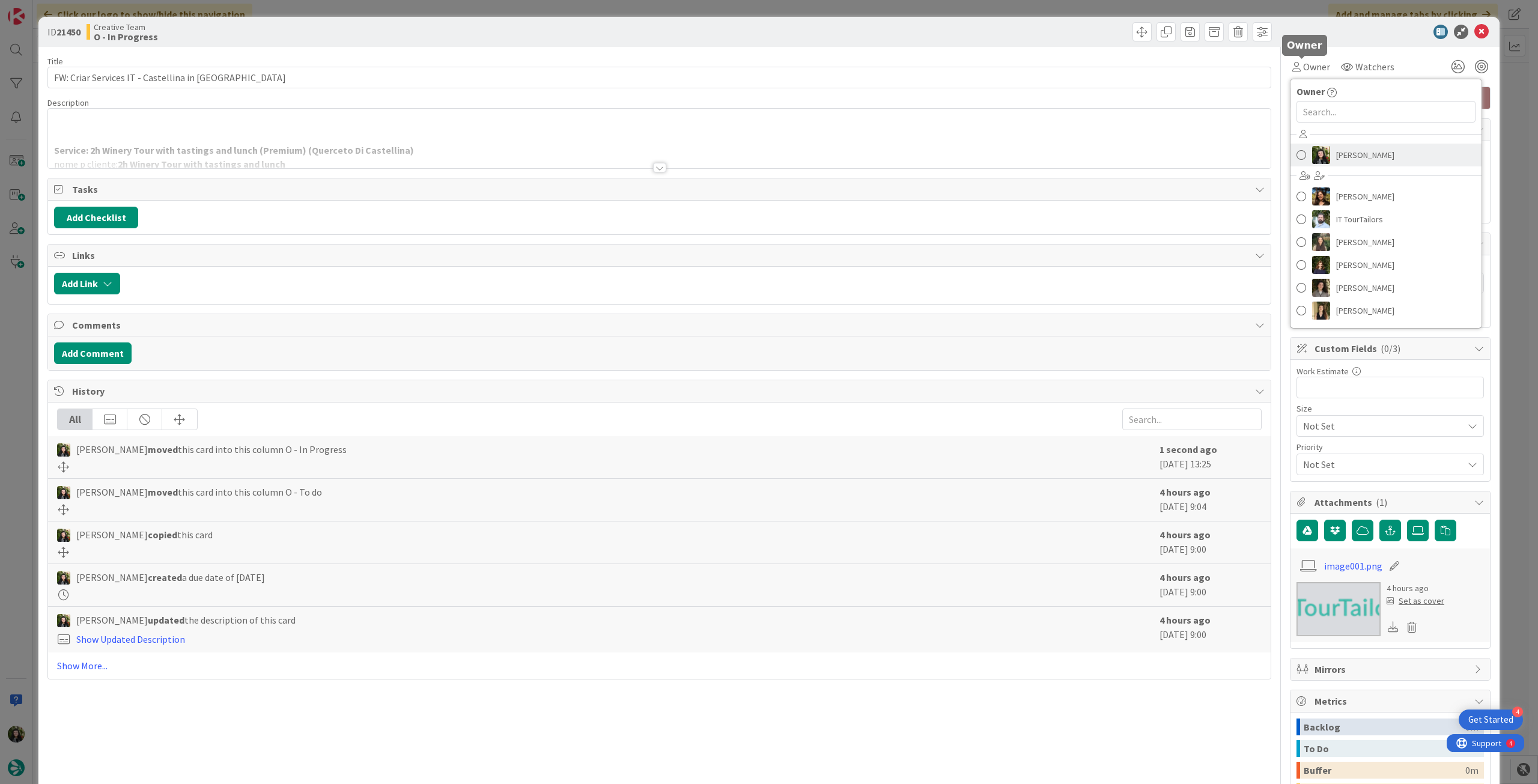
click at [1347, 158] on span "[PERSON_NAME]" at bounding box center [1366, 155] width 59 height 18
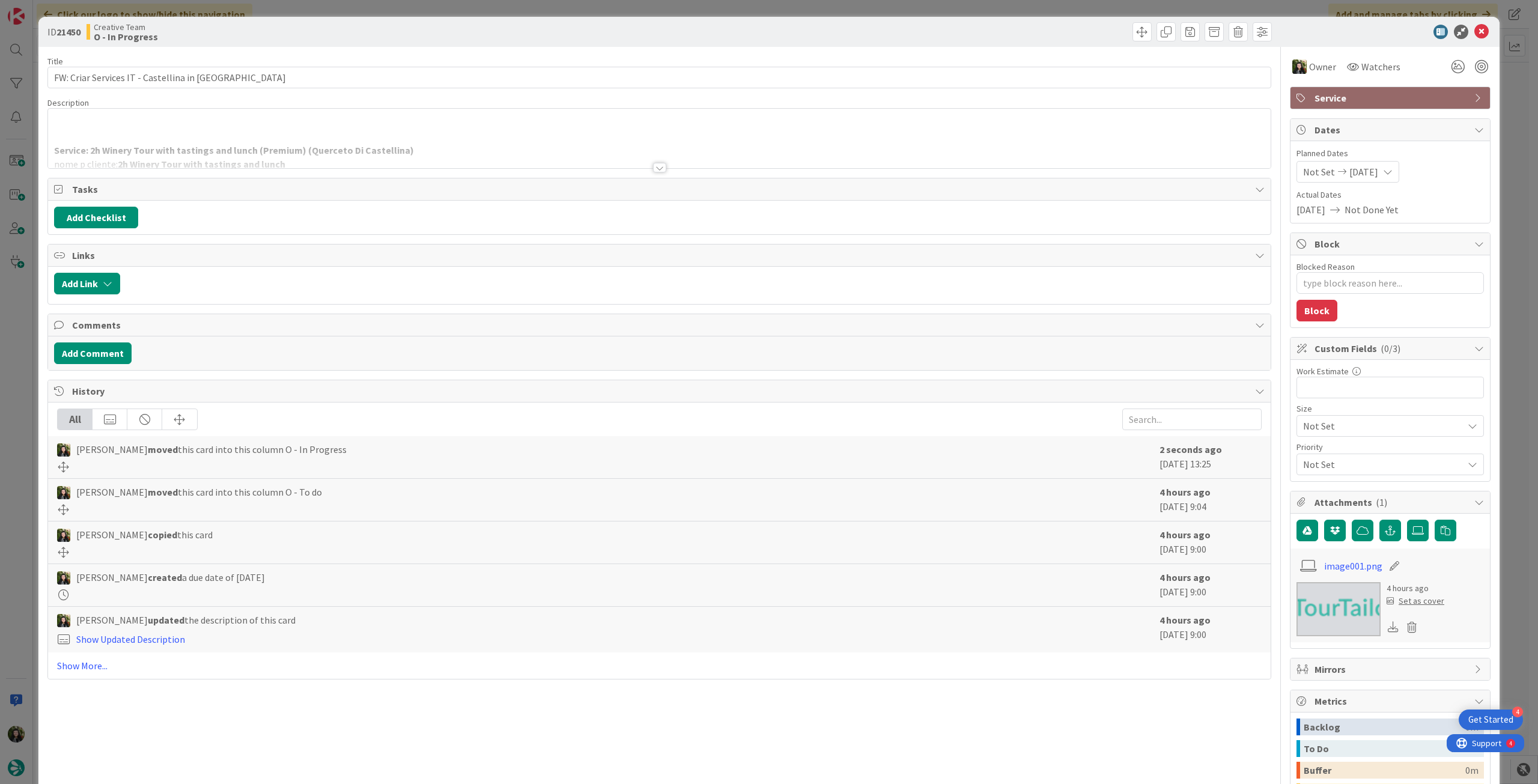
click at [531, 134] on div "Service: 2h Winery Tour with tastings and lunch (Premium) (Querceto Di Castelli…" at bounding box center [659, 138] width 1223 height 60
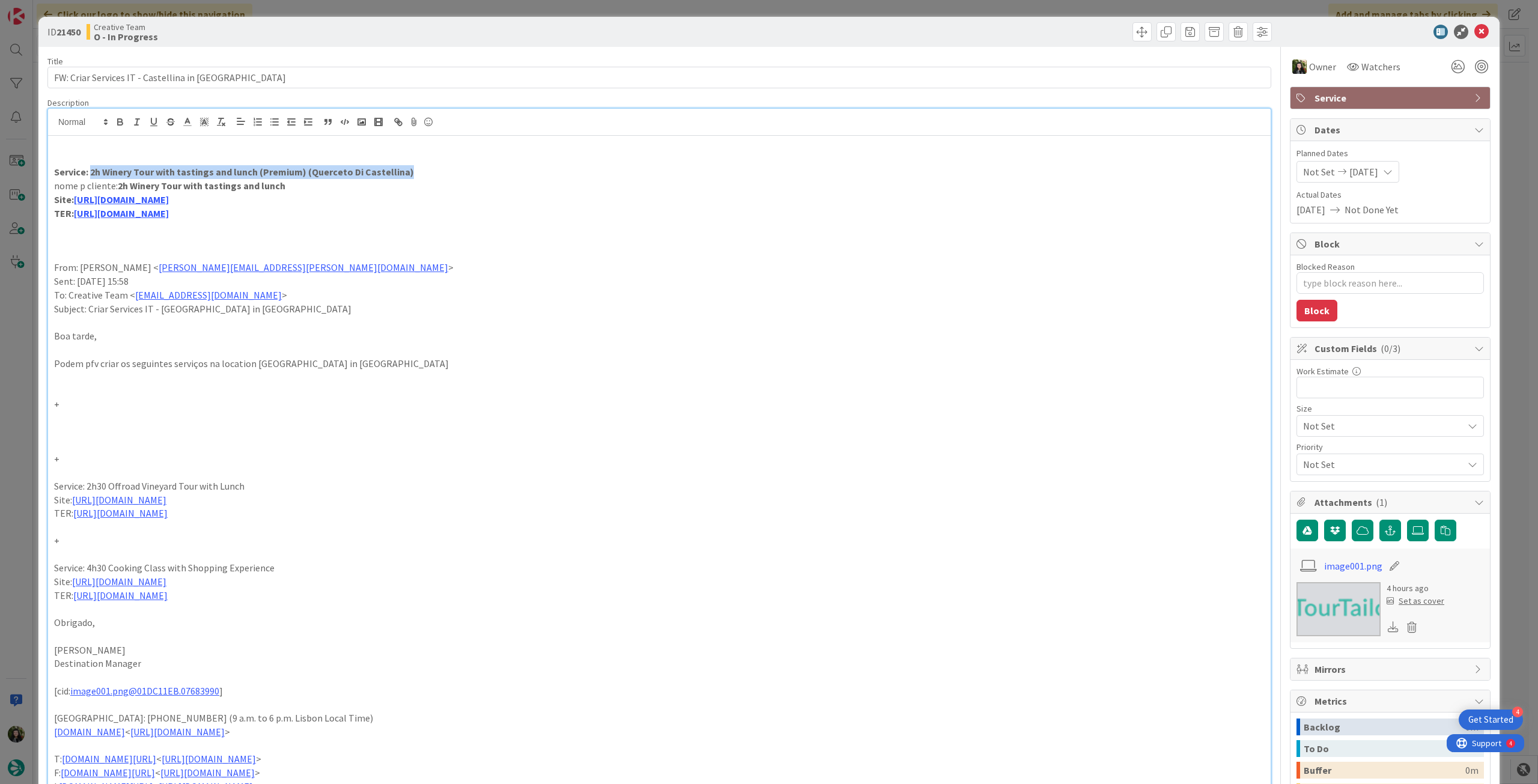
drag, startPoint x: 409, startPoint y: 168, endPoint x: 91, endPoint y: 168, distance: 318.0
click at [91, 168] on p "Service: 2h Winery Tour with tastings and lunch (Premium) (Querceto Di Castelli…" at bounding box center [659, 172] width 1210 height 14
copy strong "2h Winery Tour with tastings and lunch (Premium) (Querceto Di Castellina)"
drag, startPoint x: 296, startPoint y: 188, endPoint x: 118, endPoint y: 184, distance: 178.0
click at [118, 184] on p "nome p cliente: 2h Winery Tour with tastings and lunch" at bounding box center [659, 186] width 1210 height 14
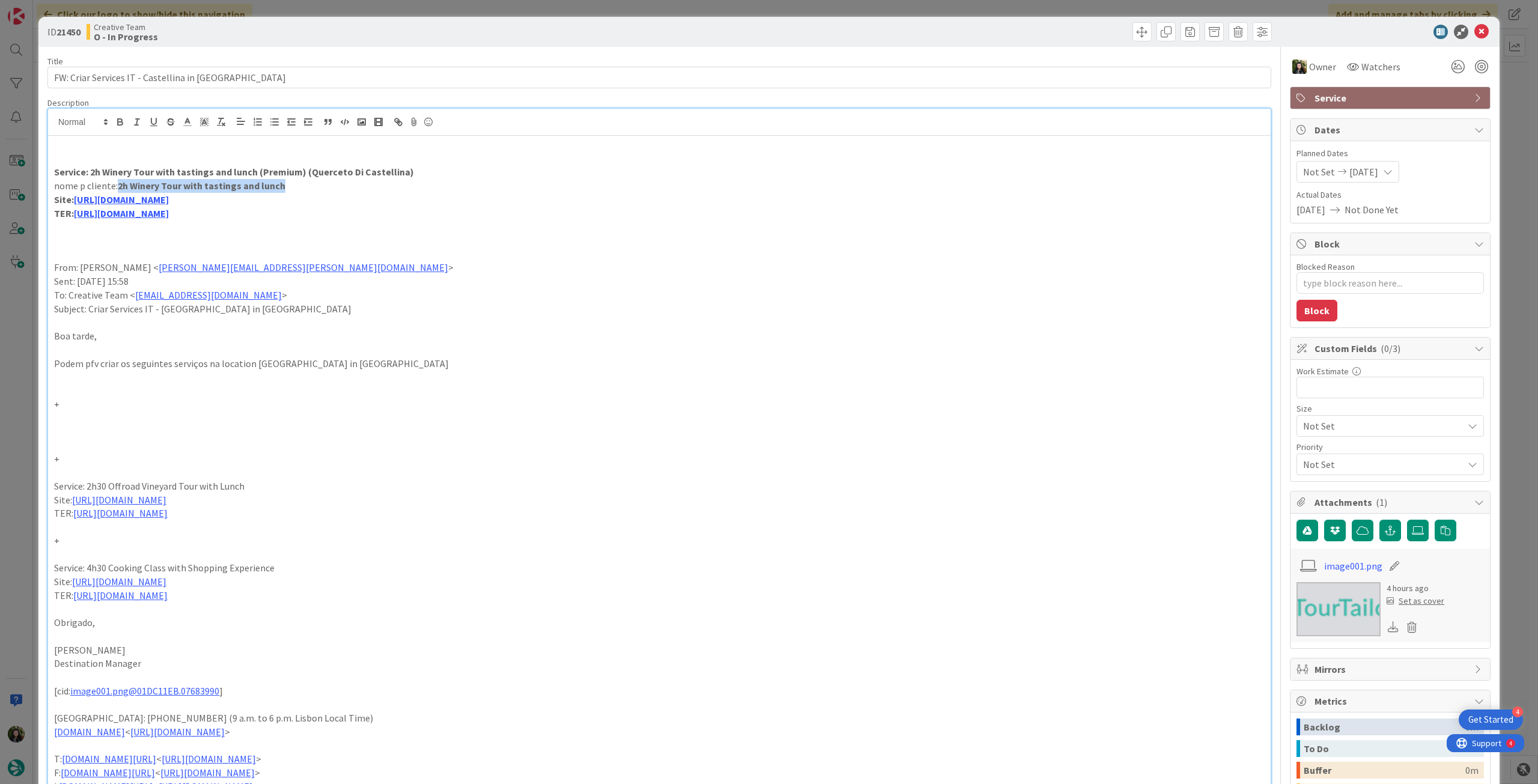
copy strong "2h Winery Tour with tastings and lunch"
click at [149, 199] on link "[URL][DOMAIN_NAME]" at bounding box center [120, 200] width 95 height 12
click at [176, 217] on link "[URL][DOMAIN_NAME]" at bounding box center [197, 223] width 82 height 16
click at [105, 235] on p at bounding box center [659, 241] width 1210 height 14
click at [168, 214] on link "[URL][DOMAIN_NAME]" at bounding box center [120, 213] width 95 height 12
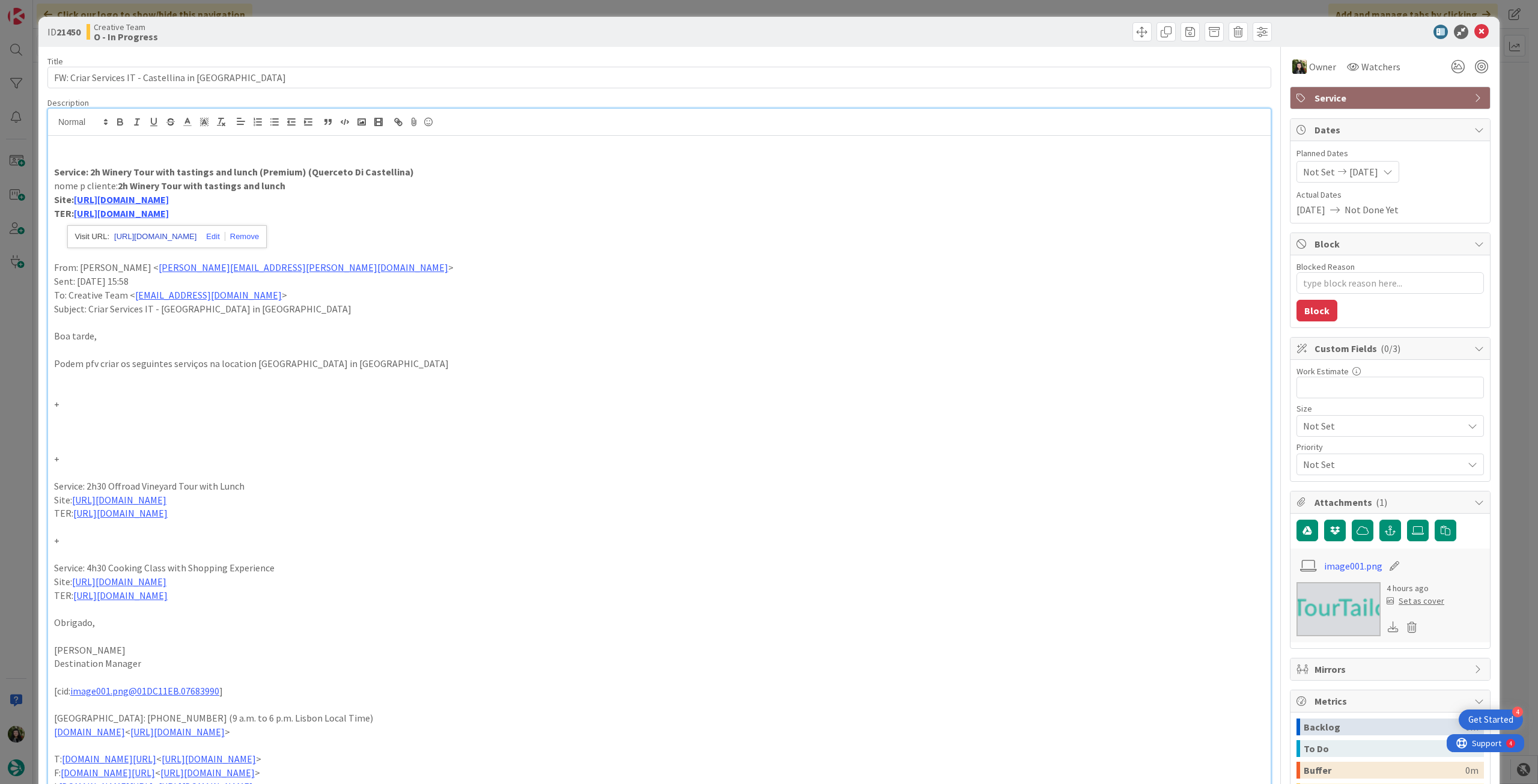
click at [191, 236] on link "[URL][DOMAIN_NAME]" at bounding box center [156, 237] width 82 height 16
click at [1474, 27] on icon at bounding box center [1481, 31] width 15 height 15
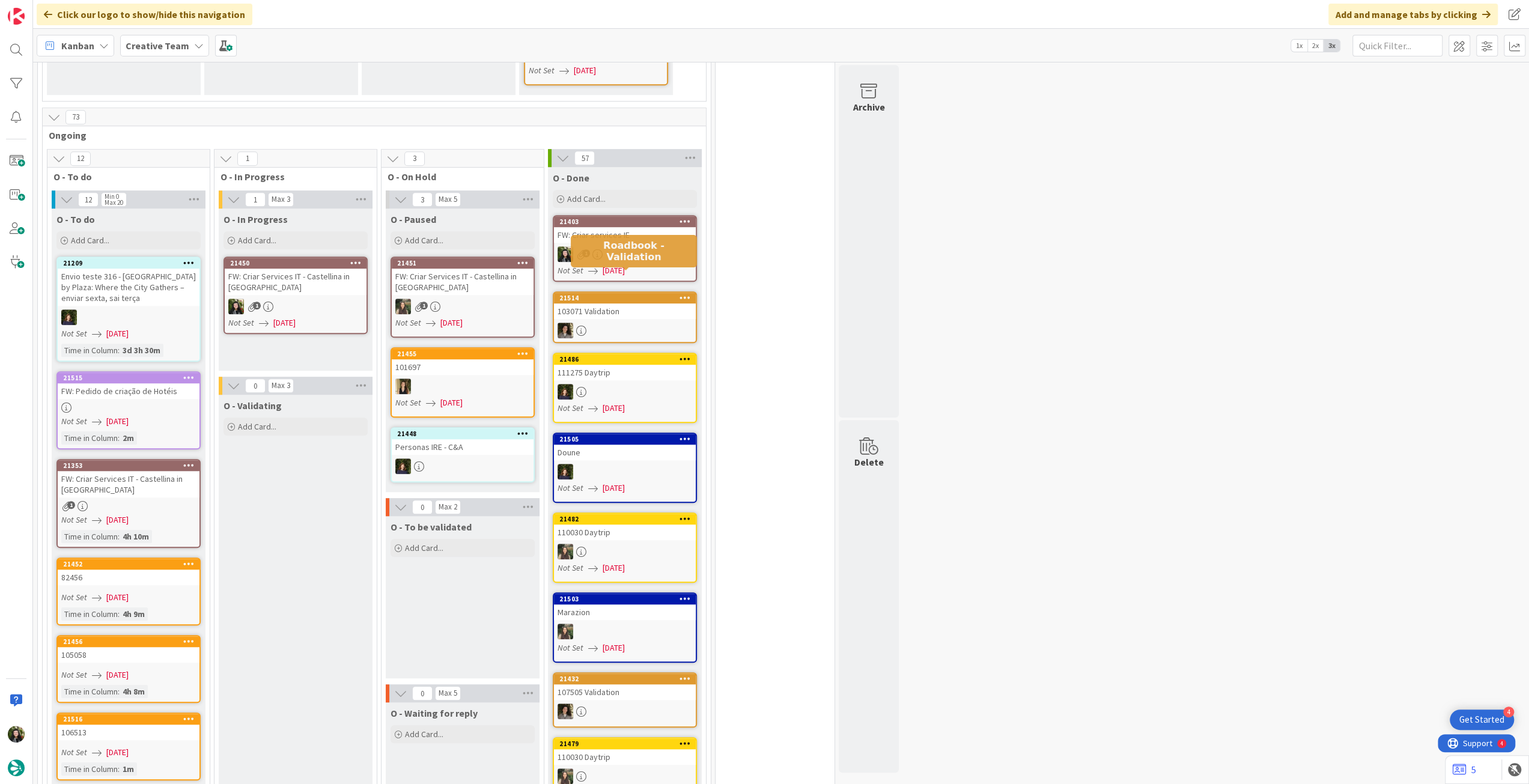
click at [325, 268] on div "FW: Criar Services IT - Castellina in [GEOGRAPHIC_DATA]" at bounding box center [295, 281] width 142 height 26
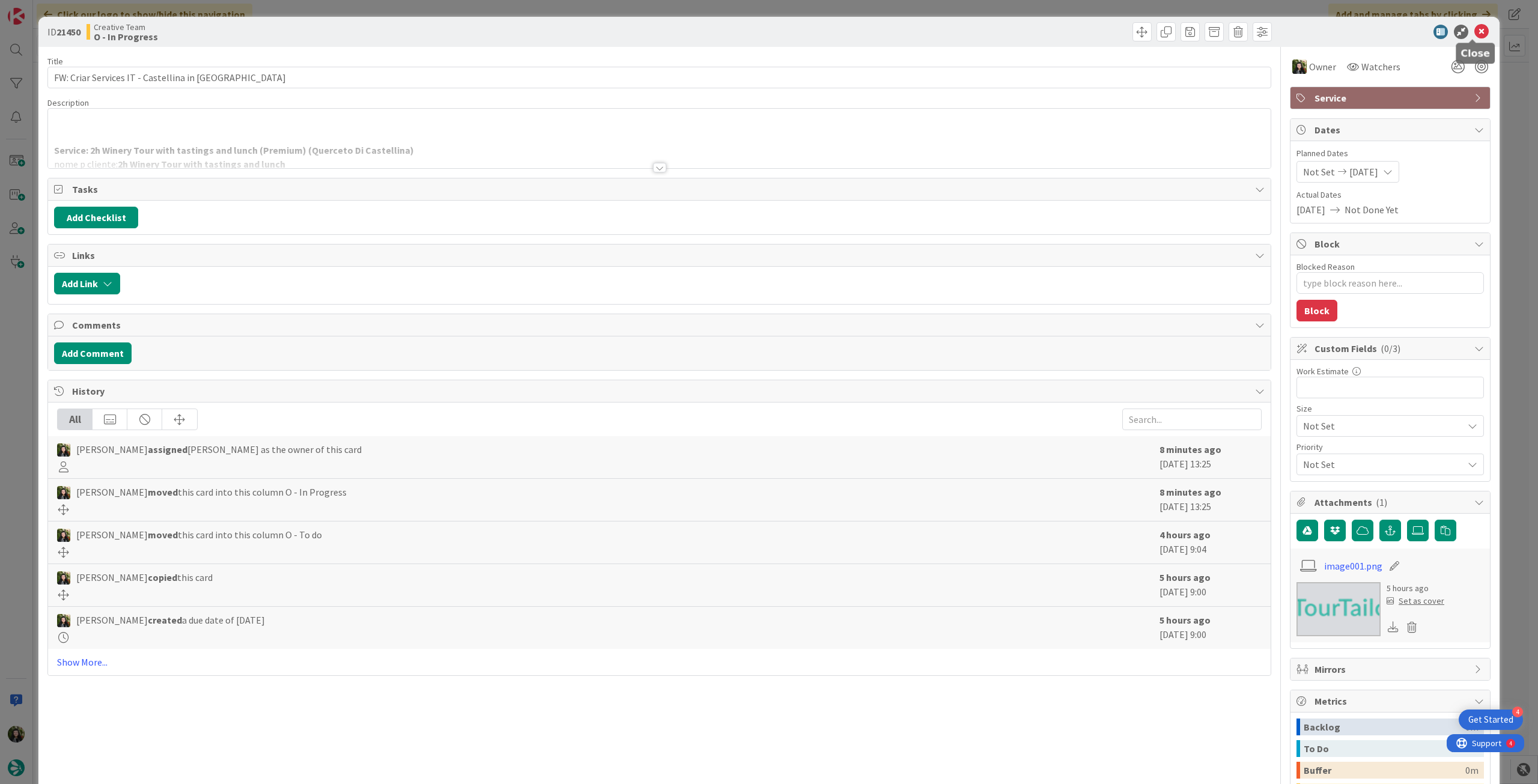
click at [1474, 34] on icon at bounding box center [1481, 31] width 15 height 15
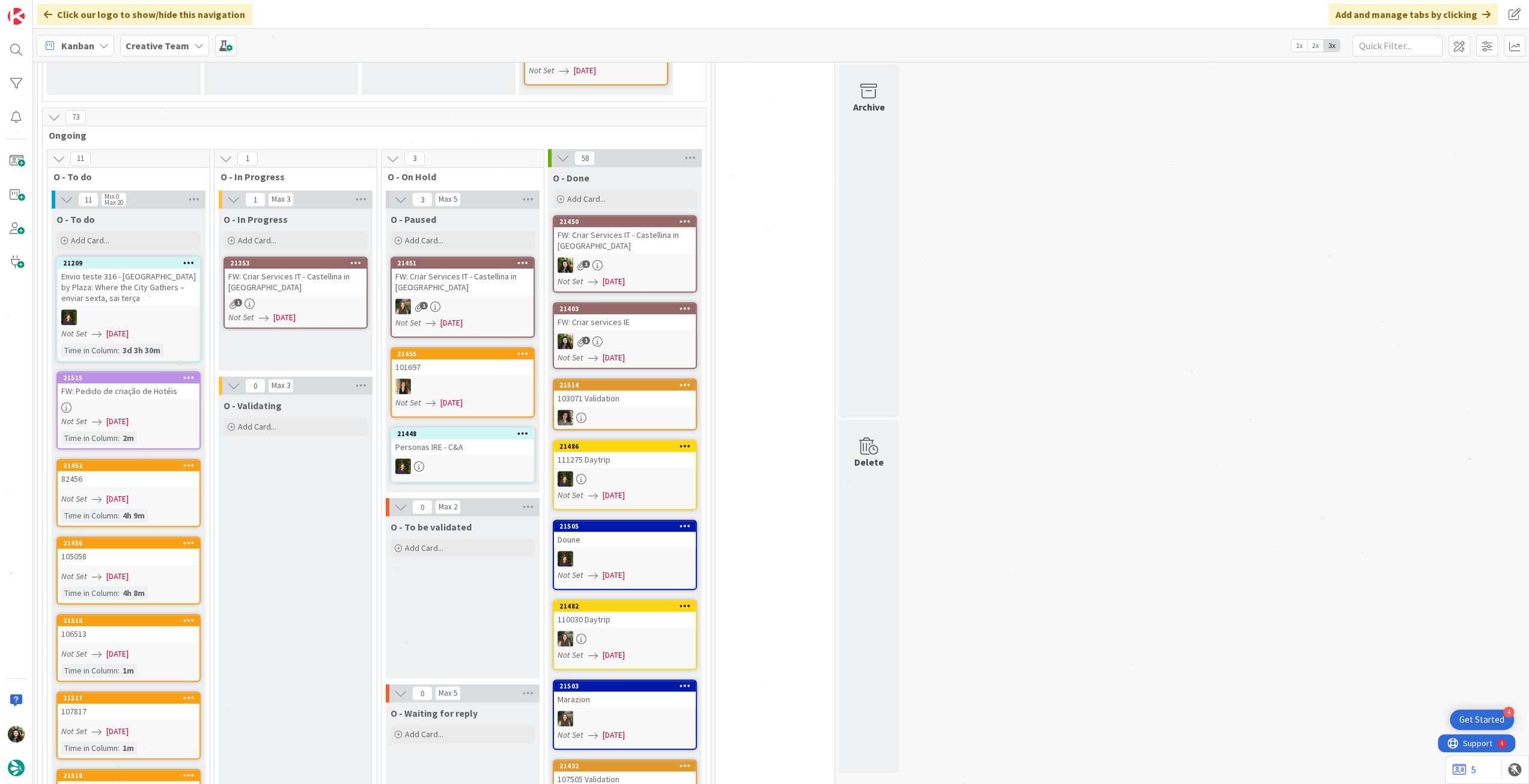
click at [301, 268] on div "FW: Criar Services IT - Castellina in [GEOGRAPHIC_DATA]" at bounding box center [295, 281] width 142 height 26
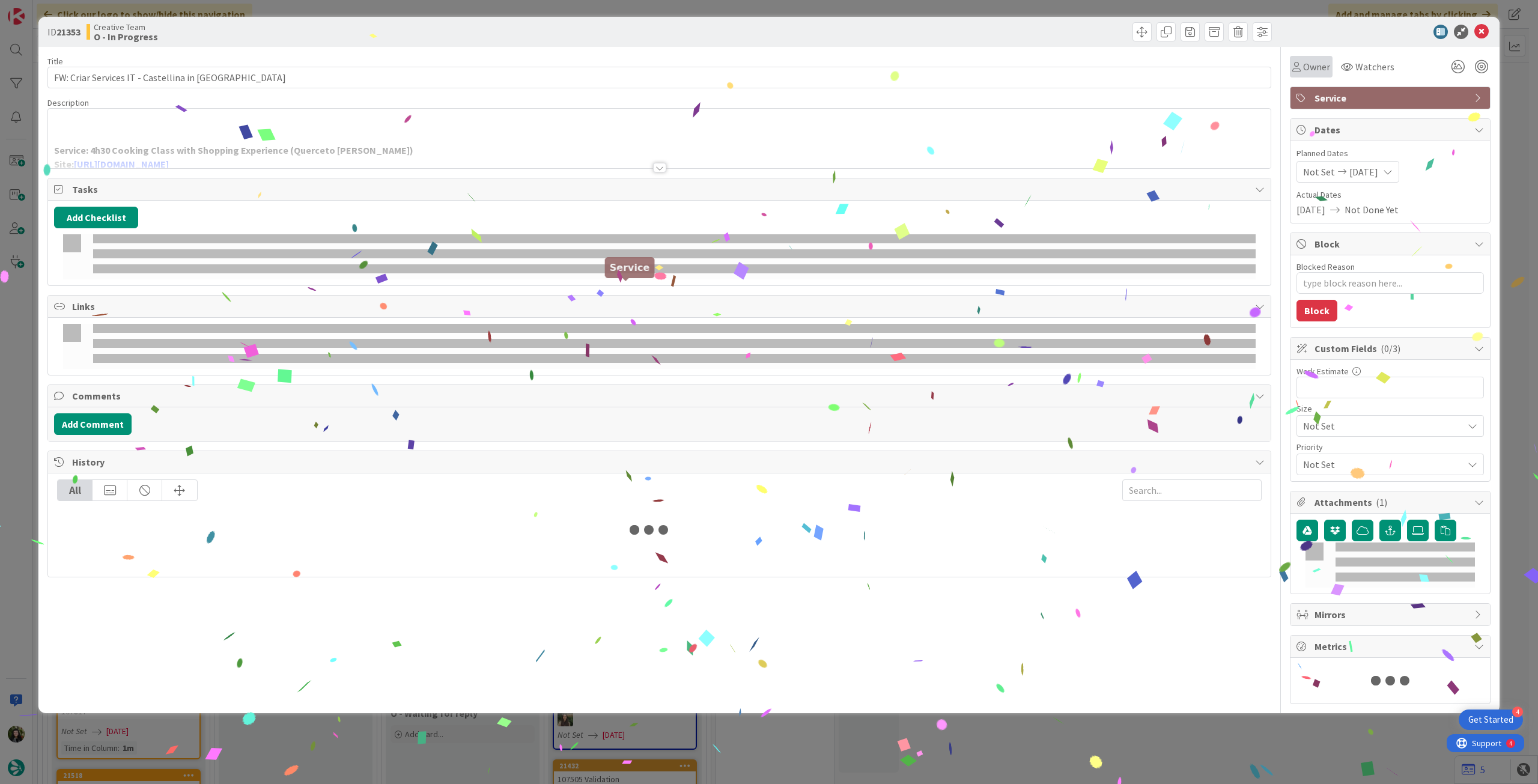
click at [1314, 73] on span "Owner" at bounding box center [1317, 67] width 27 height 15
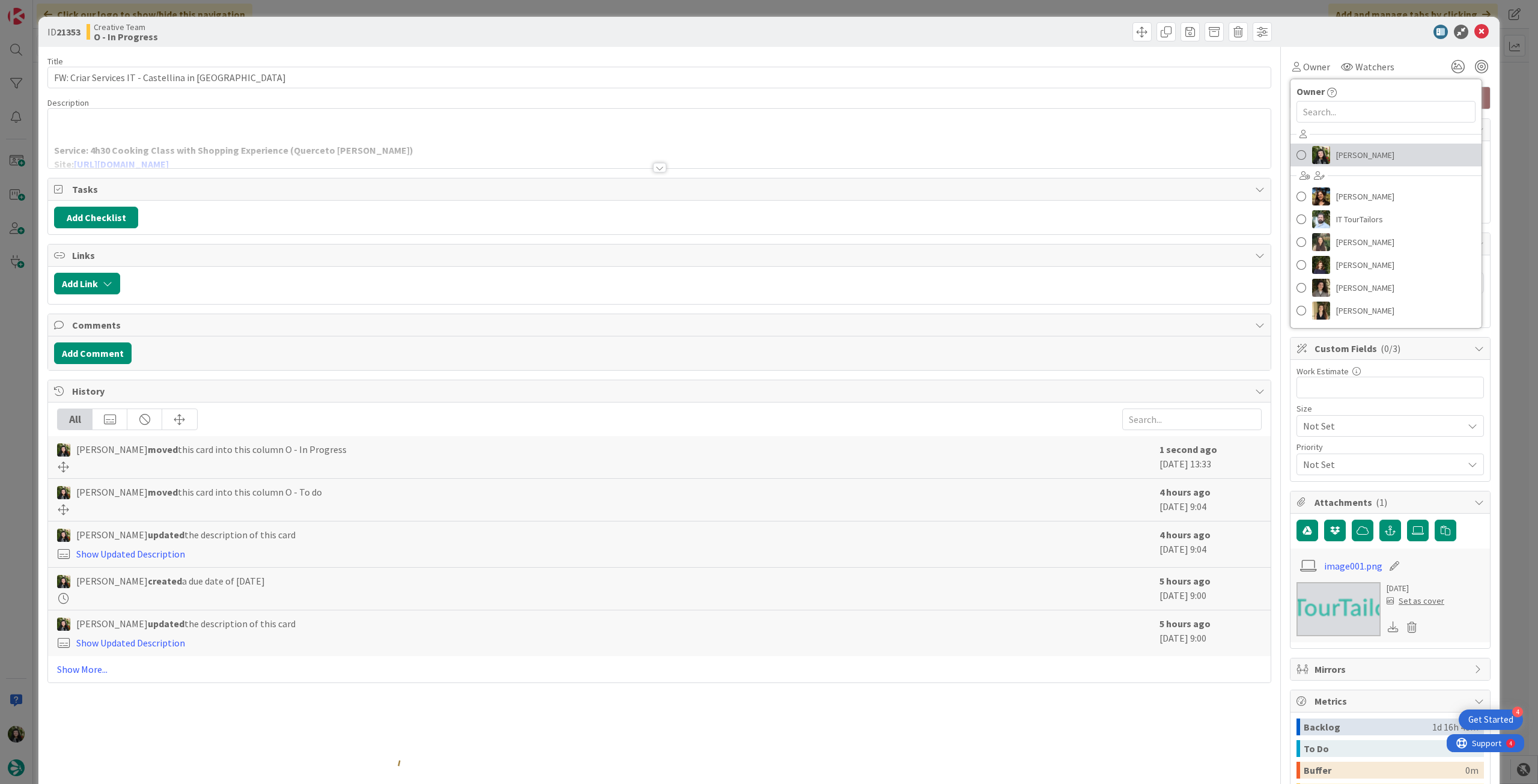
click at [1318, 150] on img at bounding box center [1321, 155] width 18 height 18
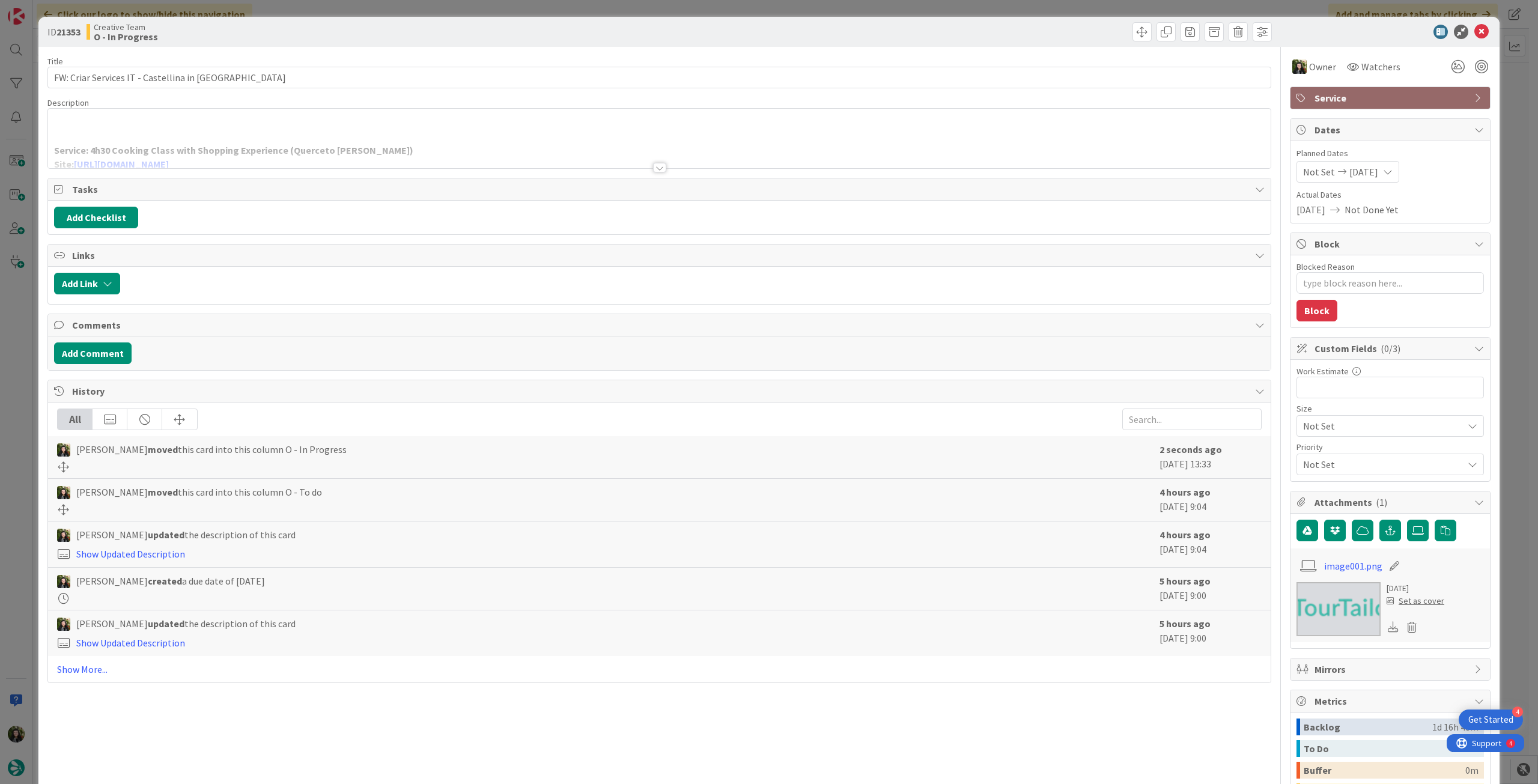
click at [492, 125] on div "Service: 4h30 Cooking Class with Shopping Experience (Querceto [PERSON_NAME]) S…" at bounding box center [659, 138] width 1223 height 60
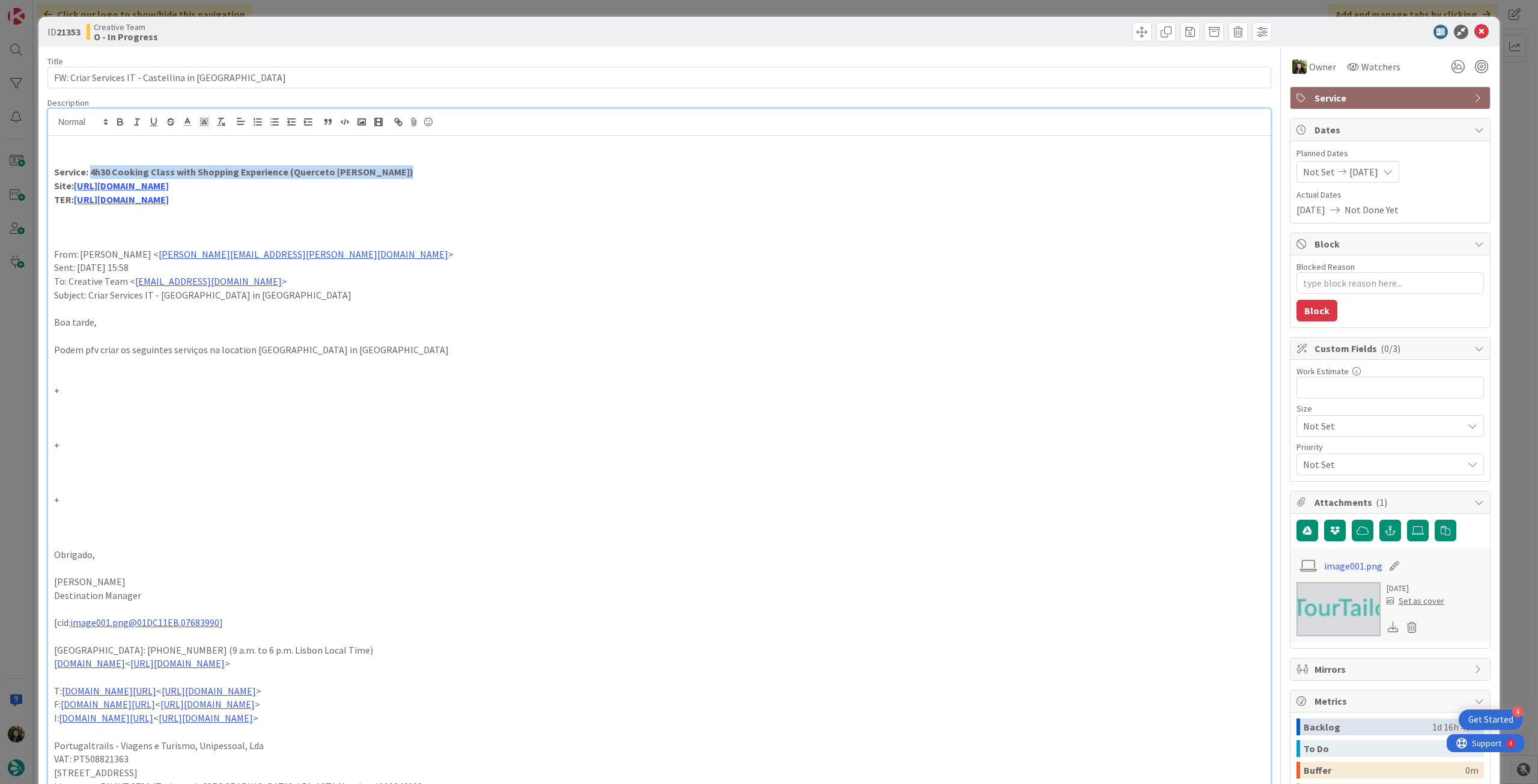
drag, startPoint x: 395, startPoint y: 173, endPoint x: 90, endPoint y: 171, distance: 305.0
click at [90, 171] on p "Service: 4h30 Cooking Class with Shopping Experience (Querceto [PERSON_NAME])" at bounding box center [659, 172] width 1210 height 14
copy strong "4h30 Cooking Class with Shopping Experience (Querceto [PERSON_NAME])"
click at [1474, 27] on icon at bounding box center [1481, 31] width 15 height 15
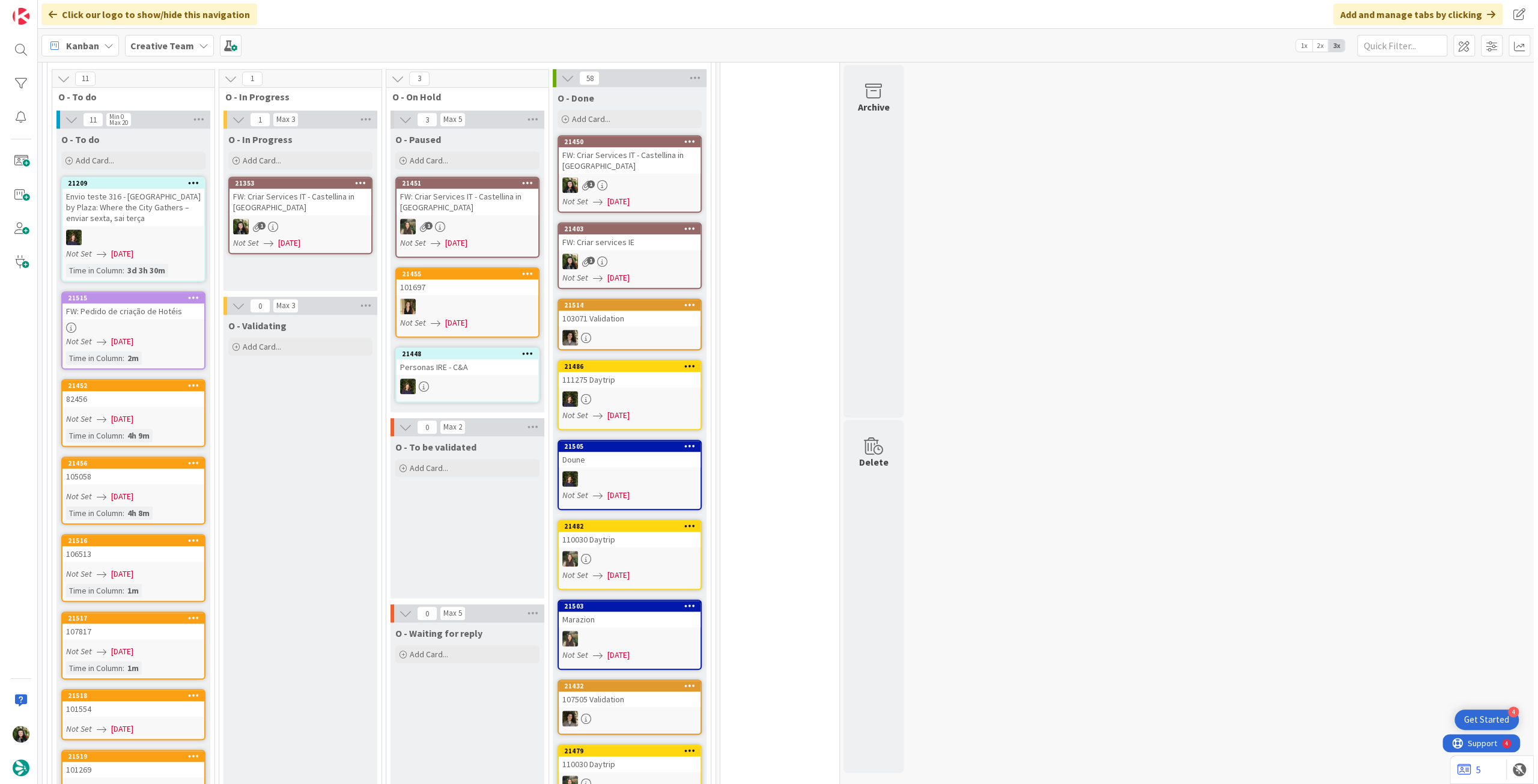
scroll to position [640, 0]
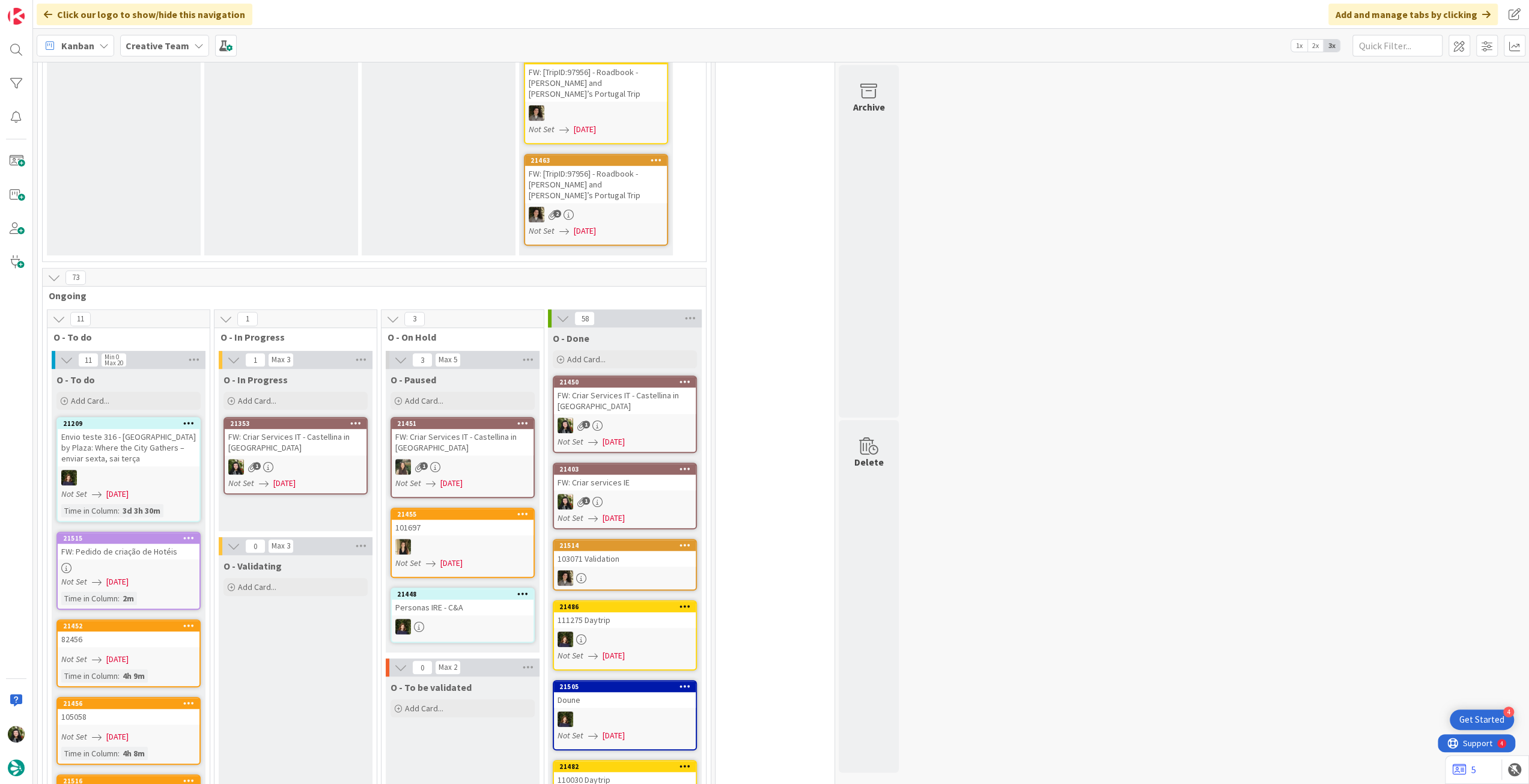
click at [340, 429] on div "FW: Criar Services IT - Castellina in [GEOGRAPHIC_DATA]" at bounding box center [295, 441] width 142 height 26
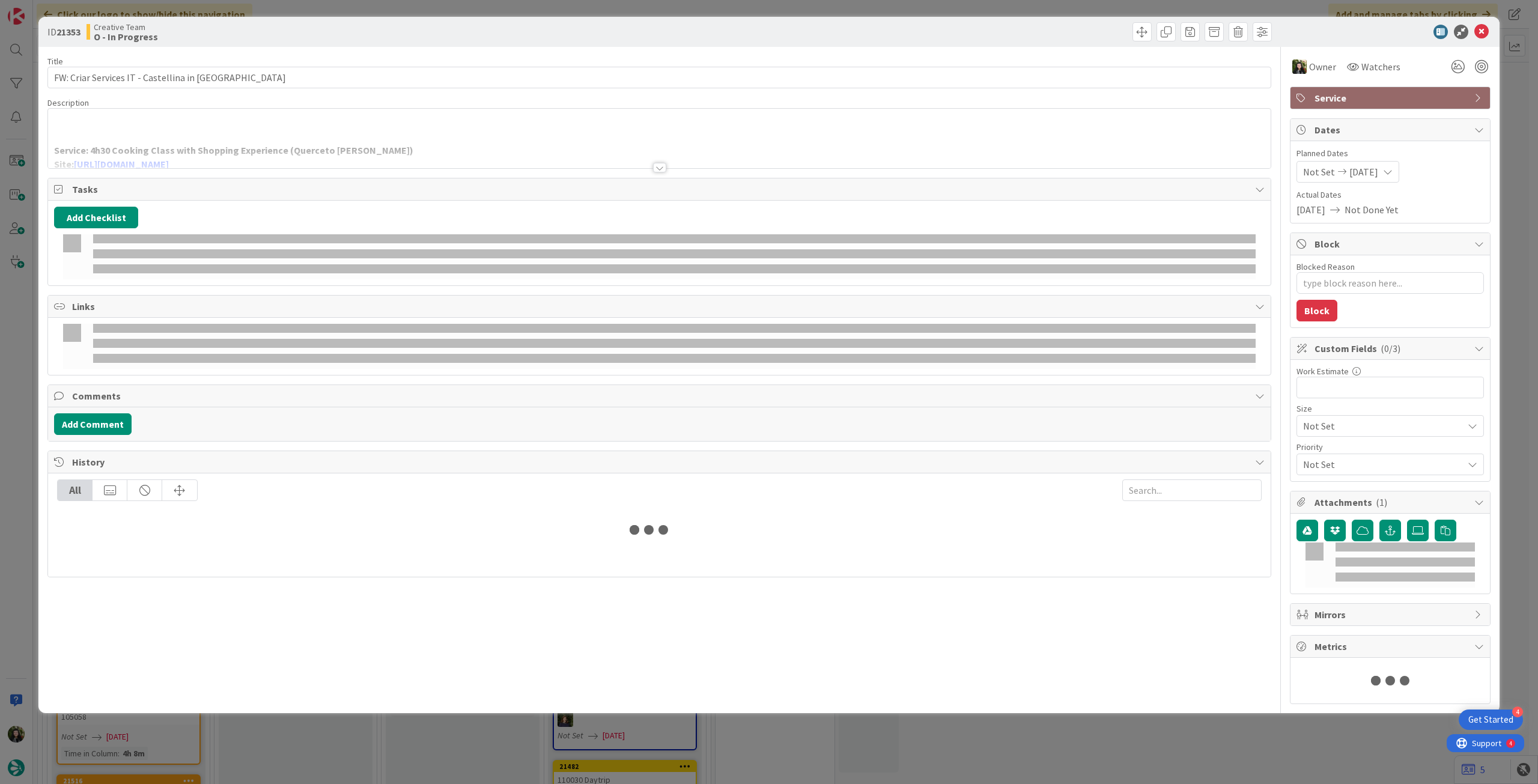
click at [321, 157] on div at bounding box center [659, 153] width 1223 height 30
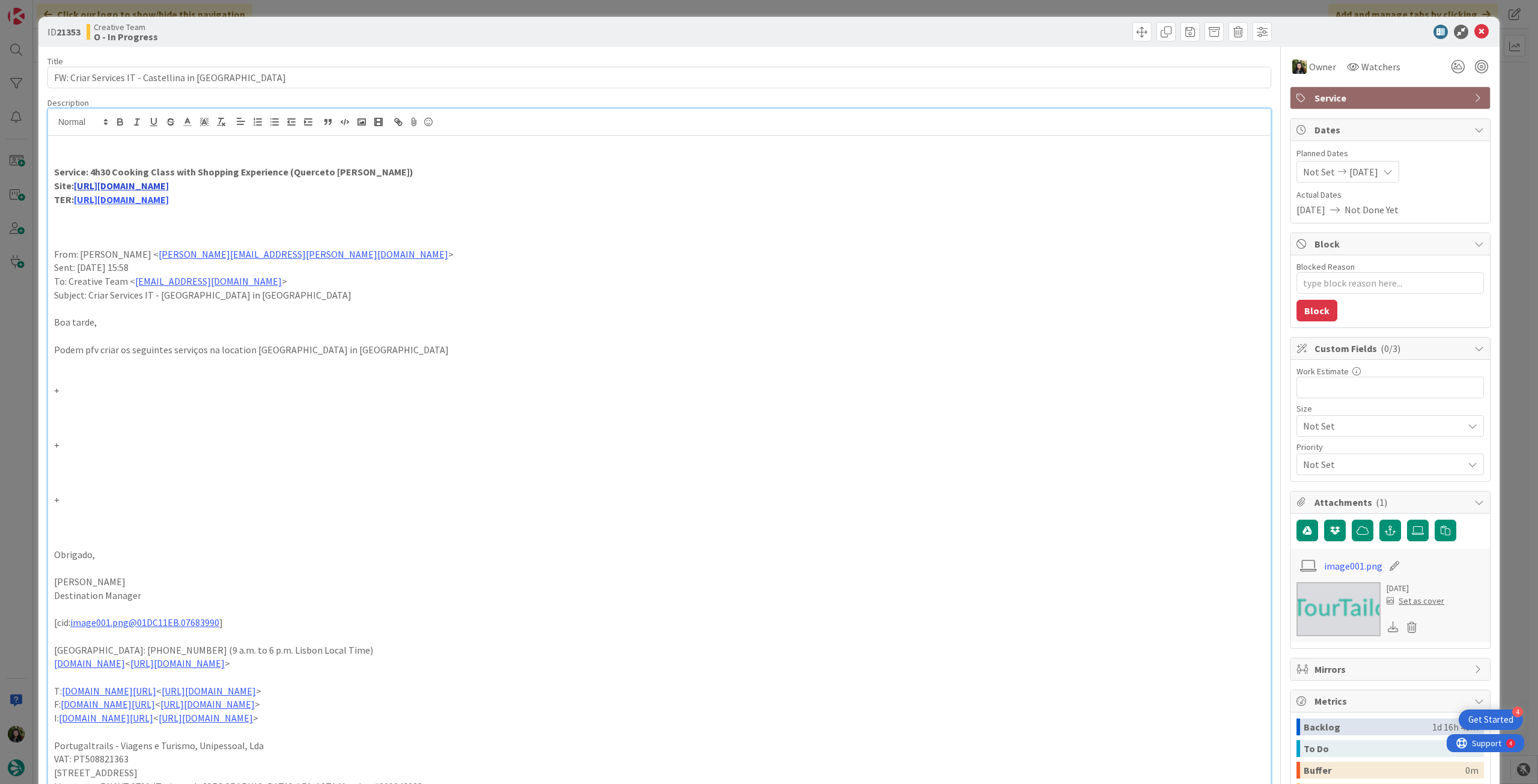
click at [143, 184] on link "[URL][DOMAIN_NAME]" at bounding box center [120, 185] width 95 height 12
click at [187, 202] on link "[URL][DOMAIN_NAME]" at bounding box center [197, 209] width 82 height 16
click at [195, 206] on link "[URL][DOMAIN_NAME]" at bounding box center [197, 209] width 82 height 16
click at [168, 188] on link "[URL][DOMAIN_NAME]" at bounding box center [120, 185] width 95 height 12
click at [237, 210] on link "[URL][DOMAIN_NAME]" at bounding box center [197, 209] width 82 height 16
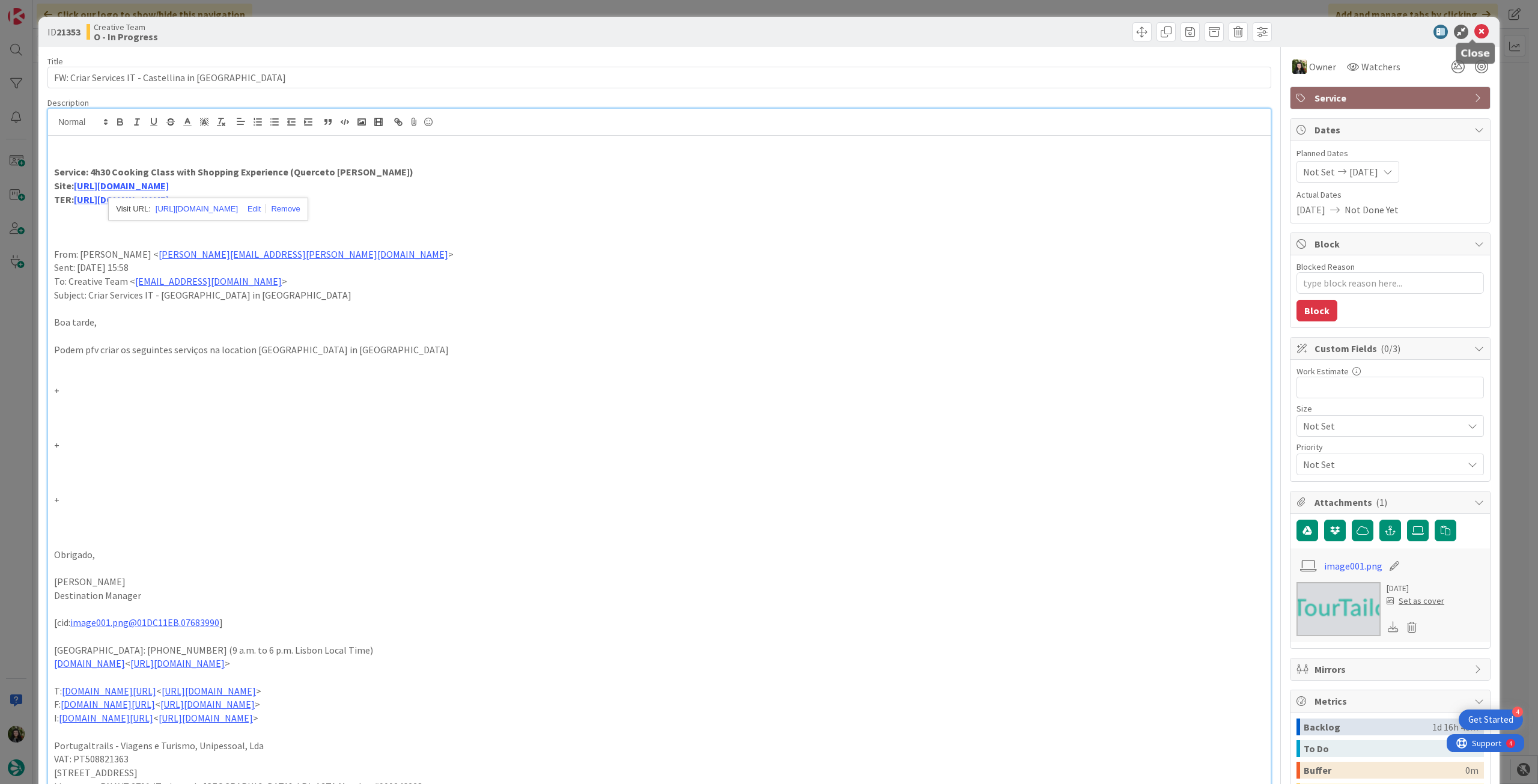
click at [1474, 30] on icon at bounding box center [1481, 31] width 15 height 15
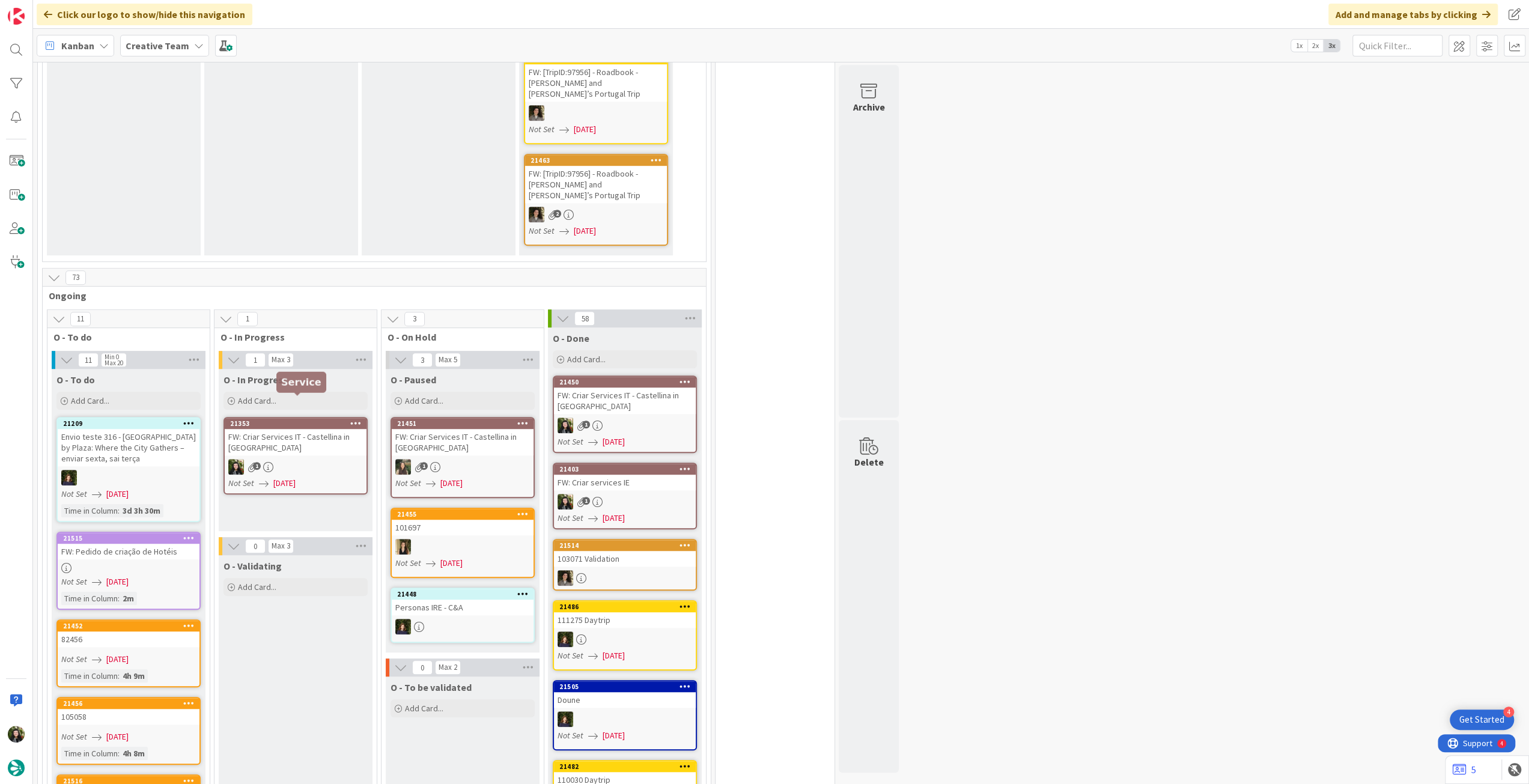
click at [319, 451] on link "21353 FW: Criar Services IT - [GEOGRAPHIC_DATA] in [GEOGRAPHIC_DATA] 1 Not Set …" at bounding box center [295, 455] width 144 height 77
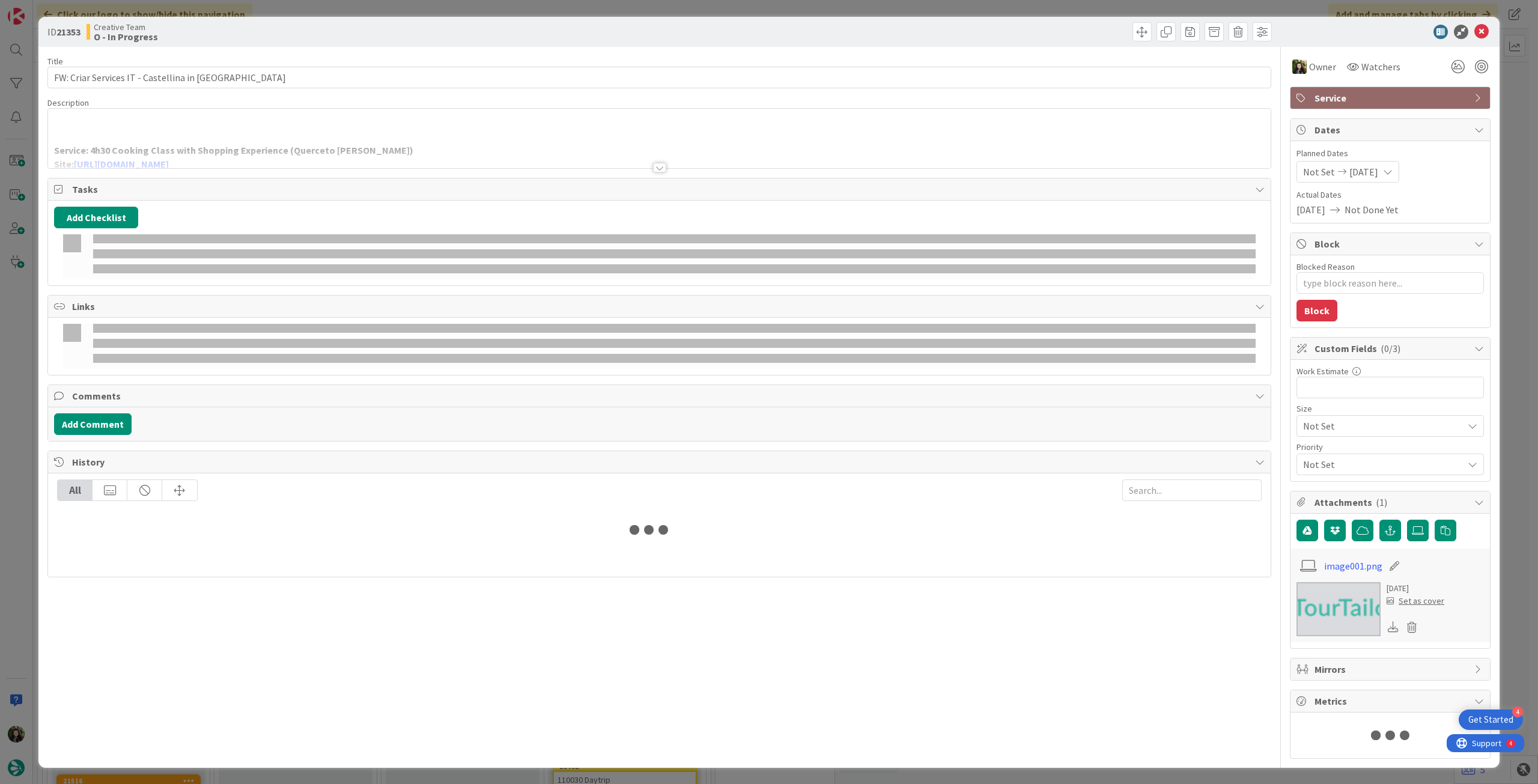
type textarea "x"
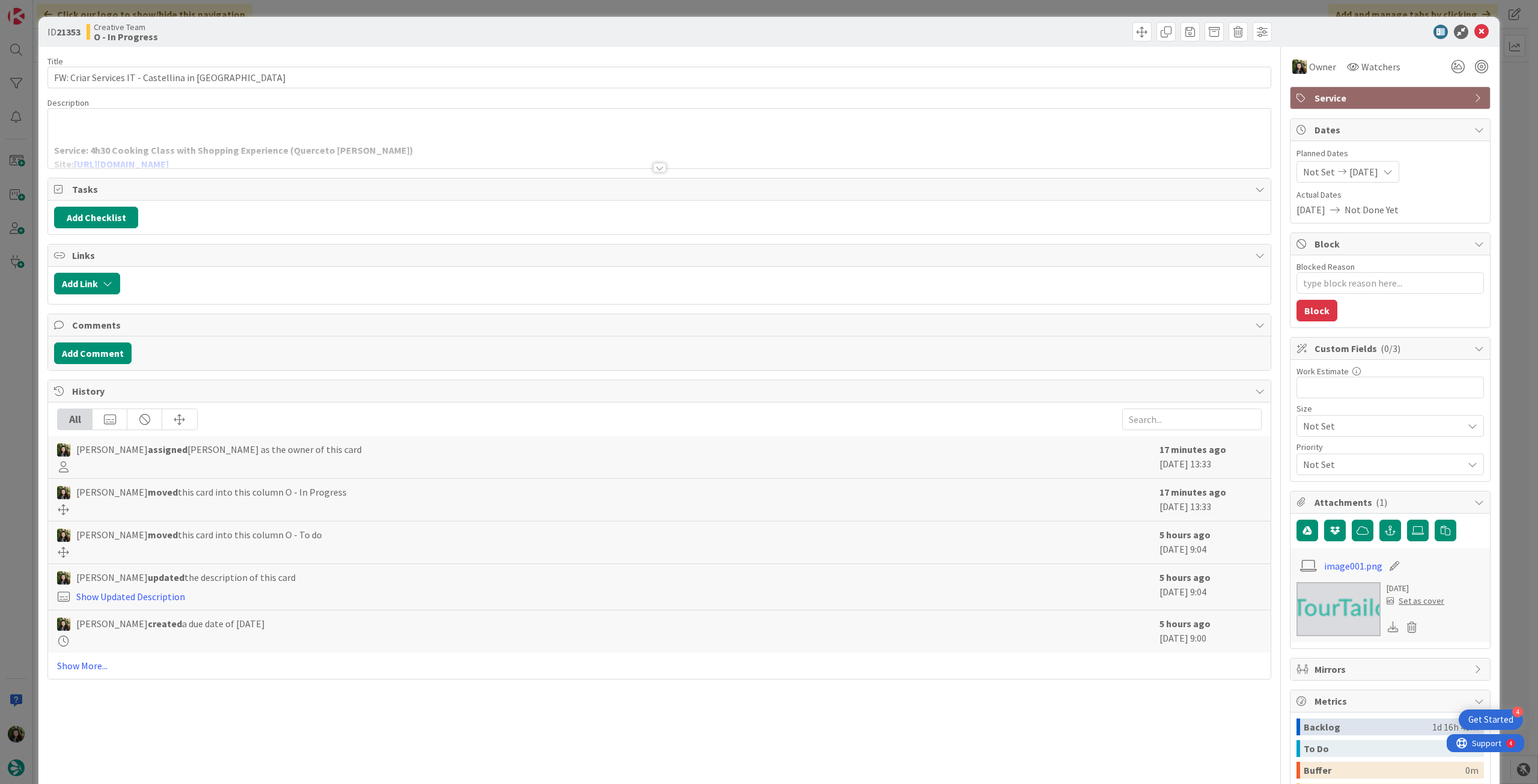
drag, startPoint x: 1478, startPoint y: 33, endPoint x: 1463, endPoint y: 42, distance: 17.5
click at [1477, 33] on icon at bounding box center [1481, 31] width 15 height 15
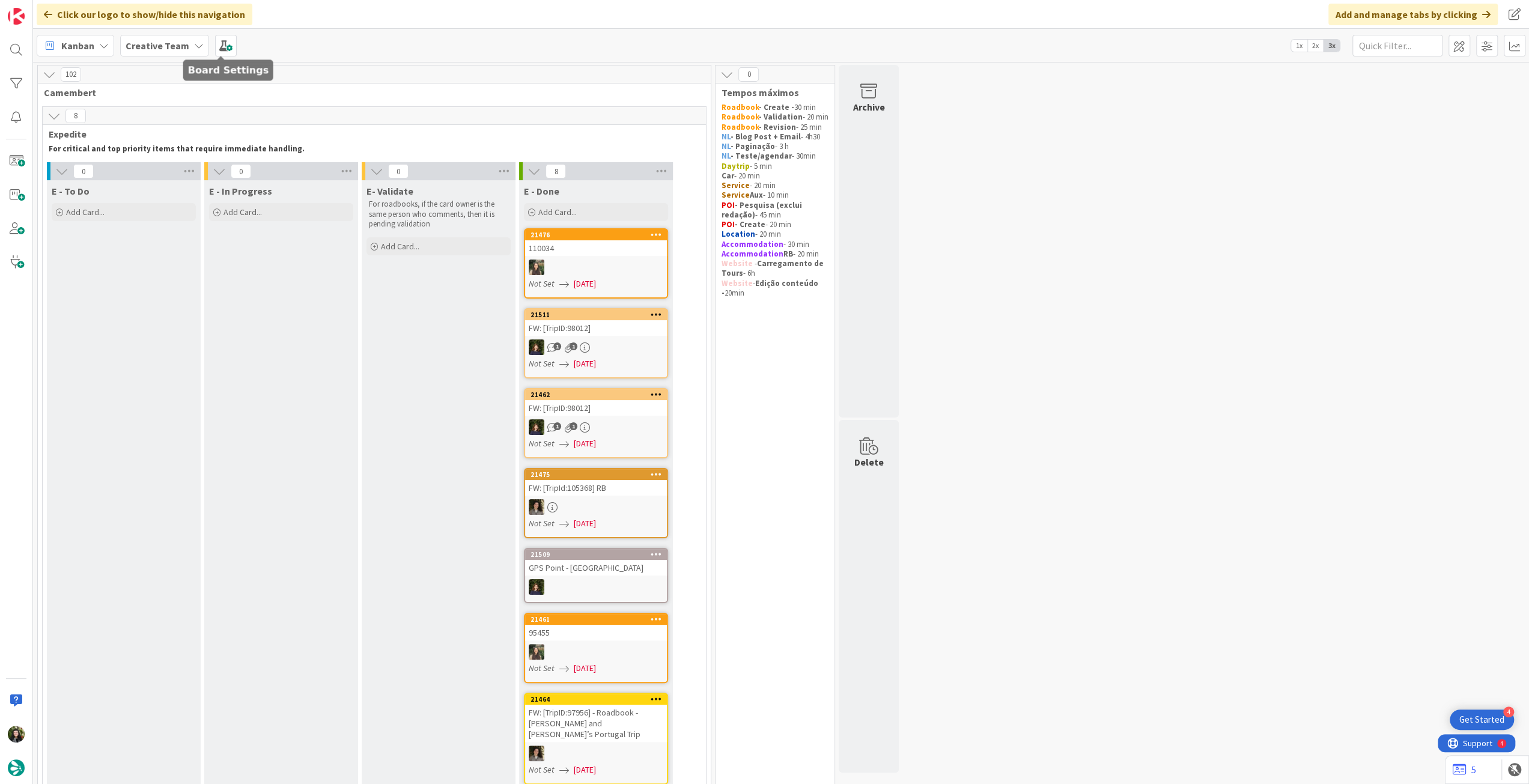
click at [175, 41] on b "Creative Team" at bounding box center [157, 45] width 64 height 12
click at [183, 179] on div "Creative Team - Análise" at bounding box center [221, 171] width 183 height 23
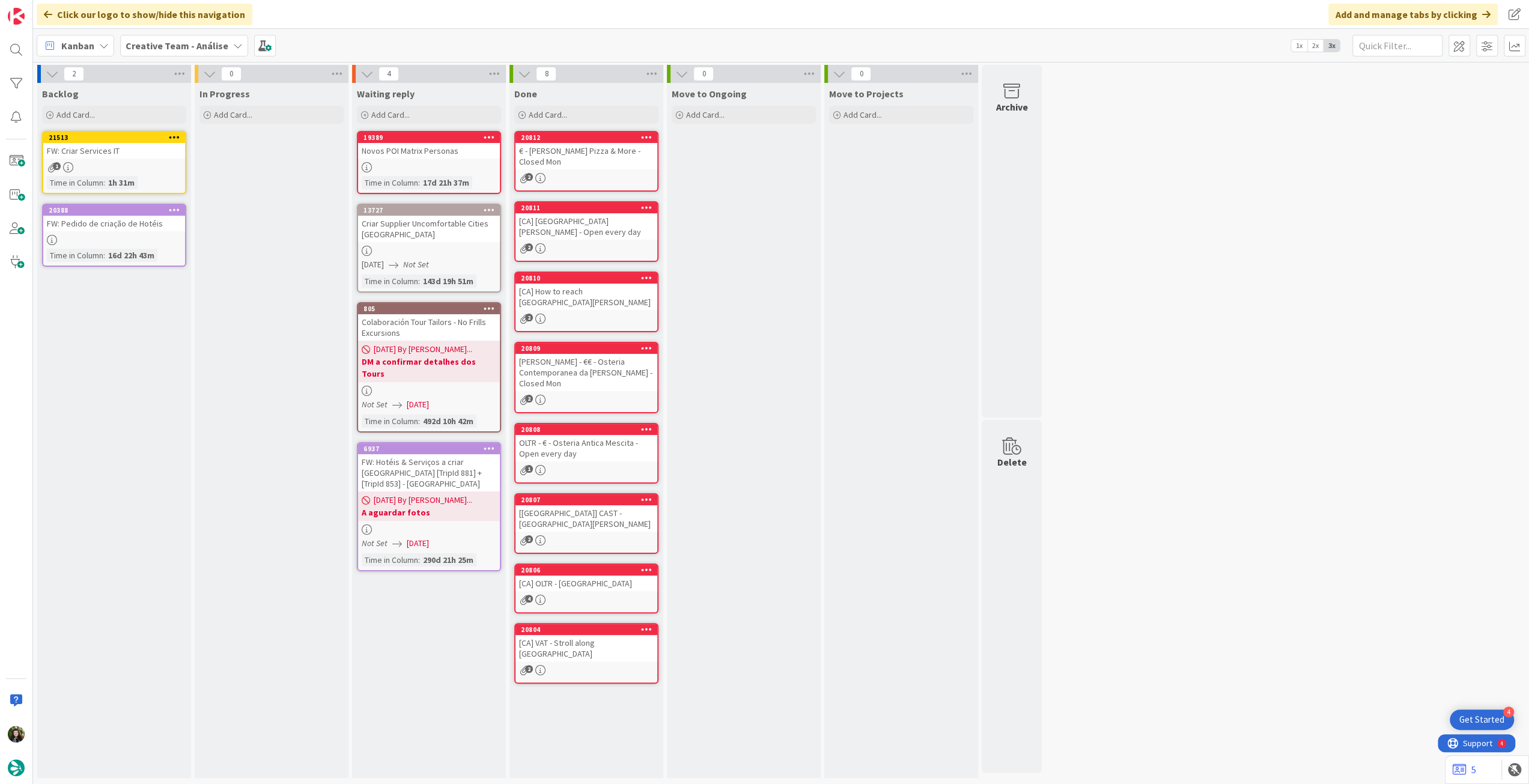
click at [200, 43] on b "Creative Team - Análise" at bounding box center [176, 45] width 103 height 12
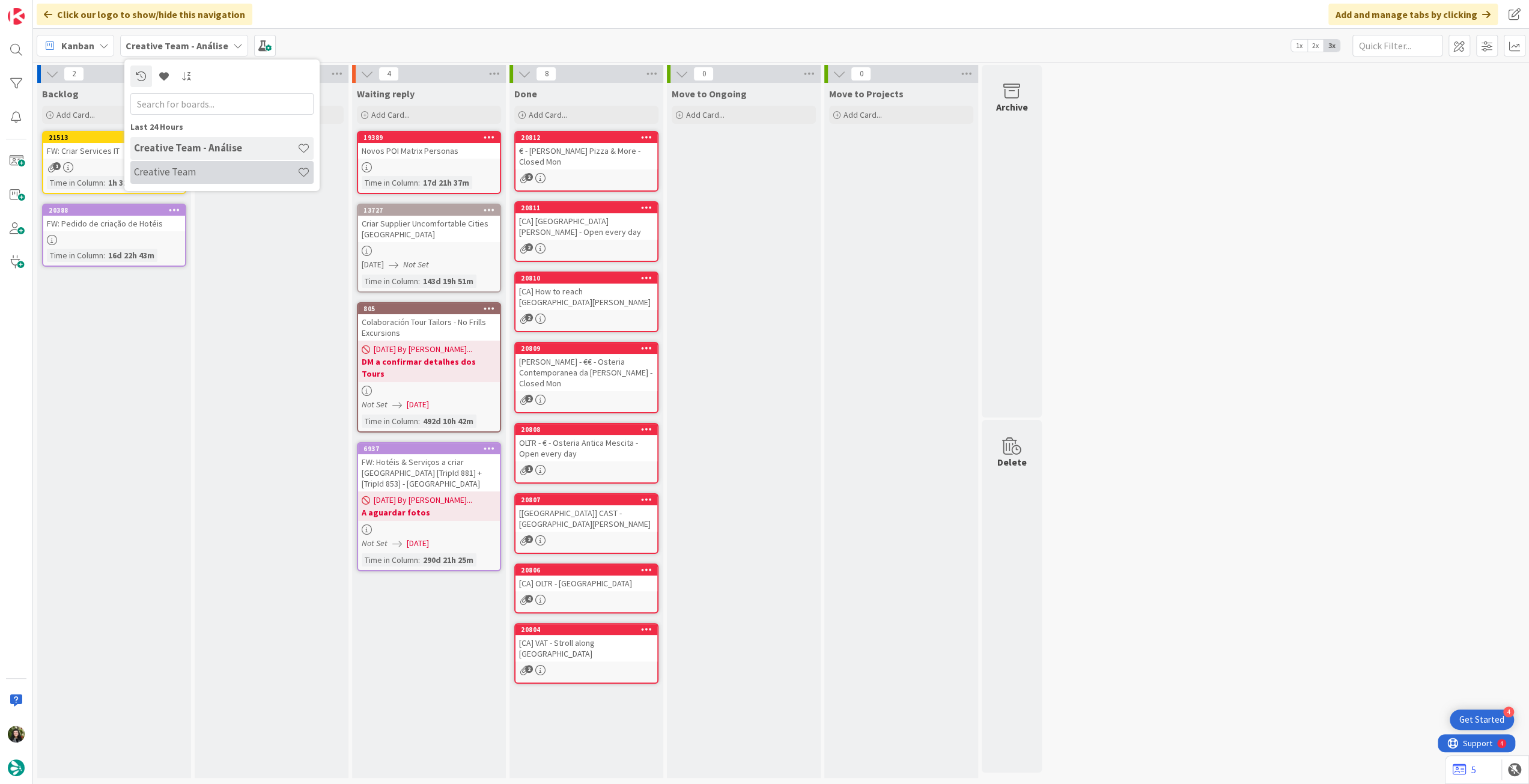
click at [213, 176] on h4 "Creative Team" at bounding box center [215, 171] width 163 height 12
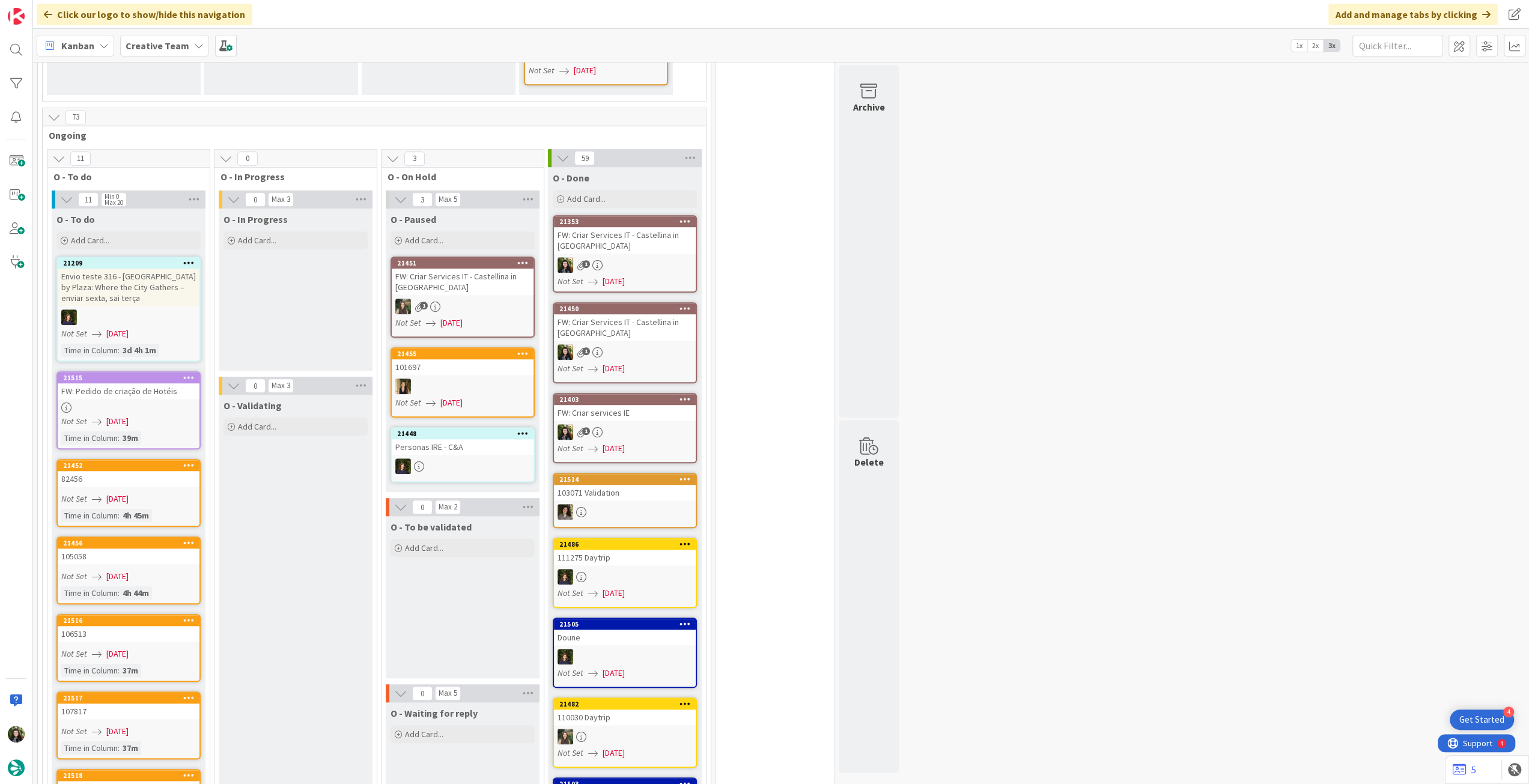
scroll to position [481, 0]
